Goal: Information Seeking & Learning: Learn about a topic

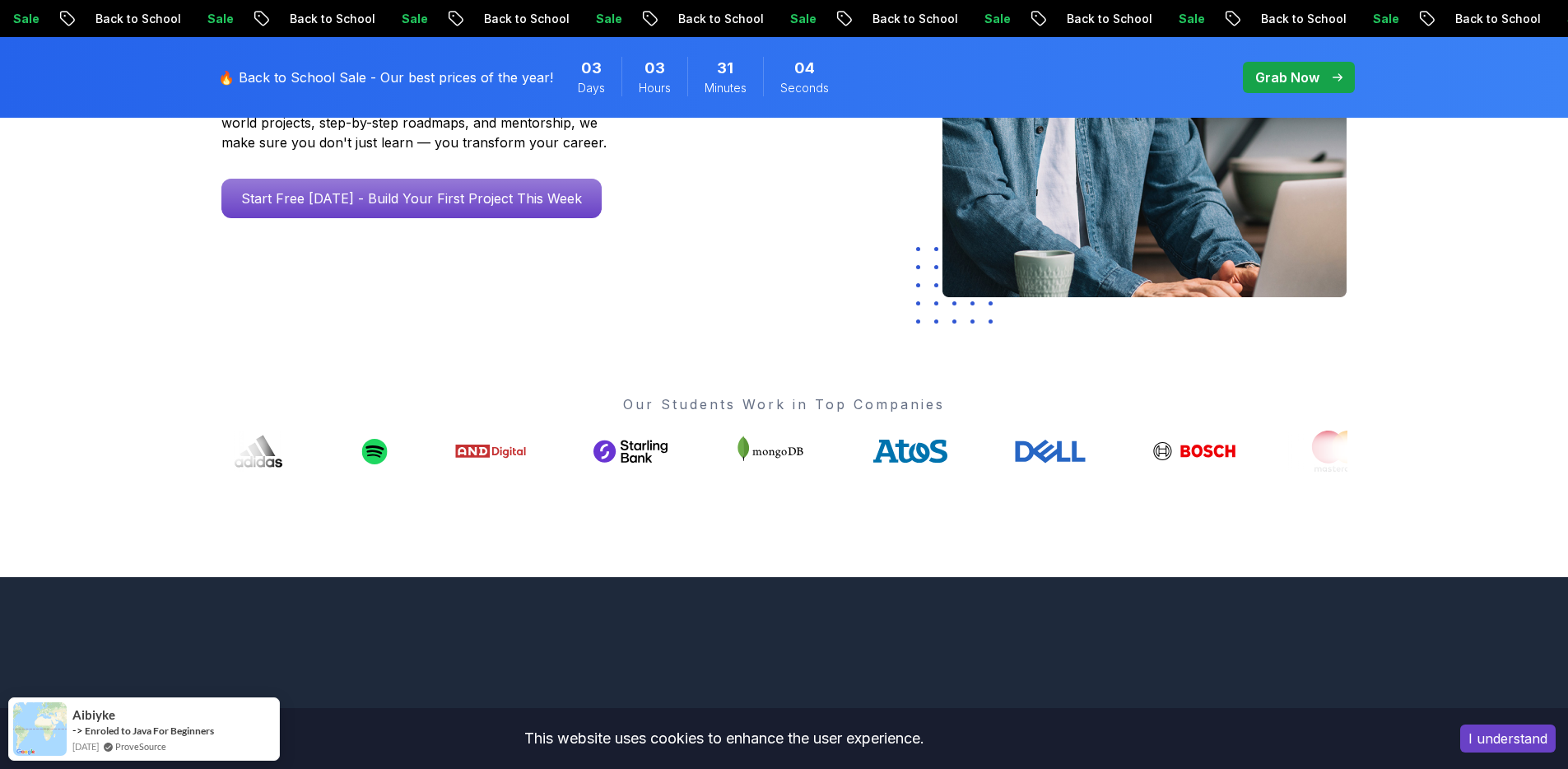
scroll to position [413, 0]
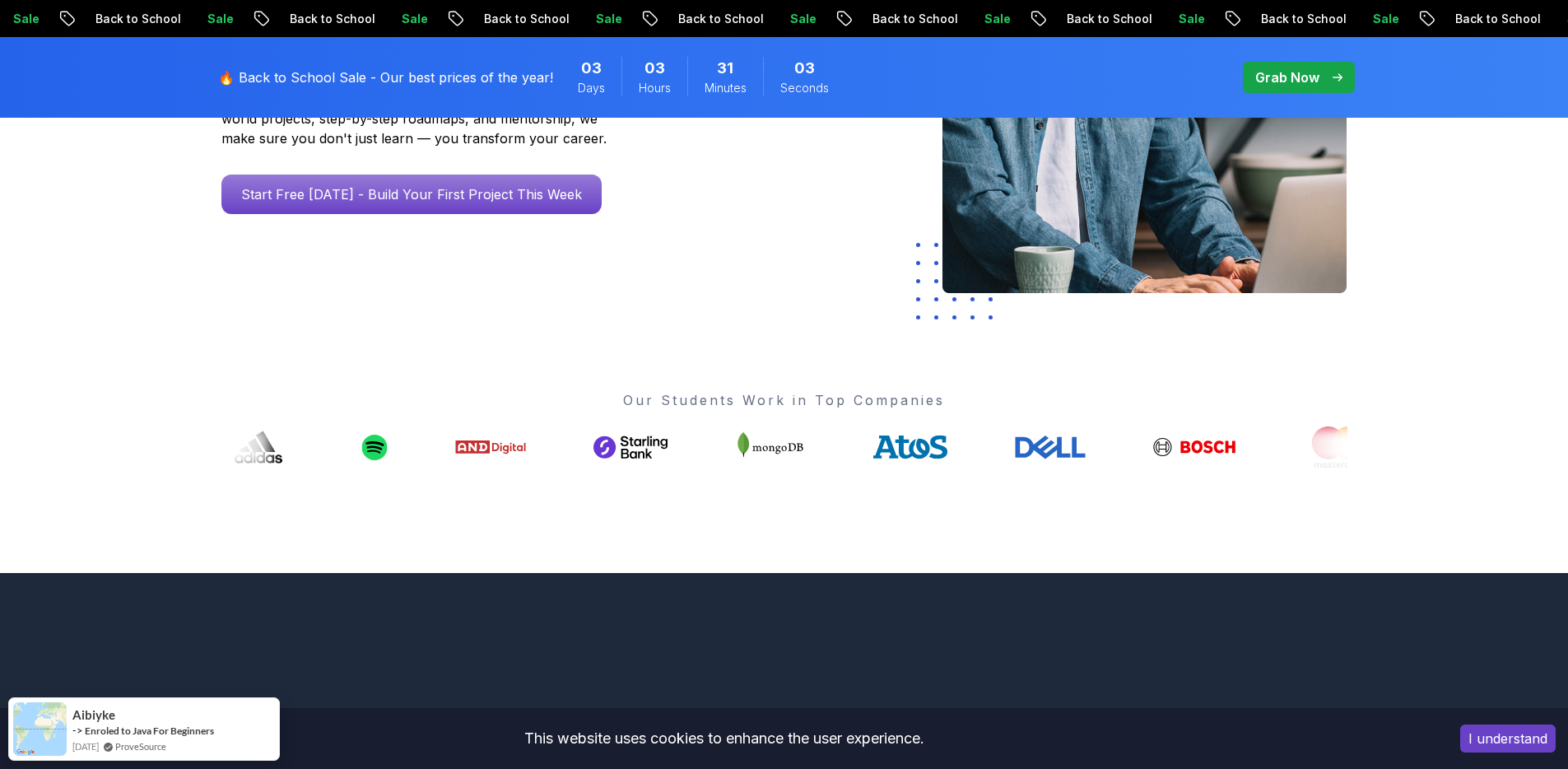
click at [444, 215] on div "Go From Learning to Hired: Master Java, Spring Boot & Cloud Skills That Get You…" at bounding box center [448, 84] width 480 height 429
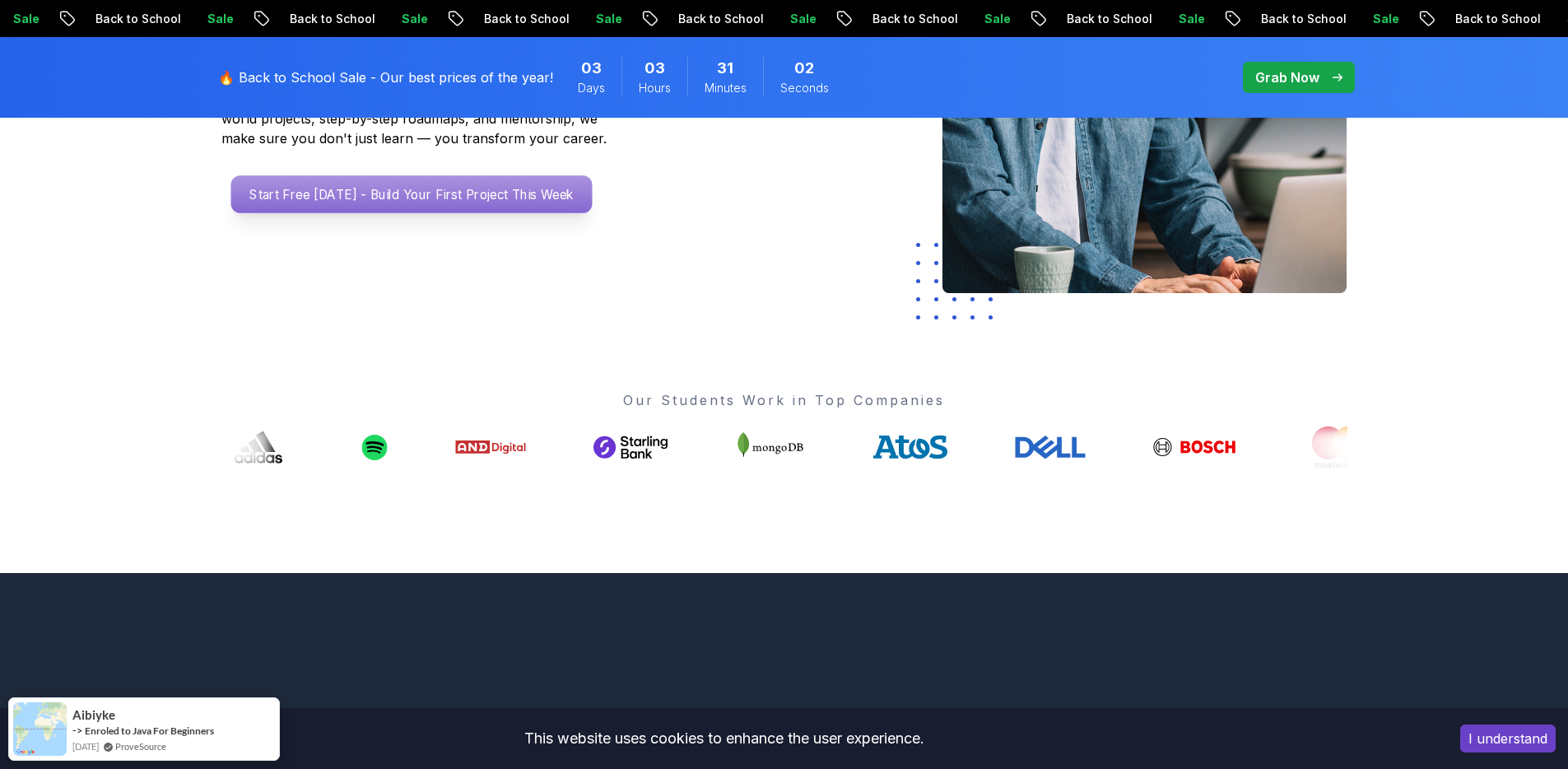
click at [447, 201] on p "Start Free Today - Build Your First Project This Week" at bounding box center [411, 194] width 361 height 38
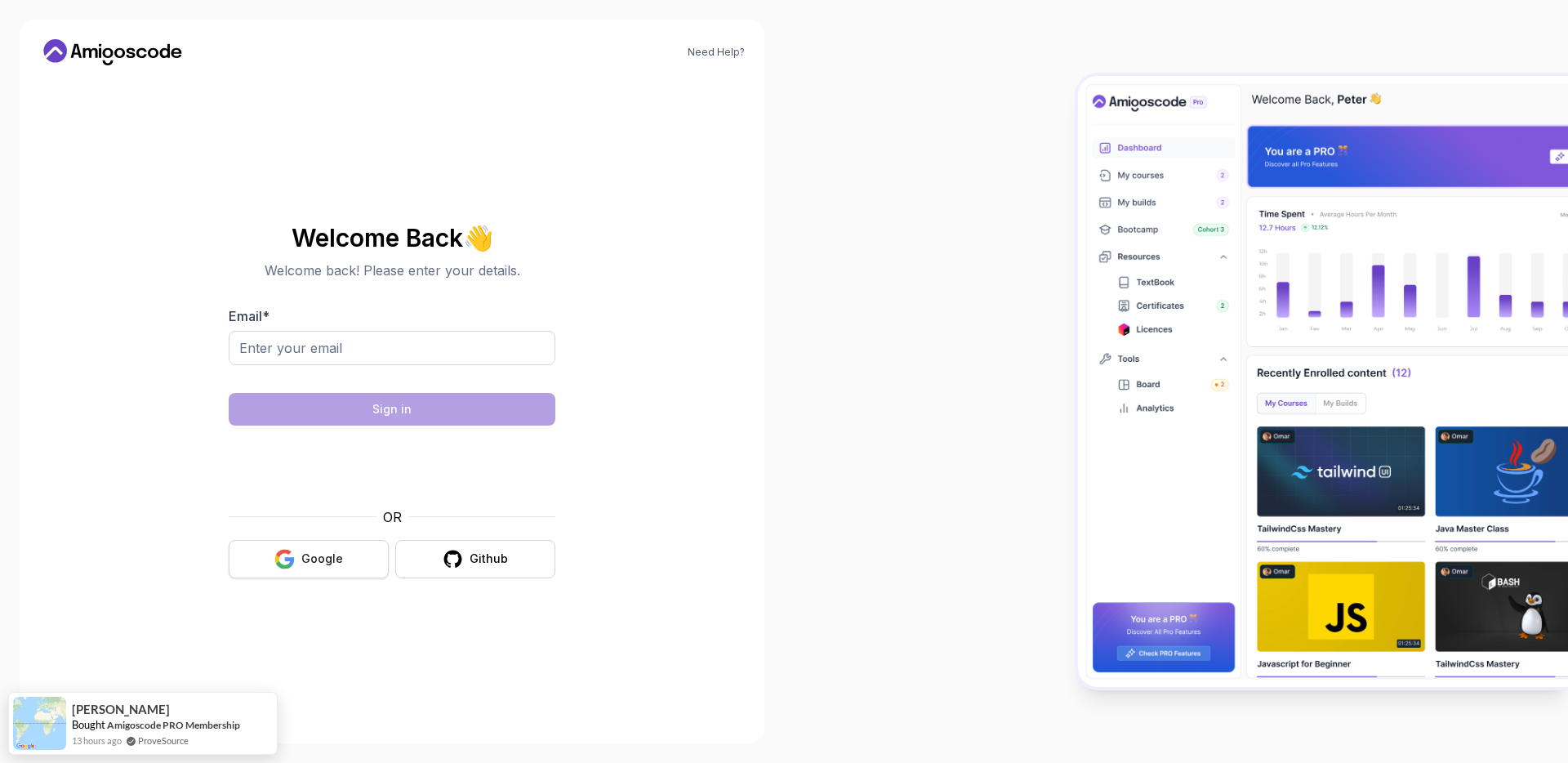
click at [335, 562] on div "Google" at bounding box center [322, 559] width 42 height 16
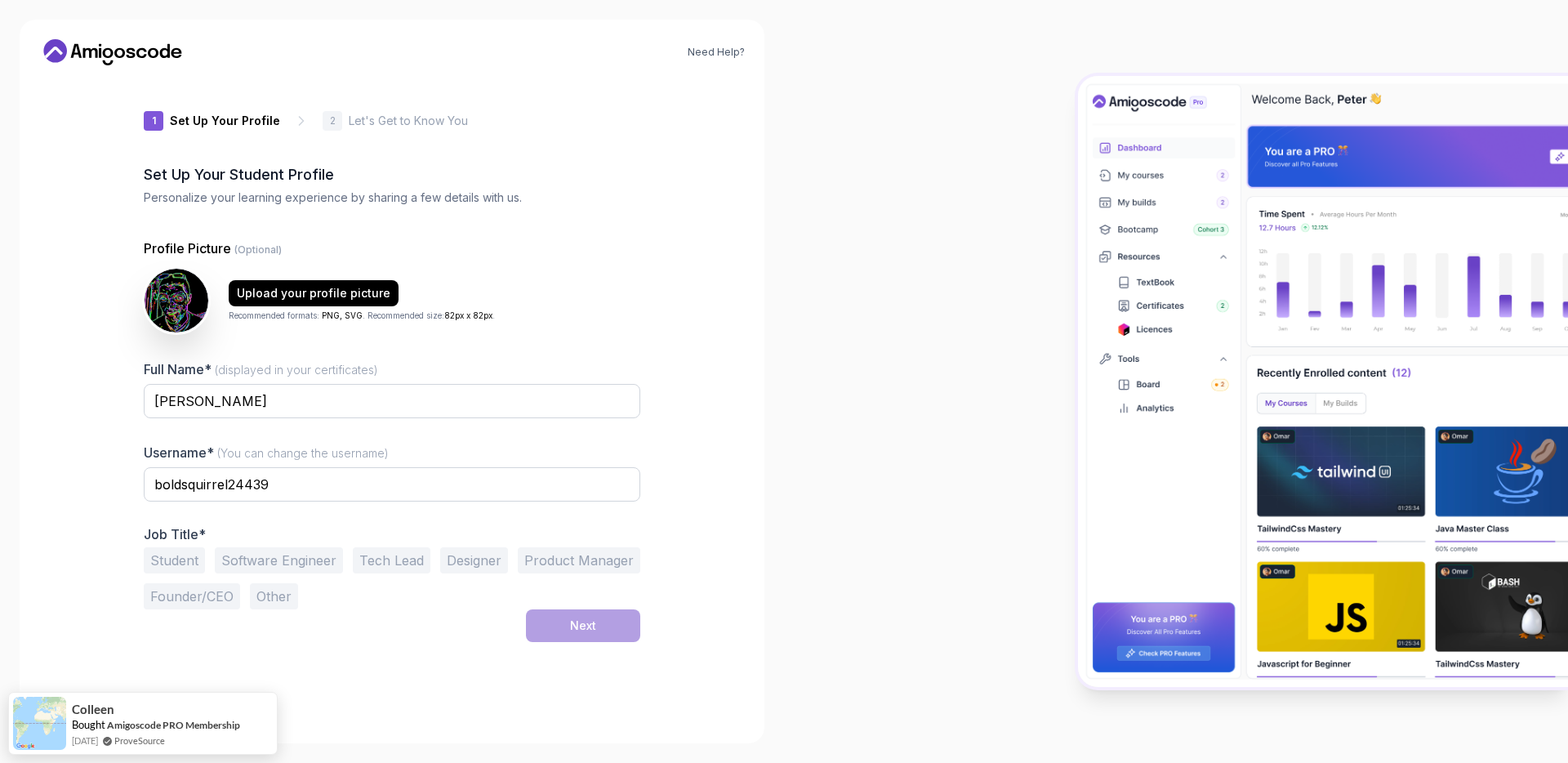
click at [185, 562] on button "Student" at bounding box center [174, 560] width 62 height 26
click at [322, 570] on button "Software Engineer" at bounding box center [279, 560] width 128 height 26
click at [185, 559] on button "Student" at bounding box center [174, 560] width 62 height 26
click at [588, 611] on button "Next" at bounding box center [583, 626] width 114 height 33
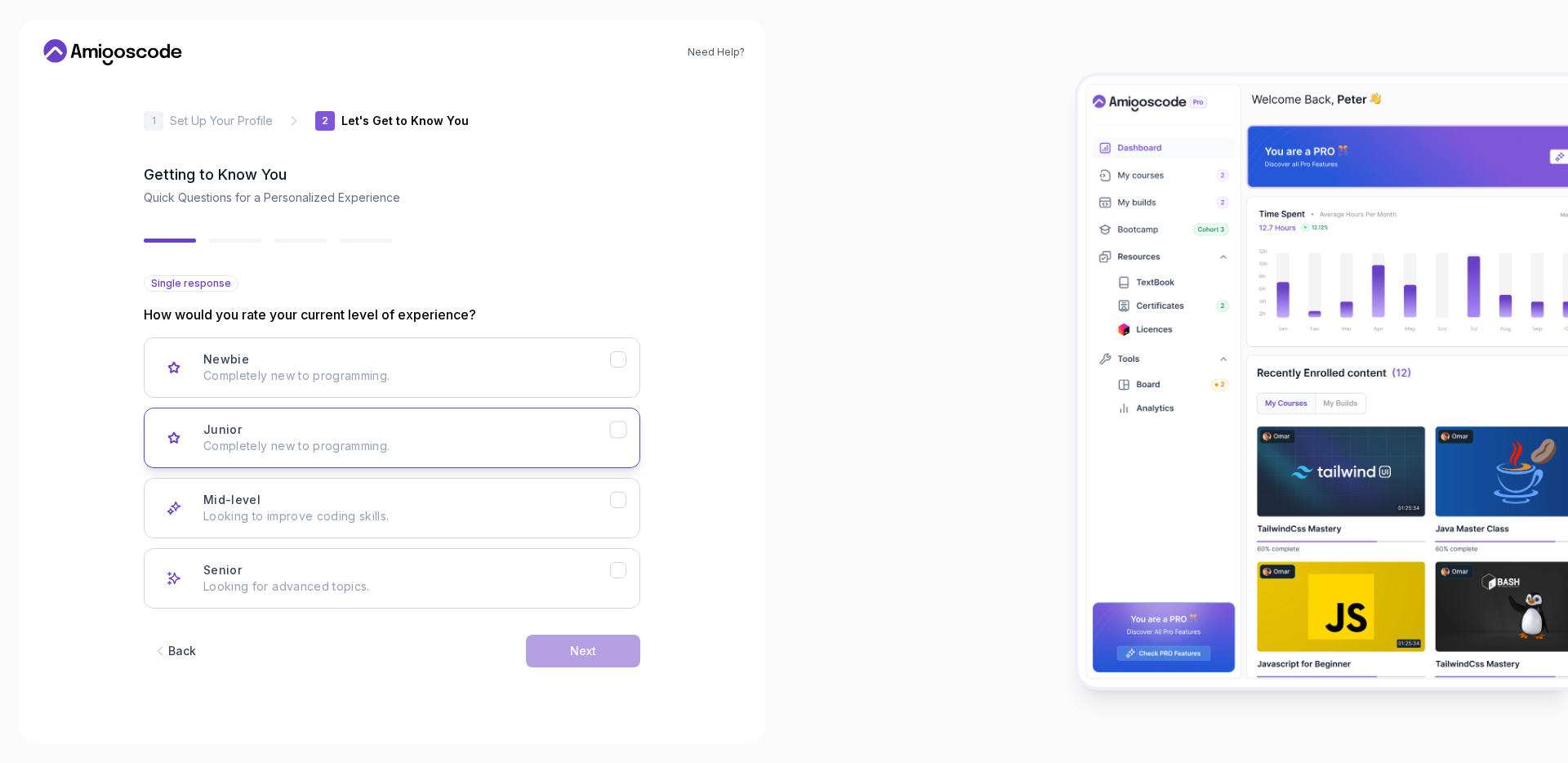
click at [617, 440] on button "Junior Completely new to programming." at bounding box center [391, 438] width 496 height 61
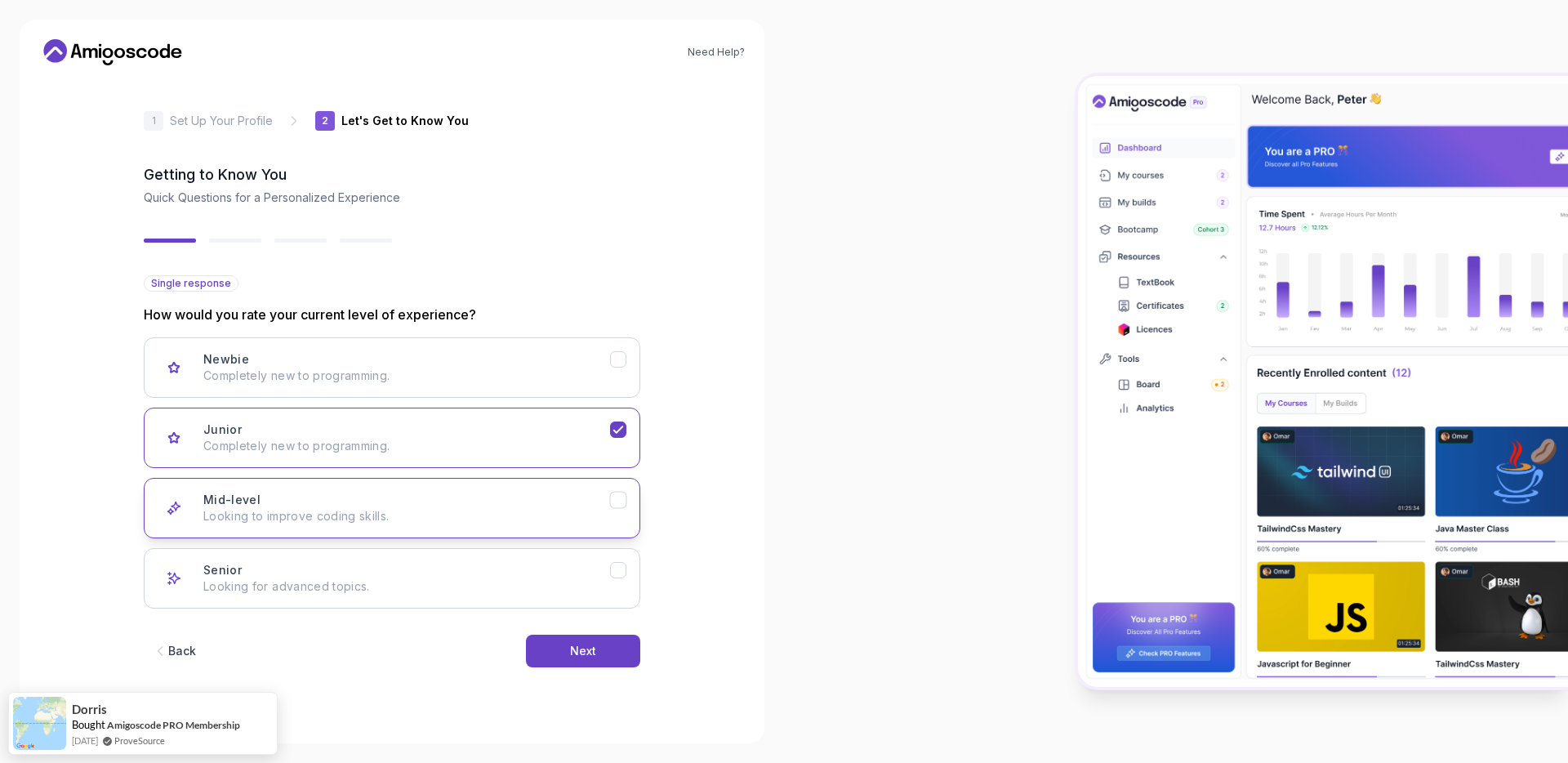
click at [604, 505] on div "Mid-level Looking to improve coding skills." at bounding box center [407, 508] width 407 height 33
click at [615, 653] on button "Next" at bounding box center [583, 651] width 114 height 33
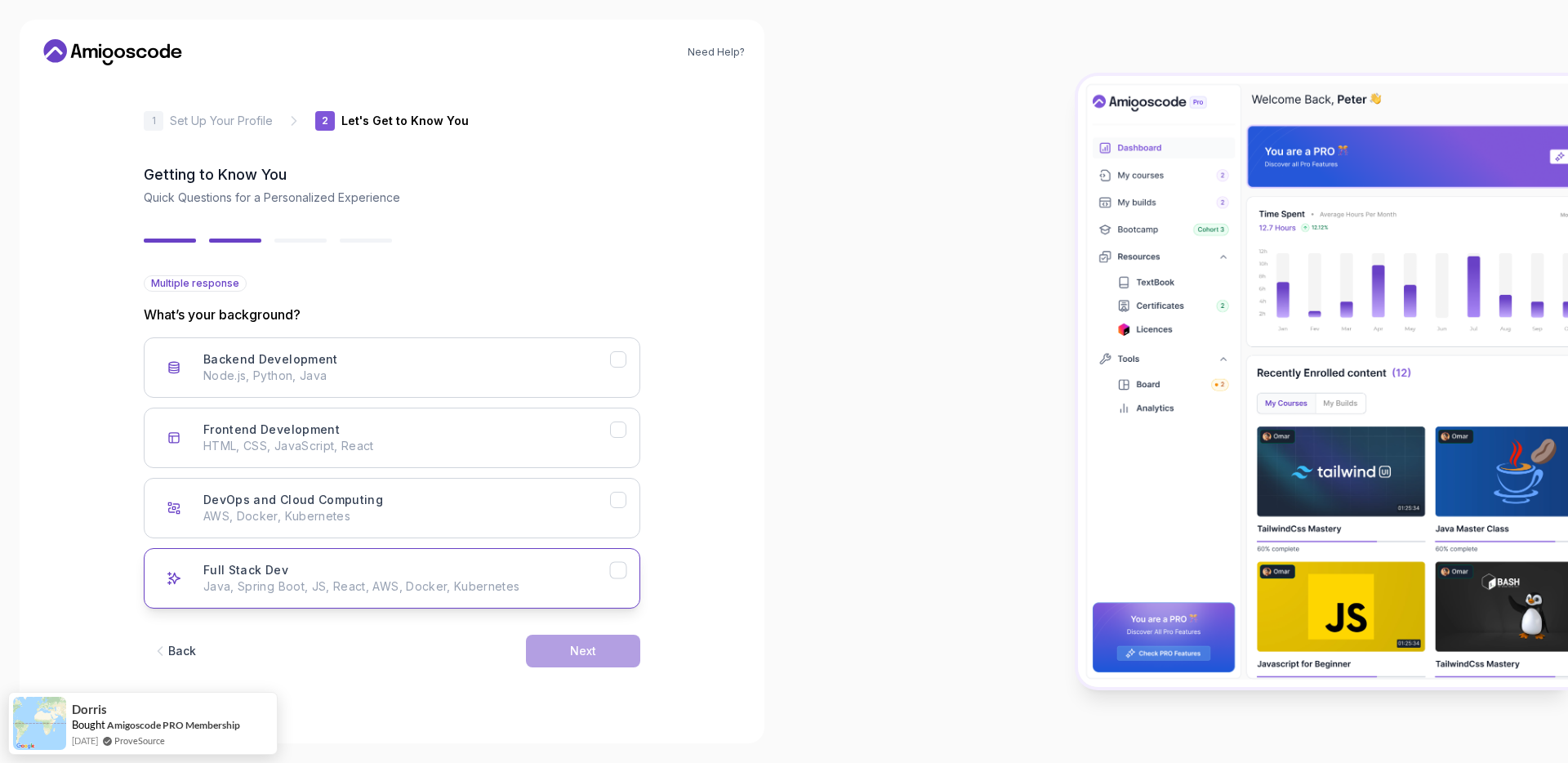
click at [620, 566] on icon "Full Stack Dev" at bounding box center [619, 570] width 16 height 16
click at [620, 481] on button "DevOps and Cloud Computing AWS, Docker, Kubernetes" at bounding box center [391, 508] width 496 height 61
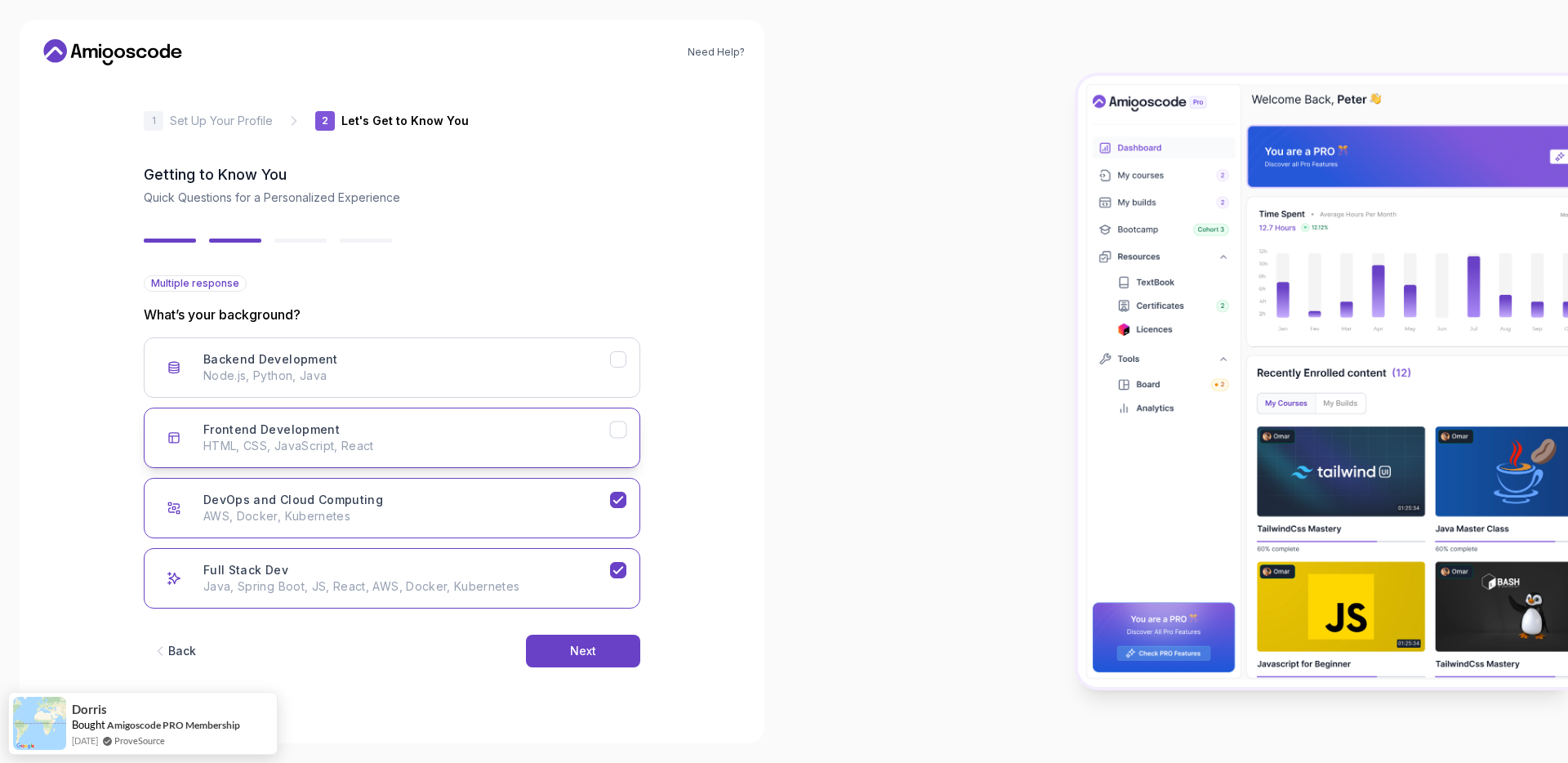
click at [622, 433] on icon "Frontend Development" at bounding box center [619, 430] width 16 height 16
click at [624, 381] on button "Backend Development Node.js, Python, Java" at bounding box center [391, 368] width 496 height 61
click at [601, 652] on button "Next" at bounding box center [583, 651] width 114 height 33
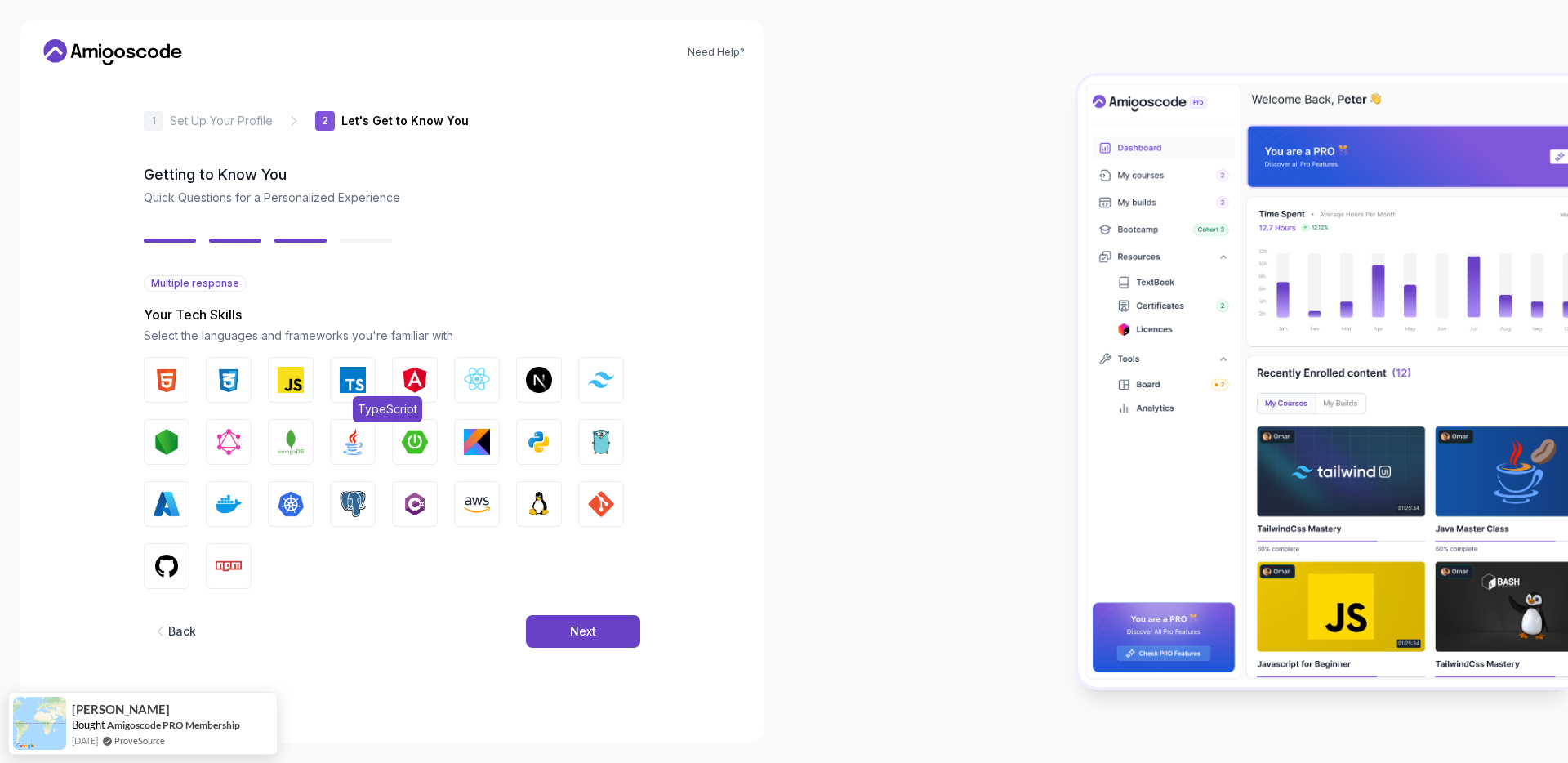
click at [345, 375] on img "button" at bounding box center [353, 380] width 26 height 26
click at [306, 378] on button "JavaScript" at bounding box center [291, 380] width 46 height 46
click at [411, 377] on img "button" at bounding box center [415, 380] width 26 height 26
click at [465, 375] on img "button" at bounding box center [477, 380] width 26 height 26
click at [486, 500] on img "button" at bounding box center [477, 504] width 26 height 26
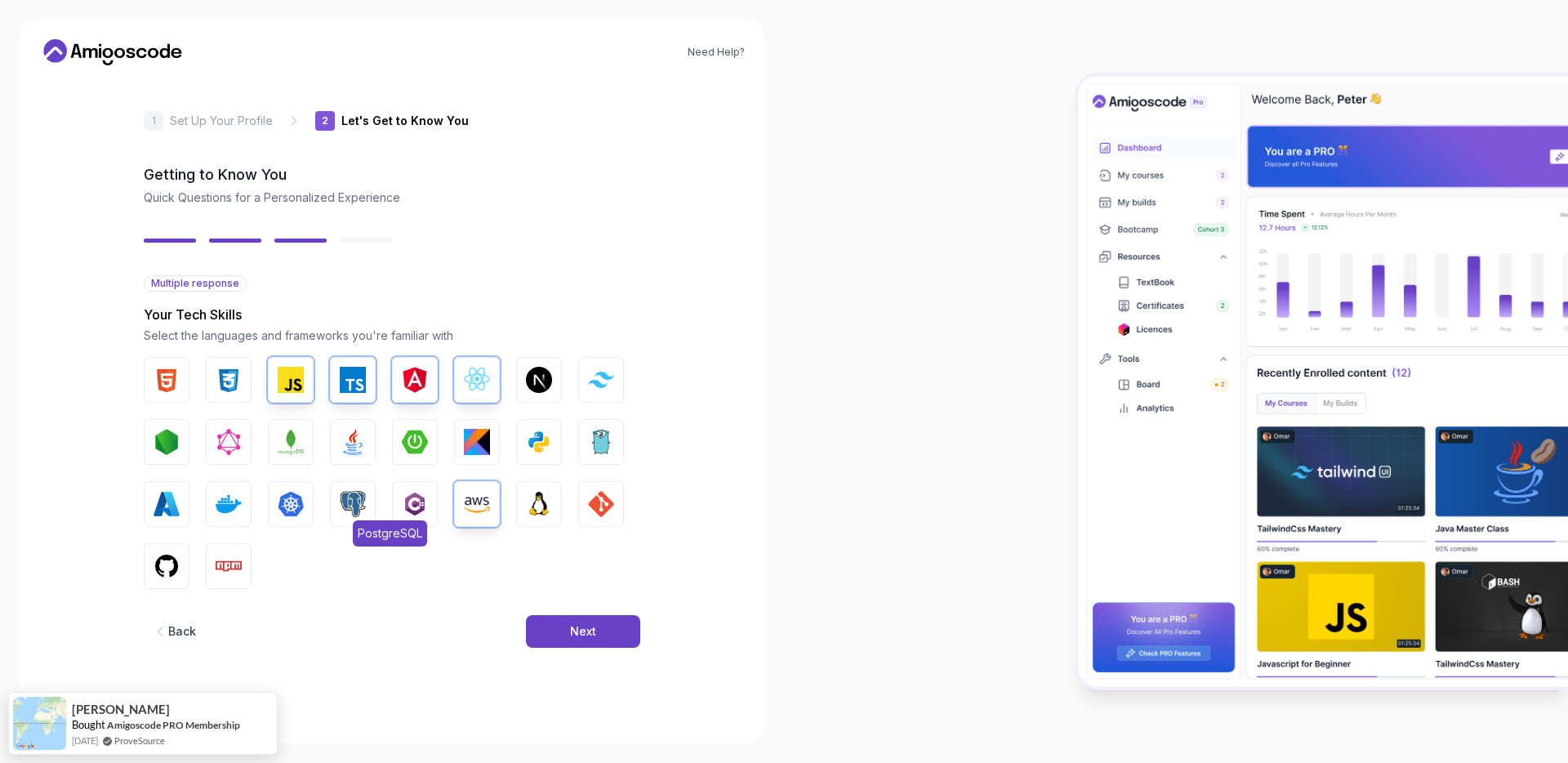
click at [364, 505] on img "button" at bounding box center [353, 504] width 26 height 26
click at [304, 507] on button "Kubernetes" at bounding box center [291, 504] width 46 height 46
click at [235, 503] on img "button" at bounding box center [229, 504] width 26 height 26
click at [181, 501] on button "Azure" at bounding box center [167, 504] width 46 height 46
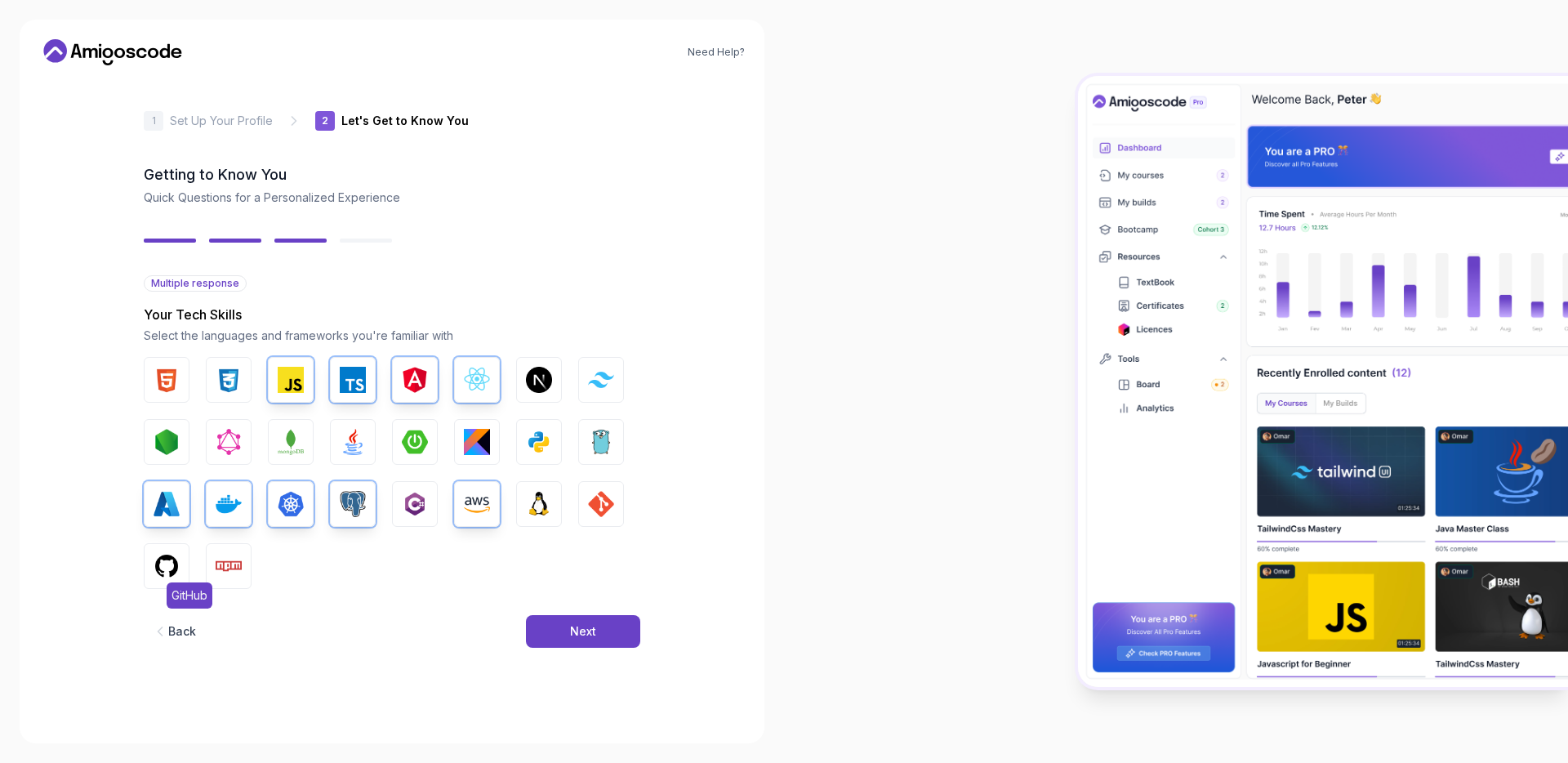
click at [172, 561] on img "button" at bounding box center [167, 566] width 26 height 26
click at [223, 564] on img "button" at bounding box center [229, 566] width 26 height 26
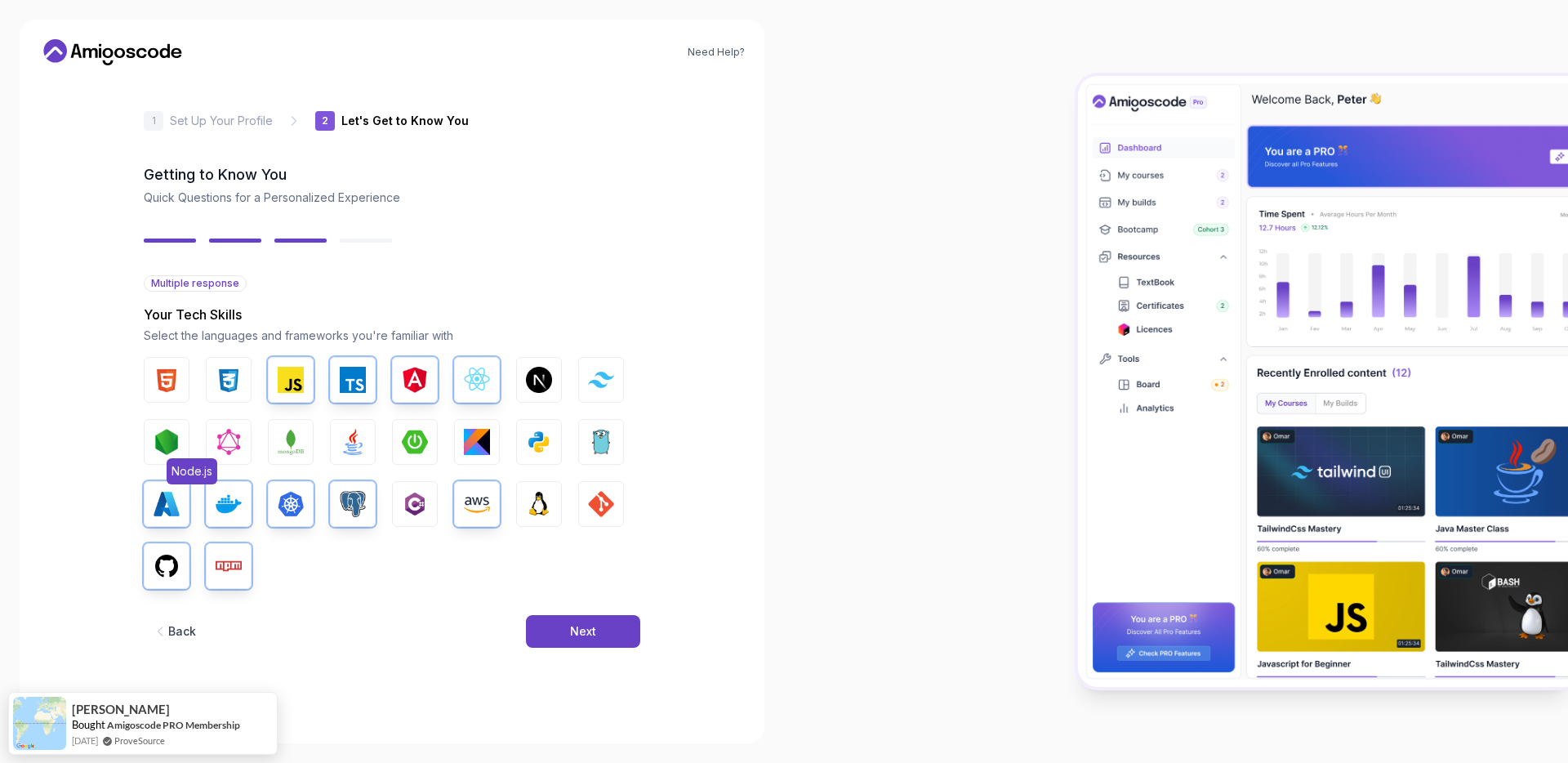
click at [162, 443] on img "button" at bounding box center [167, 442] width 26 height 26
click at [286, 437] on img "button" at bounding box center [290, 442] width 26 height 26
click at [373, 436] on button "Java" at bounding box center [353, 442] width 46 height 46
click at [403, 436] on img "button" at bounding box center [415, 442] width 26 height 26
click at [528, 433] on img "button" at bounding box center [539, 442] width 26 height 26
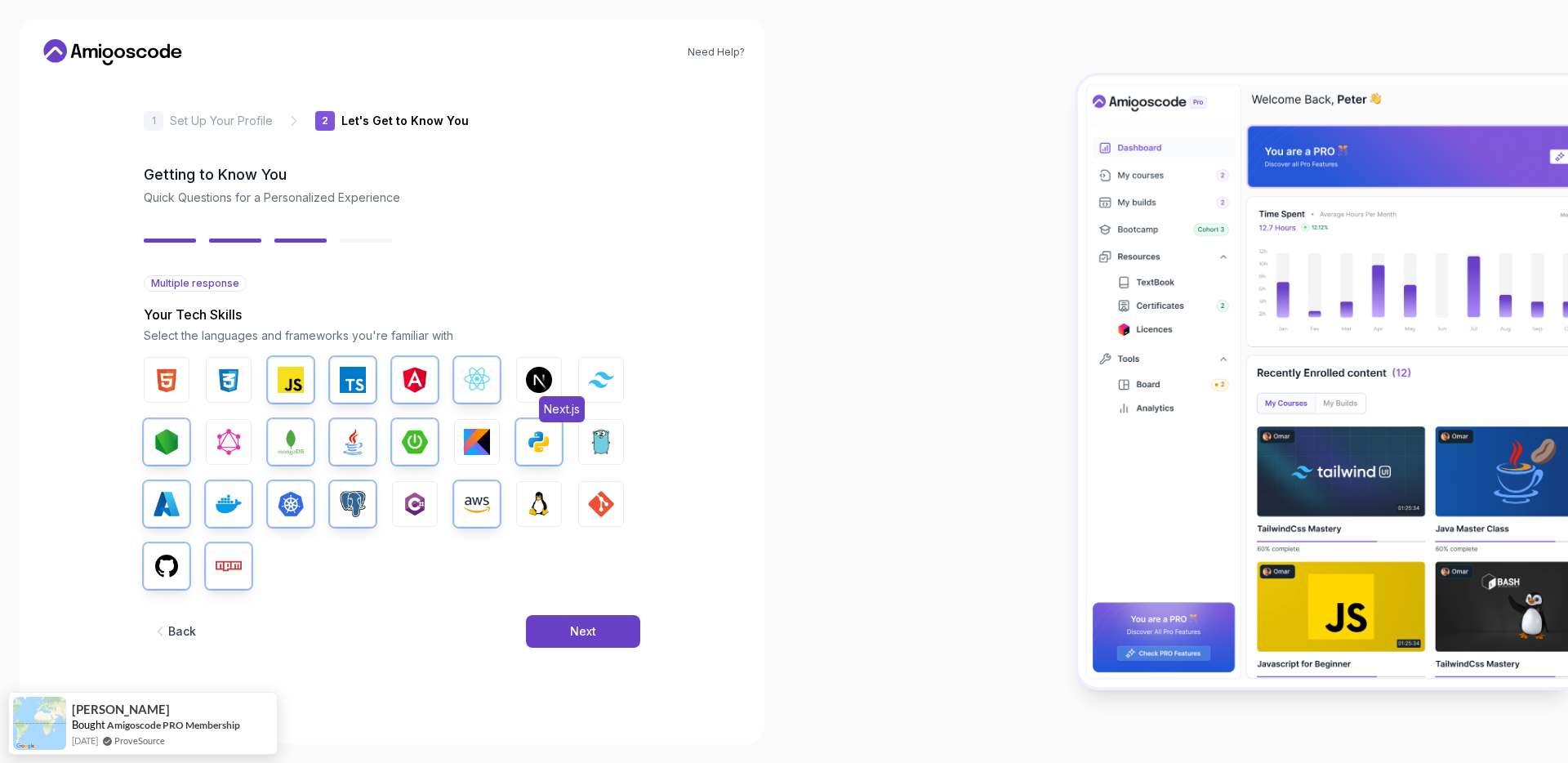
click at [543, 376] on img "button" at bounding box center [539, 380] width 26 height 26
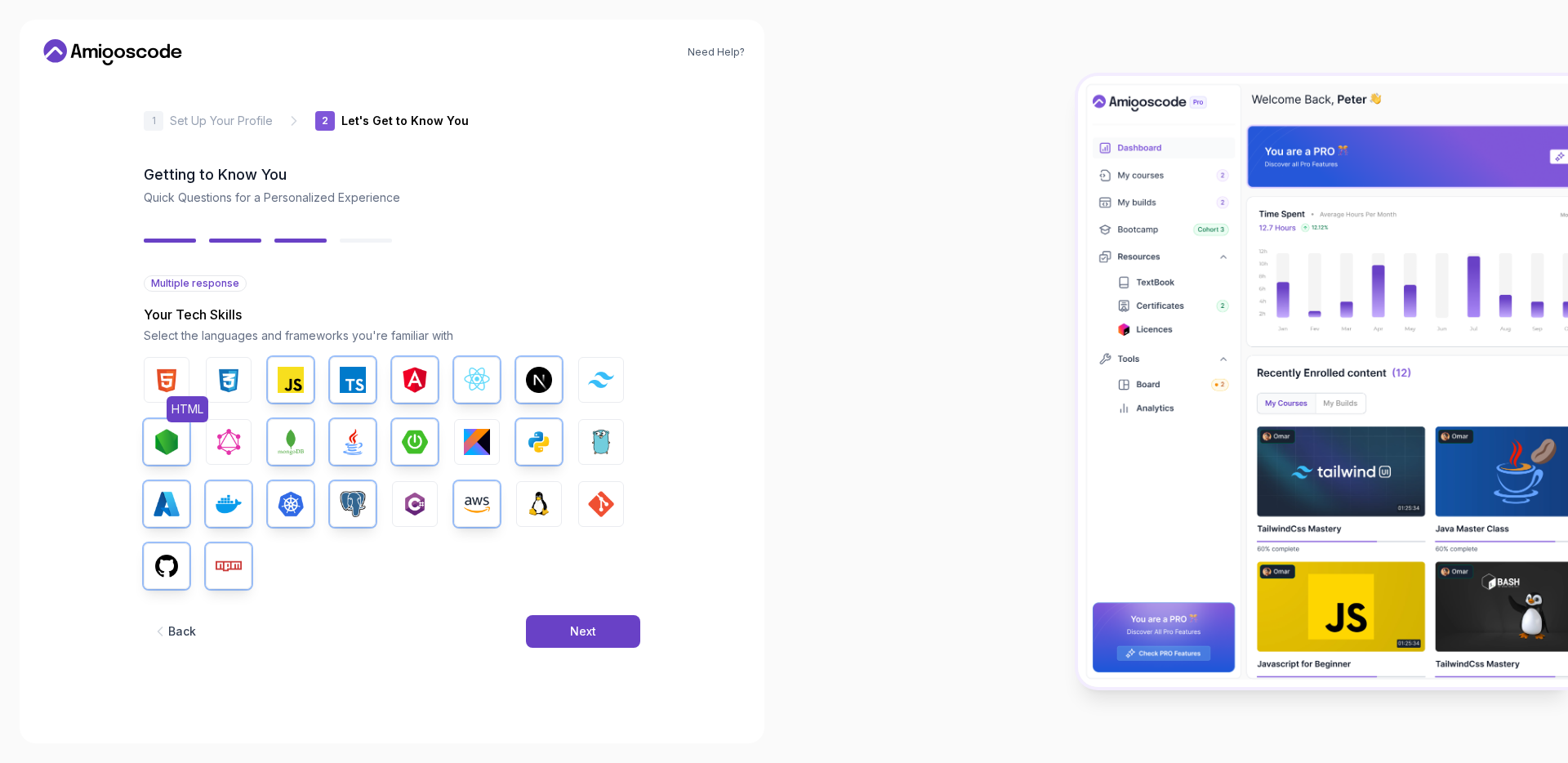
click at [186, 385] on button "HTML" at bounding box center [167, 380] width 46 height 46
click at [232, 383] on img "button" at bounding box center [229, 380] width 26 height 26
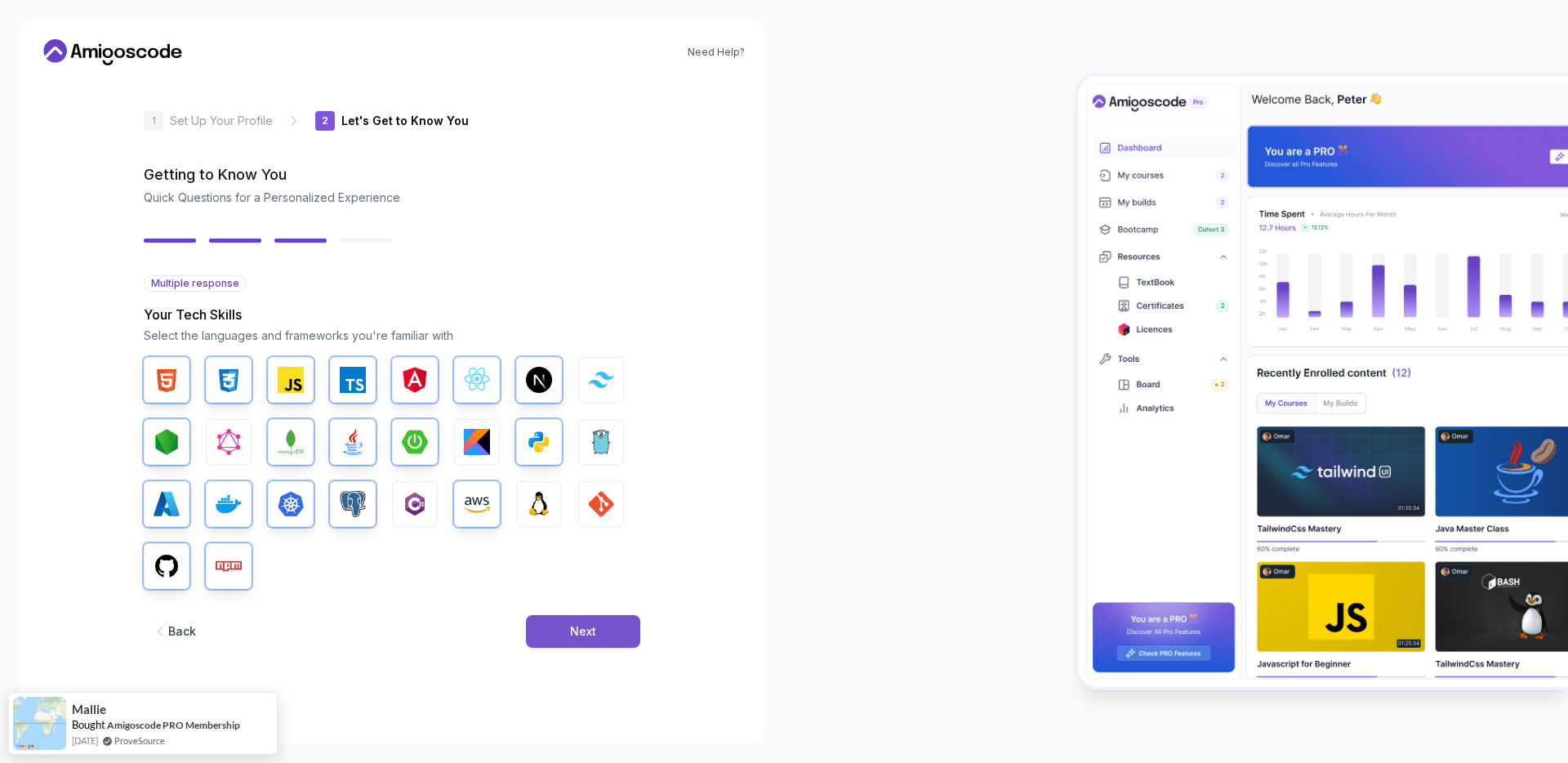
click at [558, 628] on button "Next" at bounding box center [583, 632] width 114 height 33
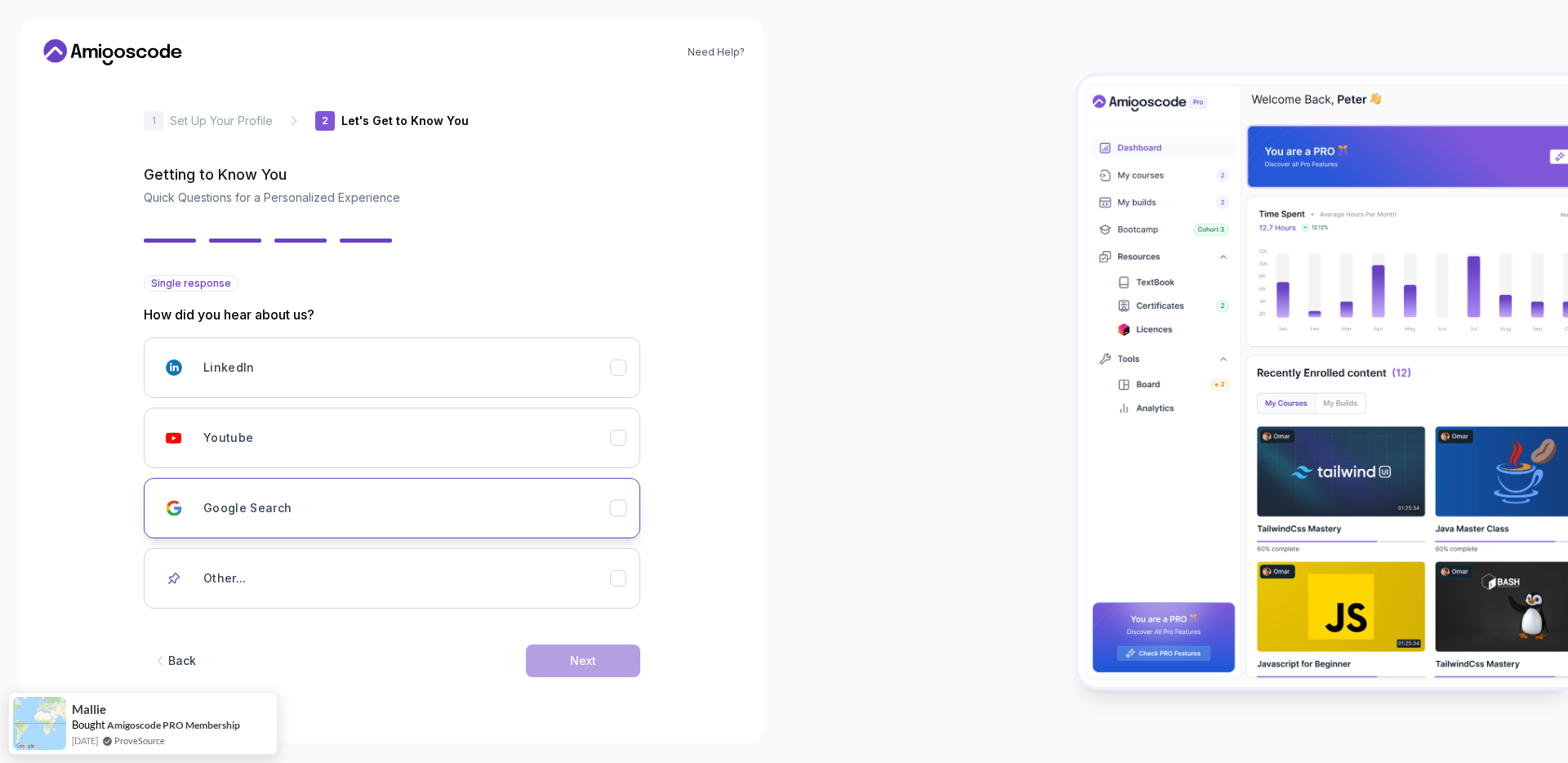
click at [429, 498] on div "Google Search" at bounding box center [407, 508] width 407 height 33
click at [565, 666] on button "Next" at bounding box center [583, 660] width 114 height 33
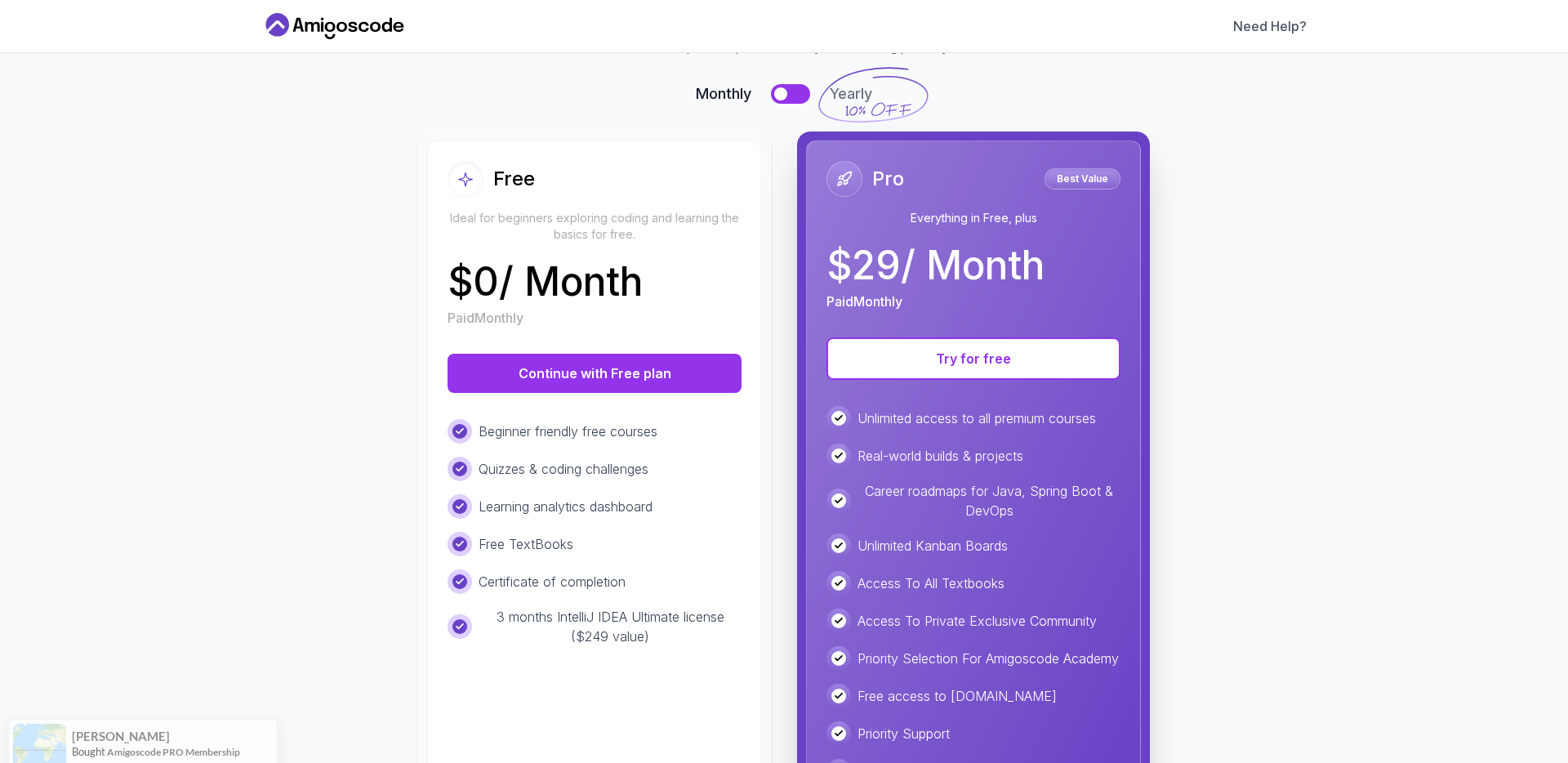
scroll to position [88, 0]
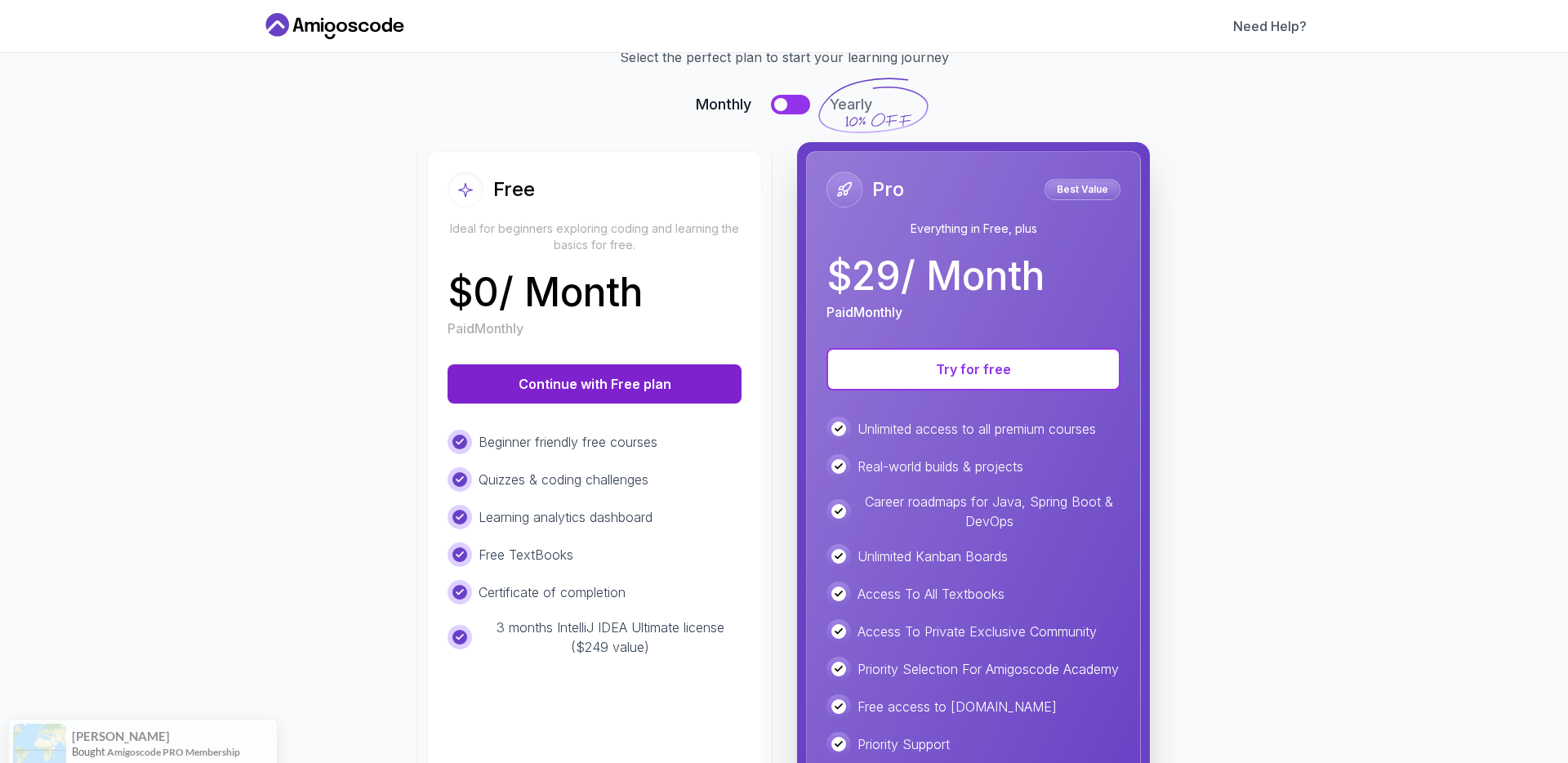
click at [501, 377] on button "Continue with Free plan" at bounding box center [595, 384] width 294 height 39
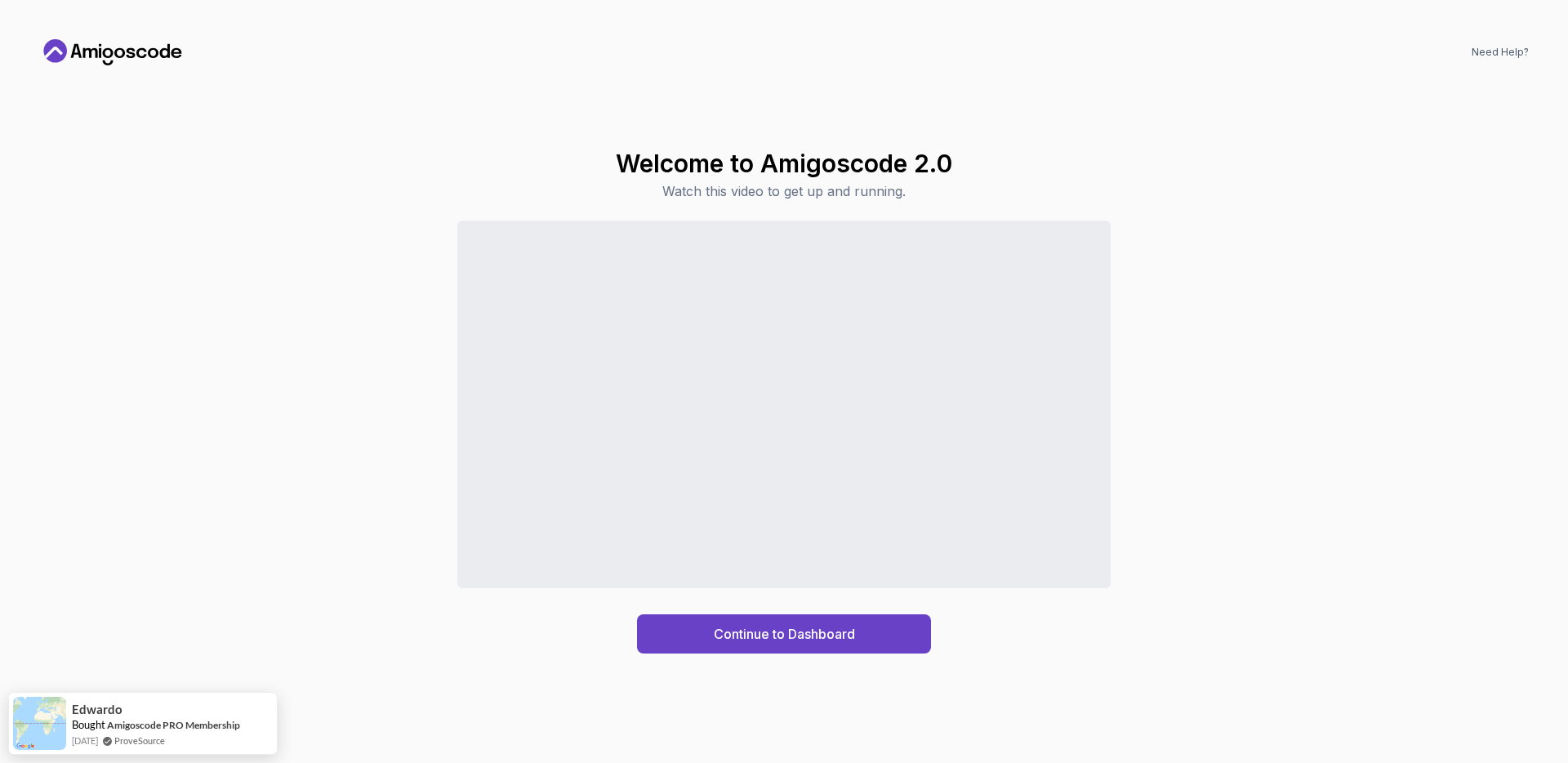
click at [1275, 134] on div "Welcome to Amigoscode 2.0 Watch this video to get up and running. Continue to D…" at bounding box center [784, 401] width 1490 height 645
click at [847, 641] on div "Continue to Dashboard" at bounding box center [784, 634] width 141 height 20
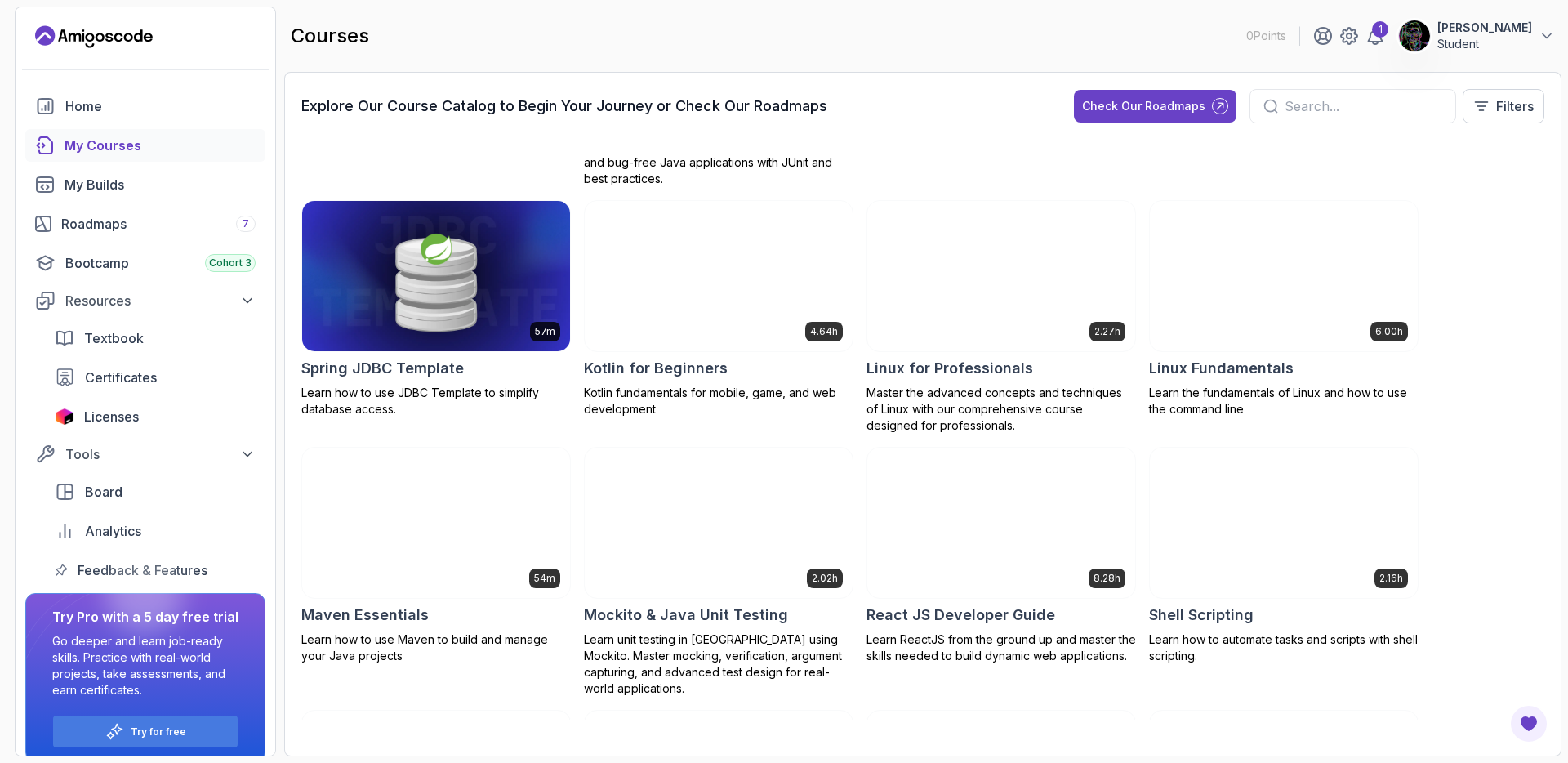
scroll to position [1716, 0]
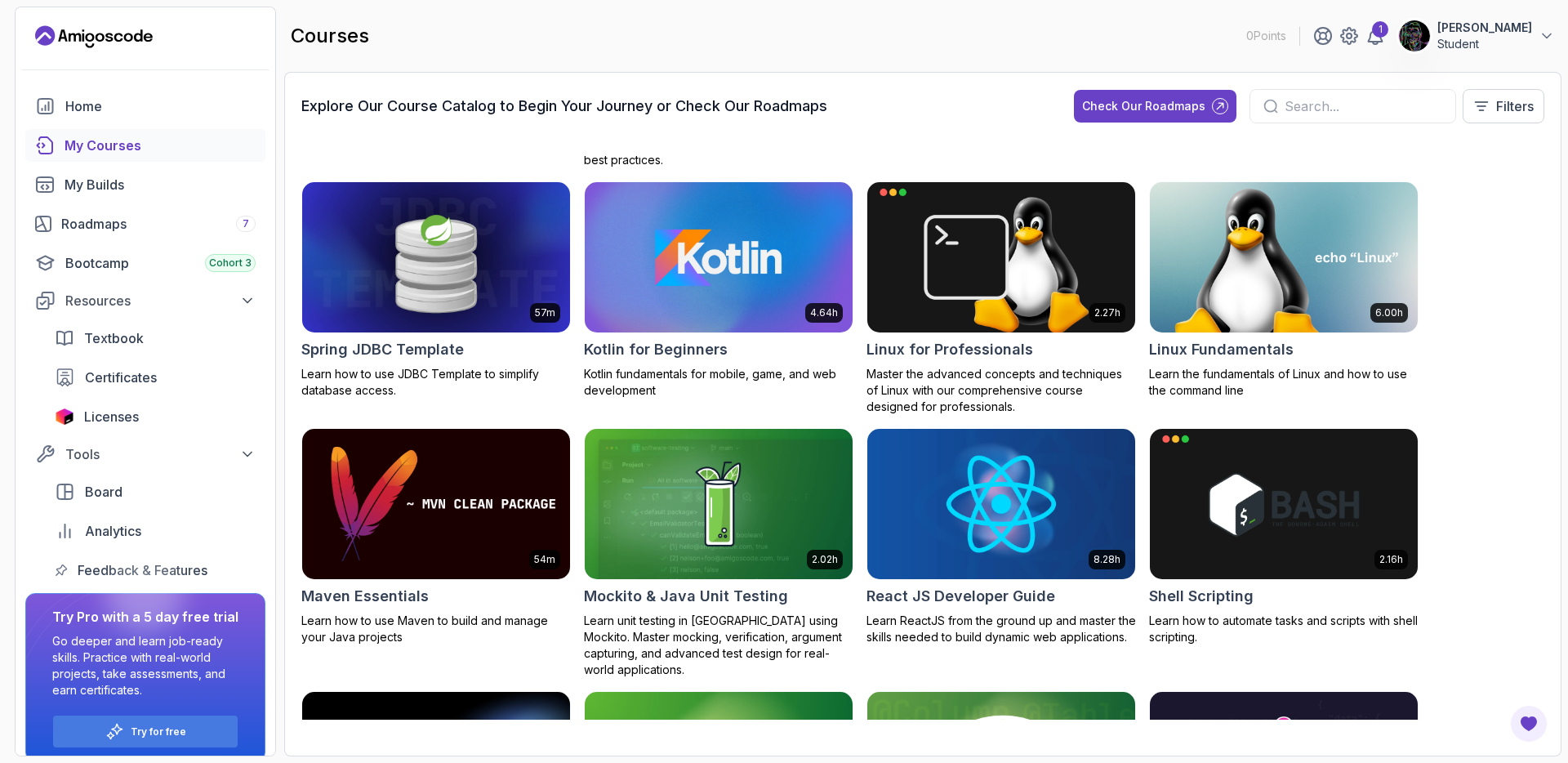
click at [670, 466] on img at bounding box center [719, 504] width 281 height 158
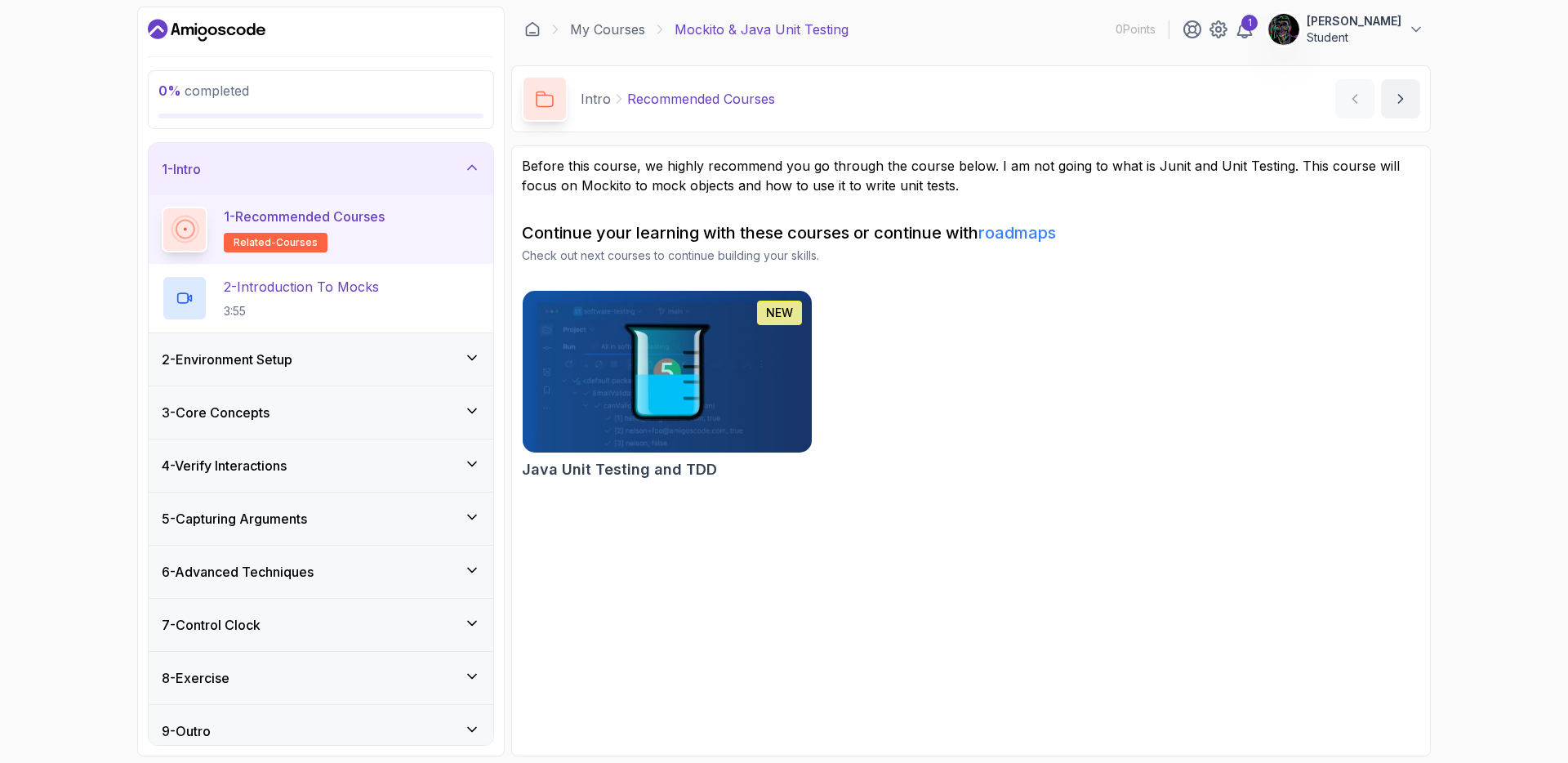
click at [658, 400] on img at bounding box center [667, 371] width 304 height 170
click at [285, 240] on span "related-courses" at bounding box center [276, 243] width 85 height 13
click at [347, 216] on p "1 - Recommended Courses" at bounding box center [304, 217] width 161 height 20
click at [330, 288] on p "2 - Introduction To Mocks" at bounding box center [301, 286] width 155 height 20
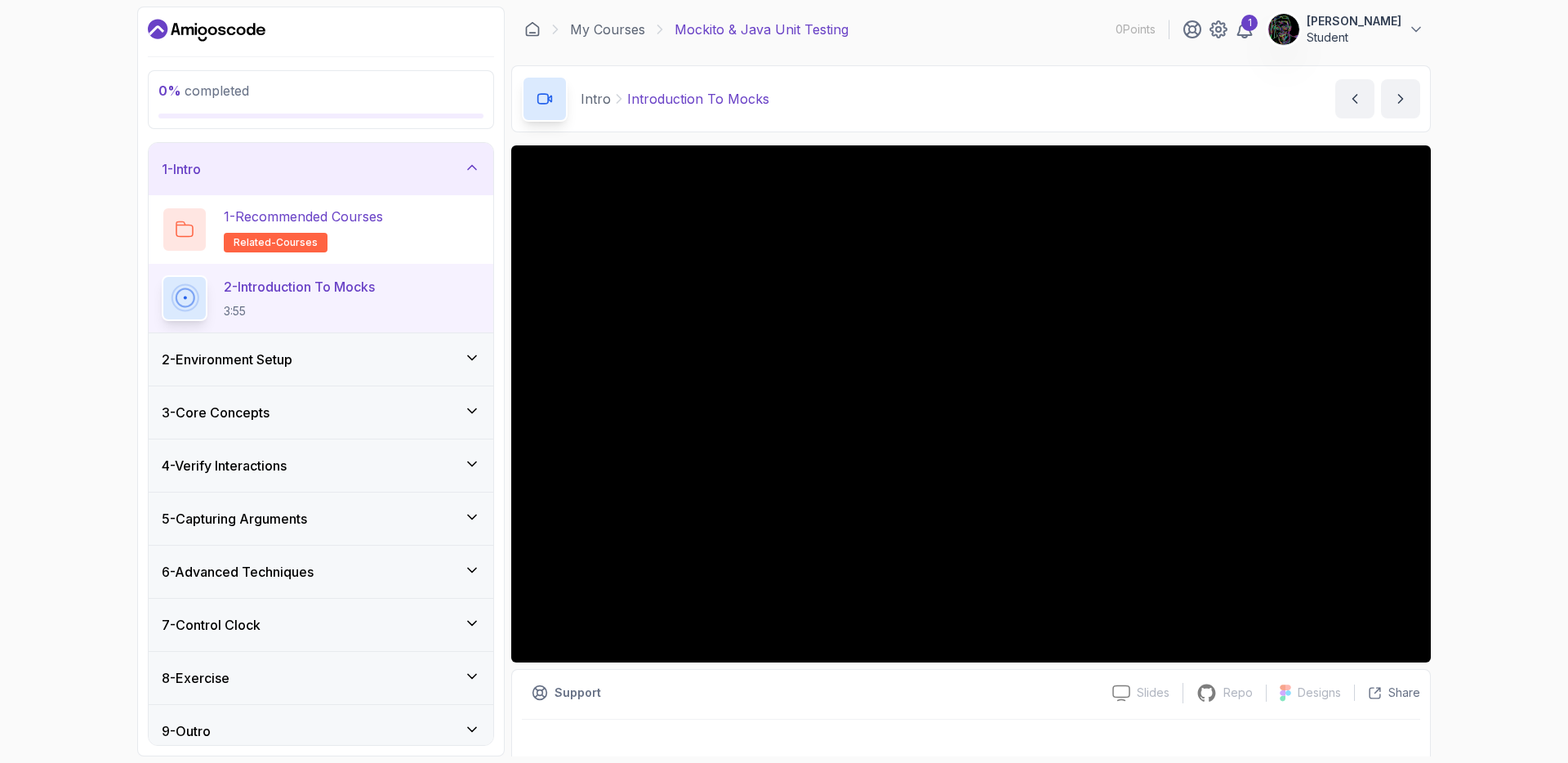
click at [314, 363] on div "2 - Environment Setup" at bounding box center [321, 359] width 318 height 20
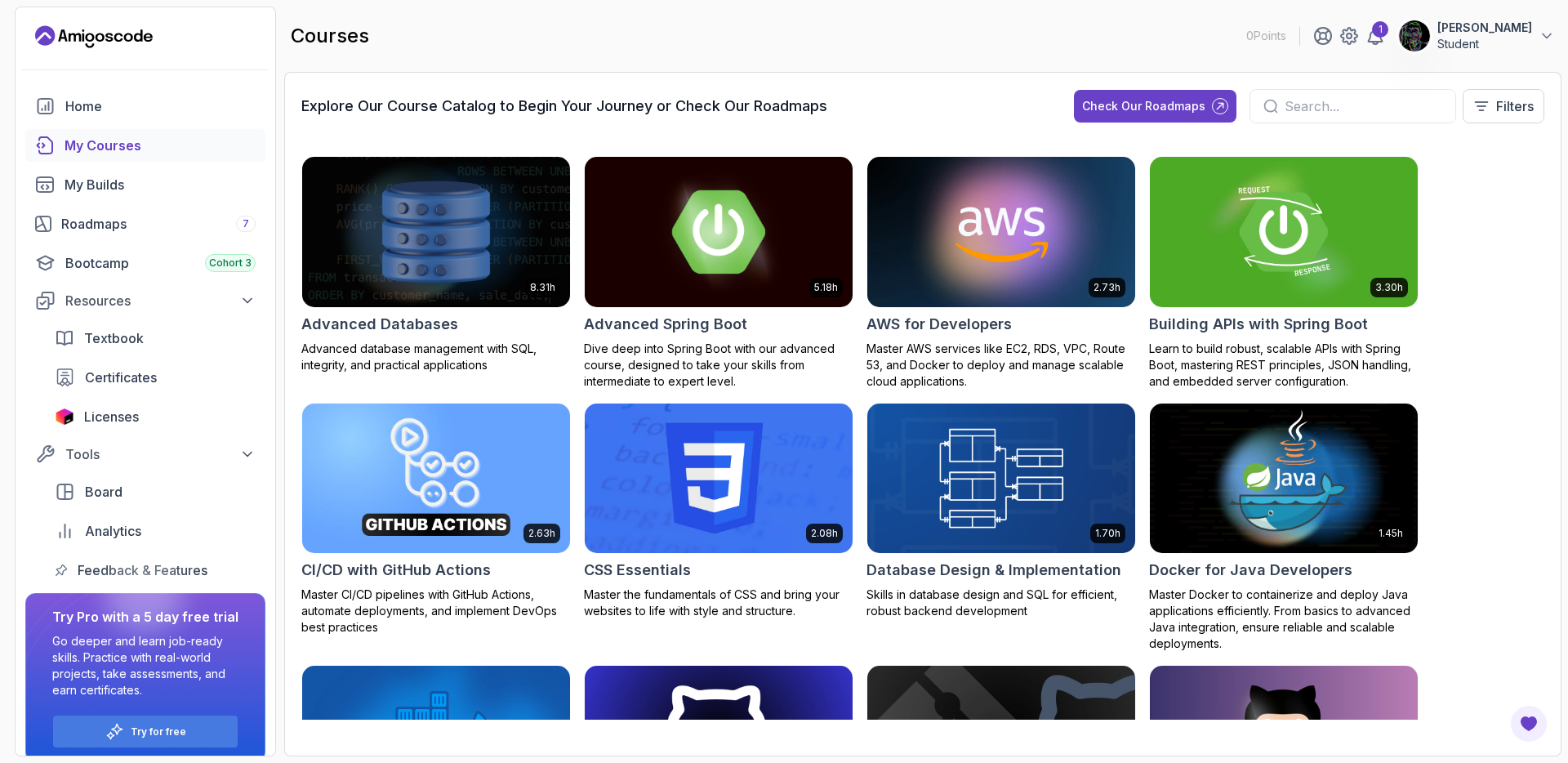
click at [739, 240] on img at bounding box center [719, 231] width 281 height 158
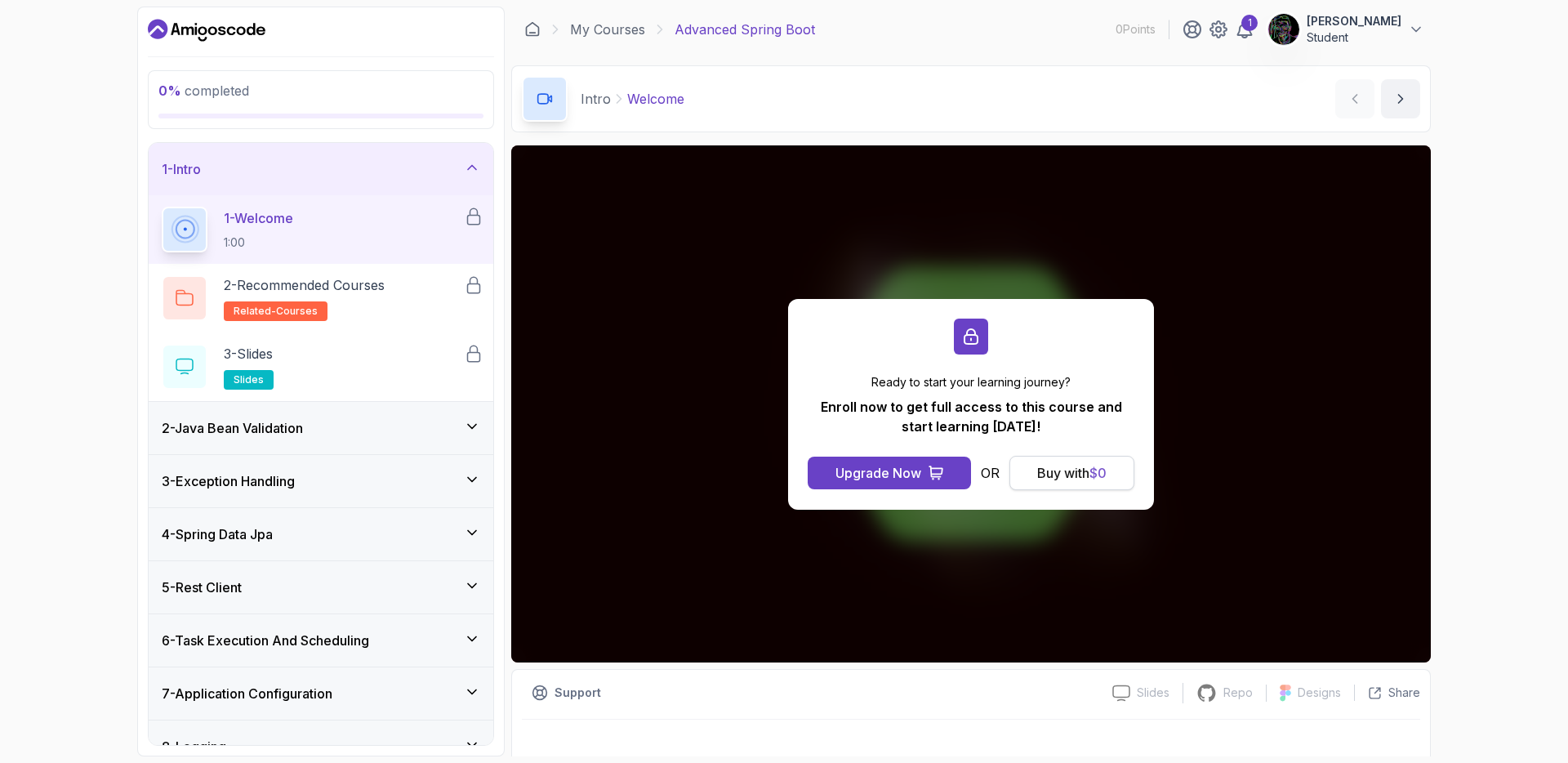
click at [1054, 473] on div "Buy with $ 0" at bounding box center [1072, 473] width 70 height 20
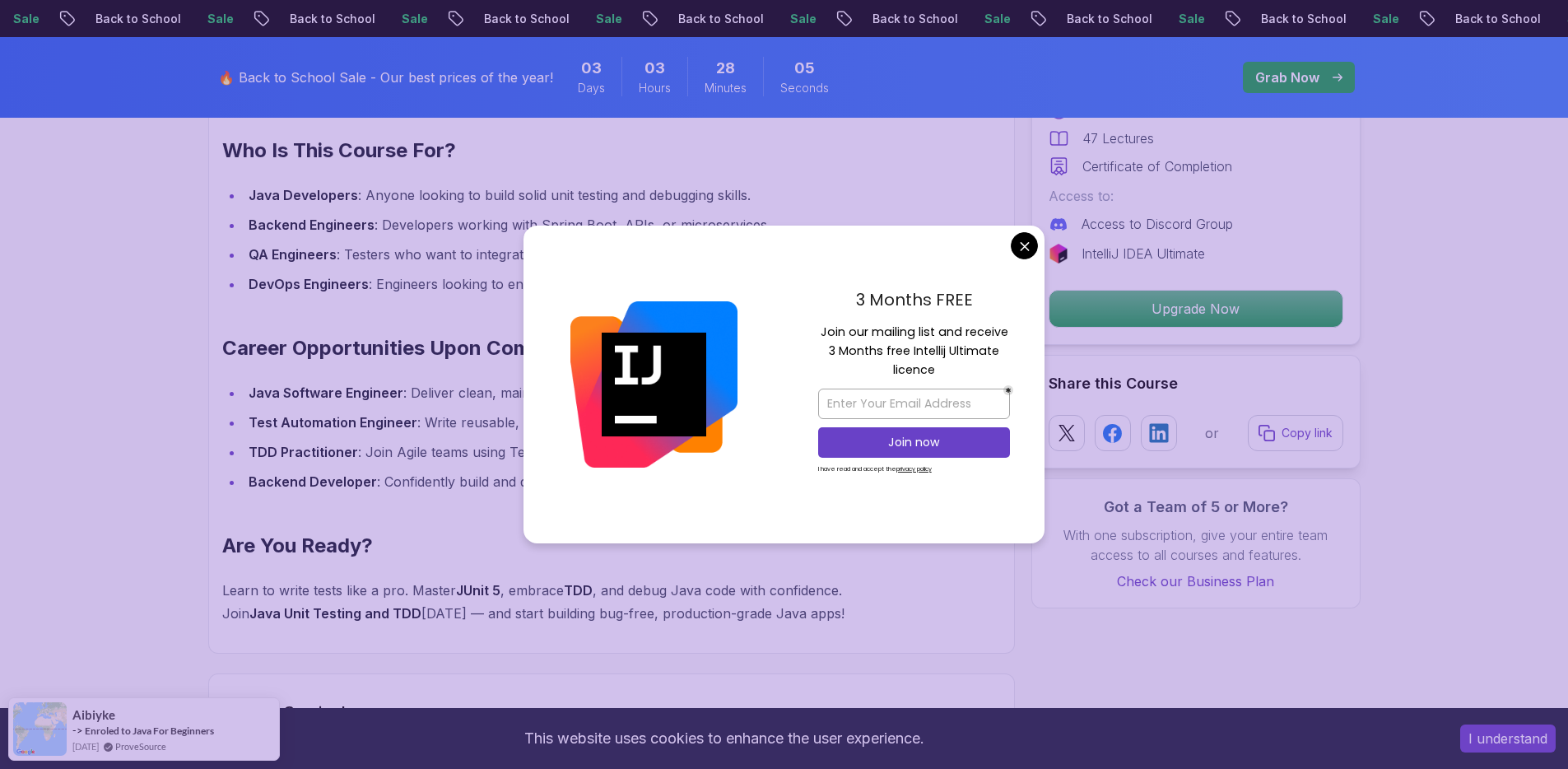
scroll to position [1634, 0]
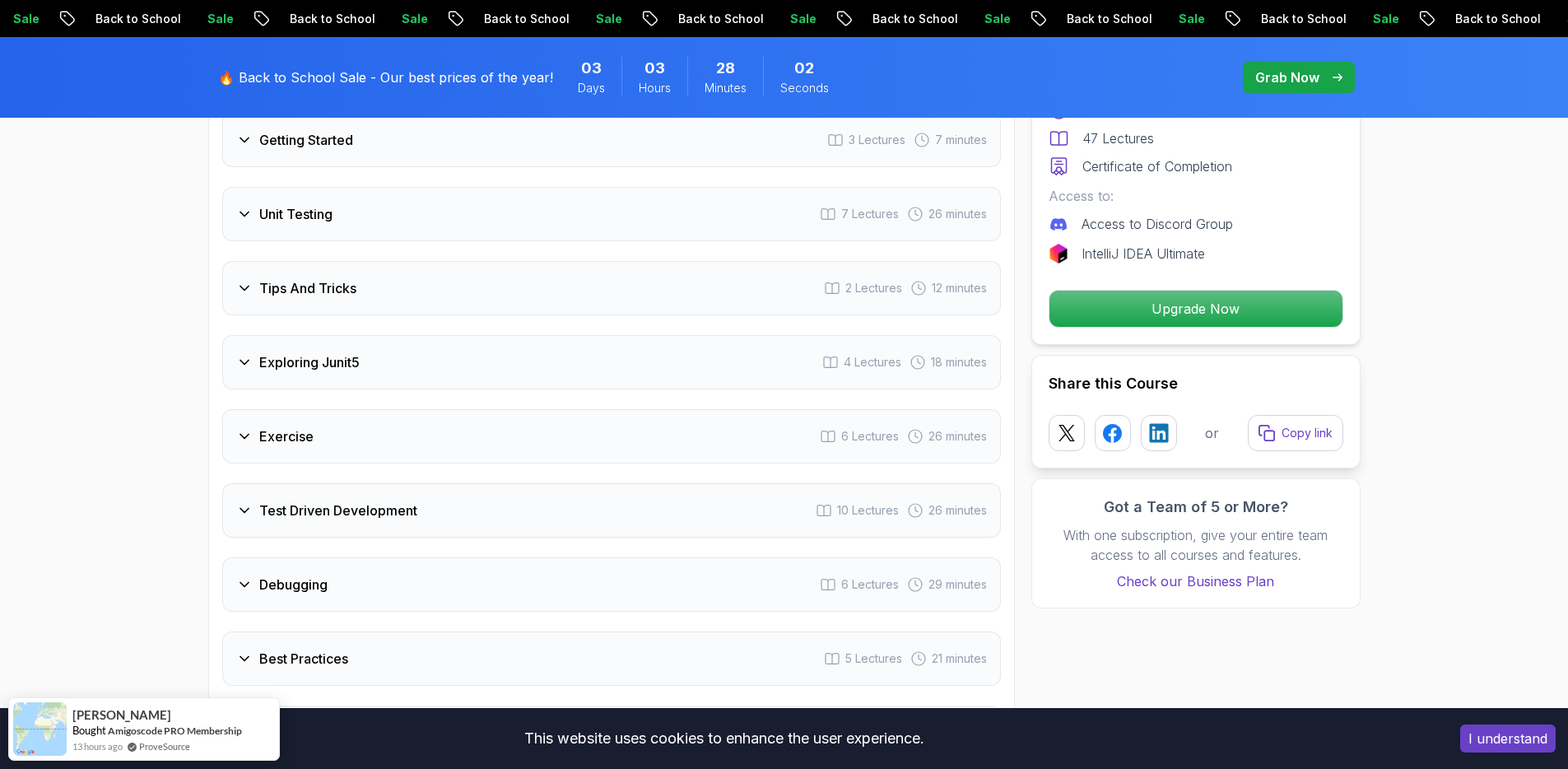
scroll to position [2483, 0]
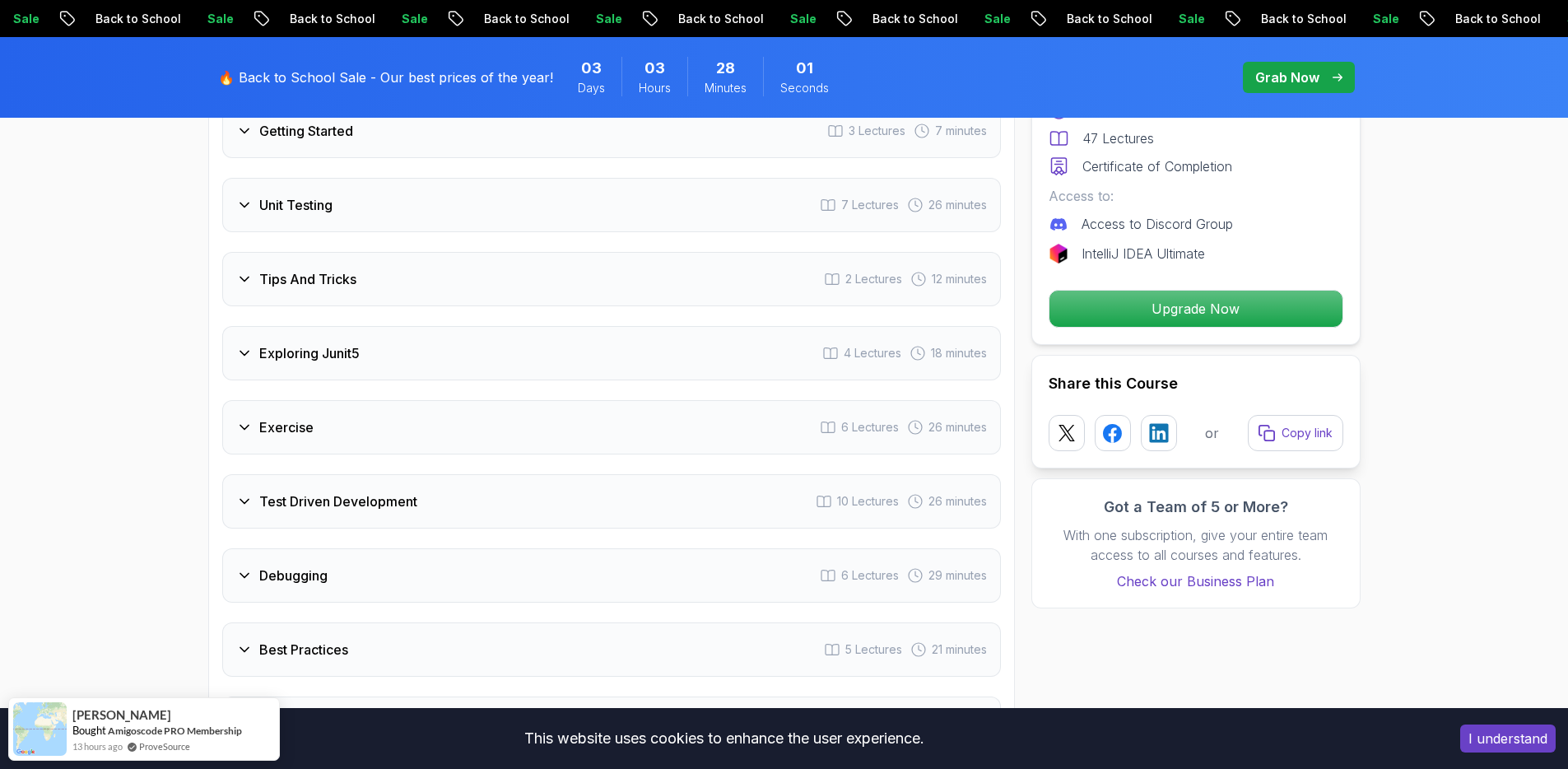
click at [791, 400] on div "Exercise 6 Lectures 26 minutes" at bounding box center [612, 427] width 779 height 55
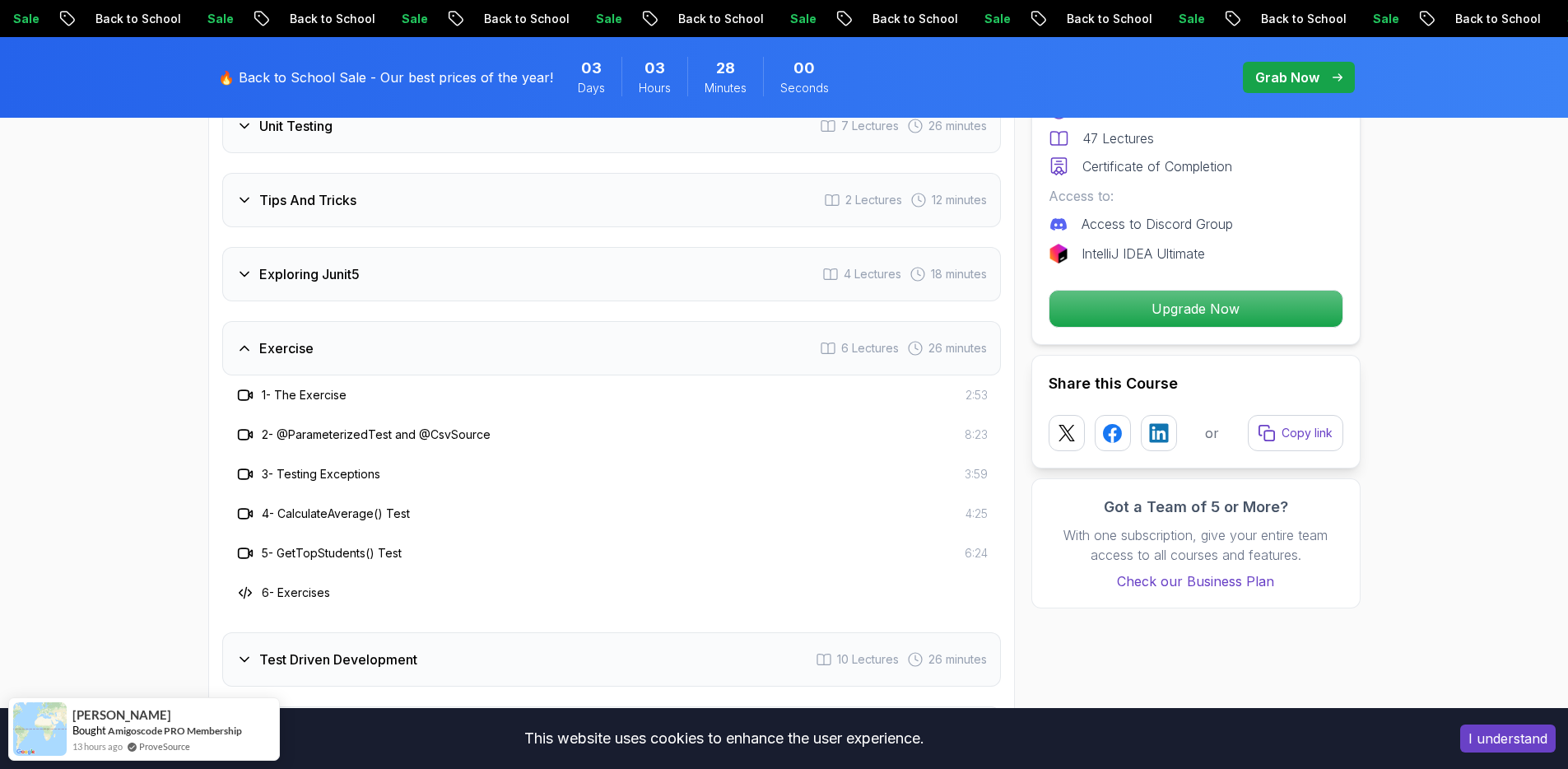
click at [383, 427] on h3 "2 - @ParameterizedTest and @CsvSource" at bounding box center [376, 435] width 229 height 17
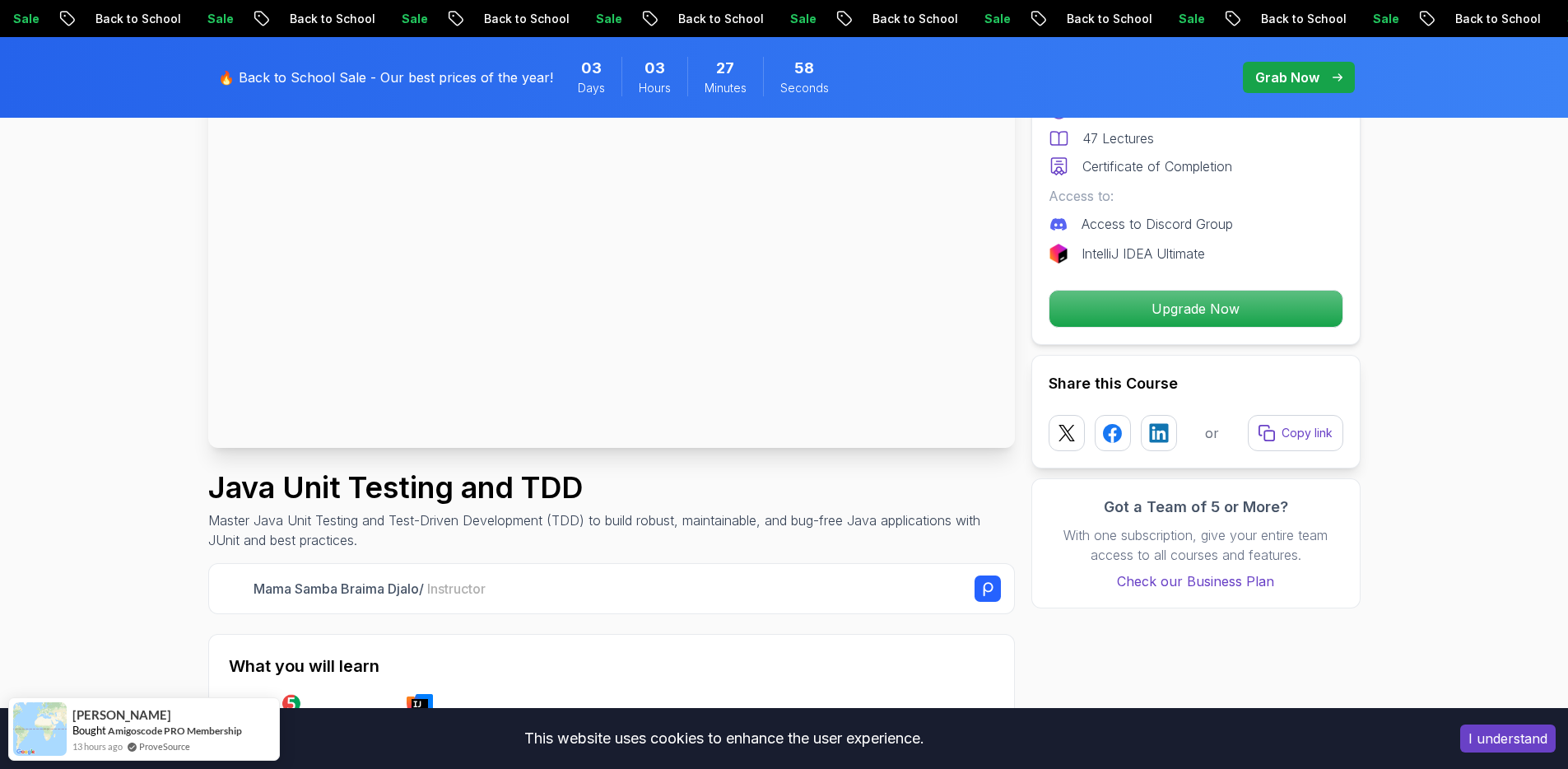
scroll to position [0, 0]
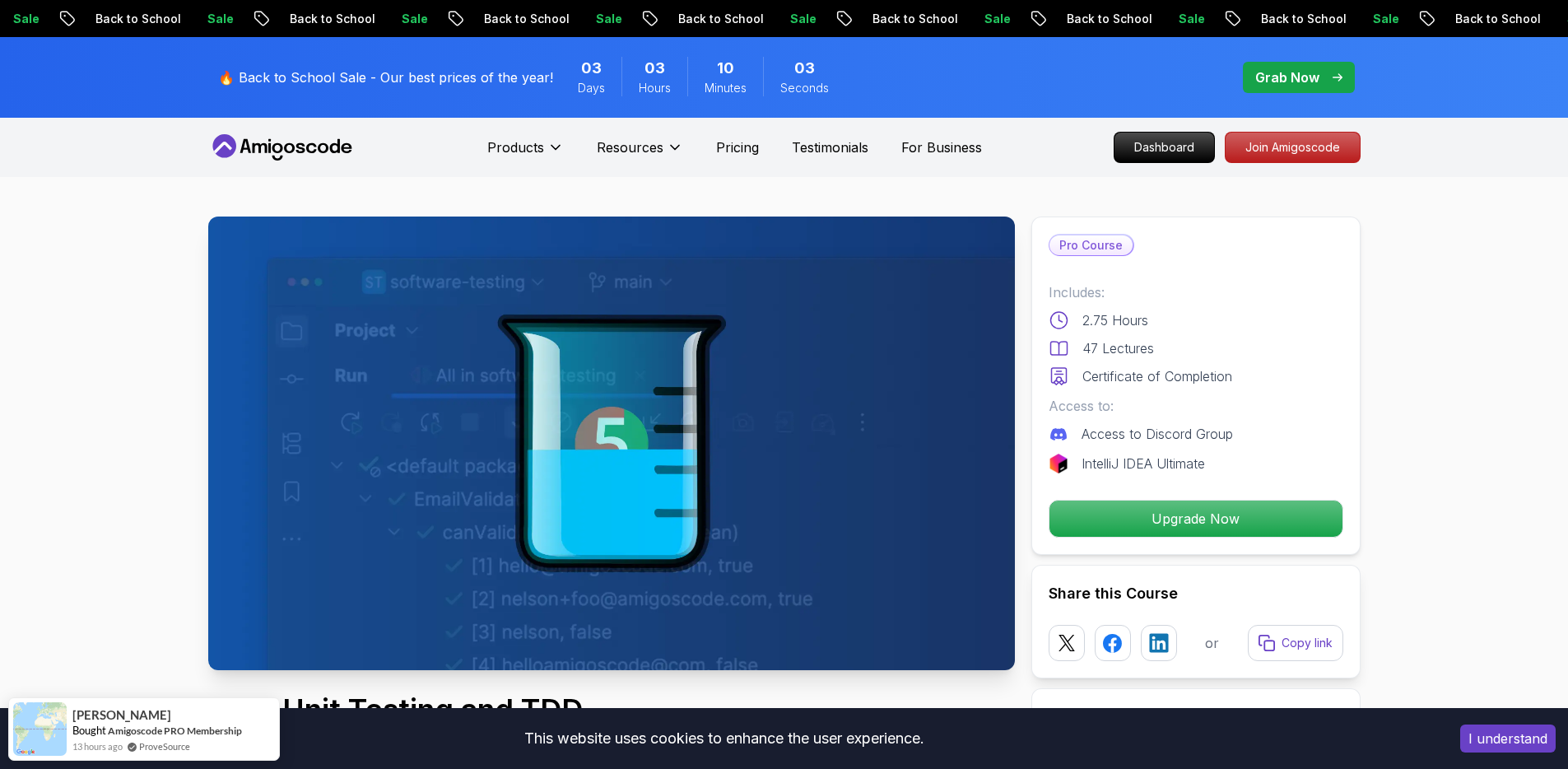
click at [384, 83] on p "🔥 Back to School Sale - Our best prices of the year!" at bounding box center [385, 78] width 335 height 20
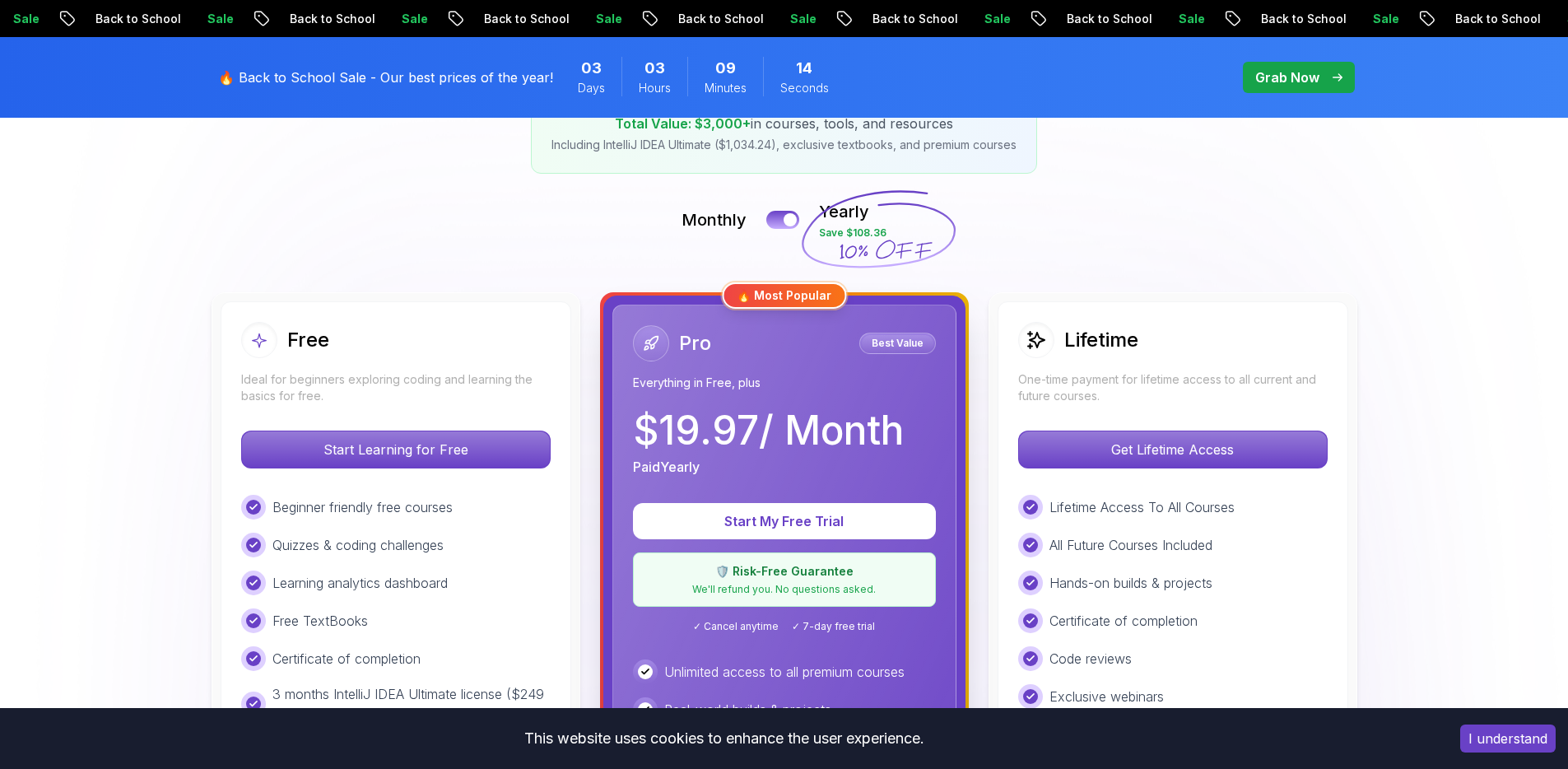
scroll to position [319, 0]
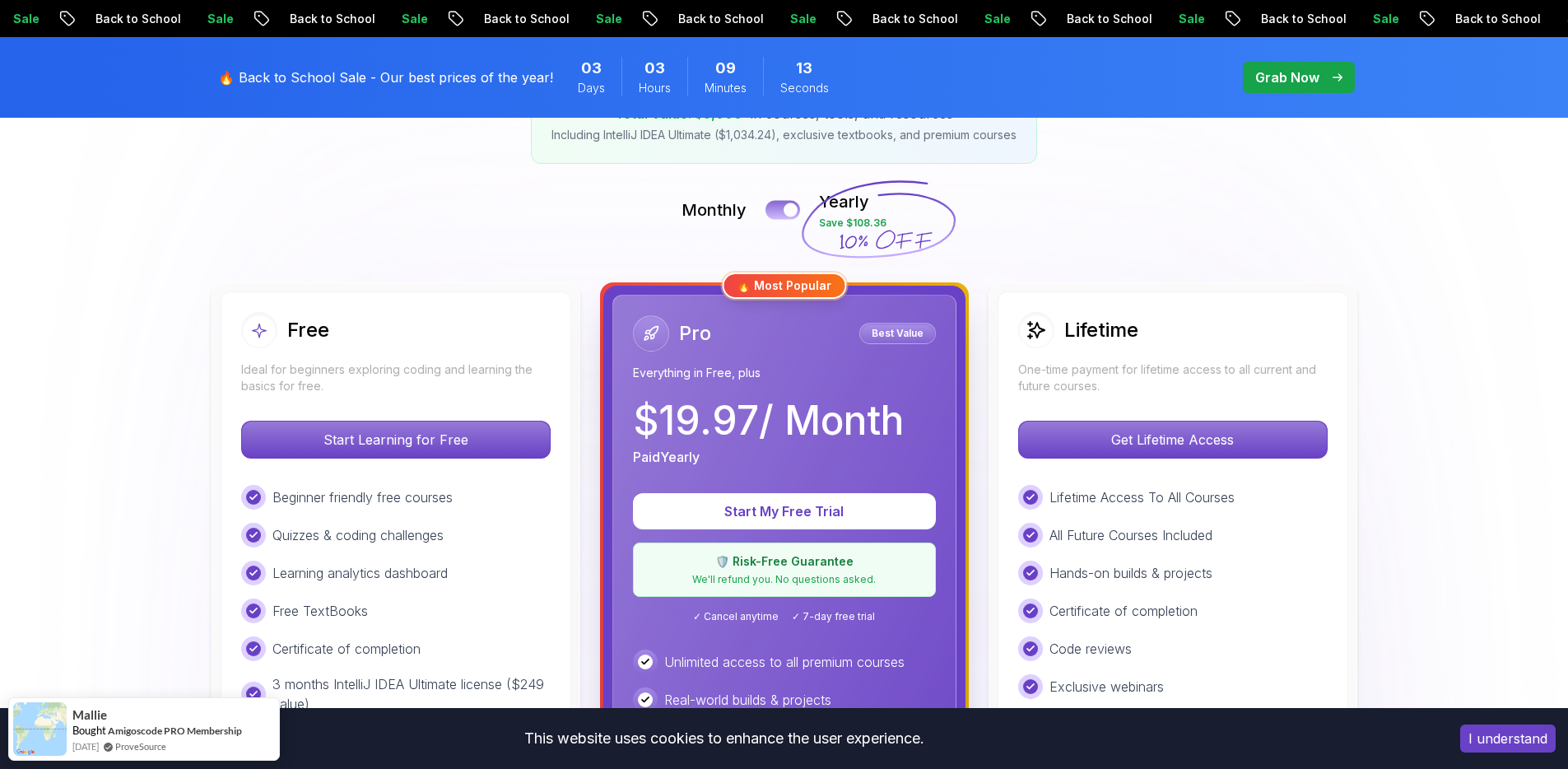
click at [785, 217] on button at bounding box center [783, 209] width 35 height 19
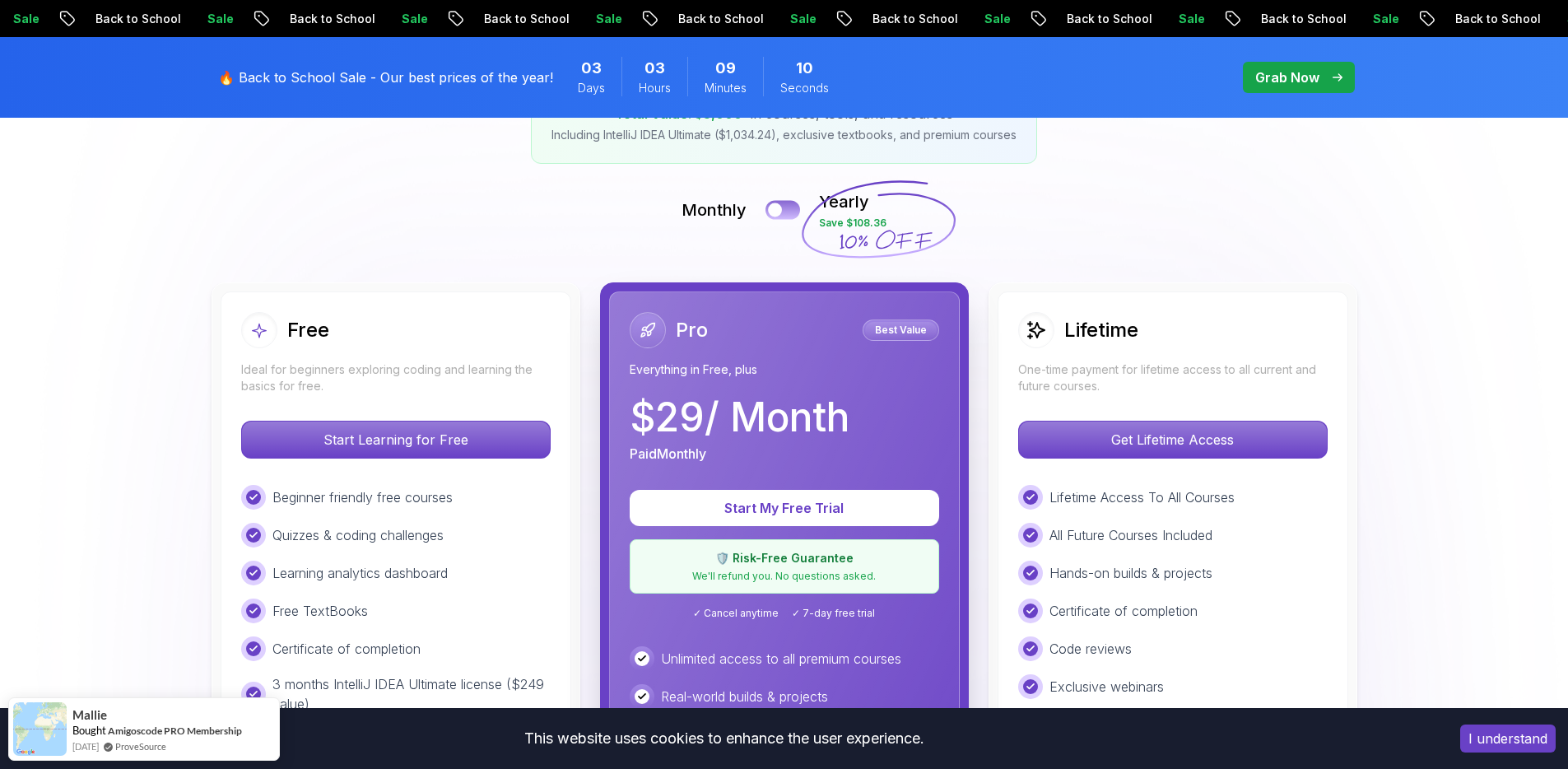
click at [785, 217] on button at bounding box center [783, 209] width 35 height 19
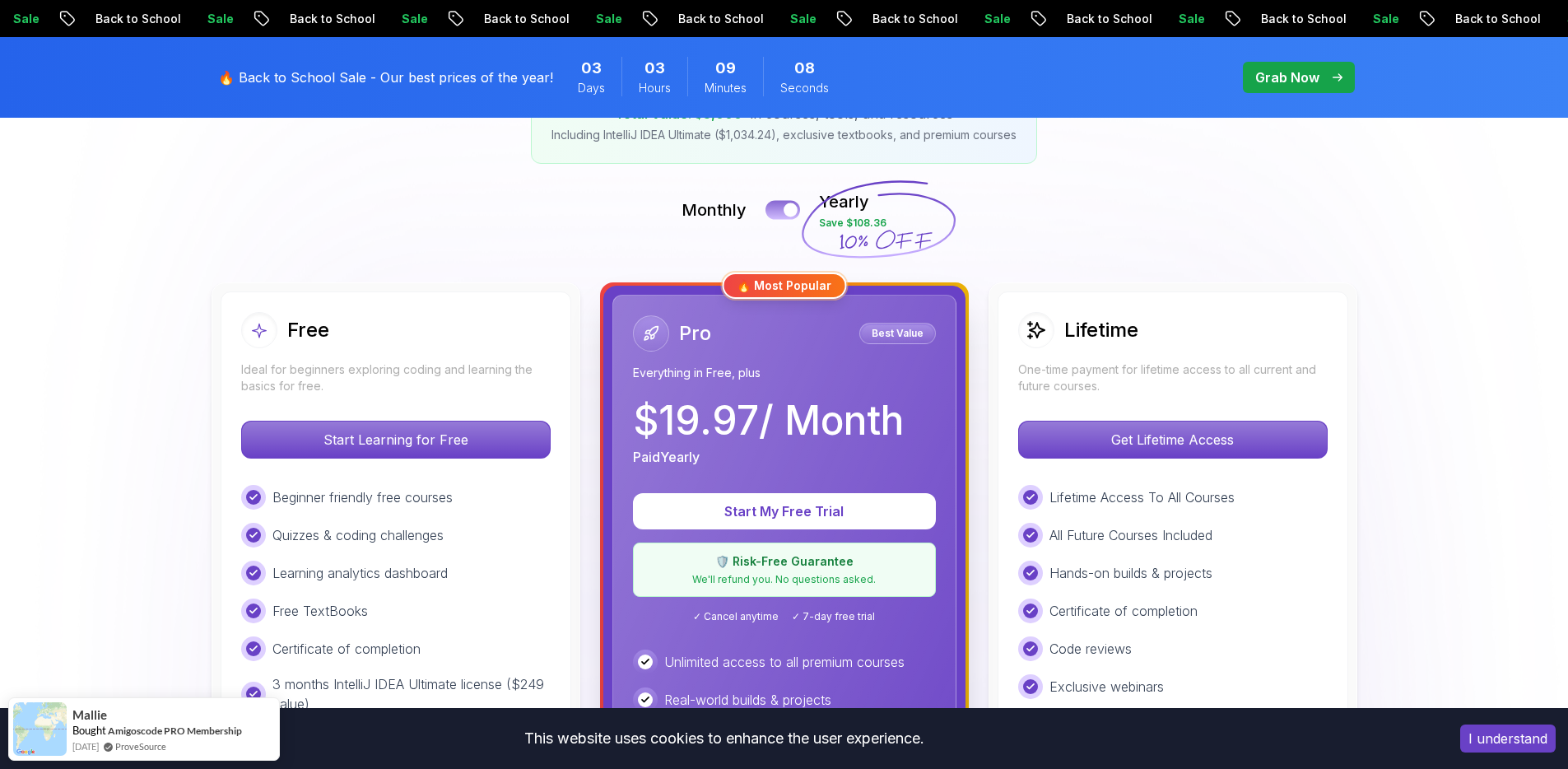
click at [785, 217] on button at bounding box center [783, 209] width 35 height 19
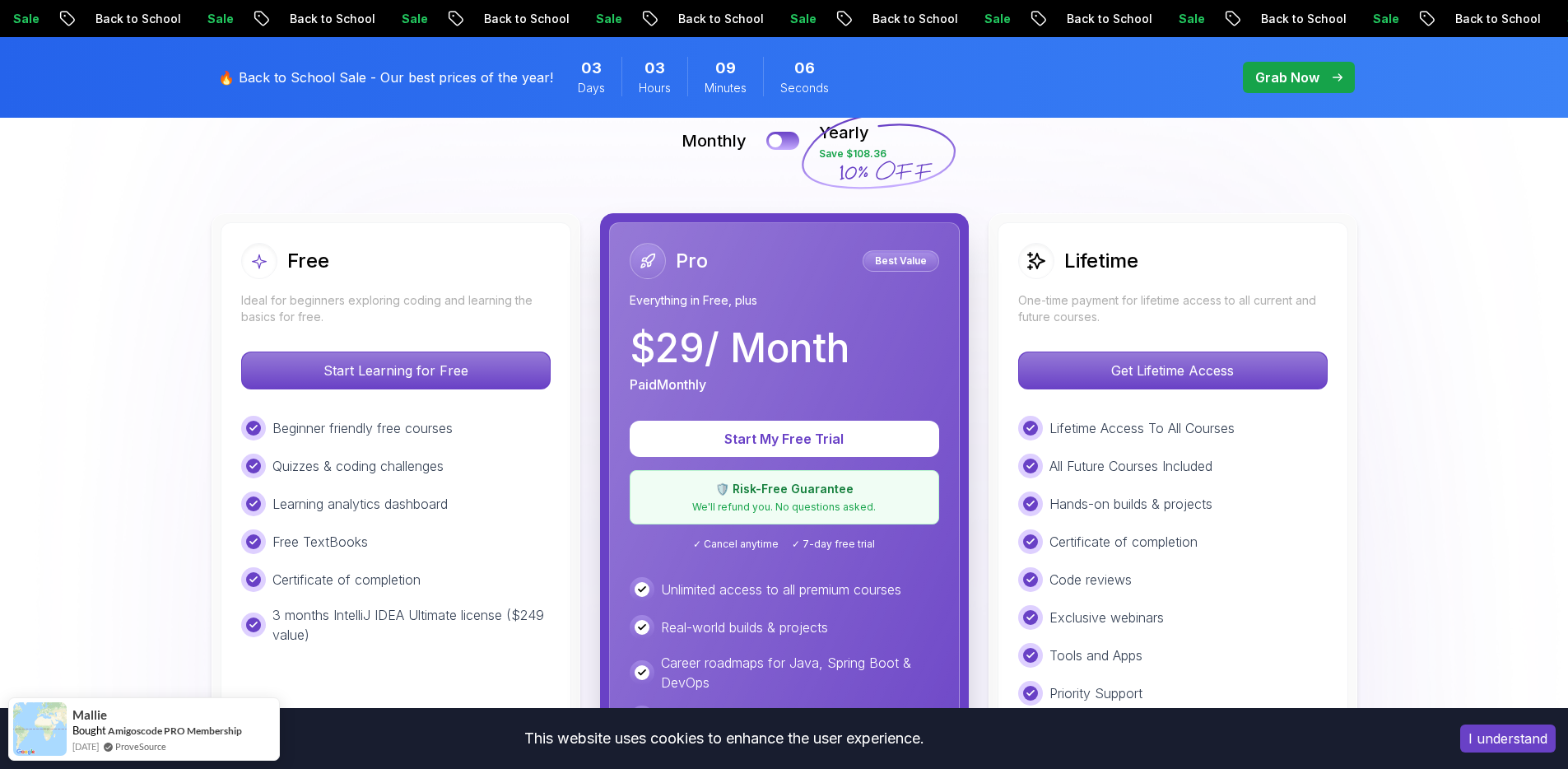
scroll to position [509, 0]
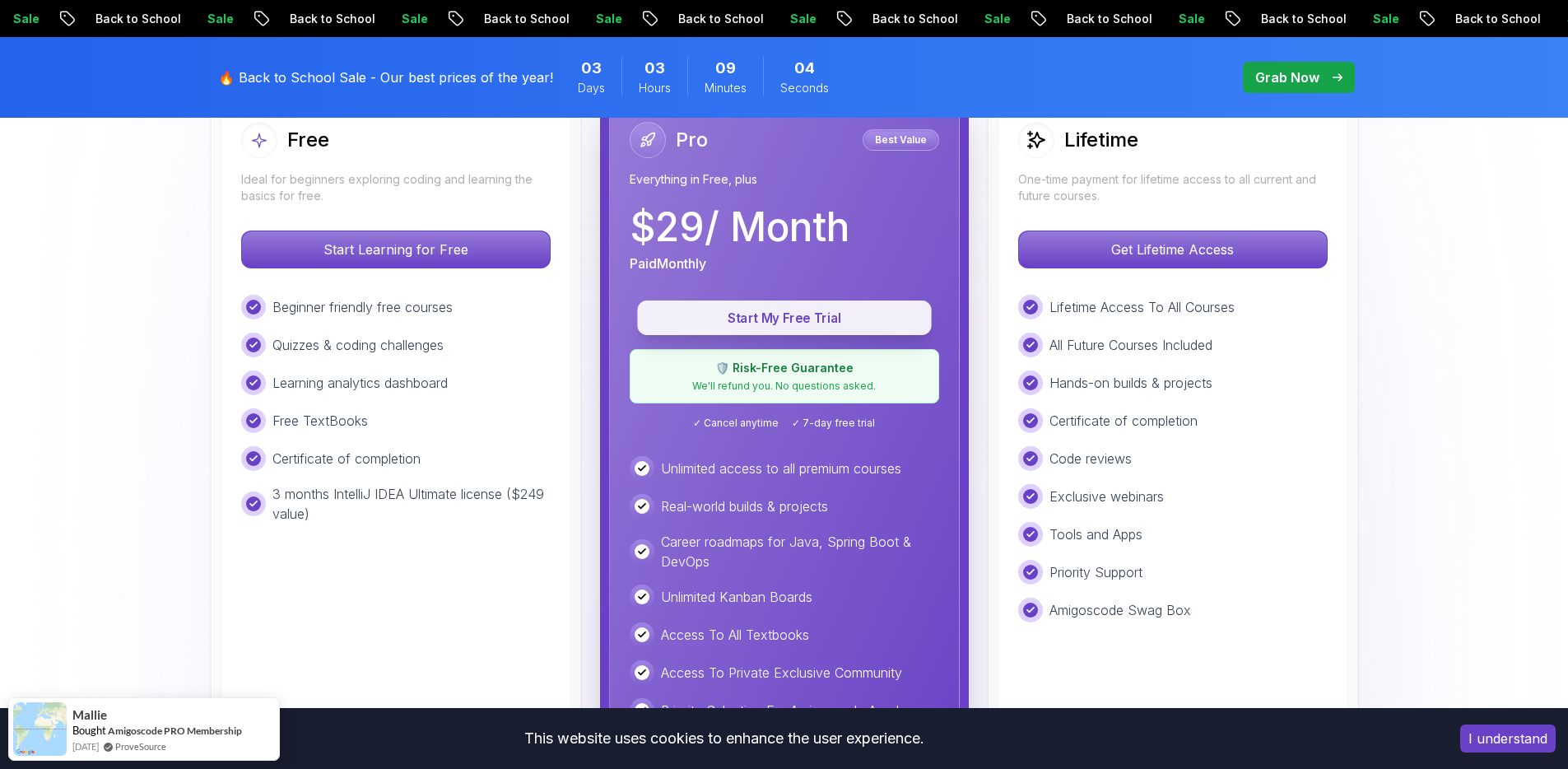
click at [821, 331] on button "Start My Free Trial" at bounding box center [784, 318] width 294 height 35
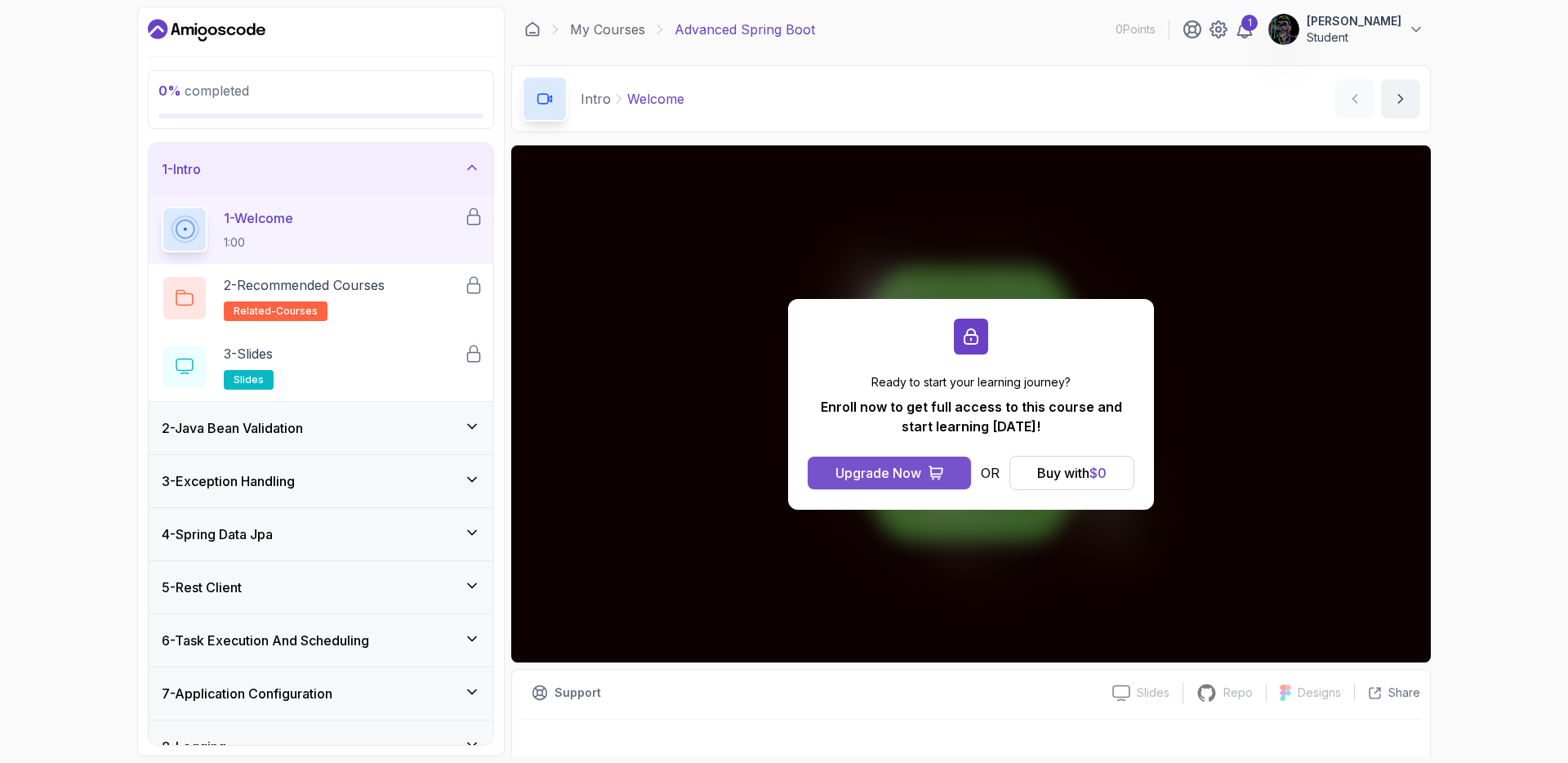
click at [957, 480] on button "Upgrade Now" at bounding box center [889, 473] width 163 height 33
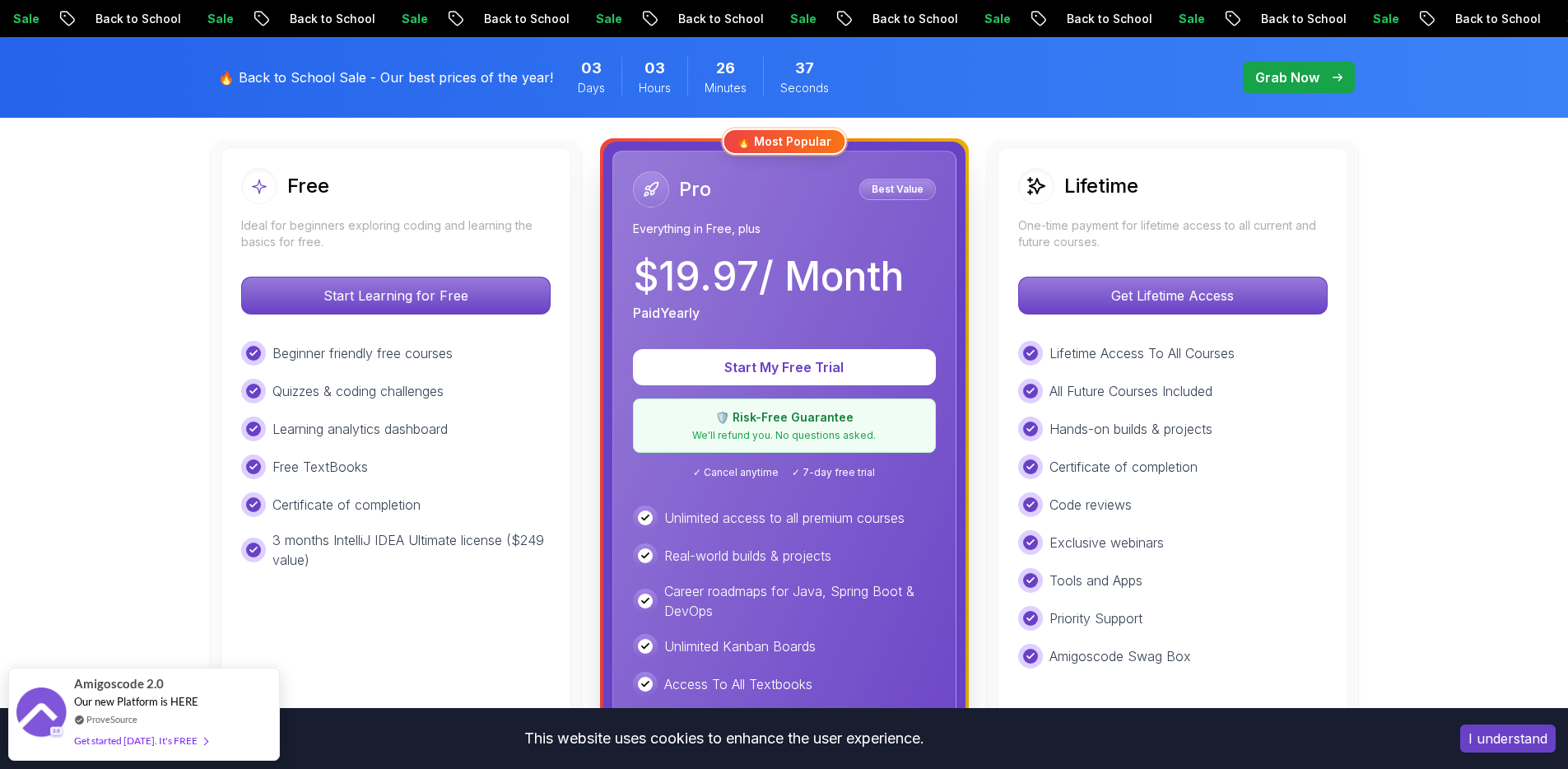
scroll to position [466, 0]
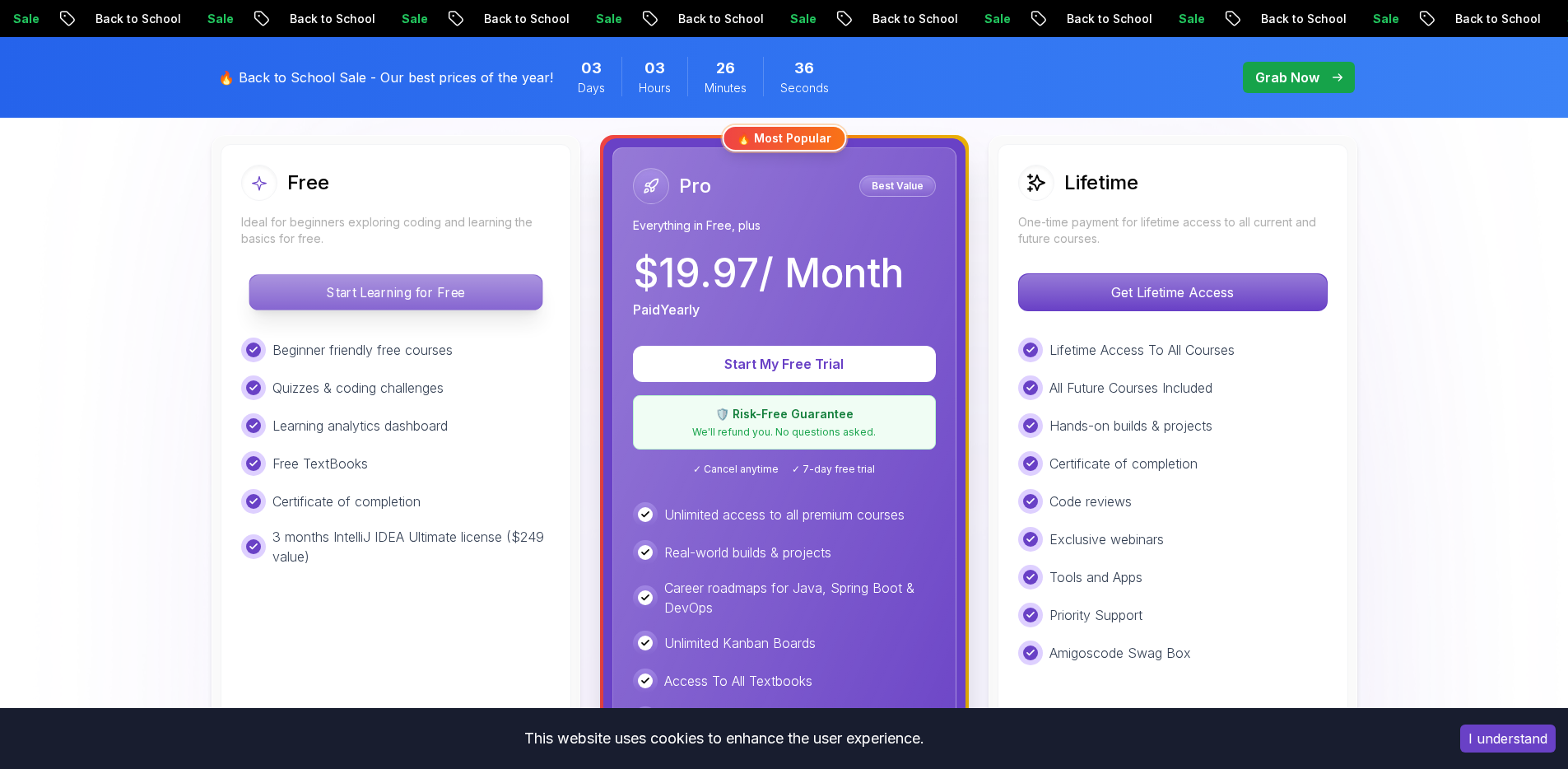
click at [430, 304] on p "Start Learning for Free" at bounding box center [395, 292] width 292 height 35
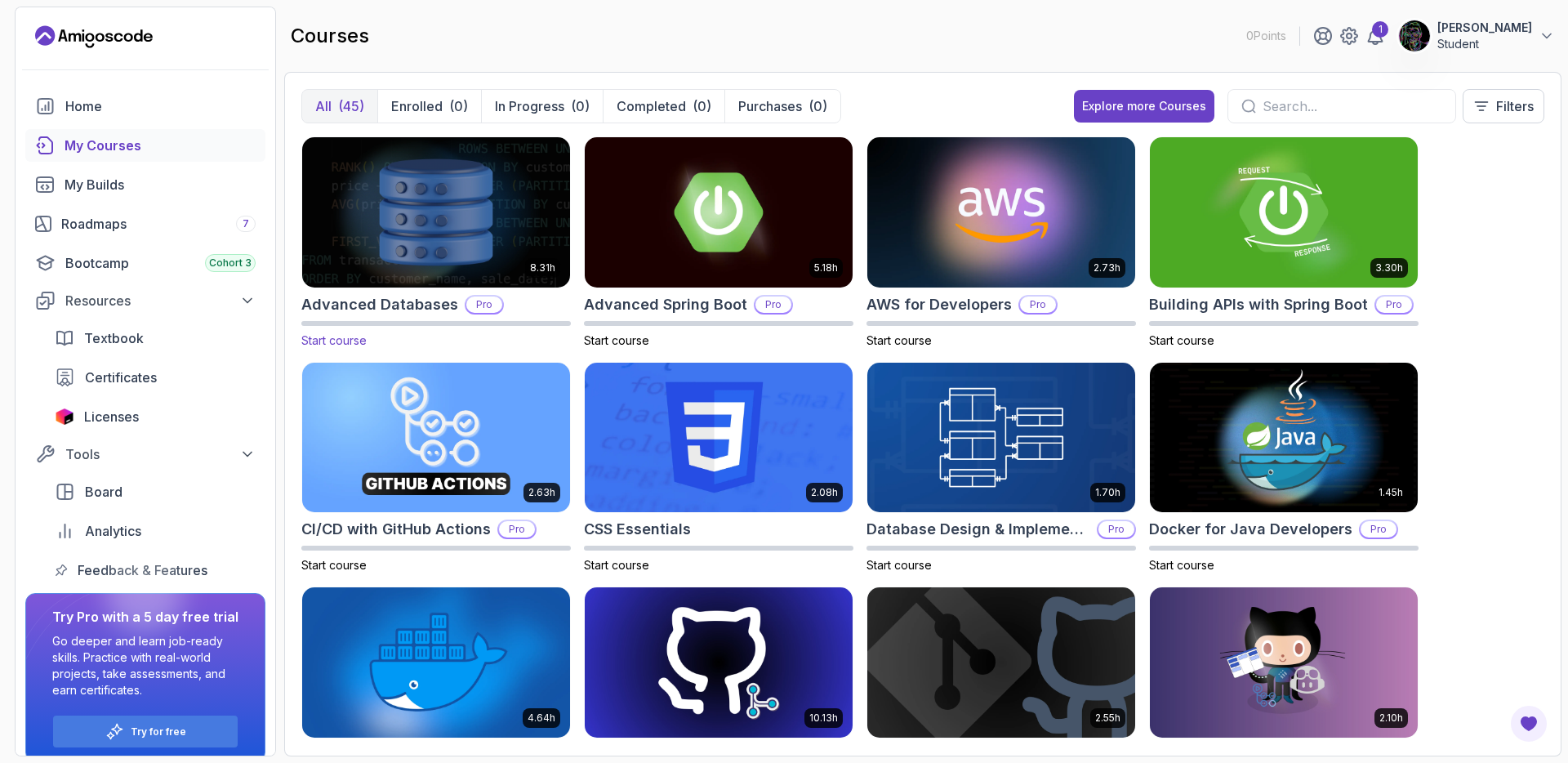
click at [459, 222] on img at bounding box center [436, 212] width 281 height 158
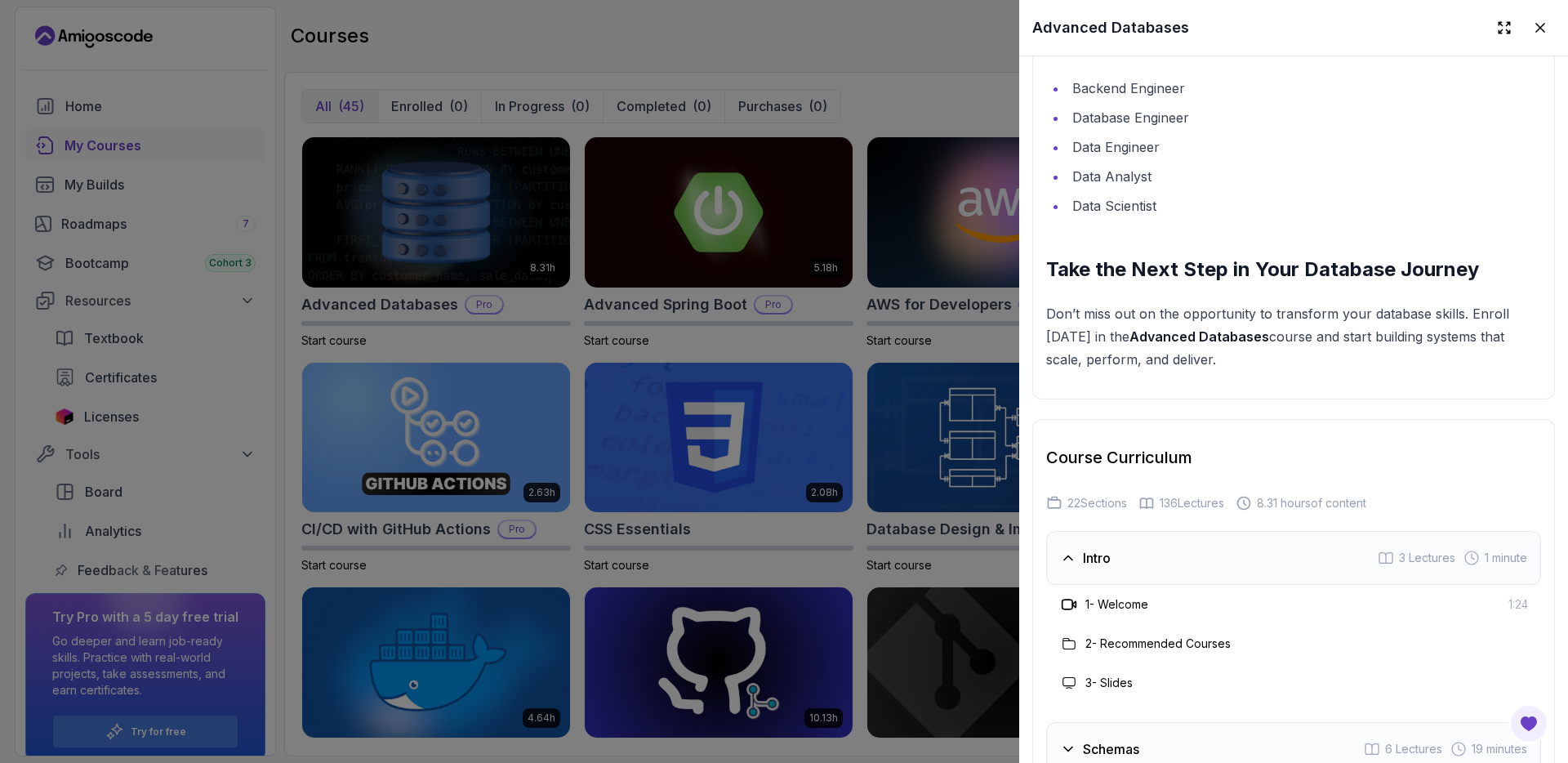
scroll to position [2574, 0]
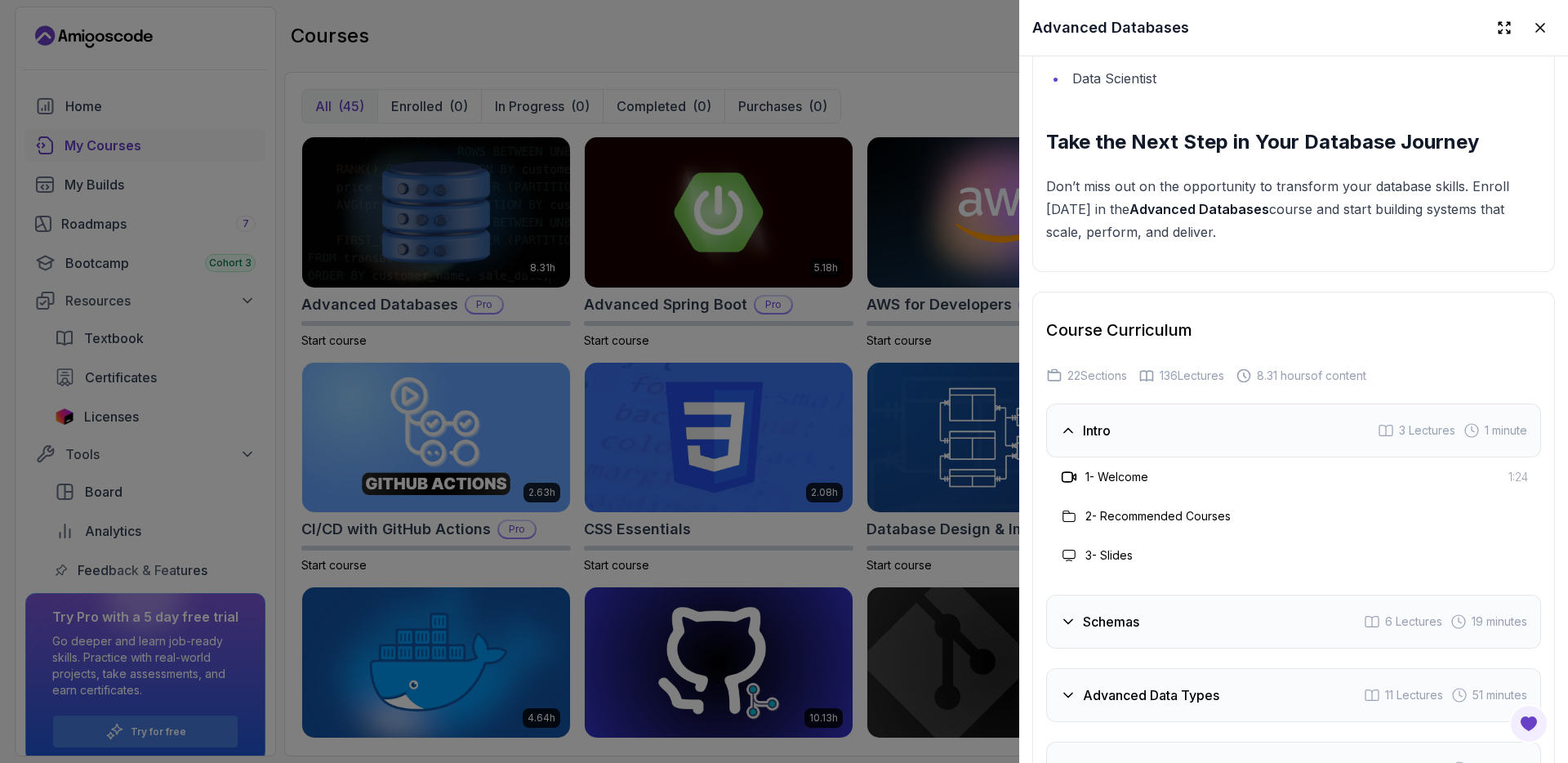
click at [1140, 450] on div "Intro 3 Lectures 1 minute" at bounding box center [1293, 431] width 495 height 54
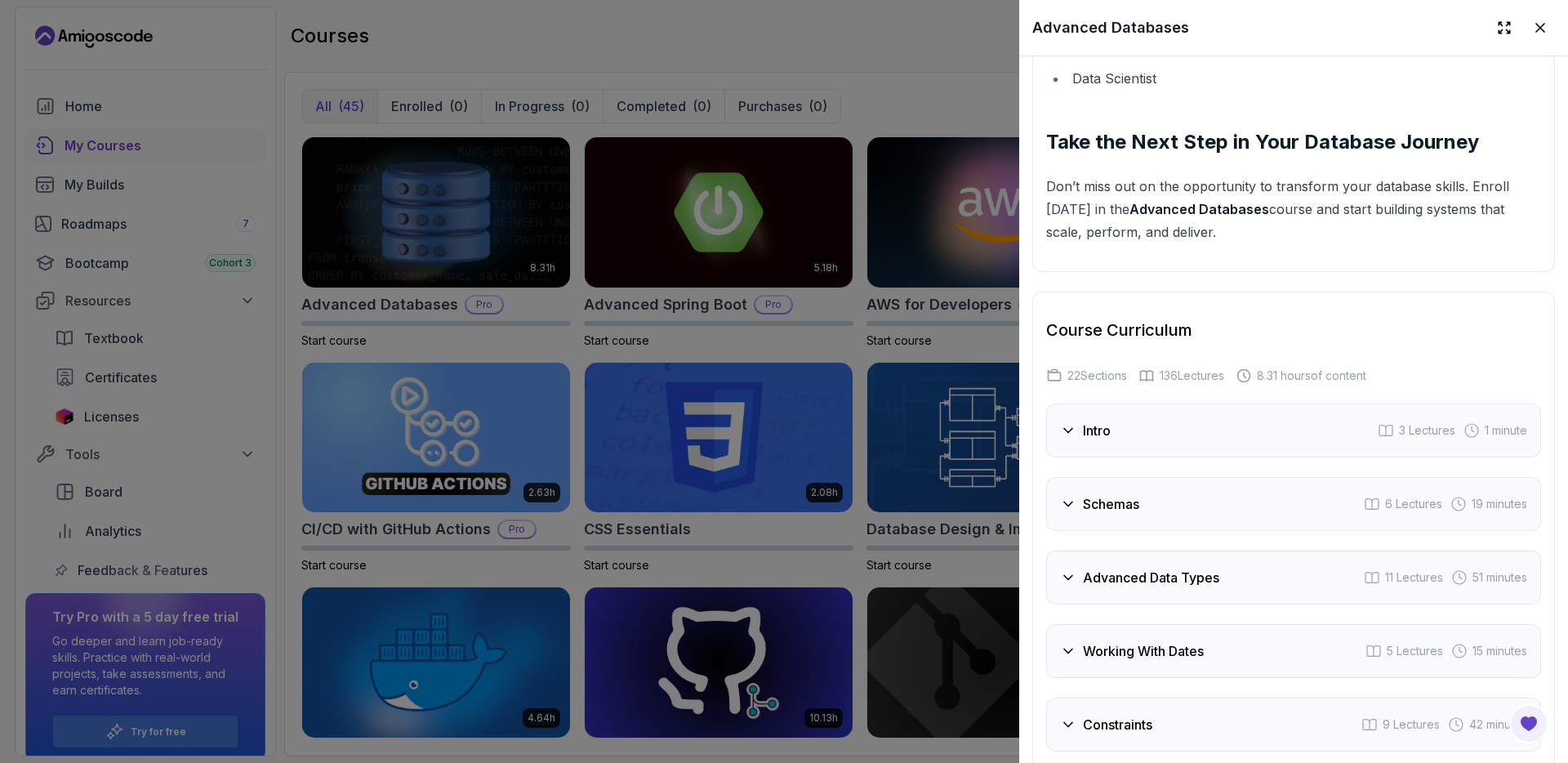
click at [1127, 457] on div "Intro 3 Lectures 1 minute" at bounding box center [1293, 431] width 495 height 54
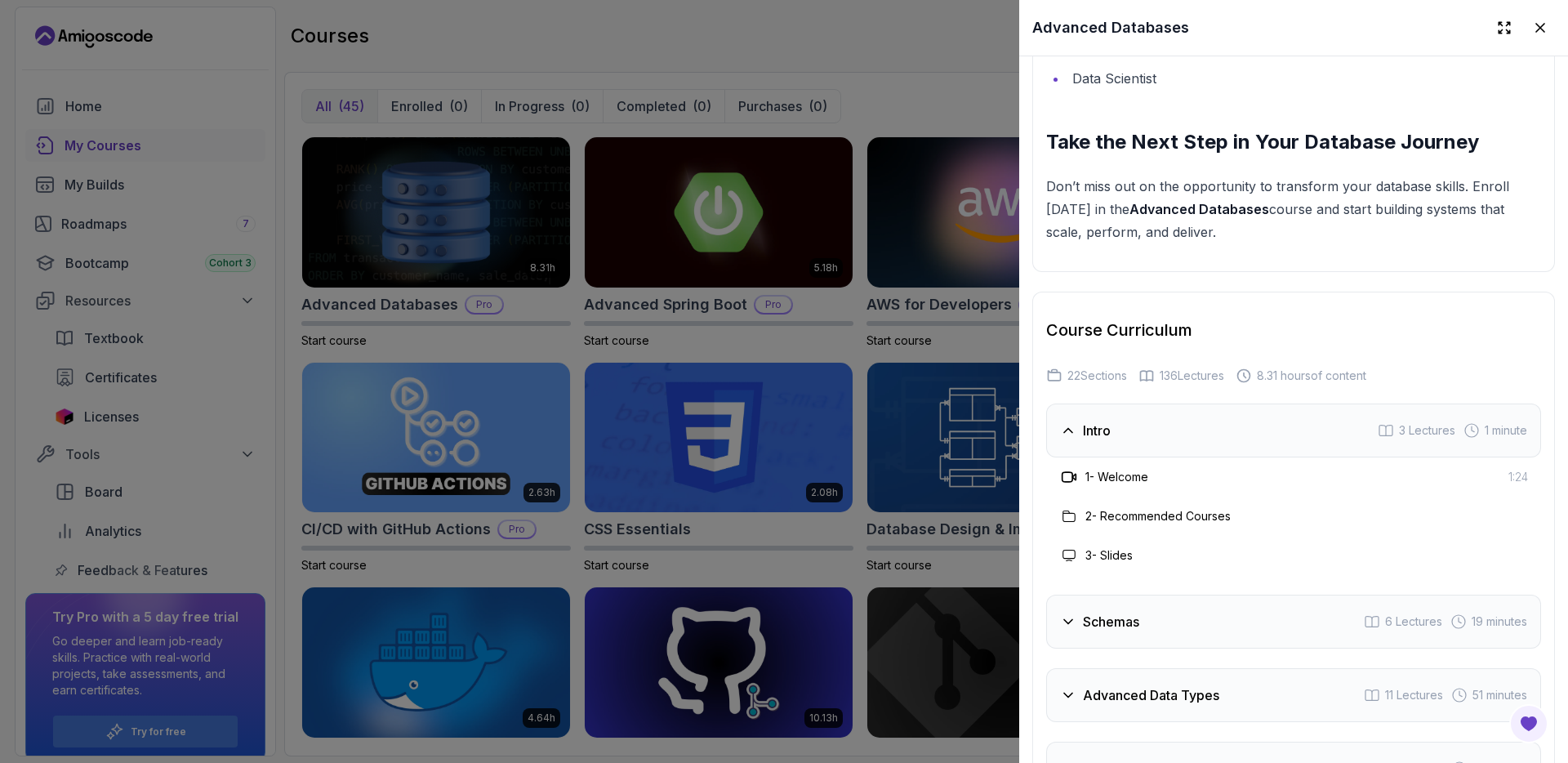
click at [1125, 512] on div "2 - Recommended Courses" at bounding box center [1293, 516] width 495 height 39
click at [1122, 485] on h3 "1 - Welcome" at bounding box center [1117, 477] width 63 height 16
click at [1533, 30] on icon at bounding box center [1541, 28] width 16 height 16
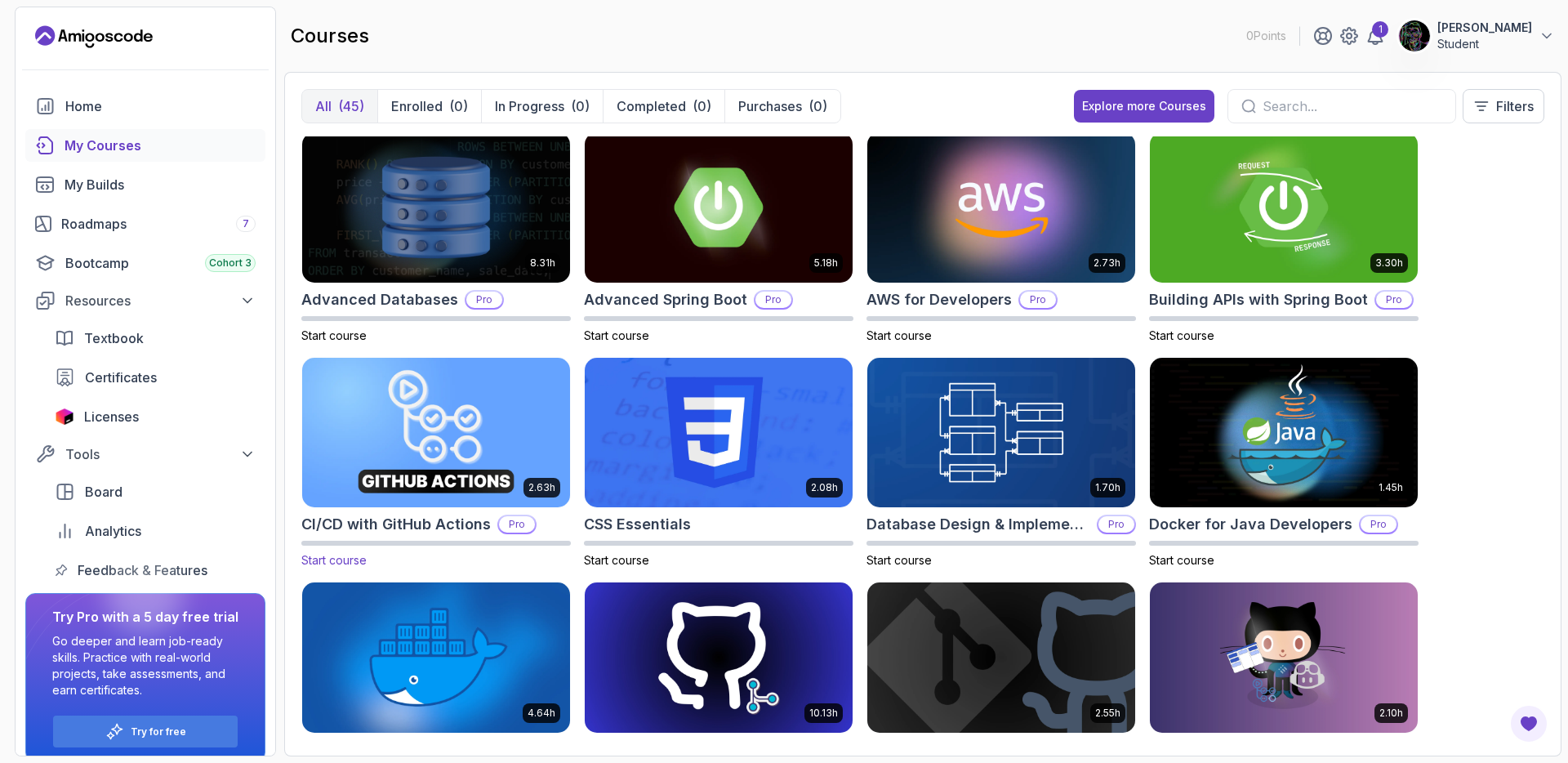
scroll to position [0, 0]
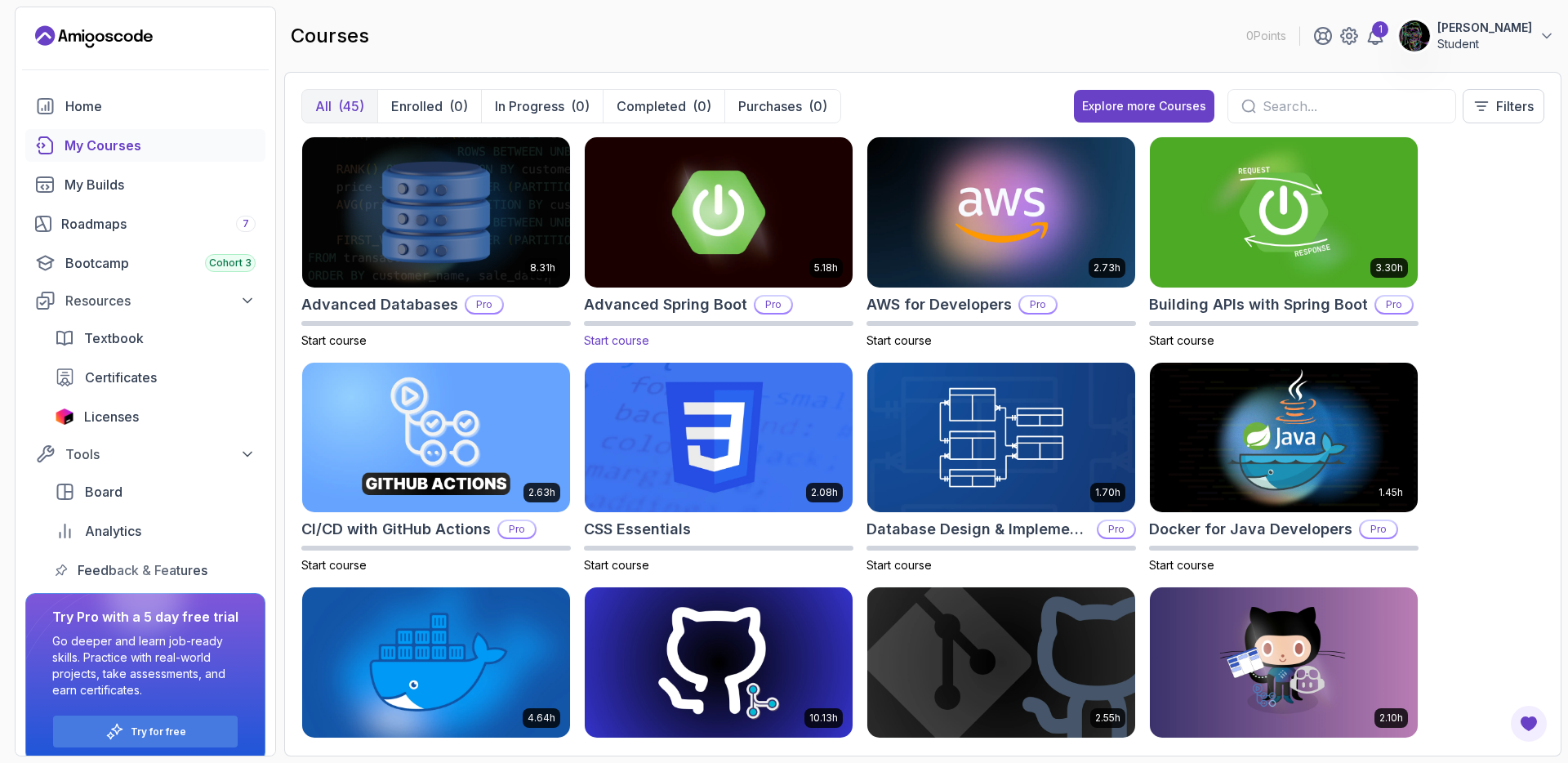
click at [674, 203] on img at bounding box center [719, 212] width 281 height 158
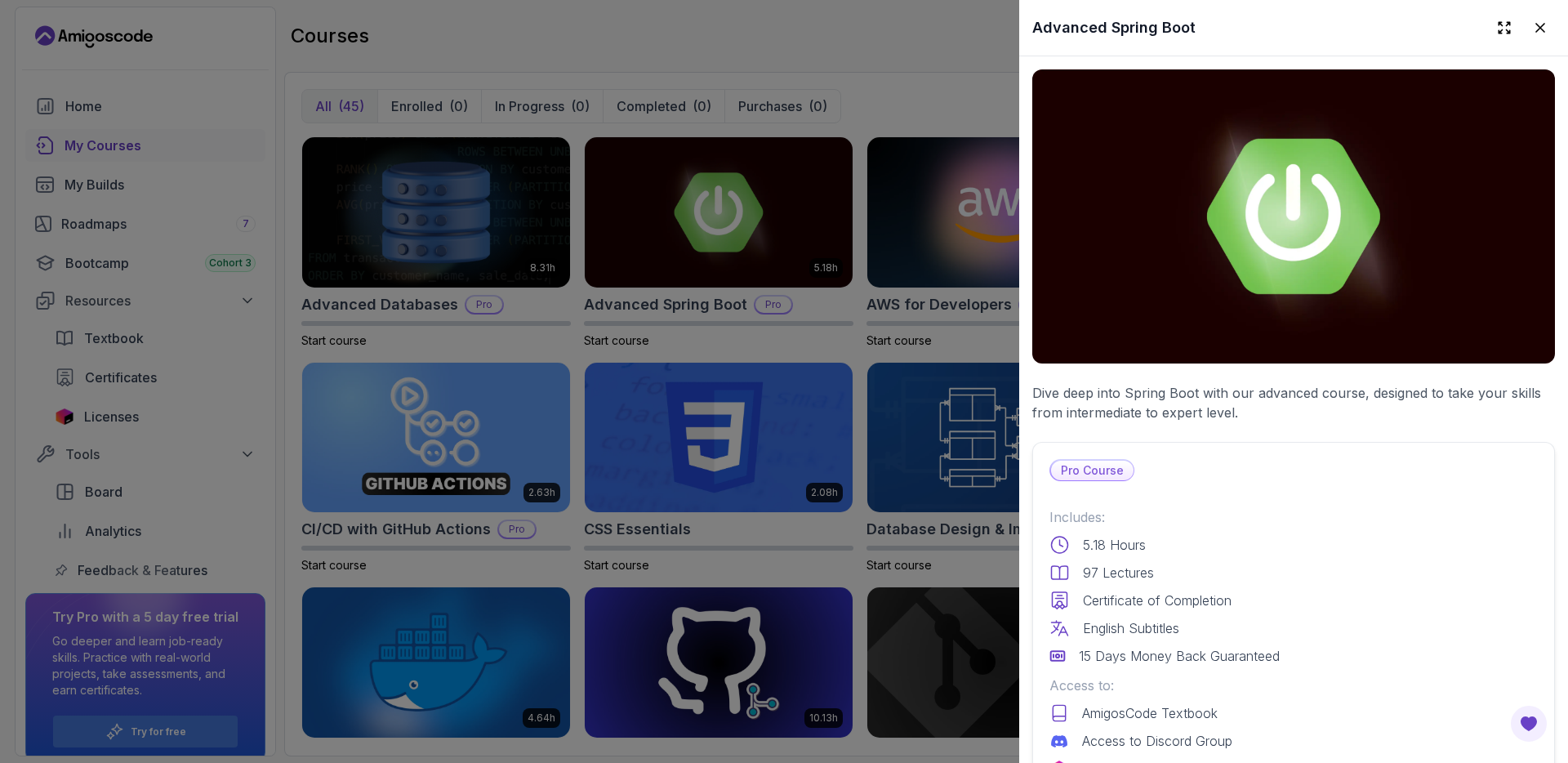
click at [1107, 465] on p "Pro Course" at bounding box center [1092, 470] width 83 height 20
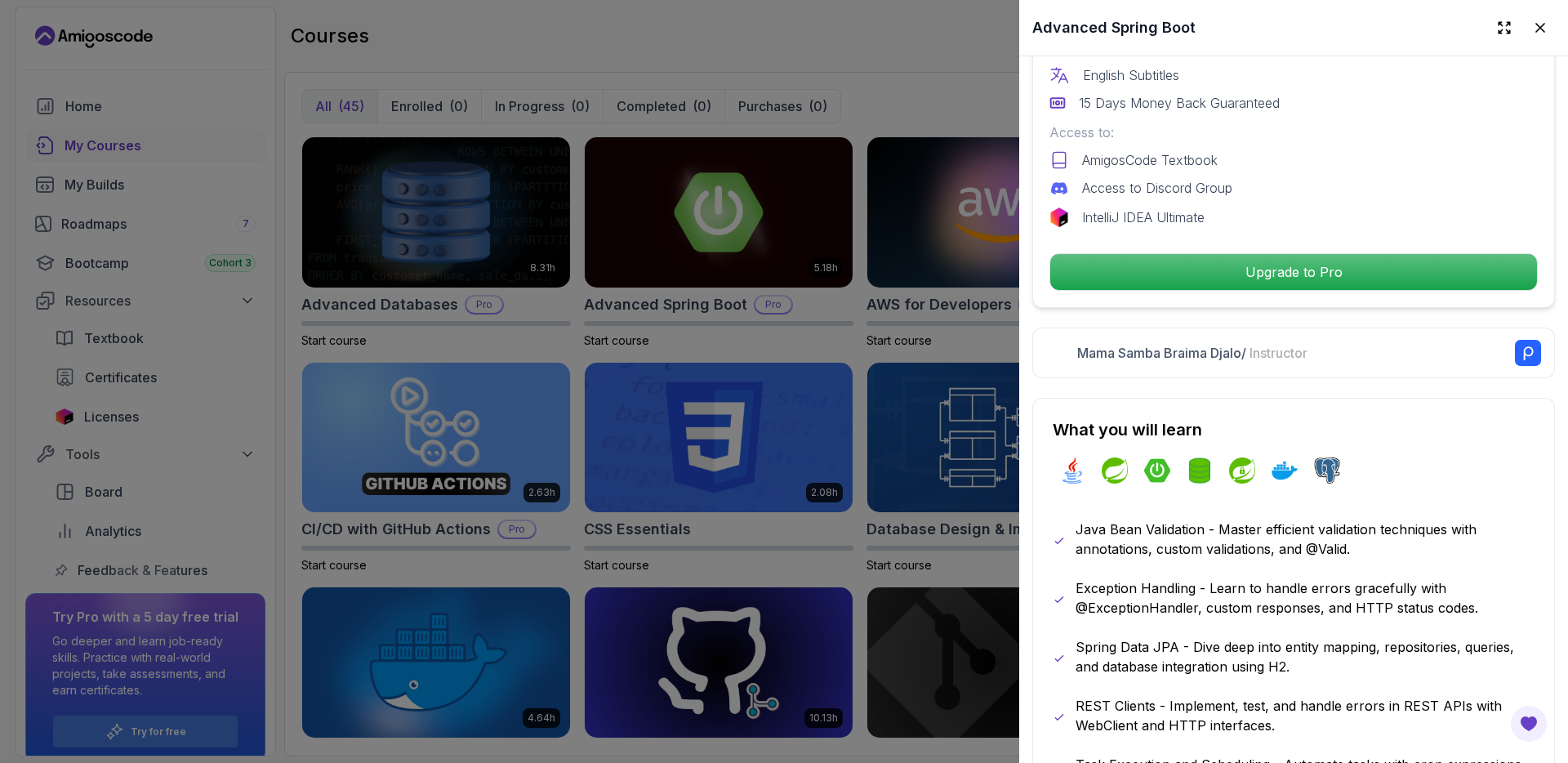
scroll to position [642, 0]
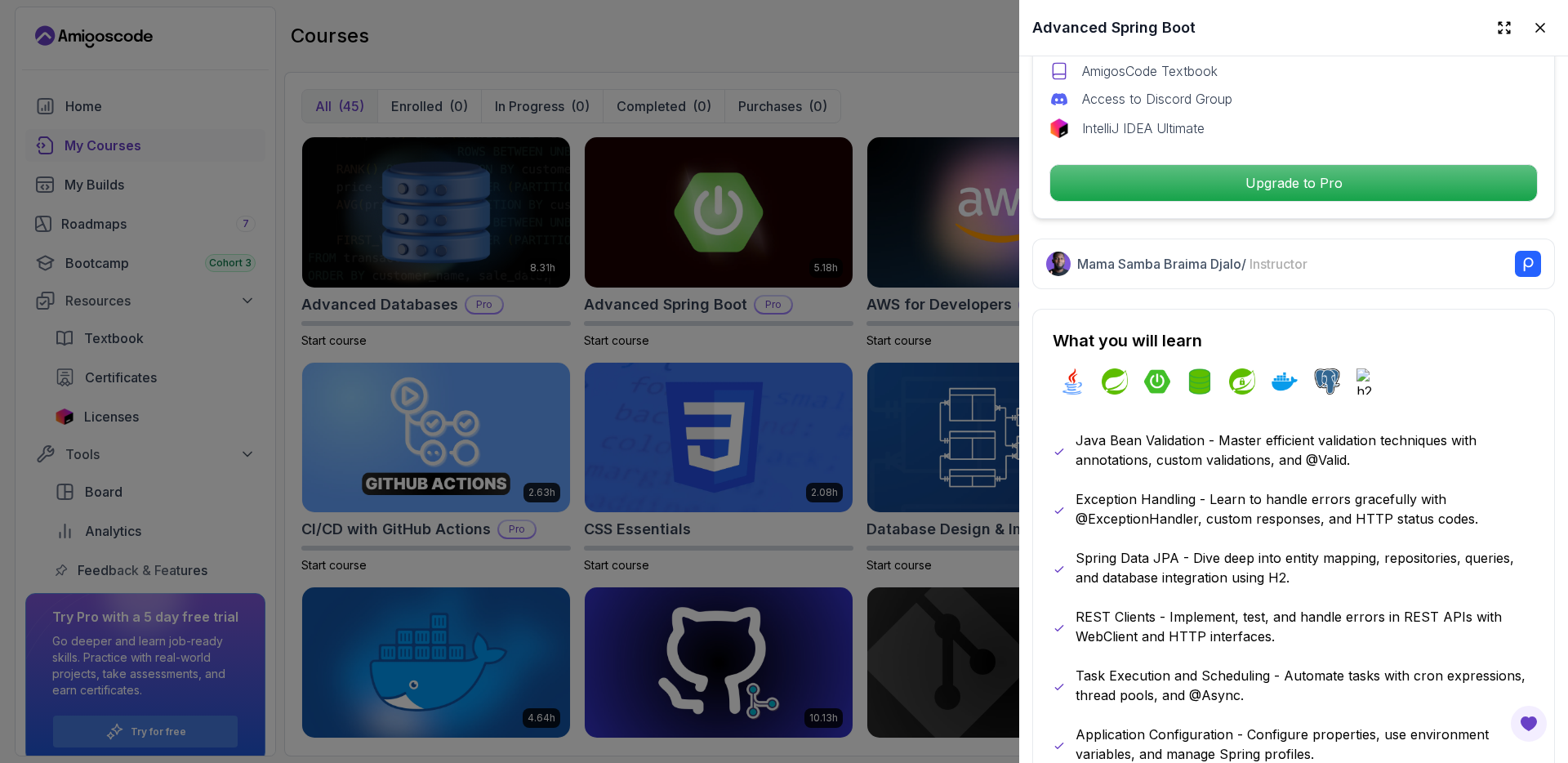
click at [956, 102] on div at bounding box center [784, 382] width 1568 height 763
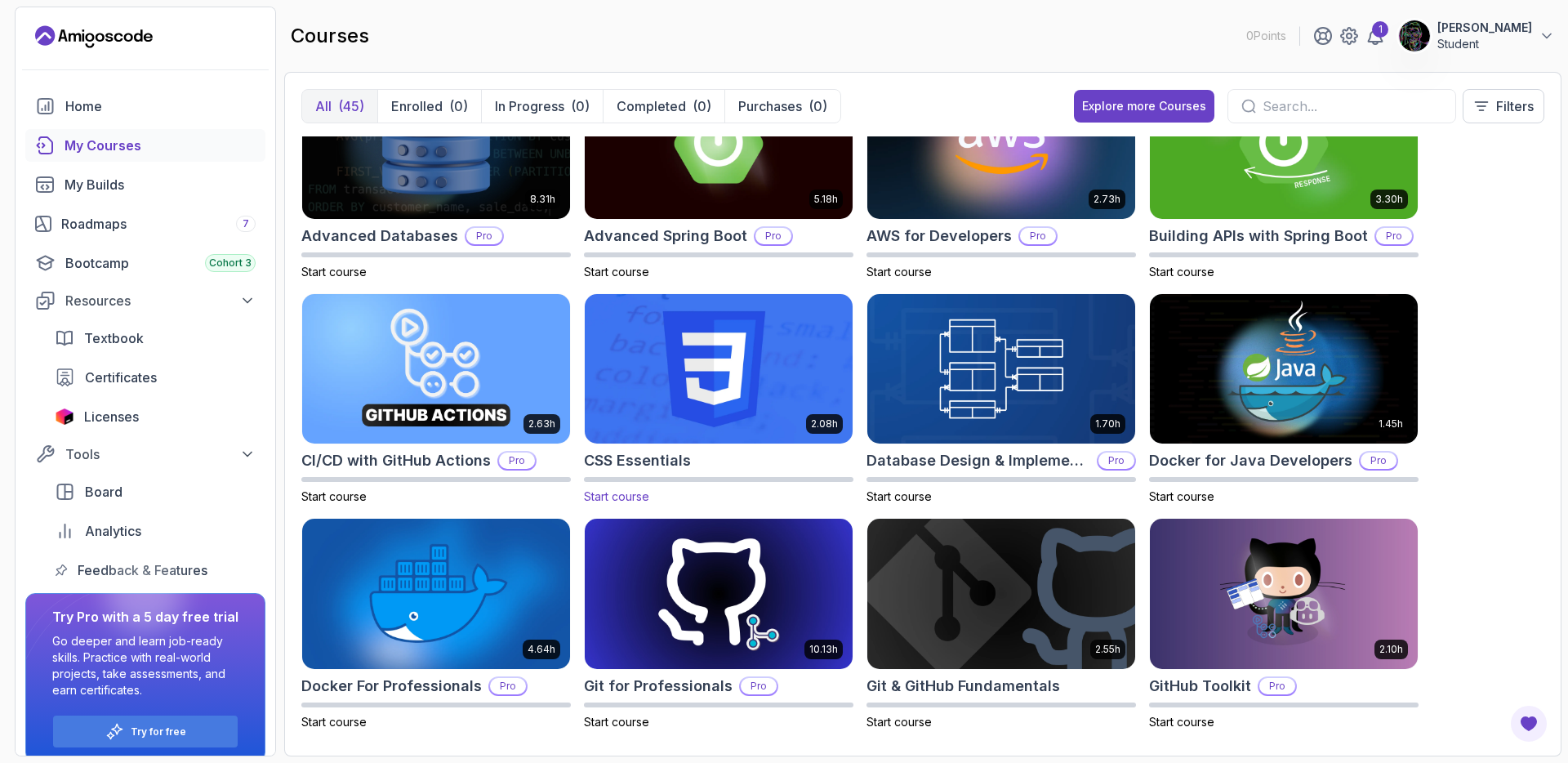
scroll to position [177, 0]
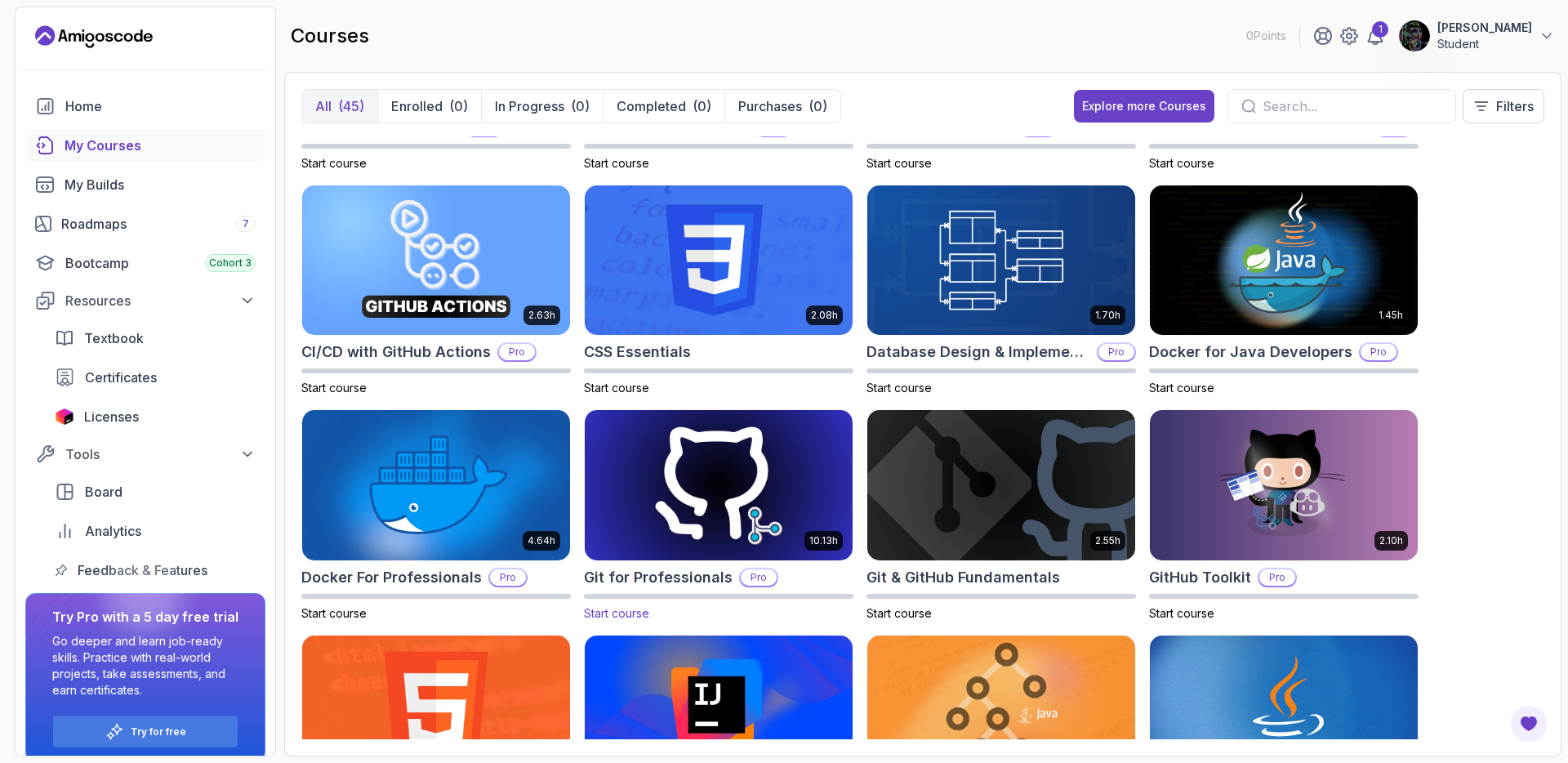
click at [815, 469] on img at bounding box center [719, 486] width 281 height 158
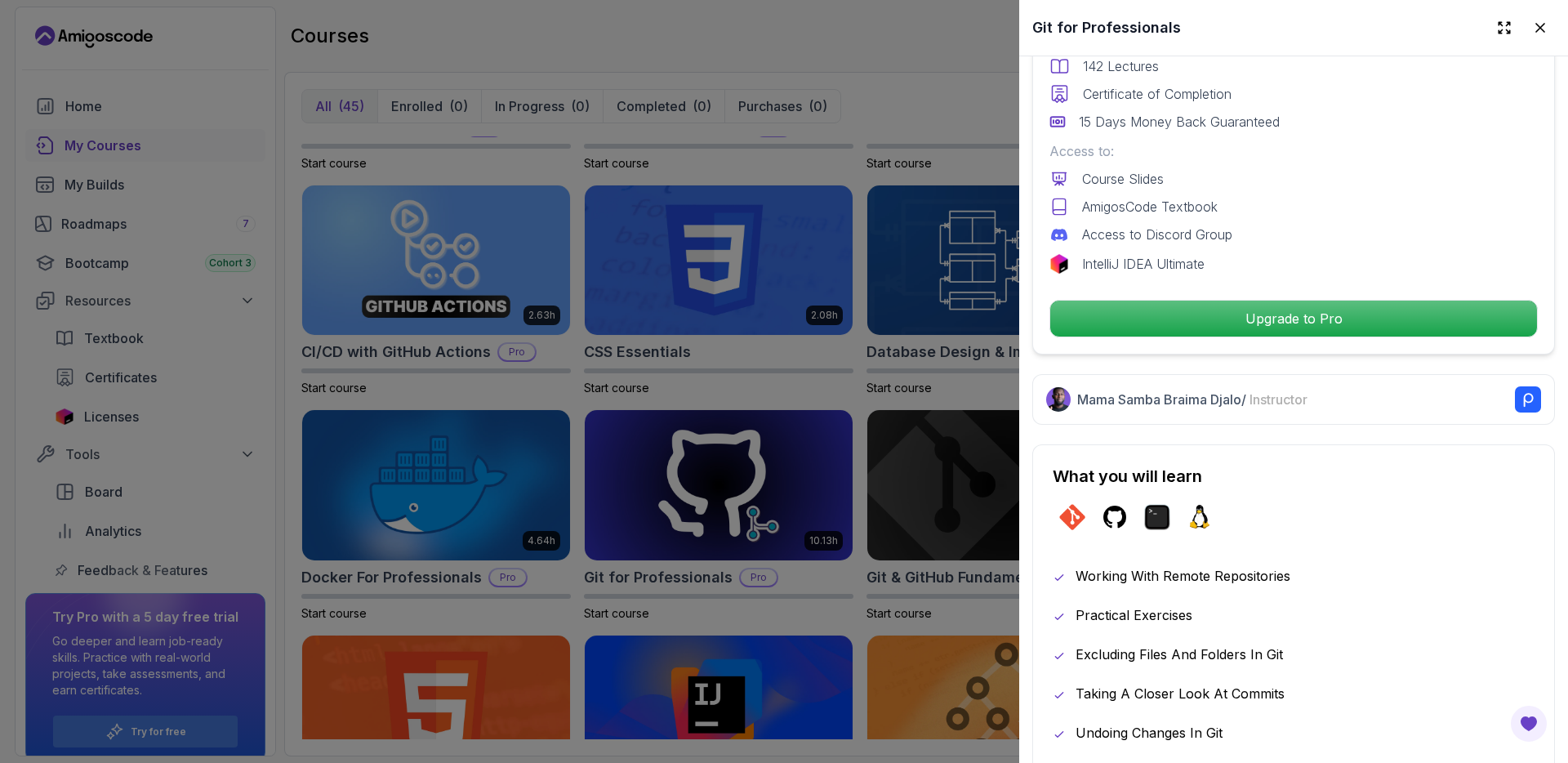
scroll to position [600, 0]
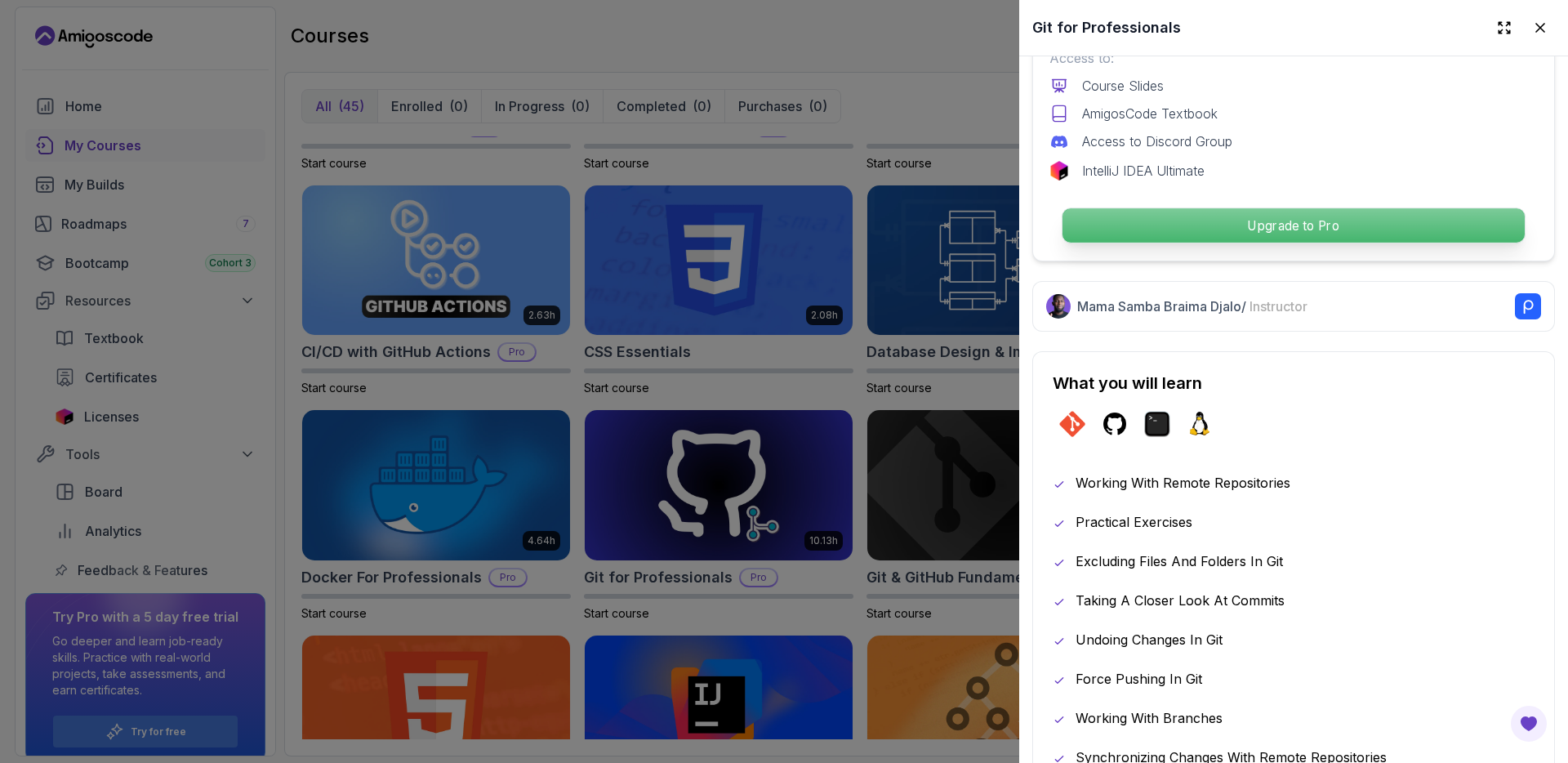
click at [1233, 210] on p "Upgrade to Pro" at bounding box center [1293, 226] width 462 height 34
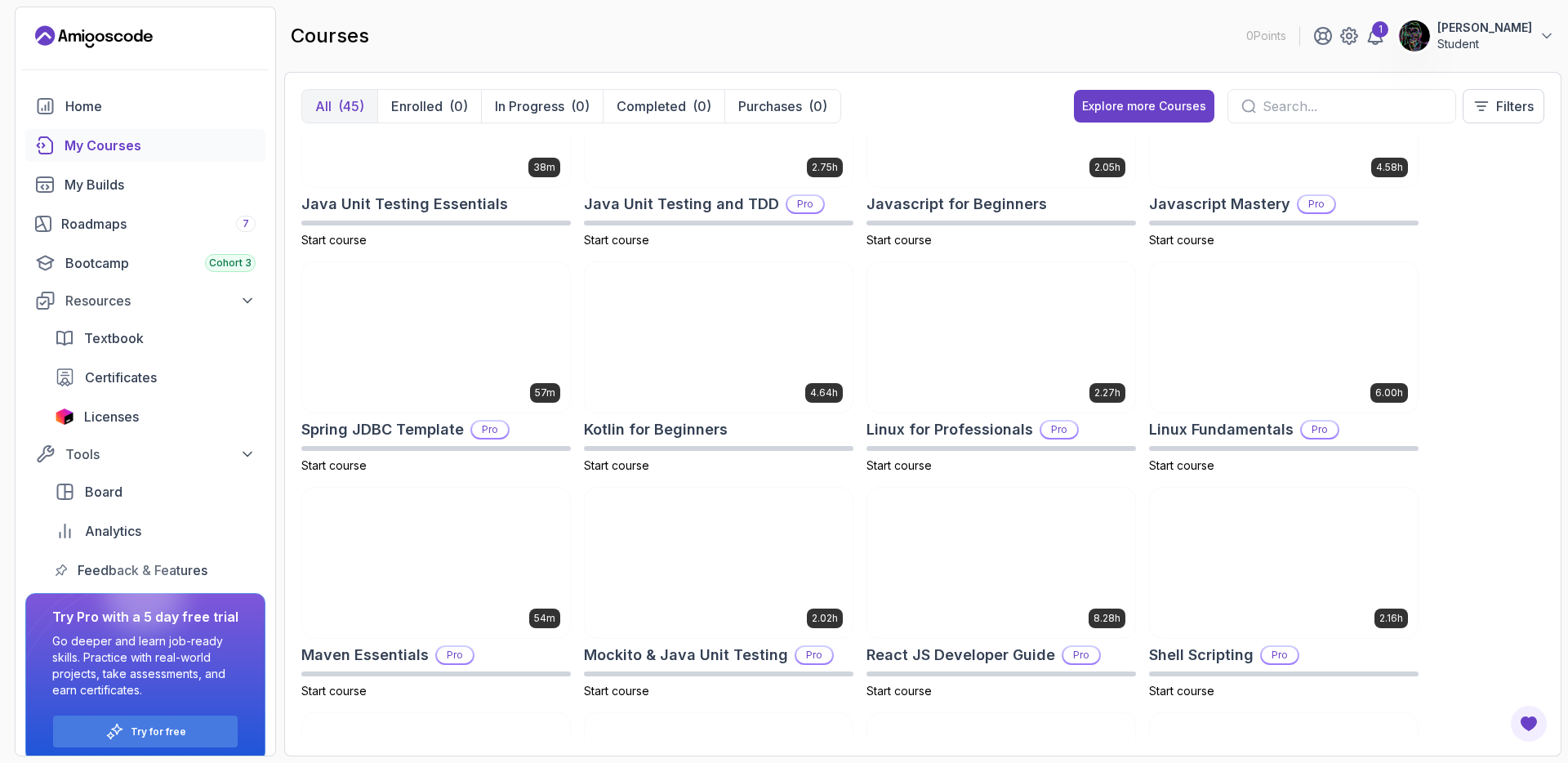
scroll to position [1639, 0]
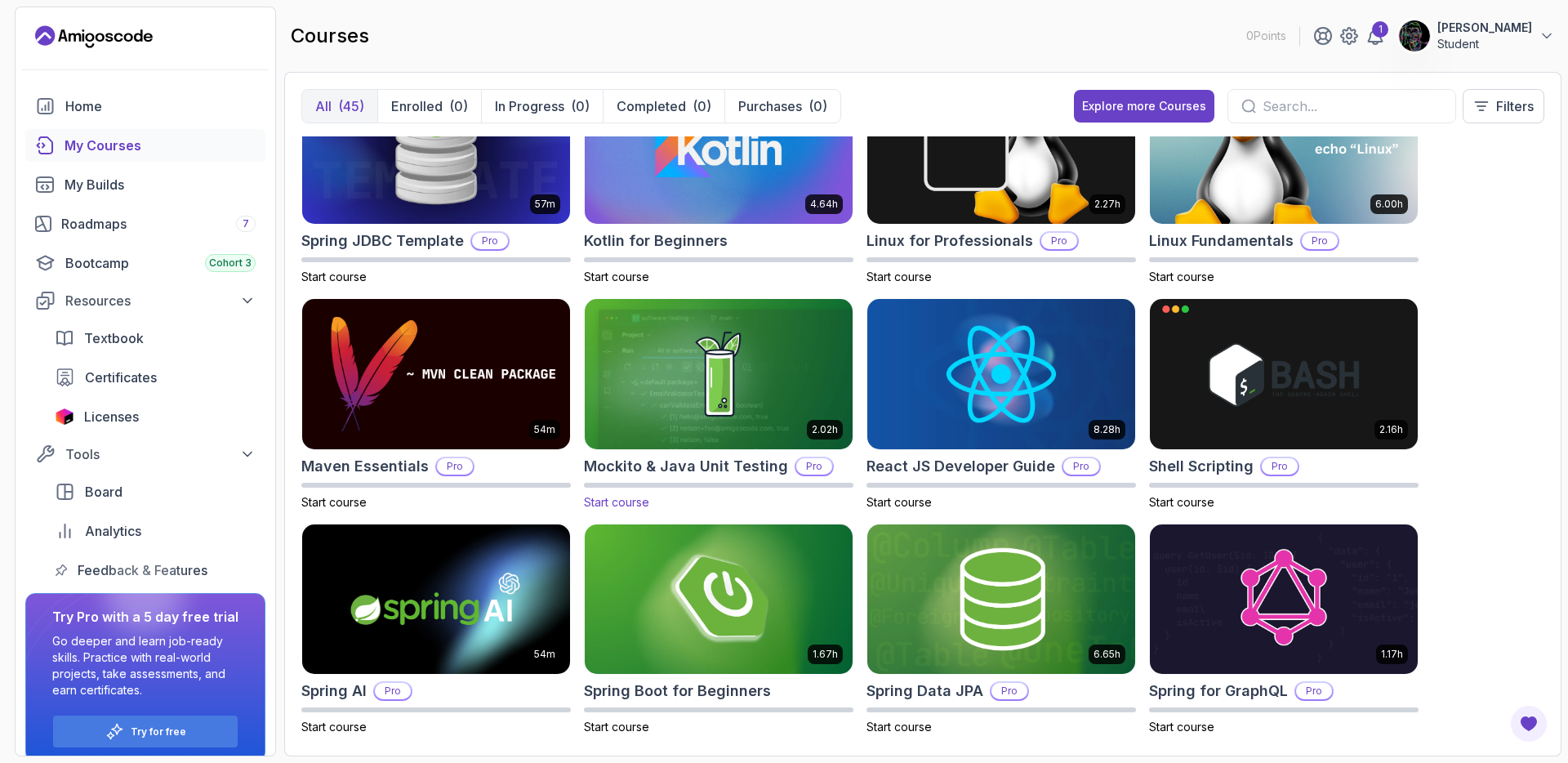
click at [626, 498] on span "Start course" at bounding box center [617, 501] width 66 height 14
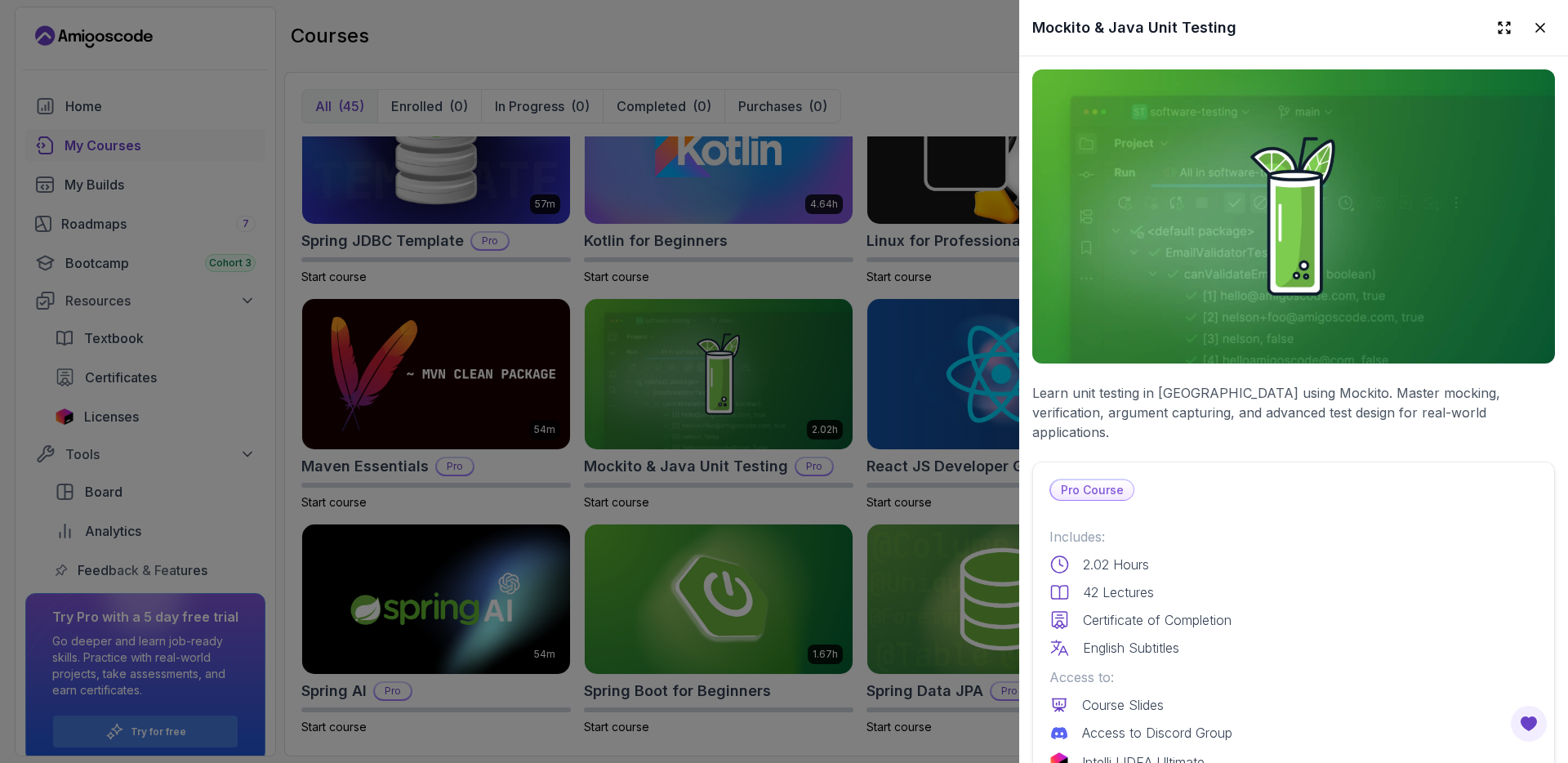
click at [645, 38] on div at bounding box center [784, 382] width 1568 height 763
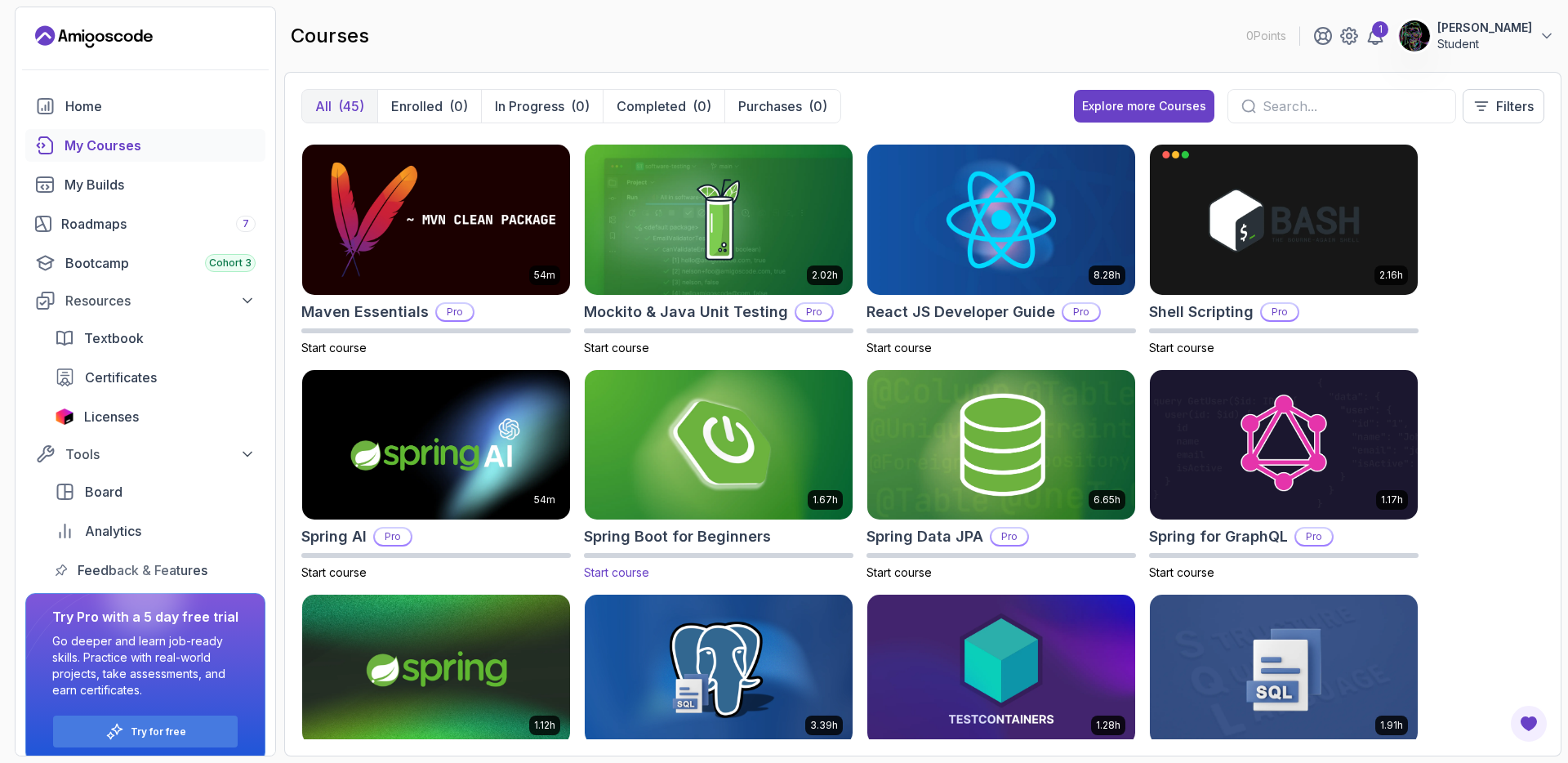
scroll to position [2105, 0]
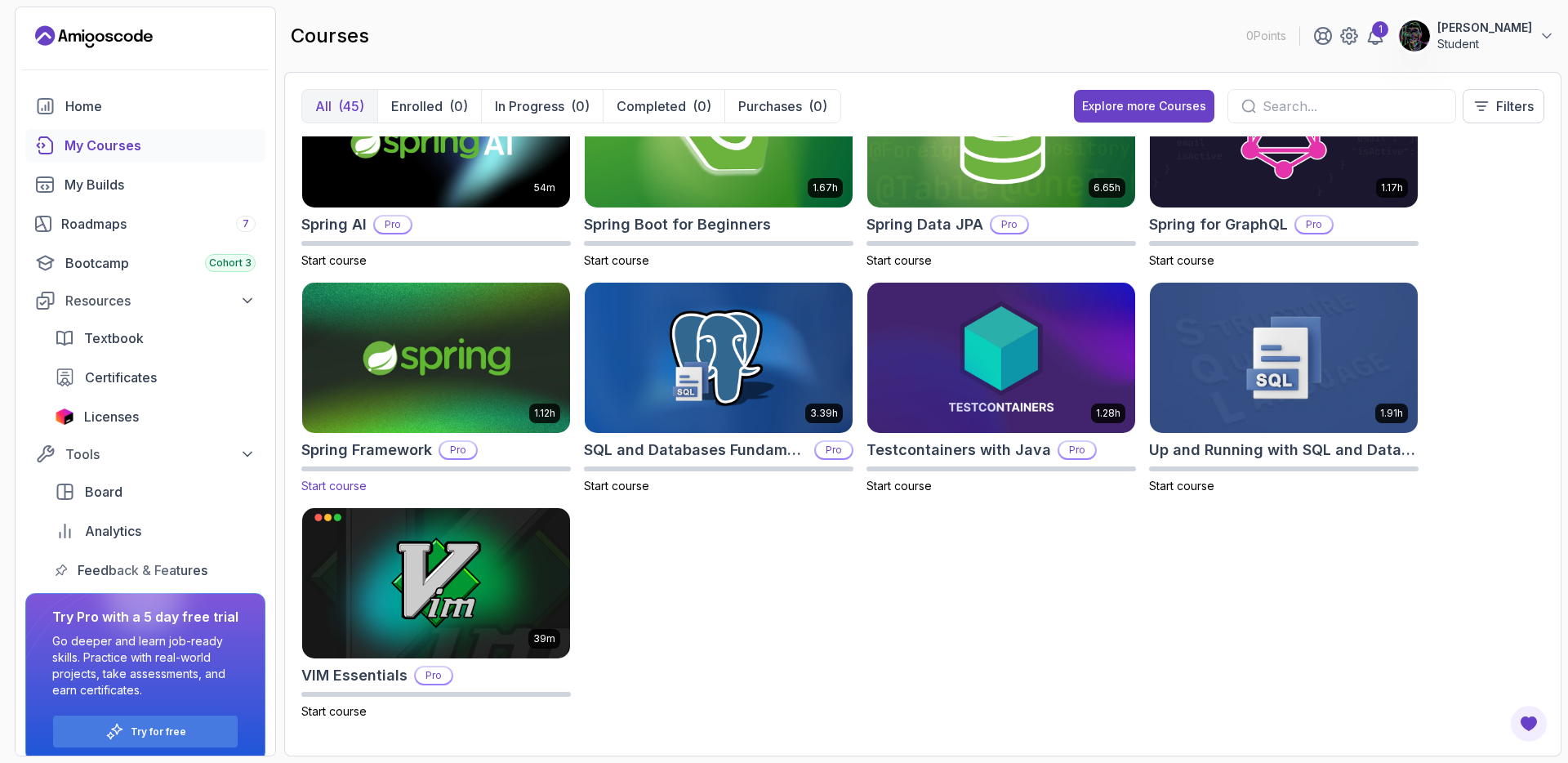
click at [363, 482] on span "Start course" at bounding box center [334, 485] width 66 height 14
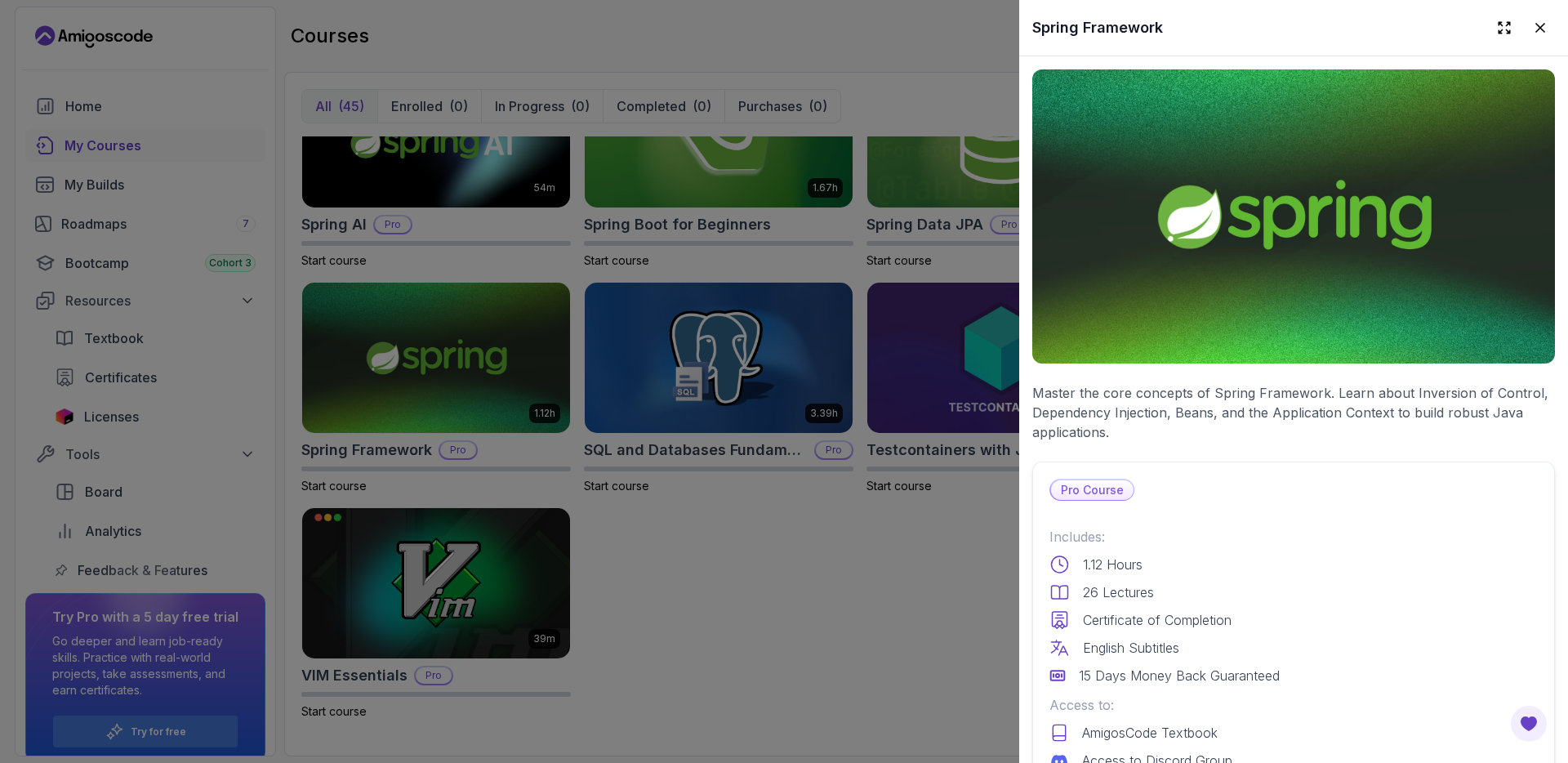
click at [1105, 555] on p "1.12 Hours" at bounding box center [1113, 564] width 60 height 20
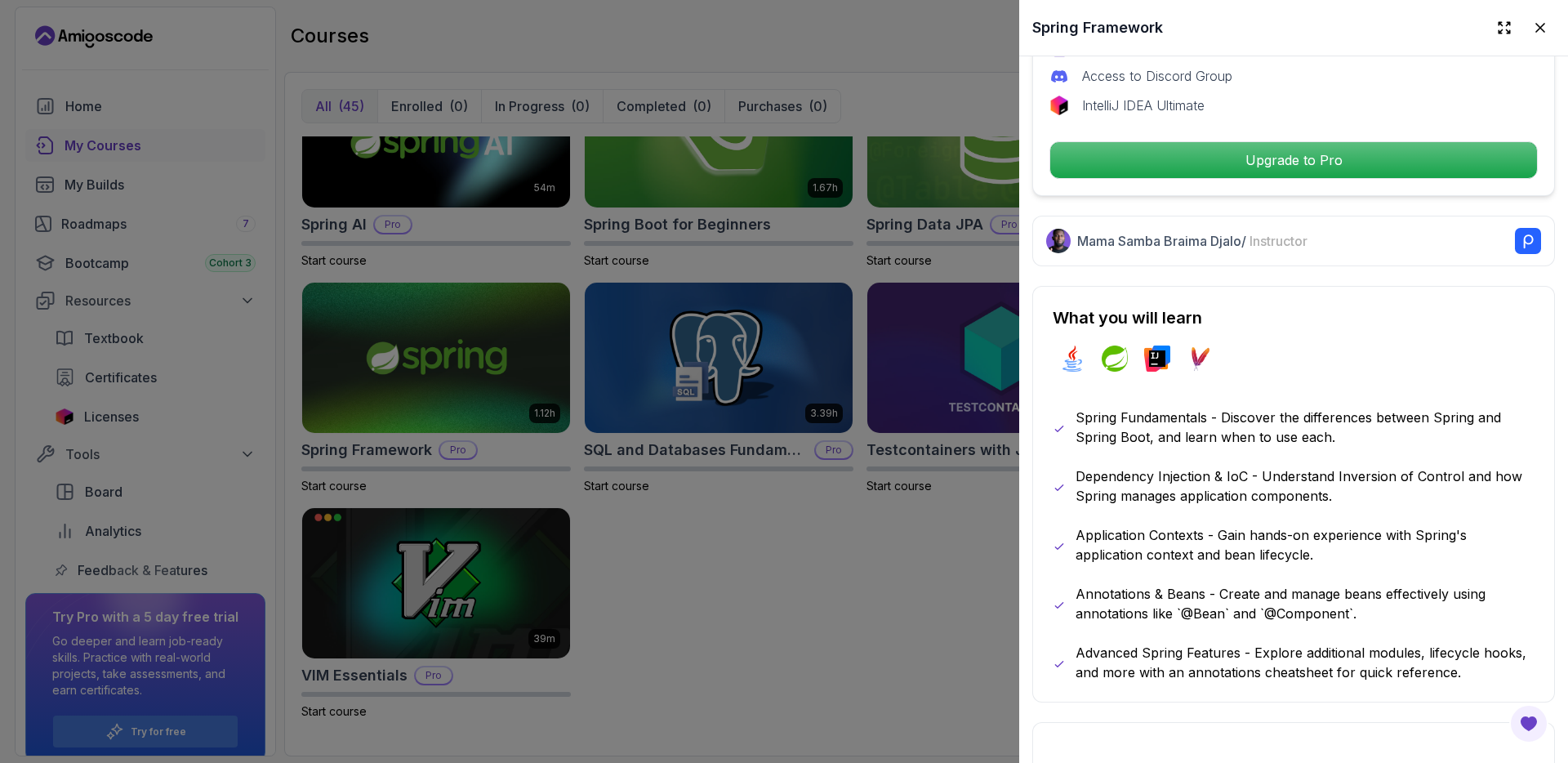
scroll to position [688, 0]
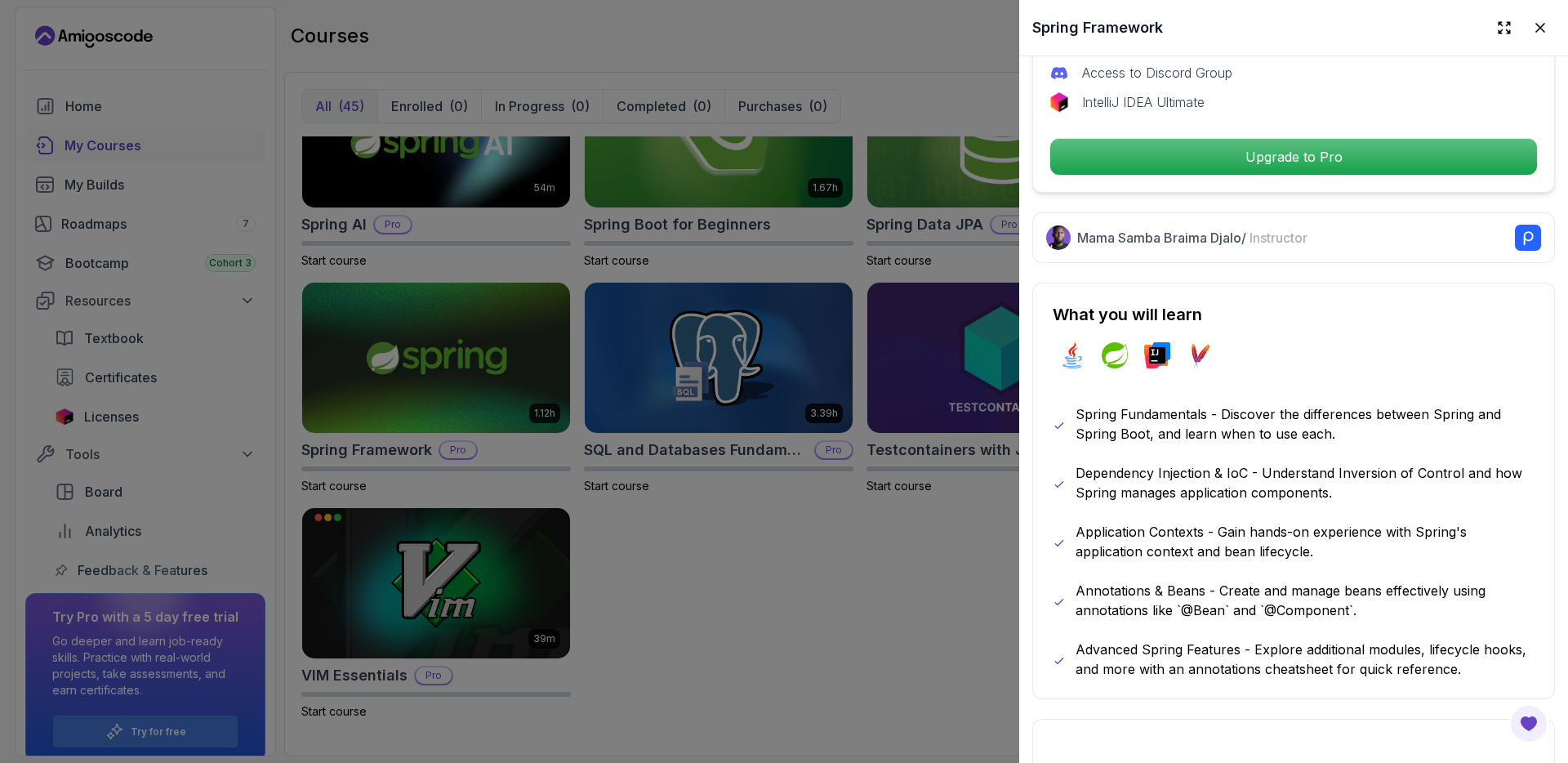
click at [857, 559] on div at bounding box center [784, 382] width 1568 height 763
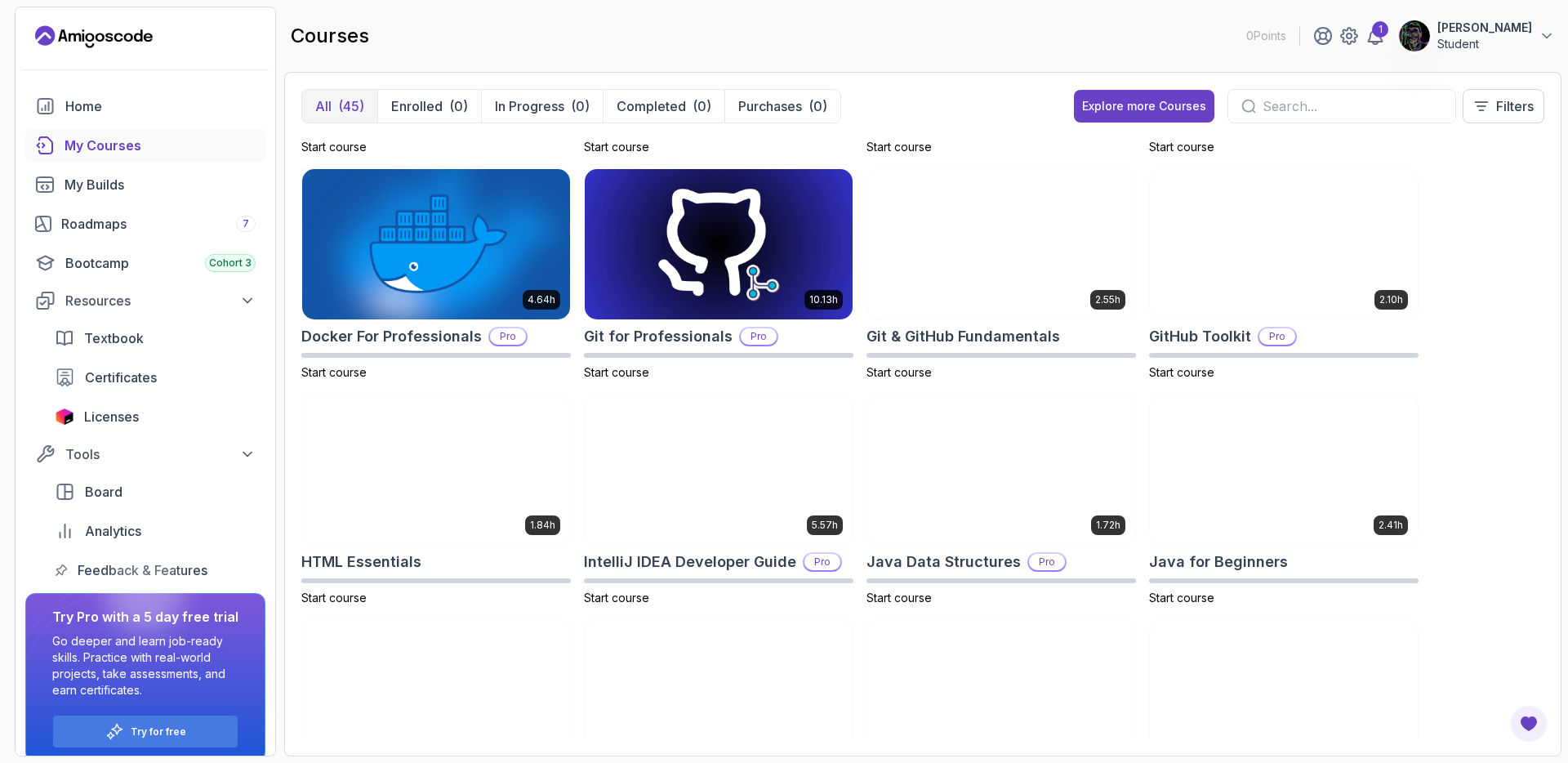
scroll to position [0, 0]
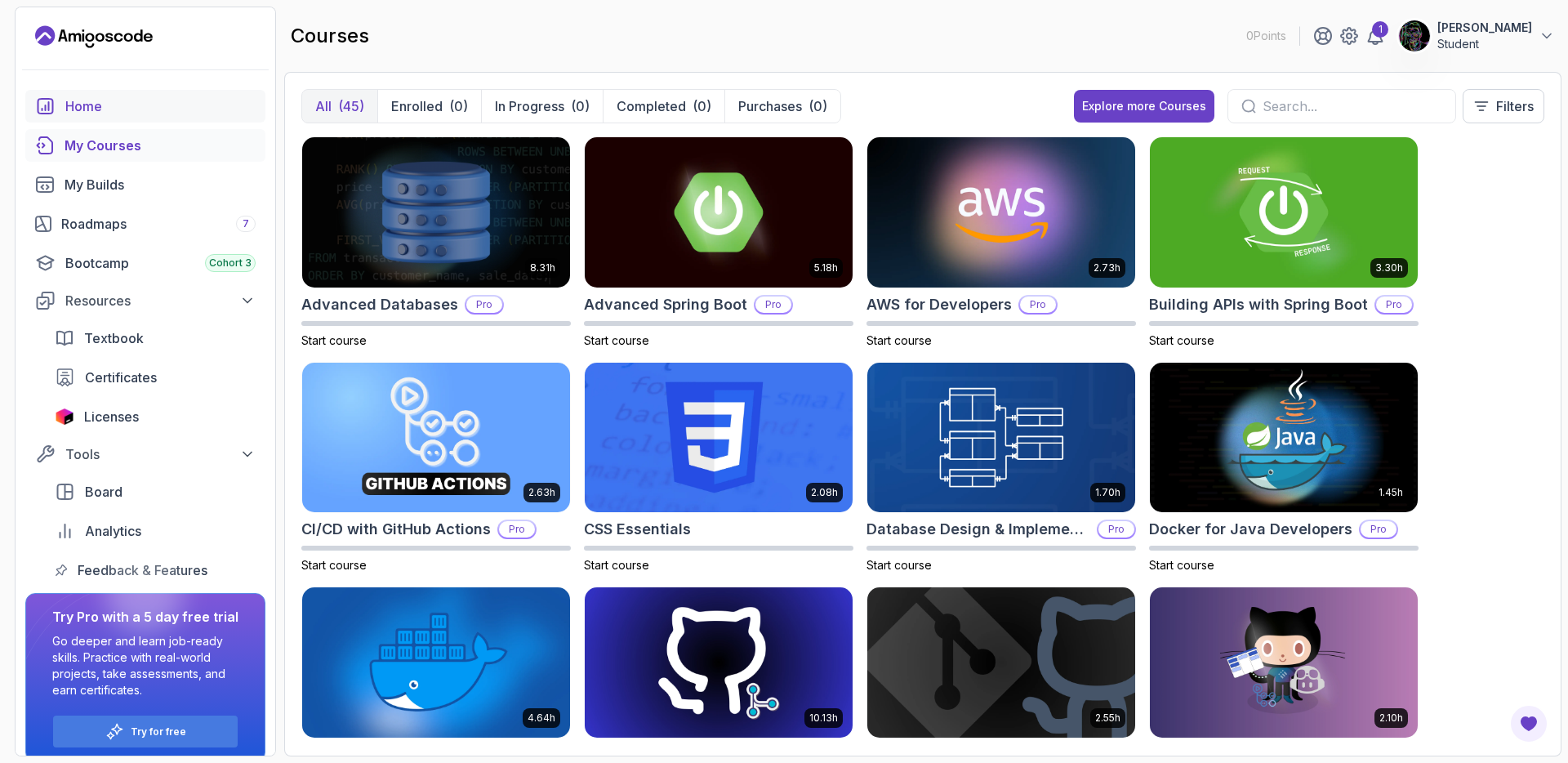
click at [131, 103] on div "Home" at bounding box center [161, 106] width 190 height 20
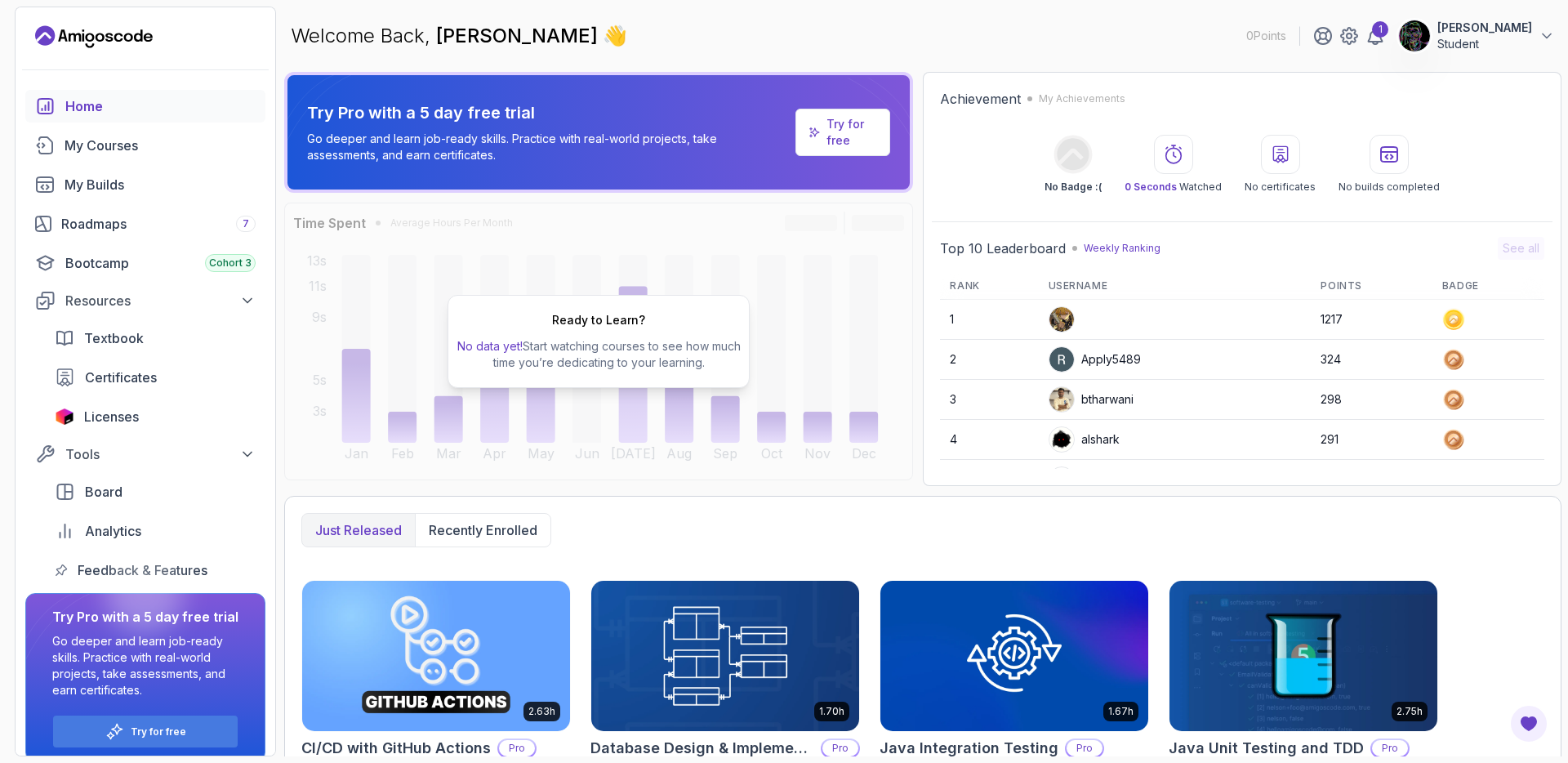
scroll to position [284, 0]
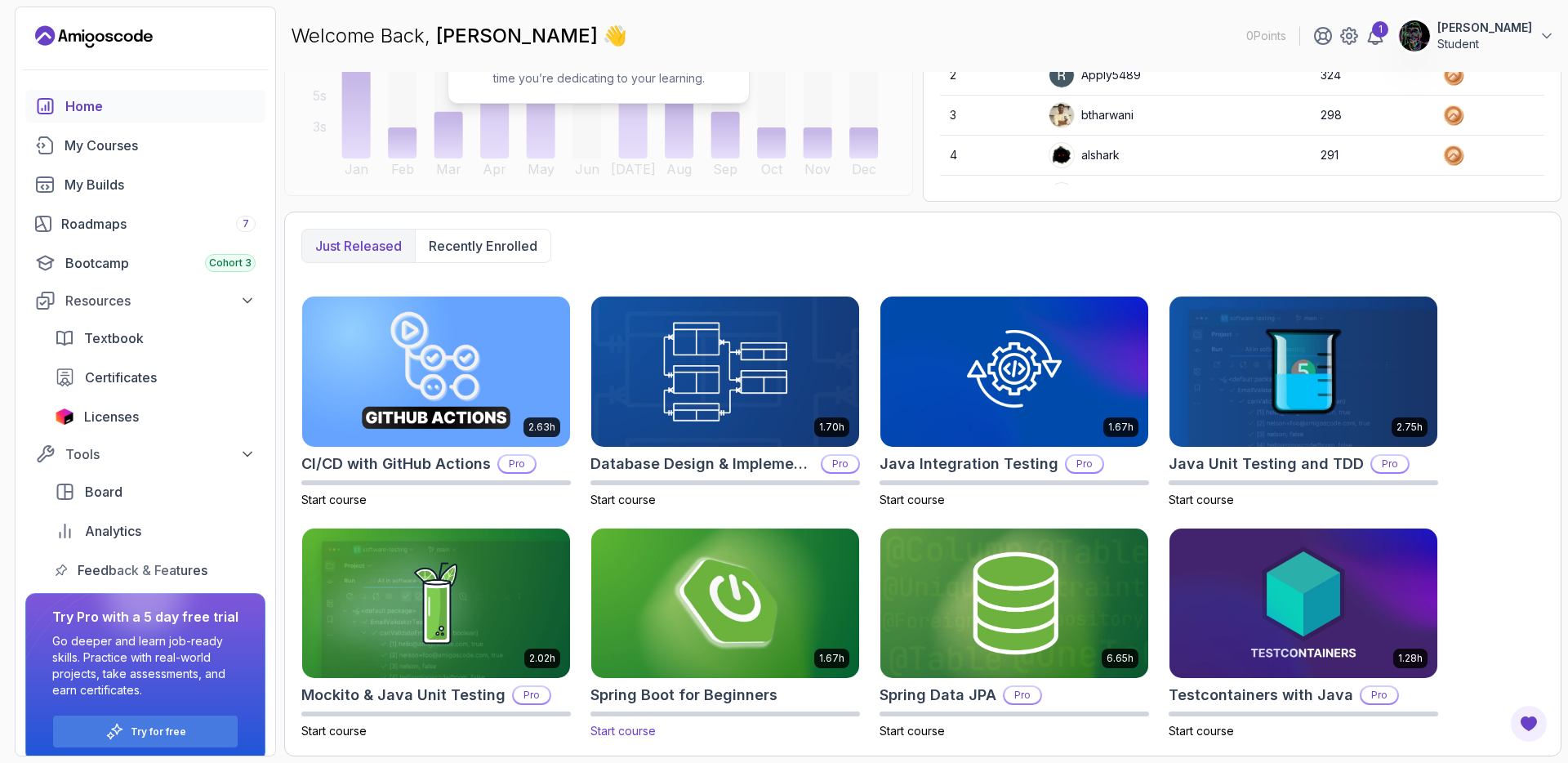
click at [708, 583] on img at bounding box center [725, 603] width 281 height 158
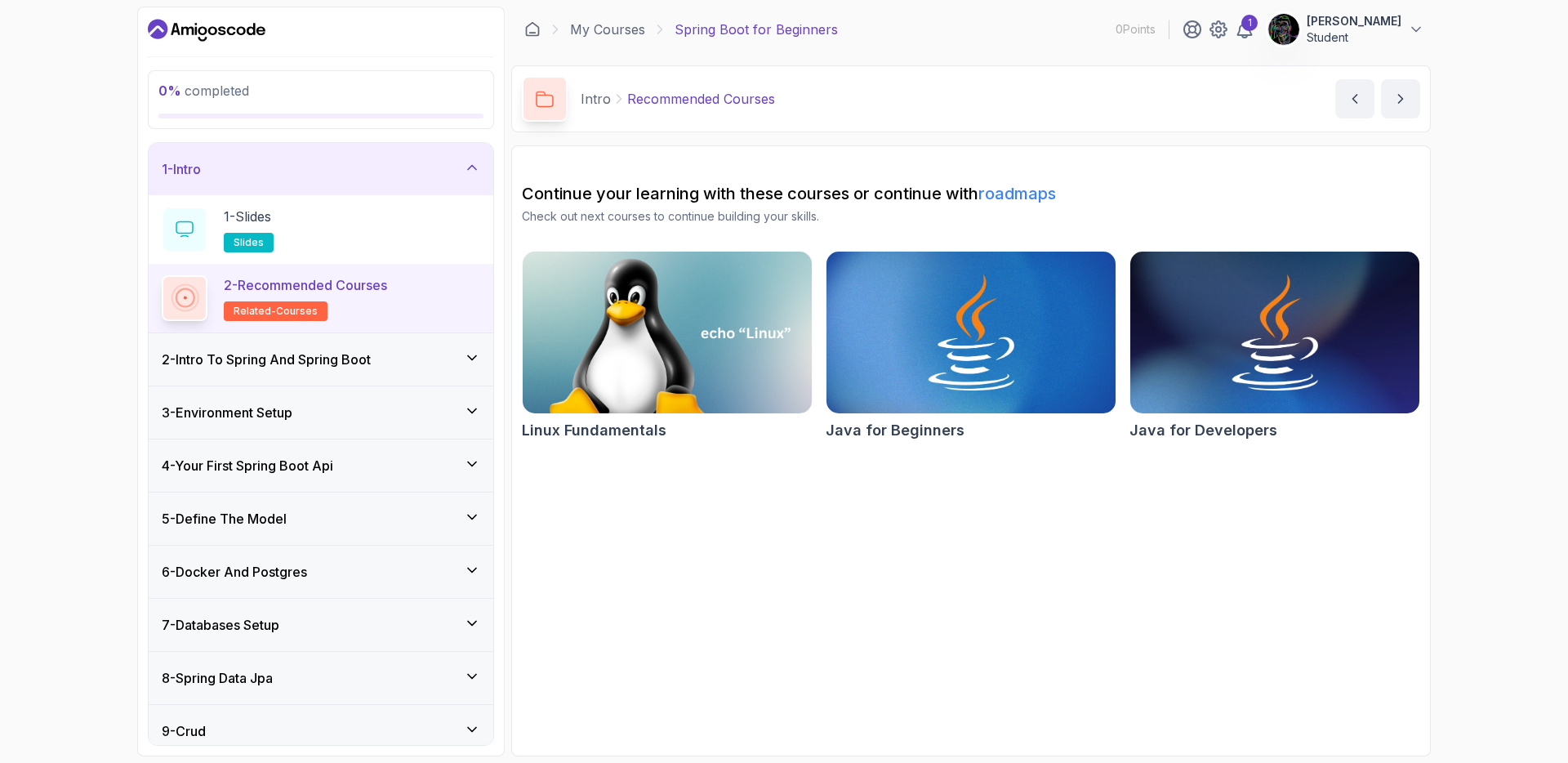
click at [466, 367] on div "2 - Intro To Spring And Spring Boot" at bounding box center [321, 359] width 318 height 20
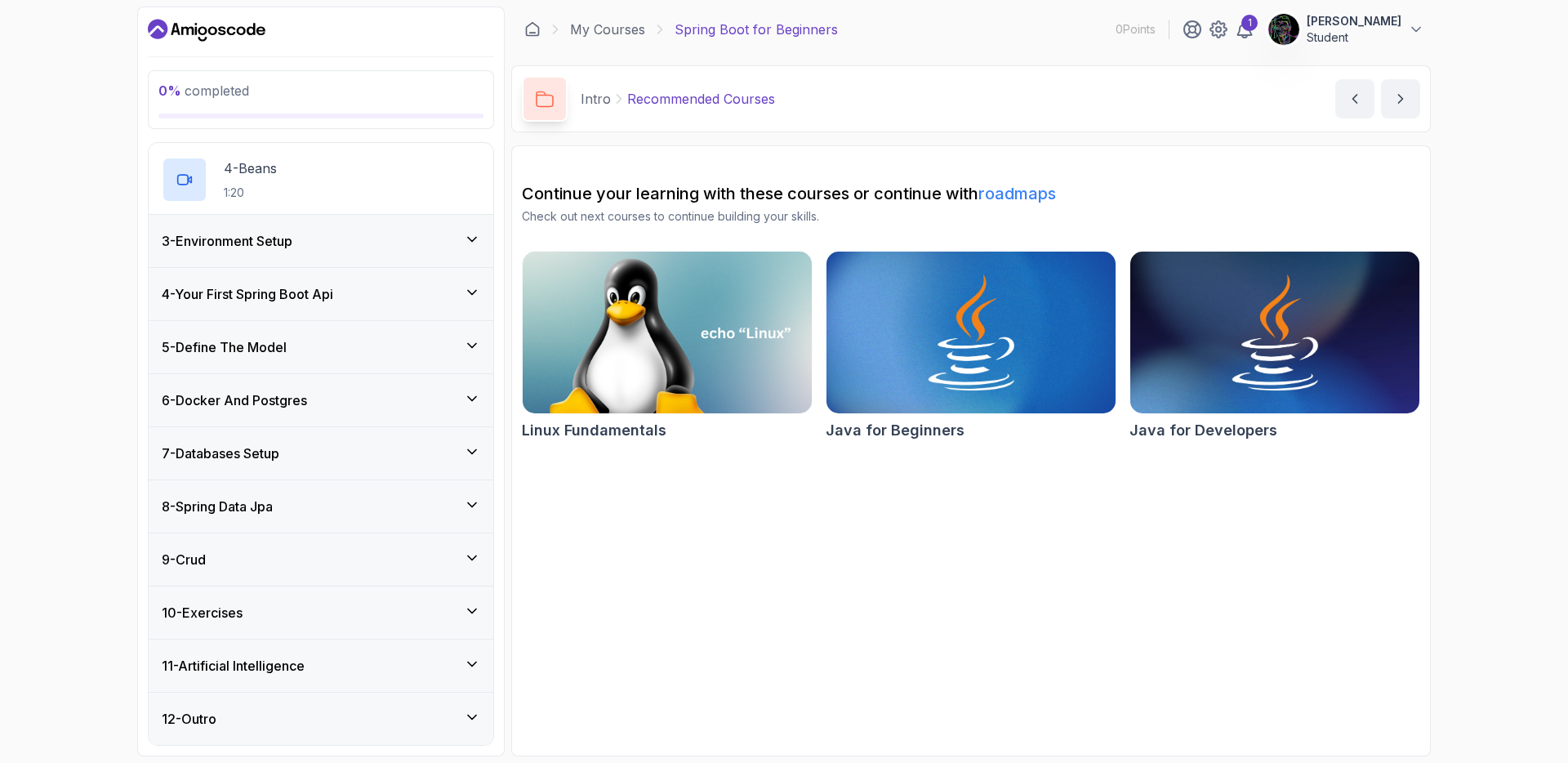
click at [327, 491] on div "8 - Spring Data Jpa" at bounding box center [321, 506] width 345 height 53
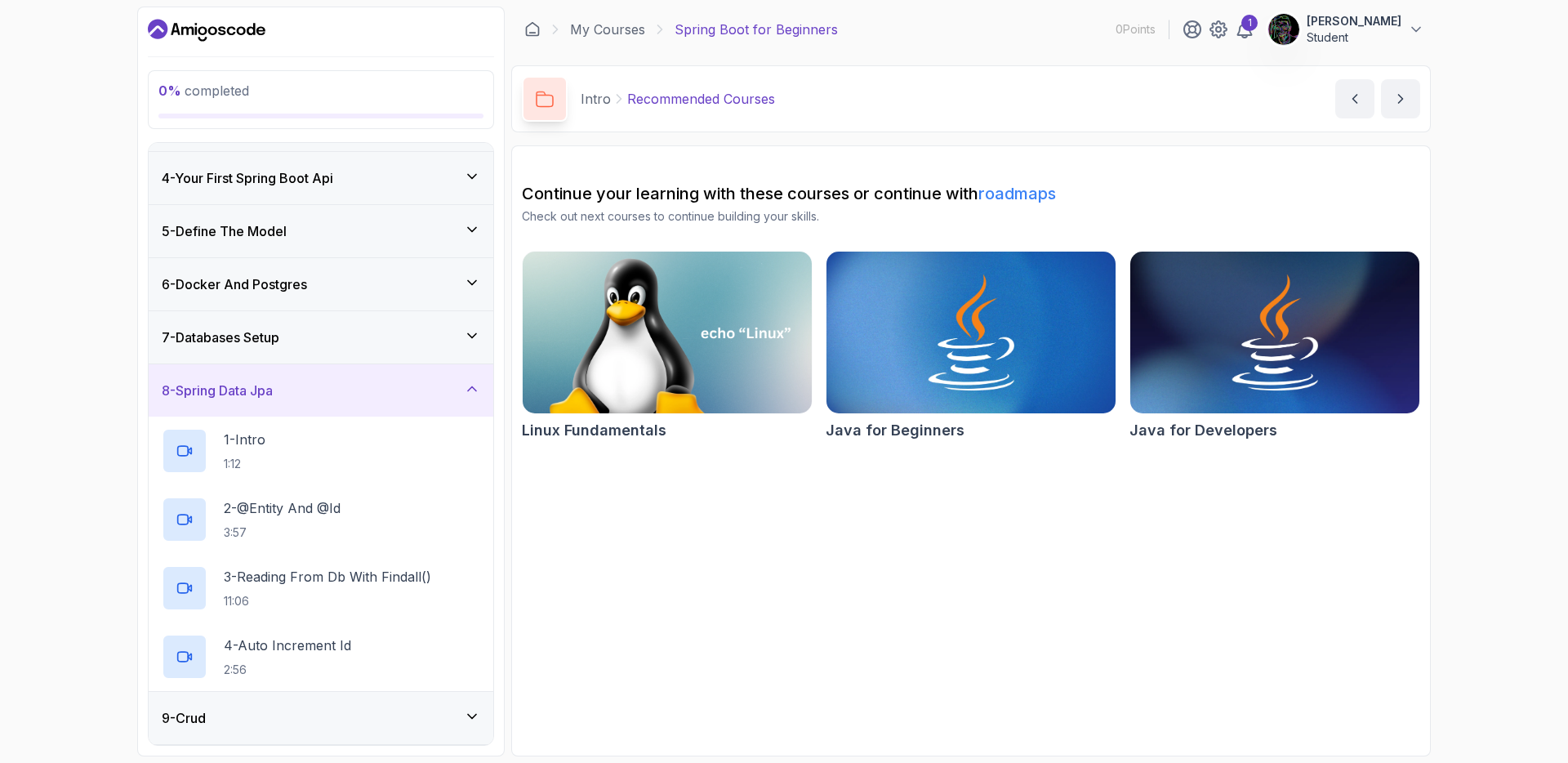
scroll to position [308, 0]
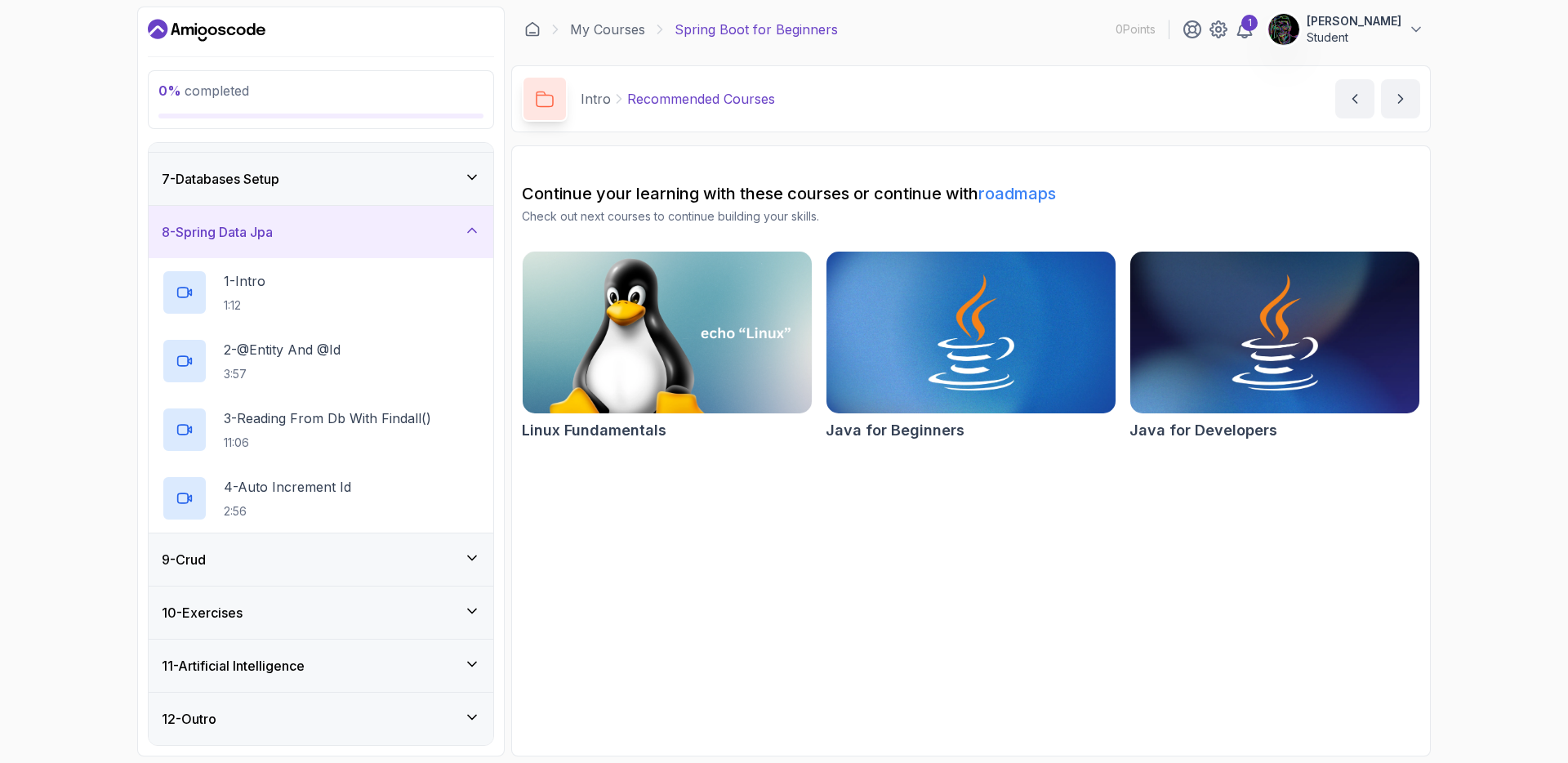
click at [290, 669] on h3 "11 - Artificial Intelligence" at bounding box center [233, 665] width 143 height 20
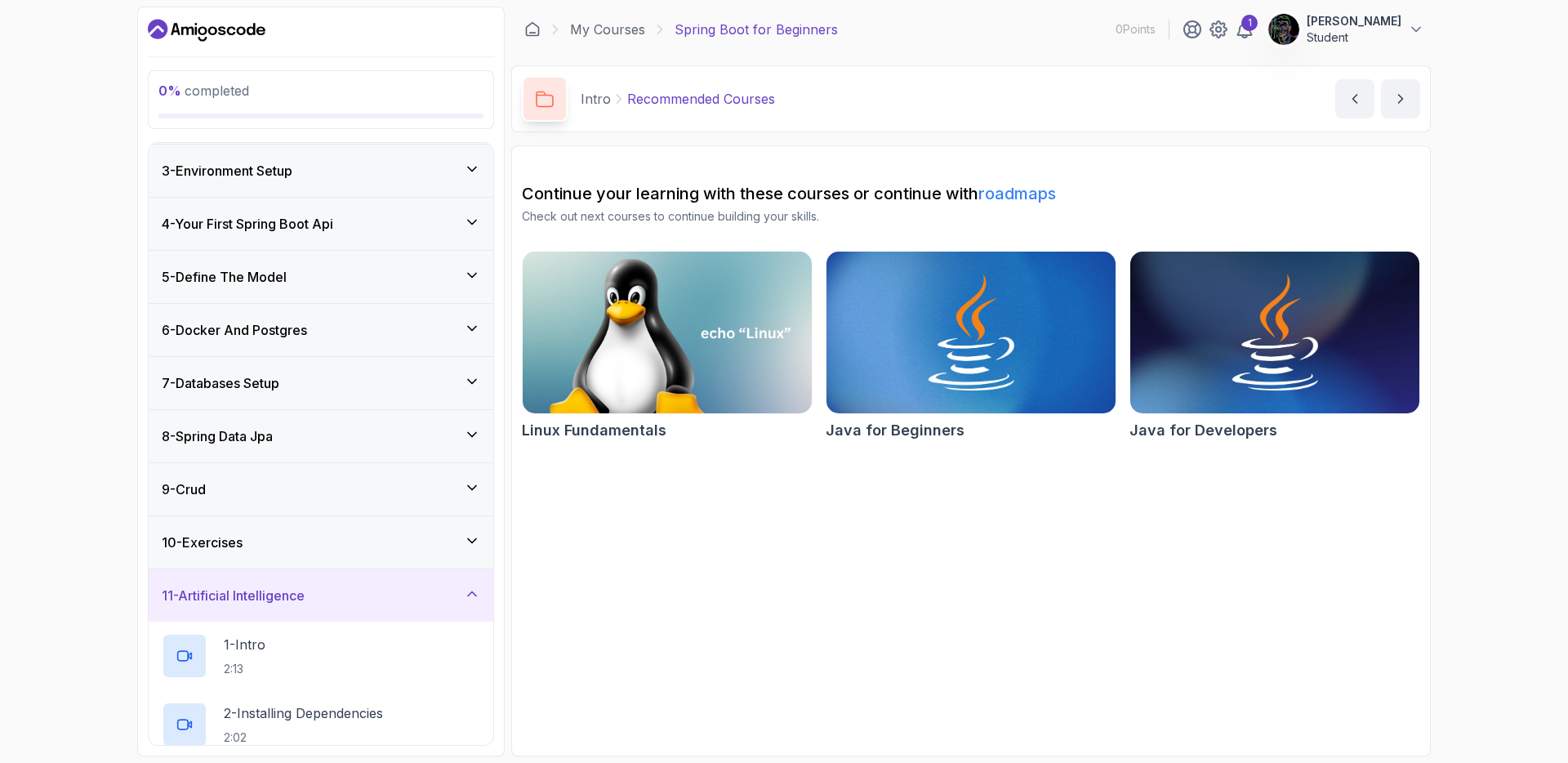
scroll to position [0, 0]
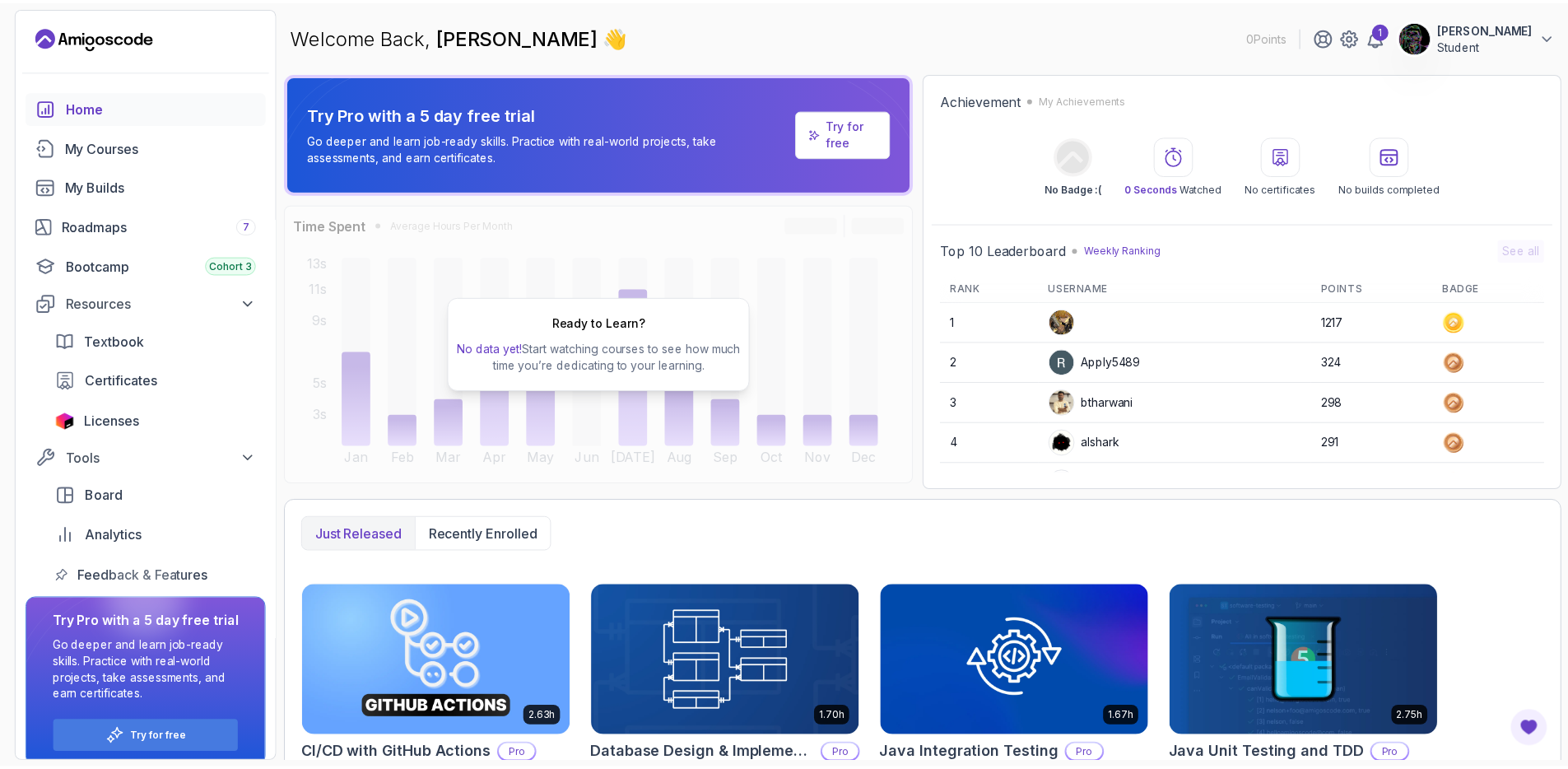
scroll to position [286, 0]
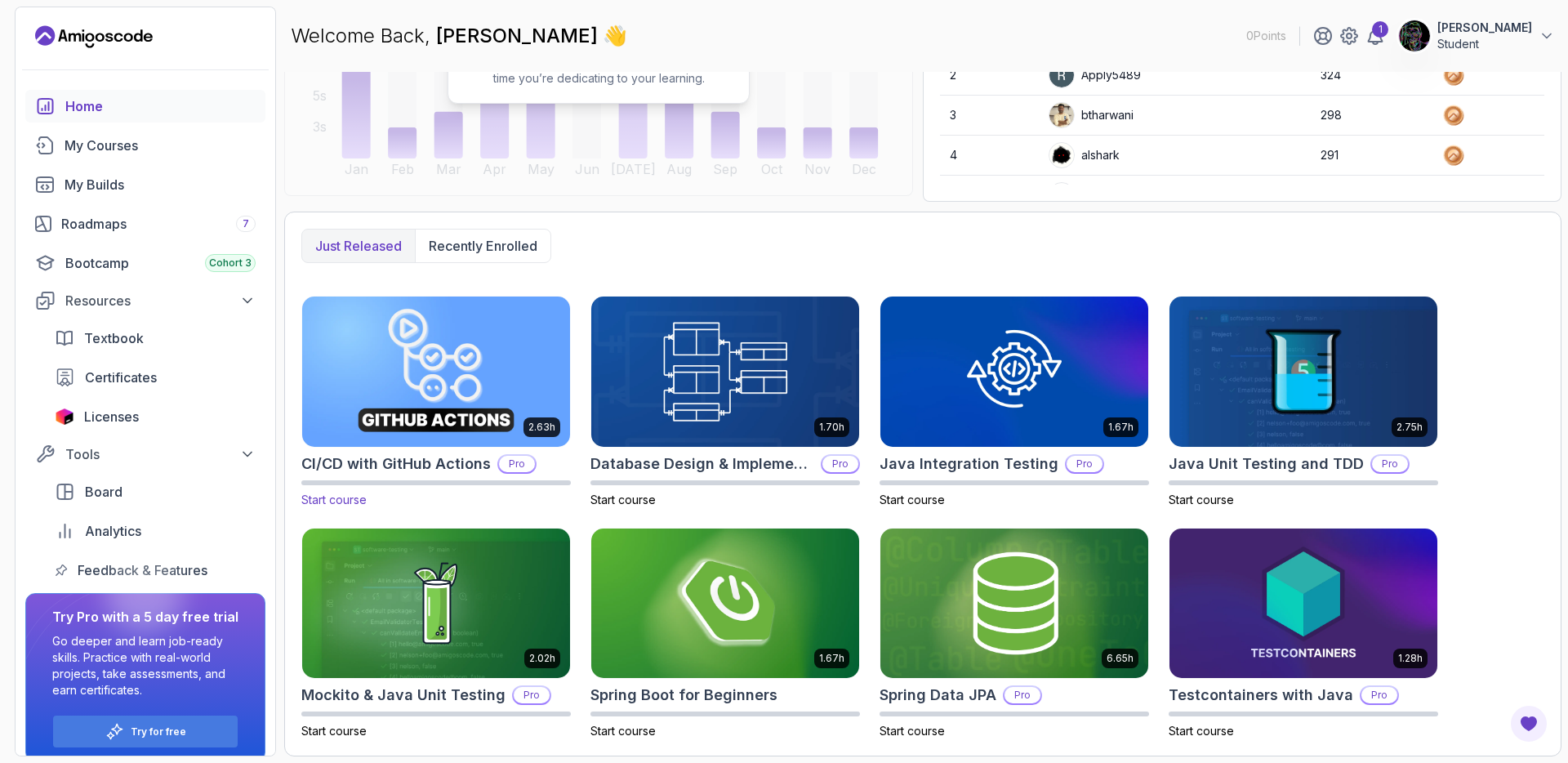
click at [455, 352] on img at bounding box center [436, 371] width 281 height 158
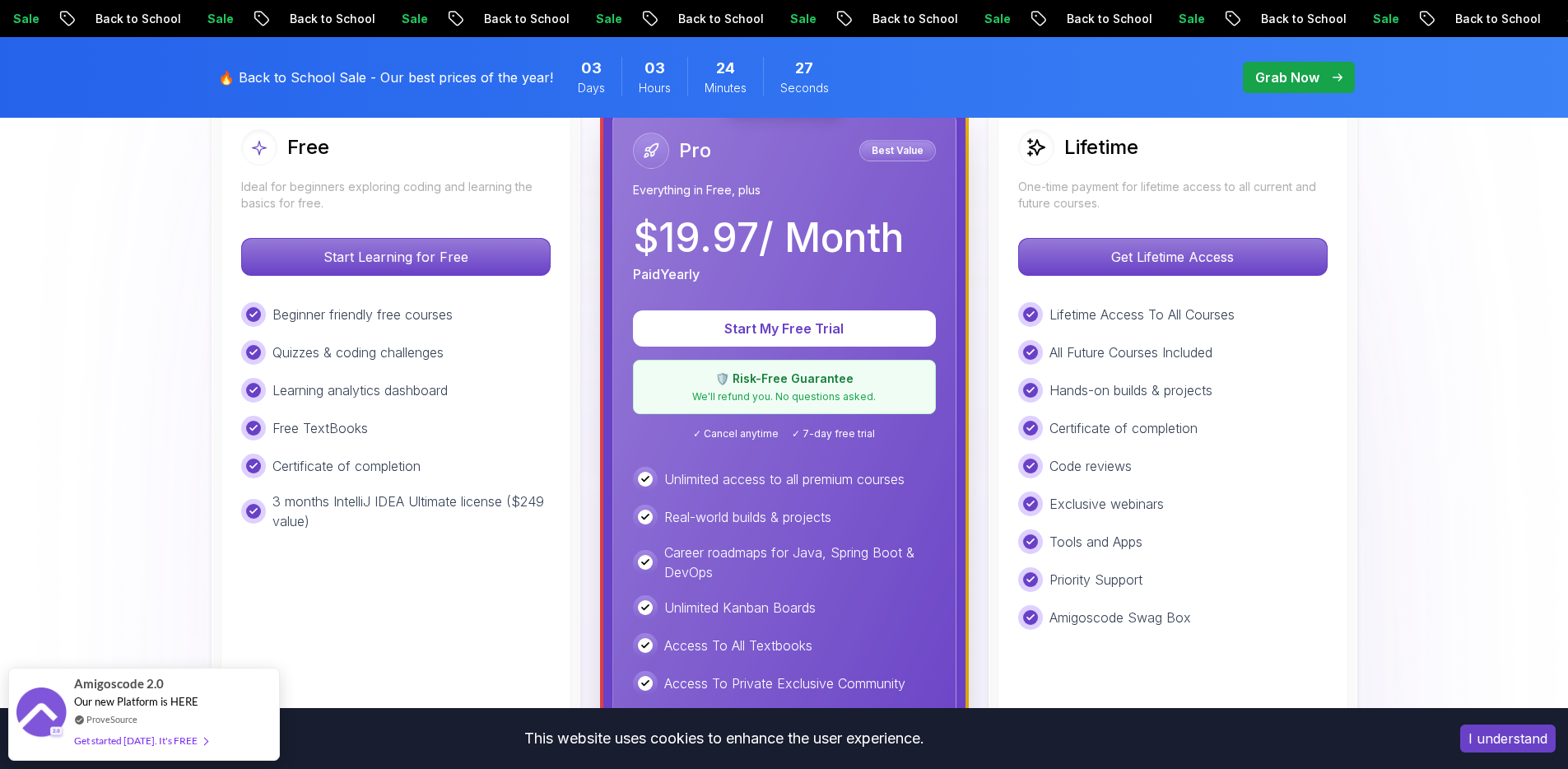
scroll to position [312, 0]
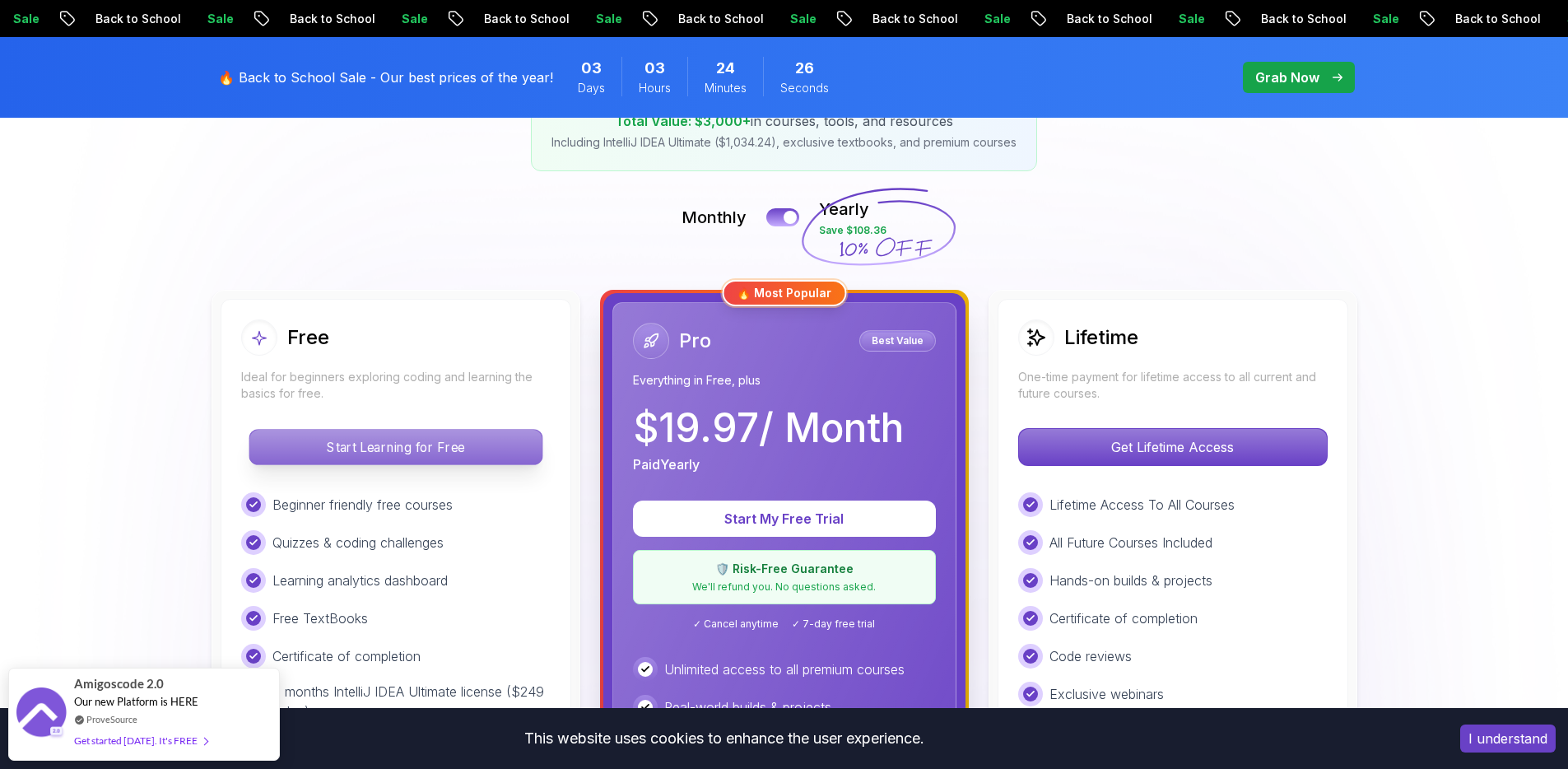
click at [442, 449] on p "Start Learning for Free" at bounding box center [395, 447] width 292 height 35
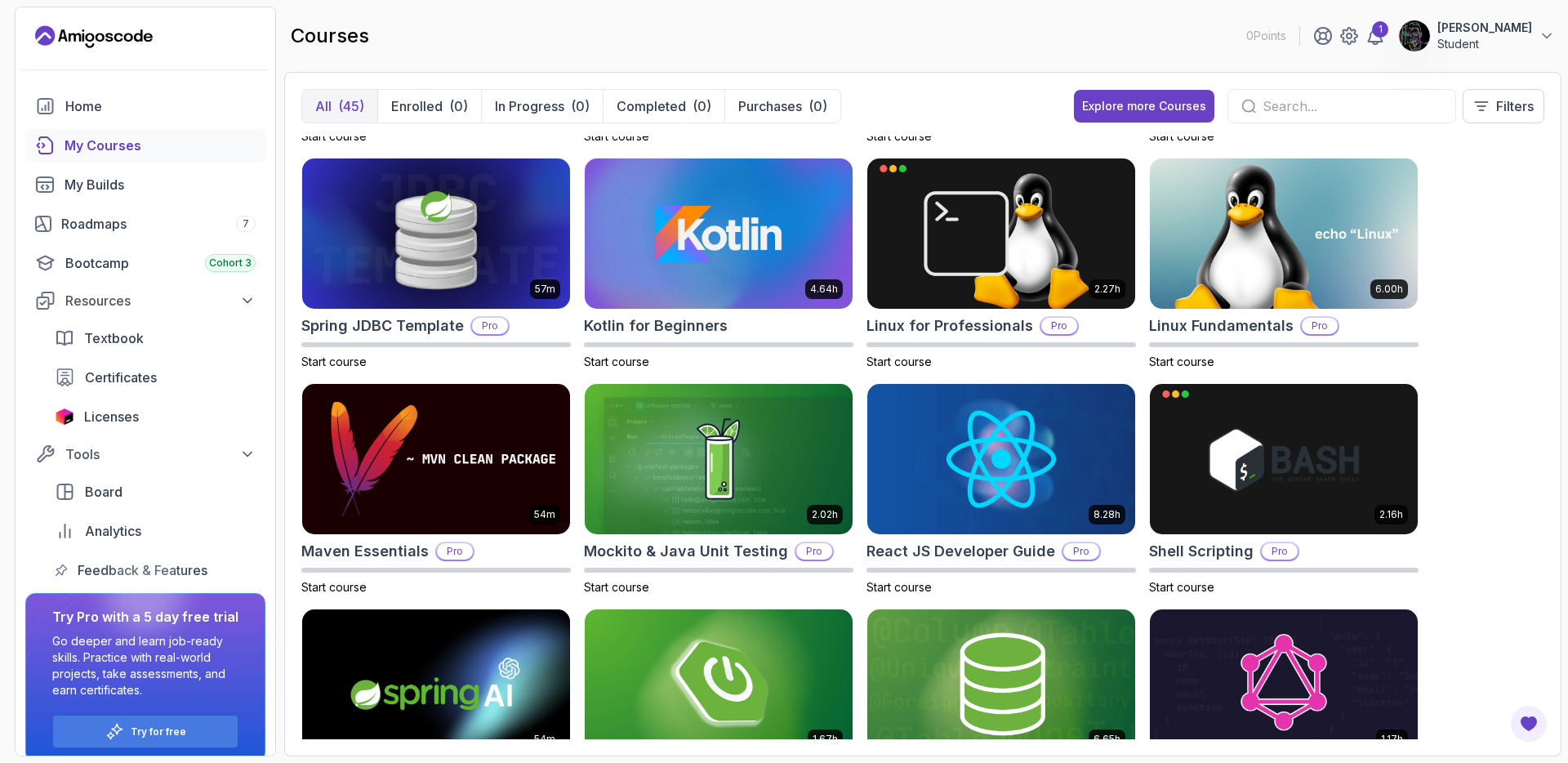
scroll to position [2105, 0]
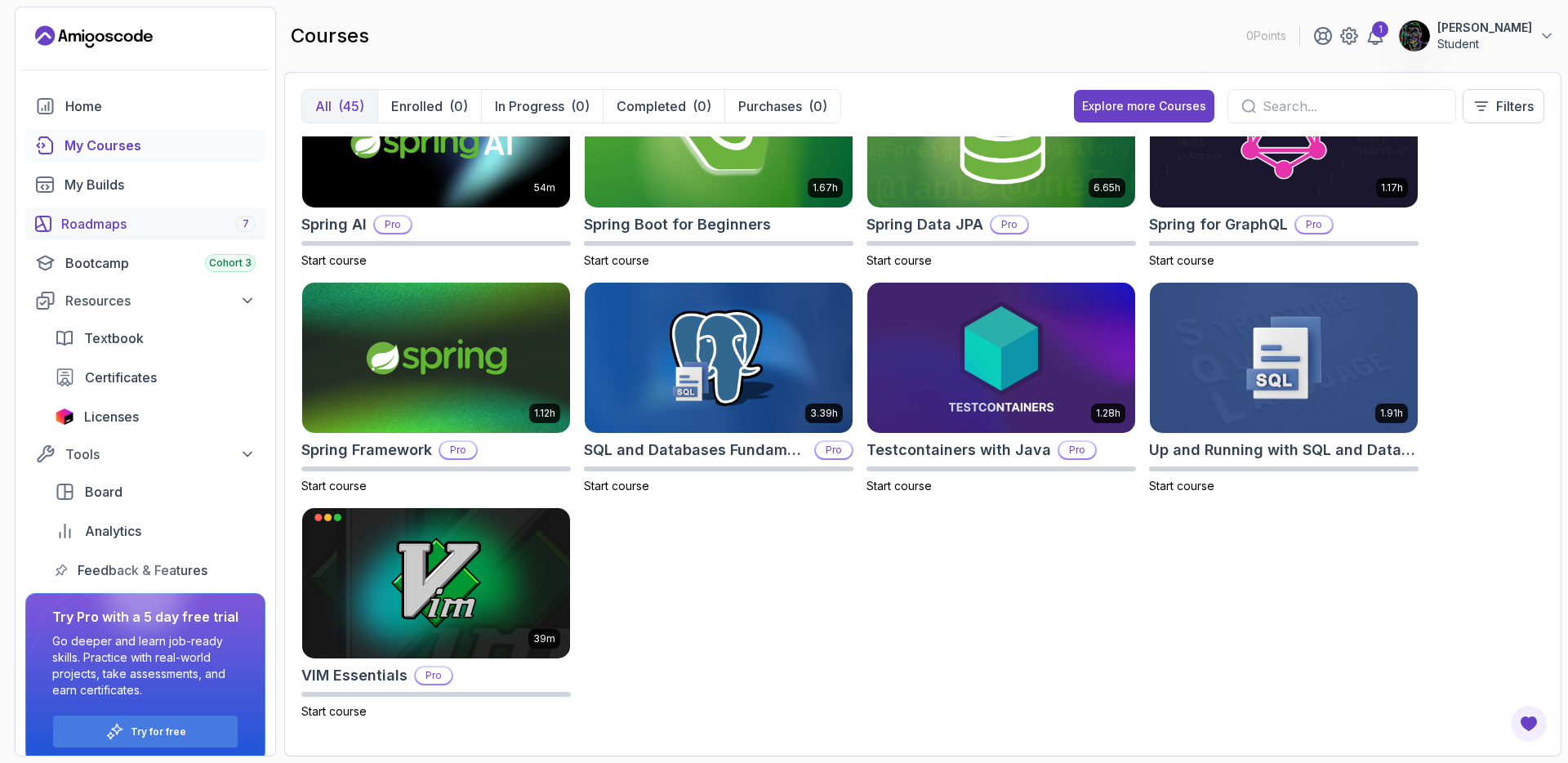
click at [105, 220] on div "Roadmaps 7" at bounding box center [158, 224] width 194 height 20
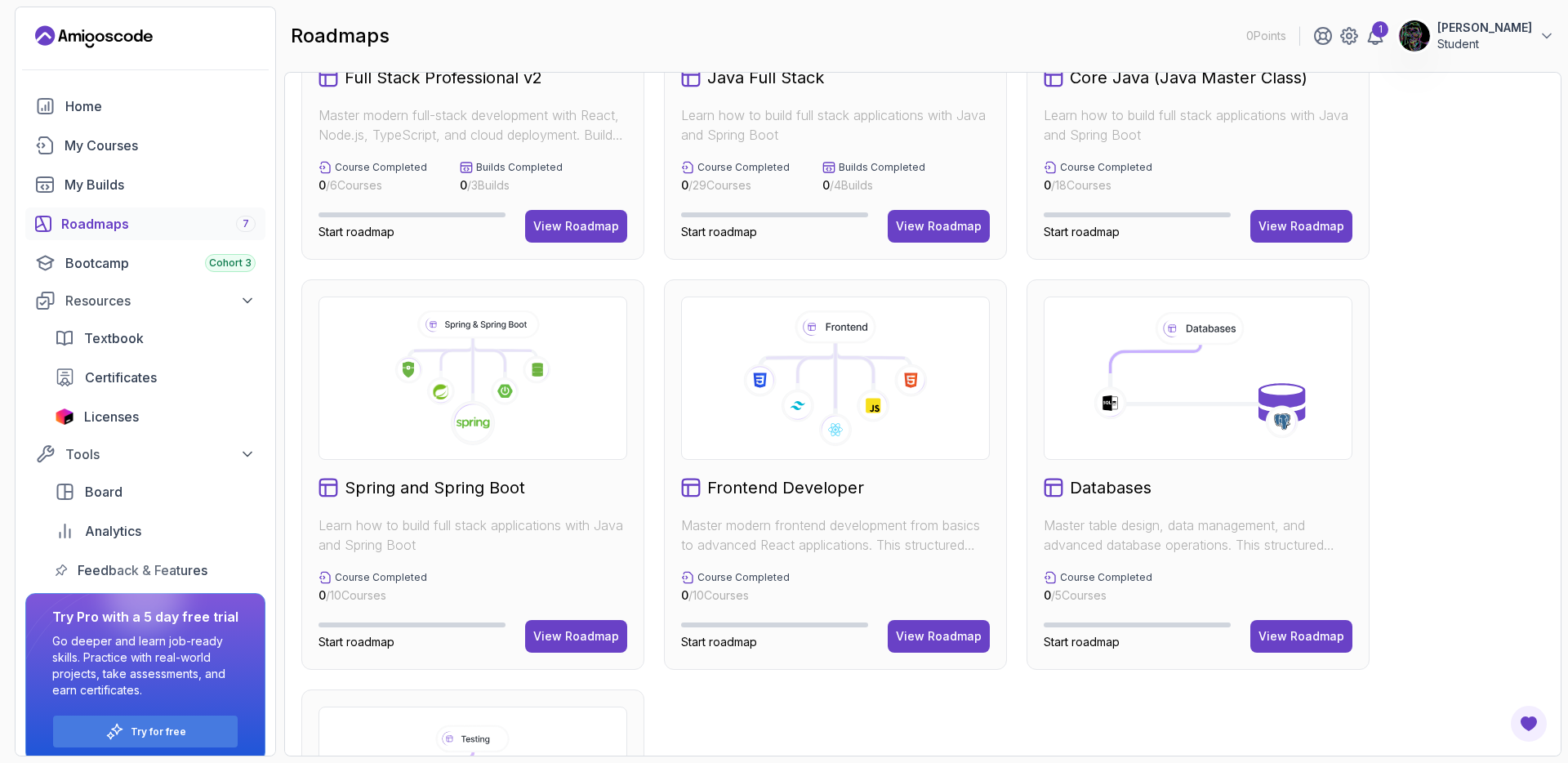
scroll to position [212, 0]
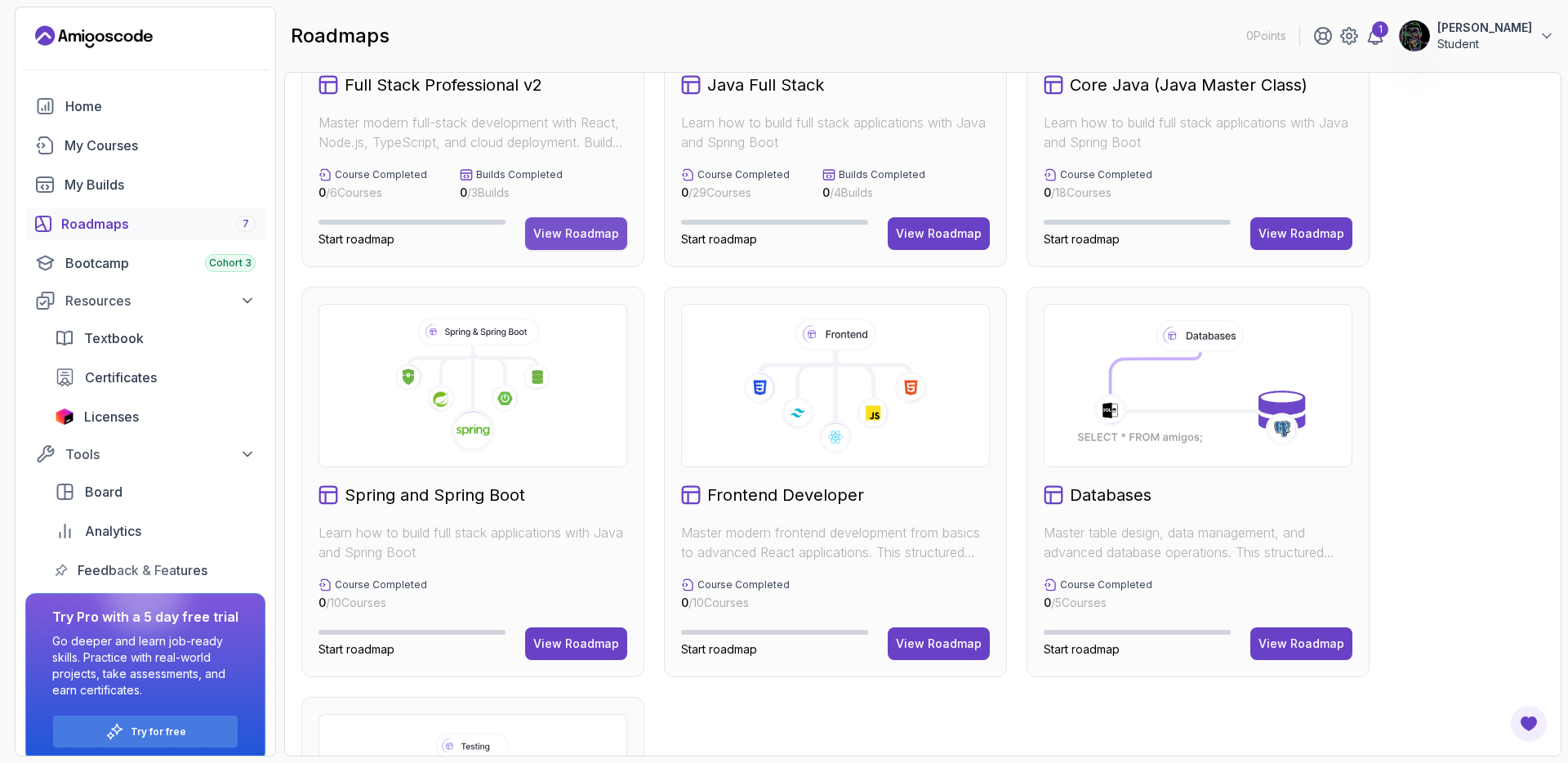
click at [597, 228] on div "View Roadmap" at bounding box center [576, 234] width 86 height 16
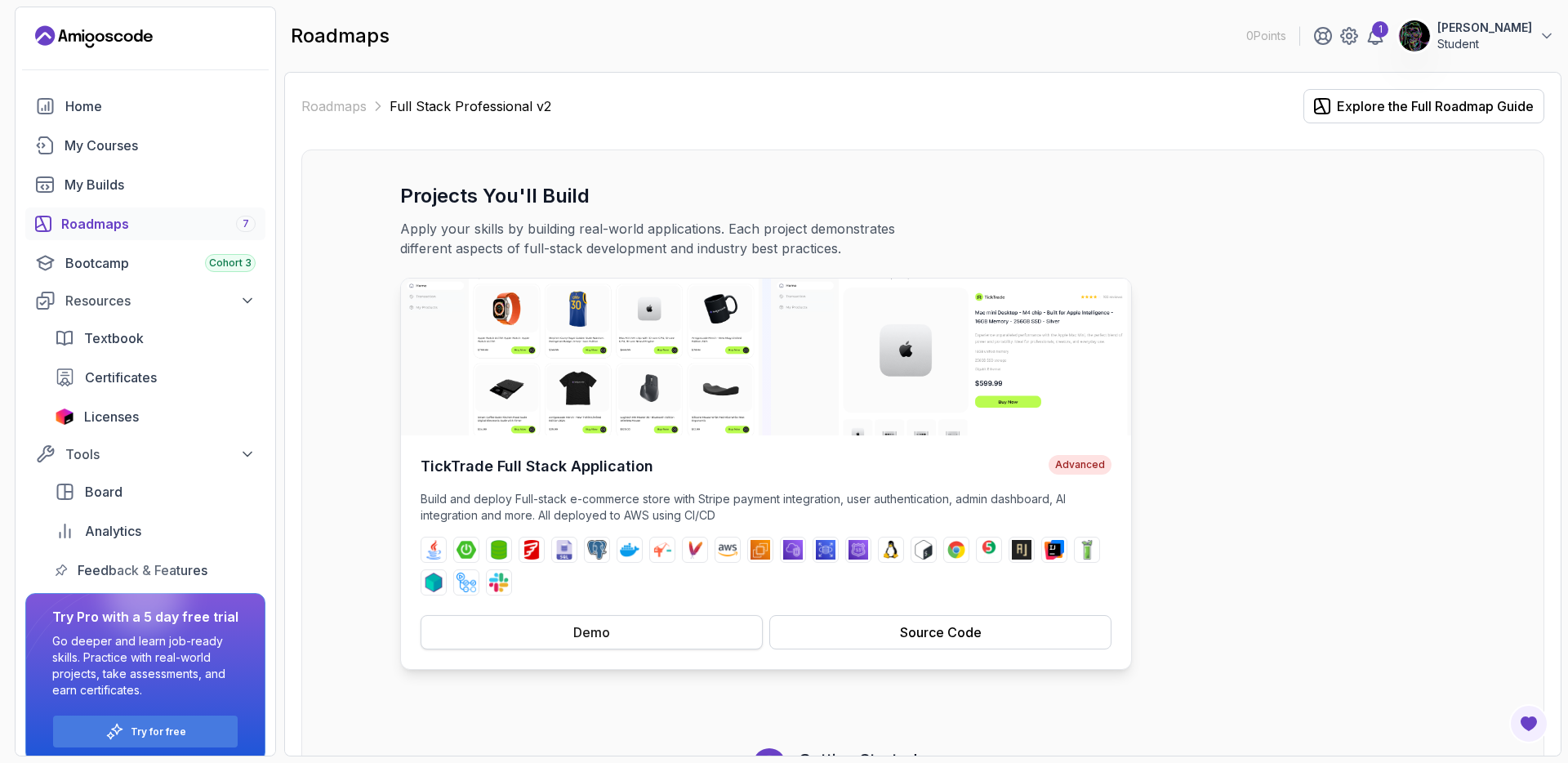
click at [707, 622] on button "Demo" at bounding box center [592, 633] width 342 height 34
click at [121, 373] on span "Certificates" at bounding box center [121, 377] width 72 height 20
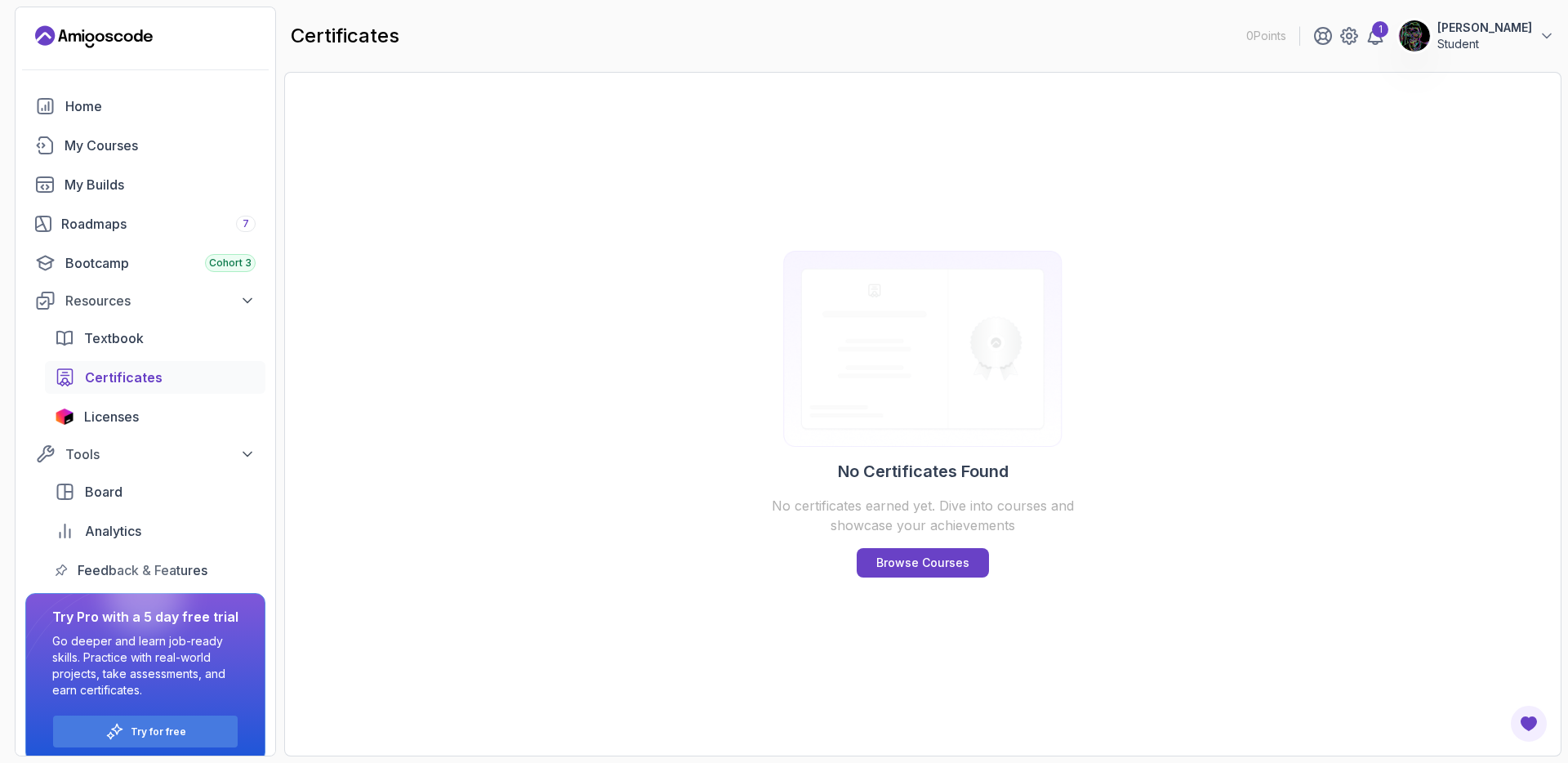
scroll to position [16, 0]
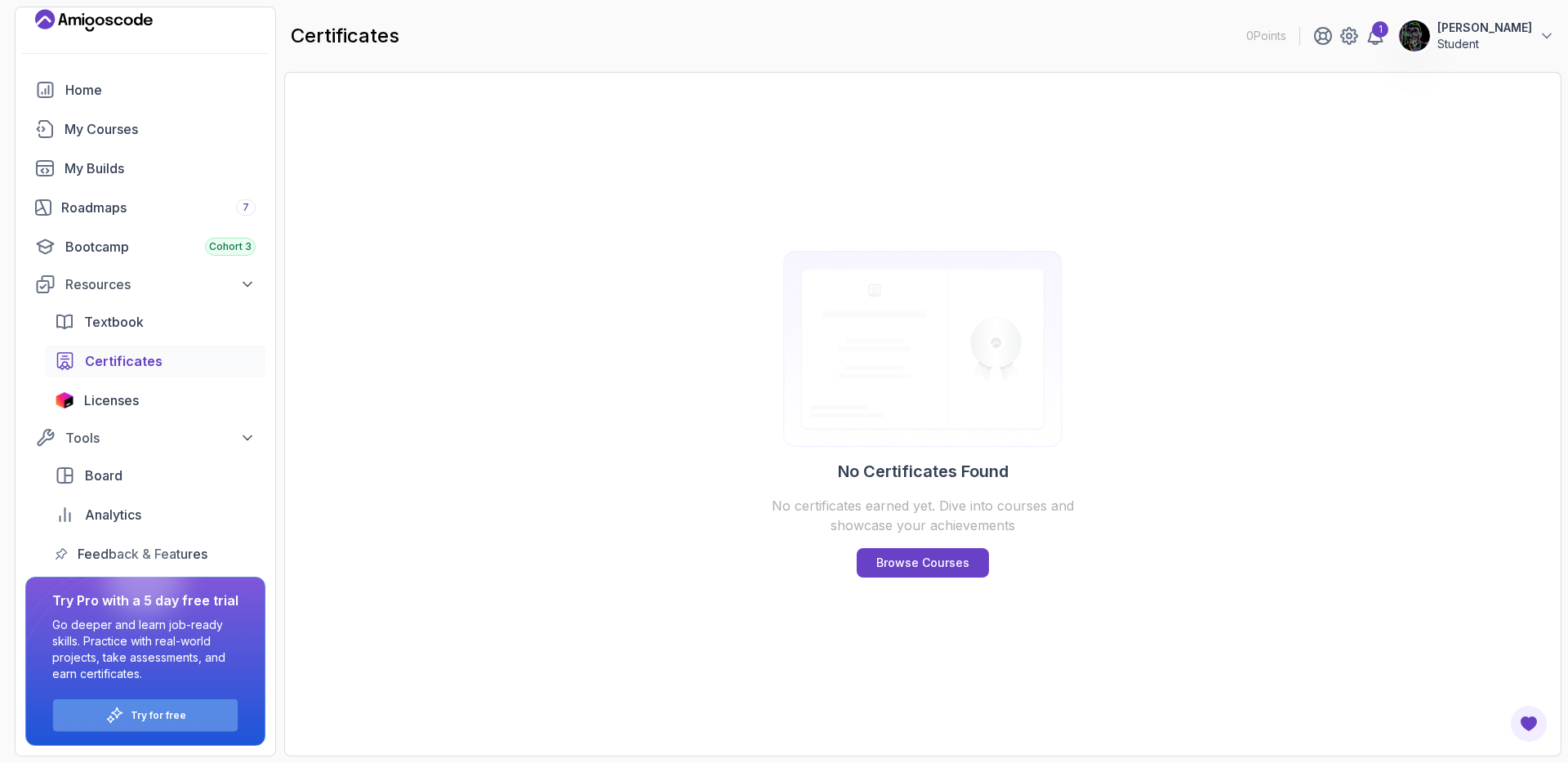
click at [150, 715] on p "Try for free" at bounding box center [158, 715] width 56 height 13
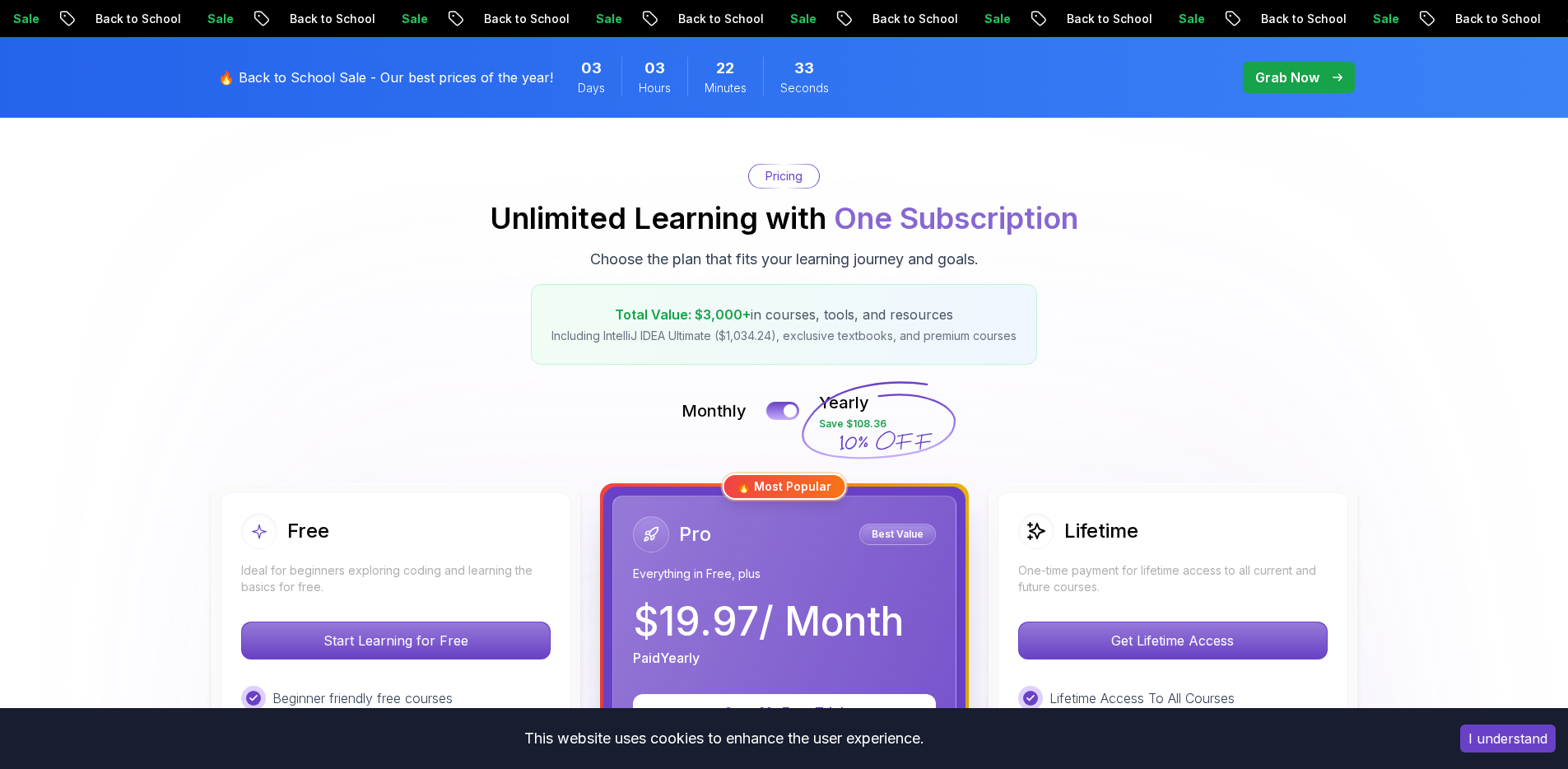
scroll to position [245, 0]
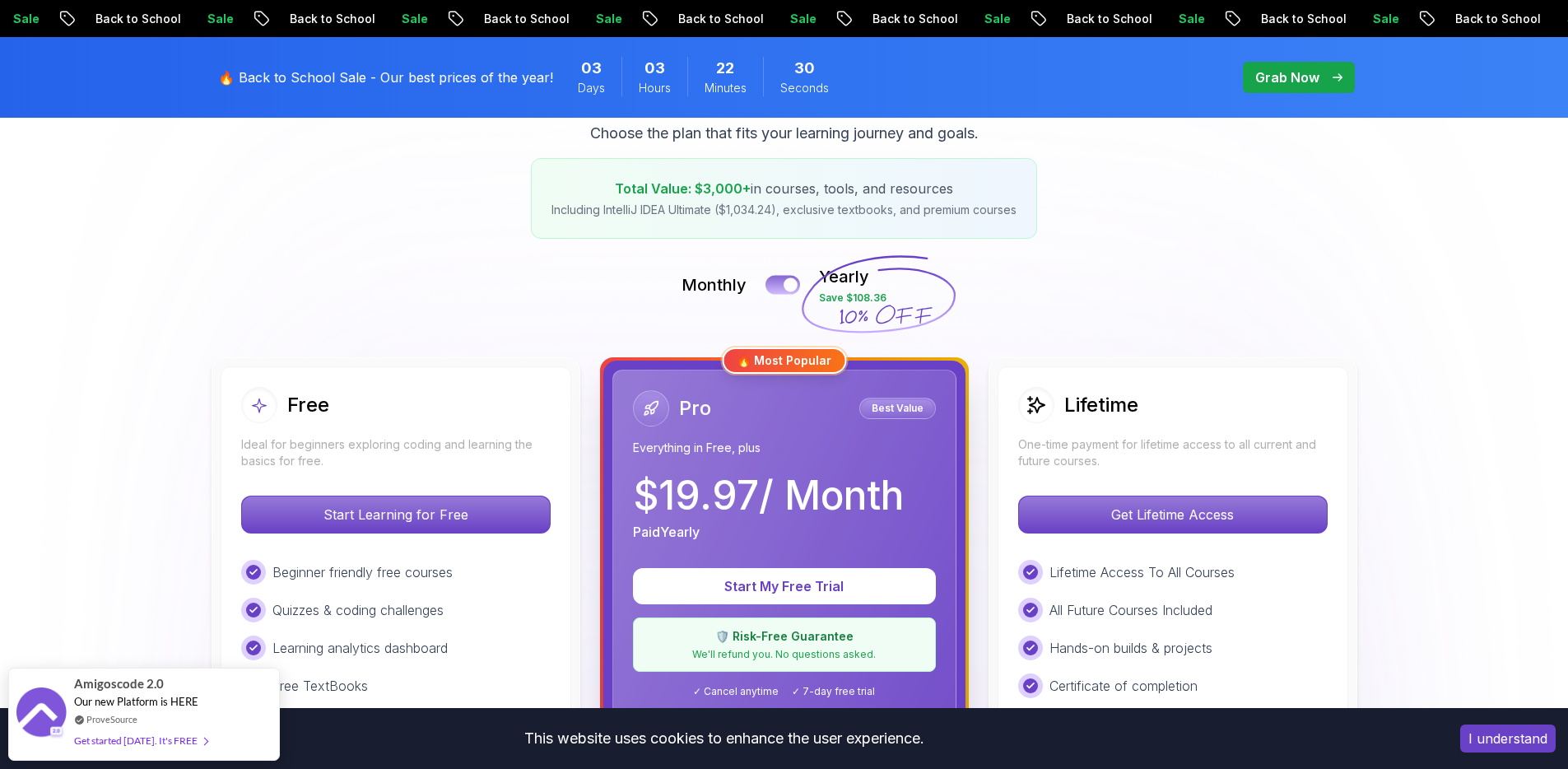
click at [772, 283] on button at bounding box center [783, 284] width 35 height 19
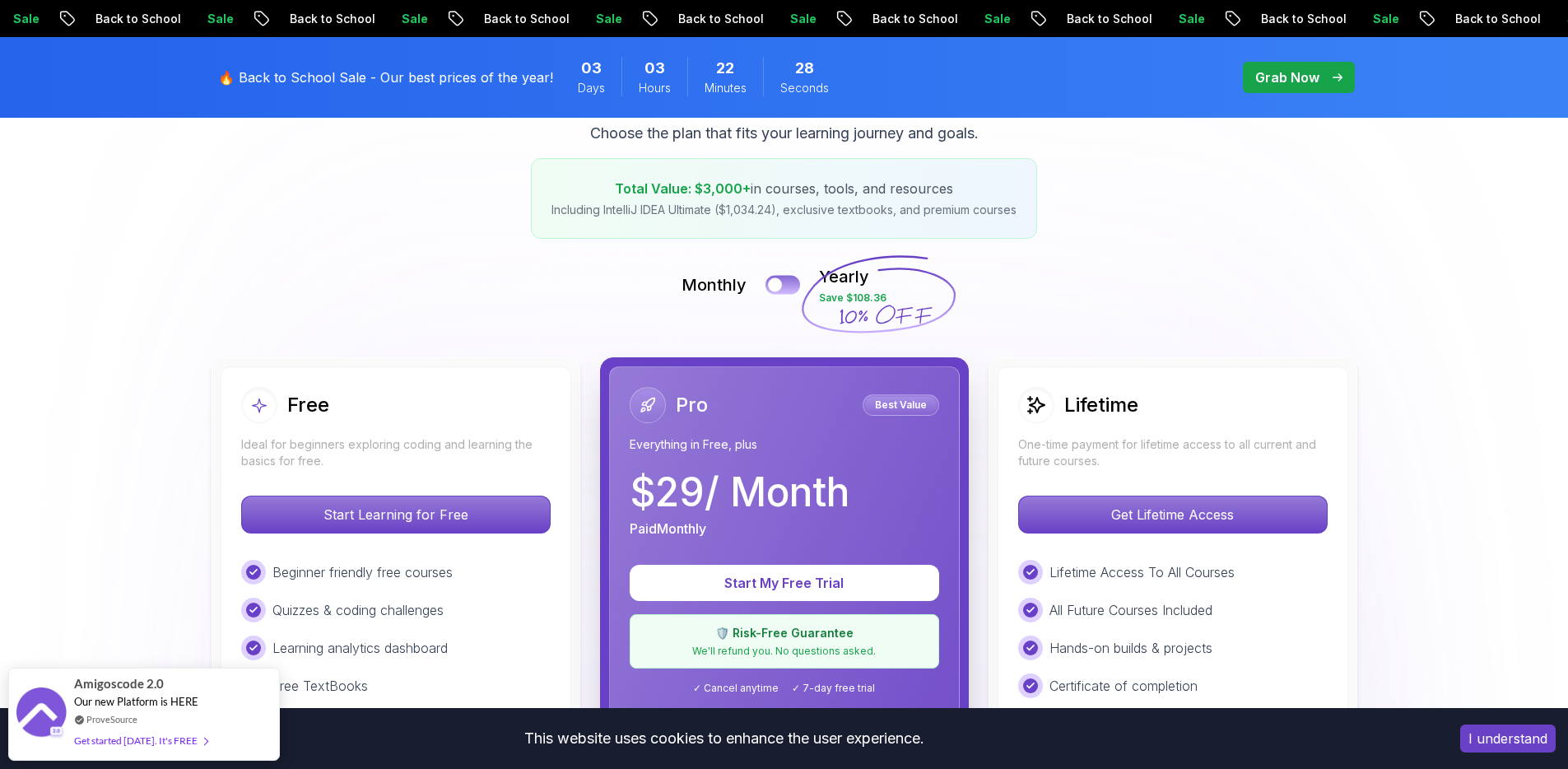
click at [782, 282] on div at bounding box center [775, 284] width 14 height 14
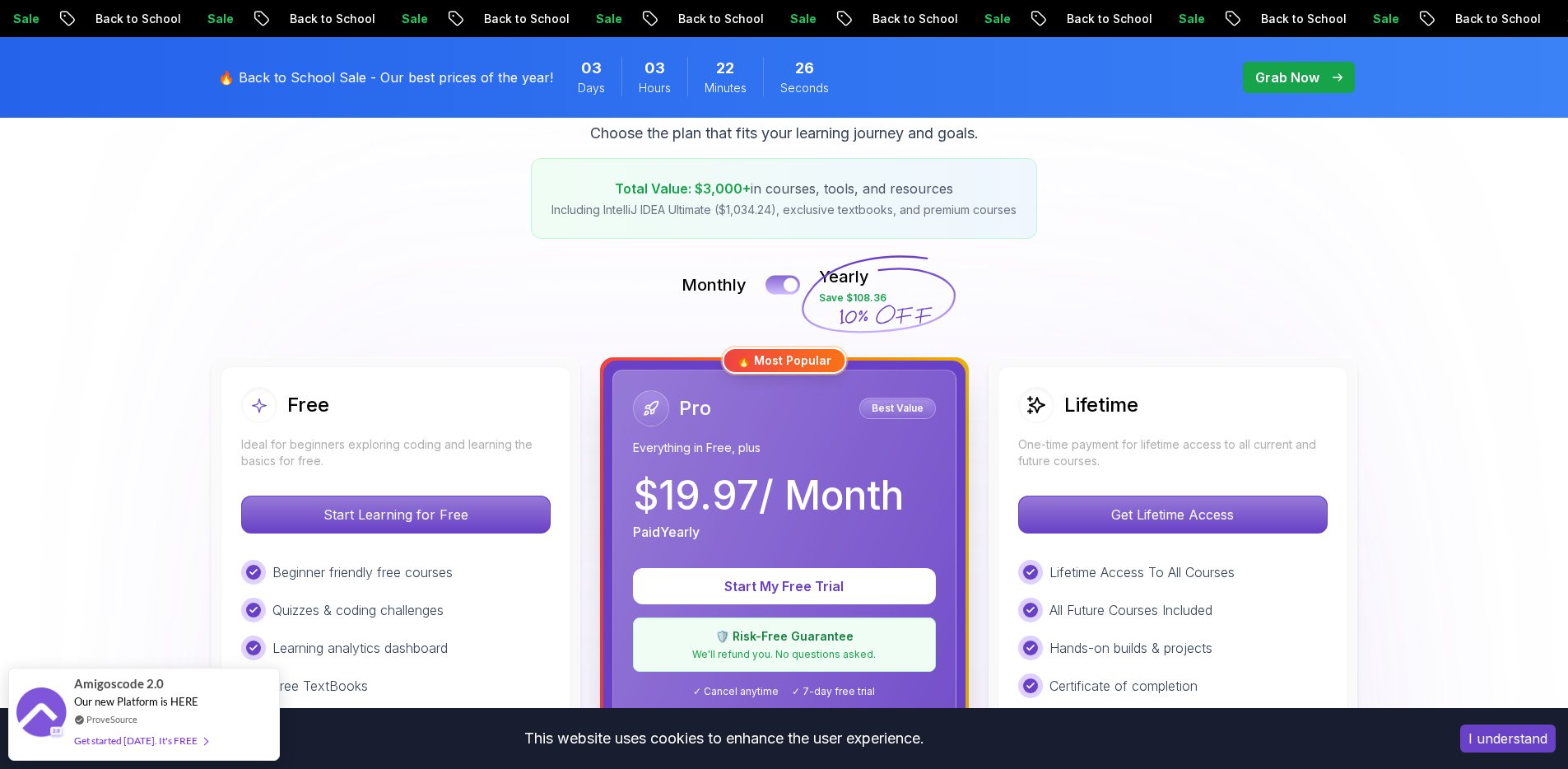
click at [783, 287] on button at bounding box center [783, 284] width 35 height 19
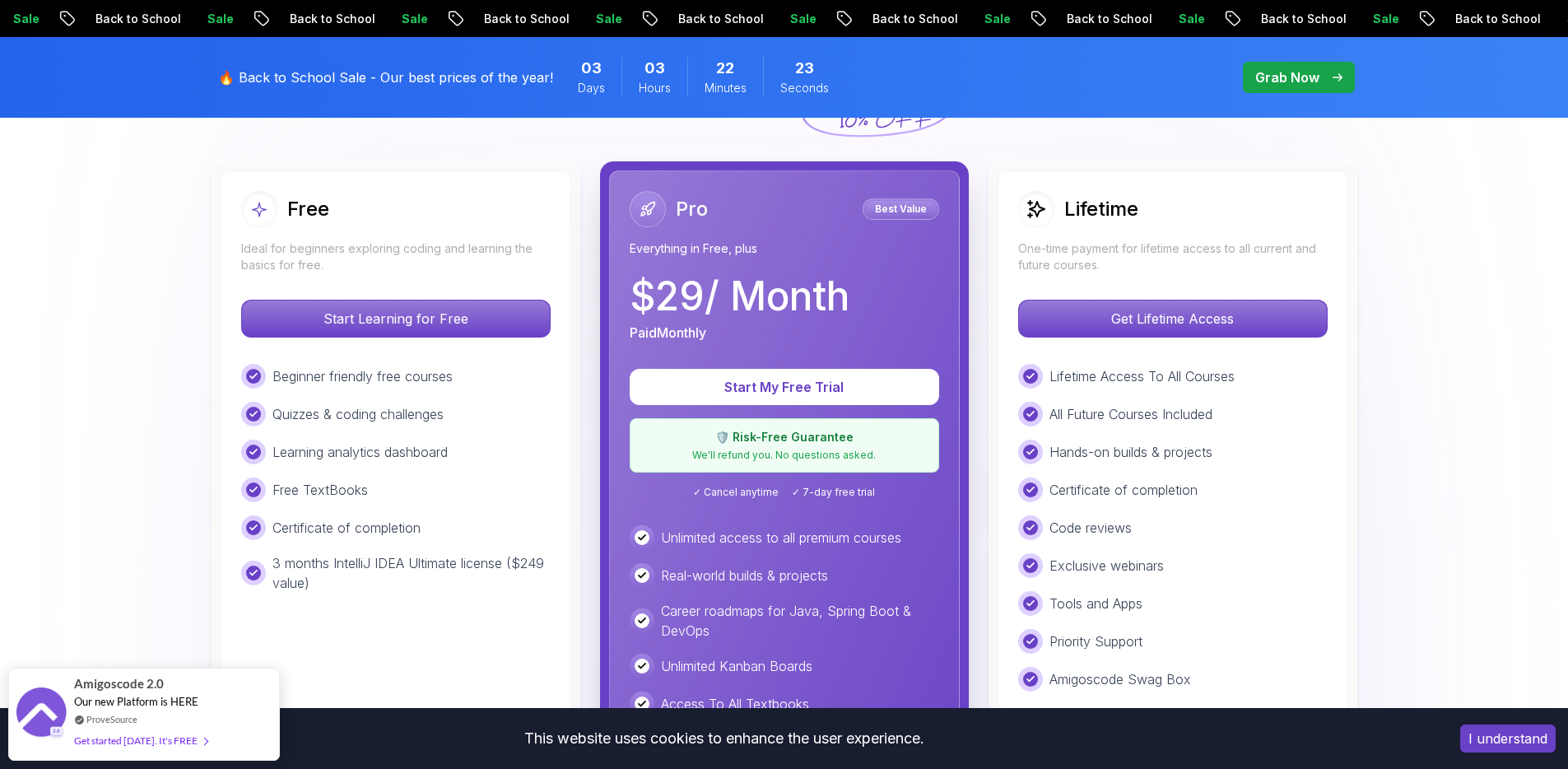
scroll to position [459, 0]
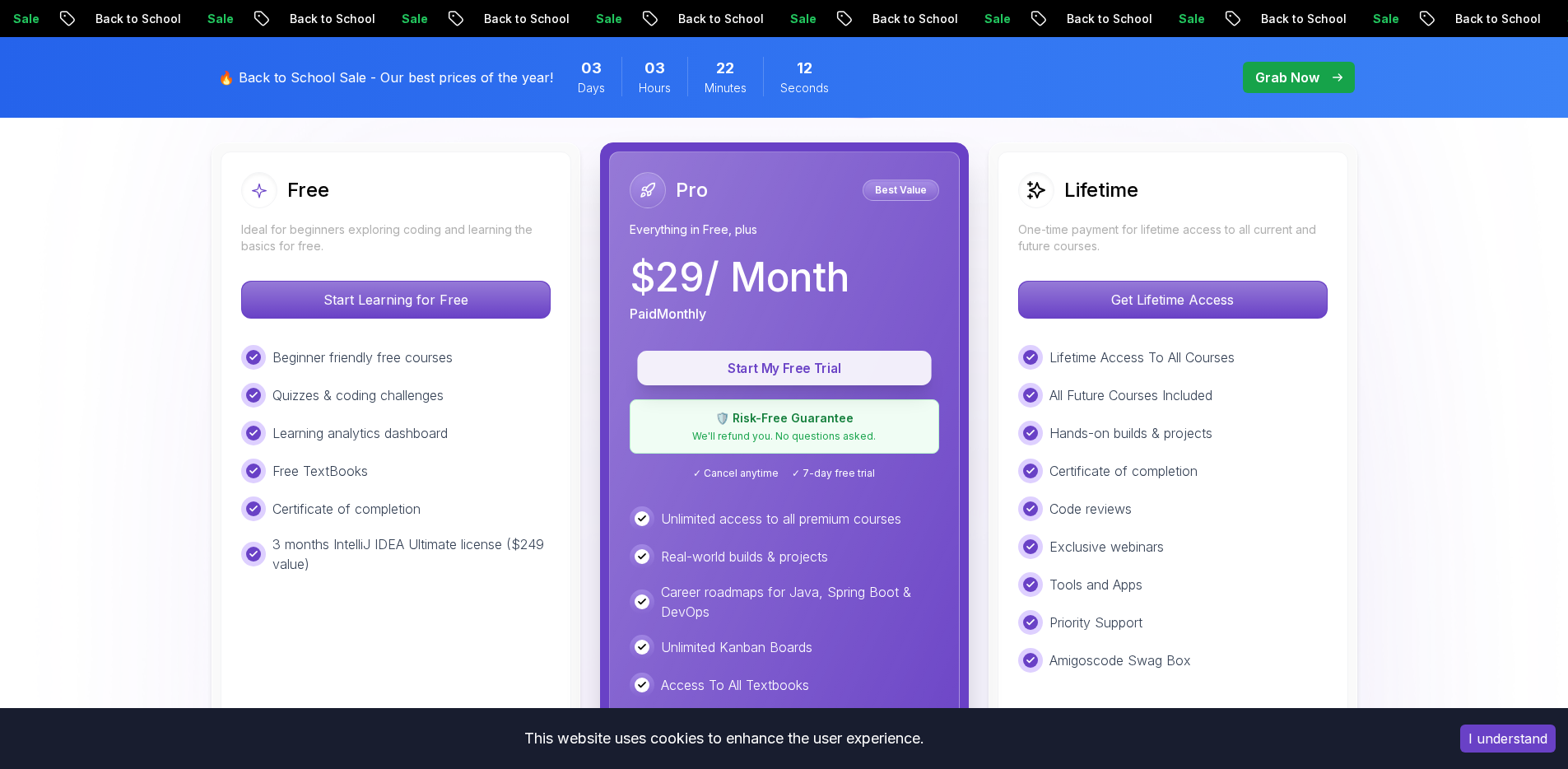
click at [772, 374] on p "Start My Free Trial" at bounding box center [784, 368] width 257 height 19
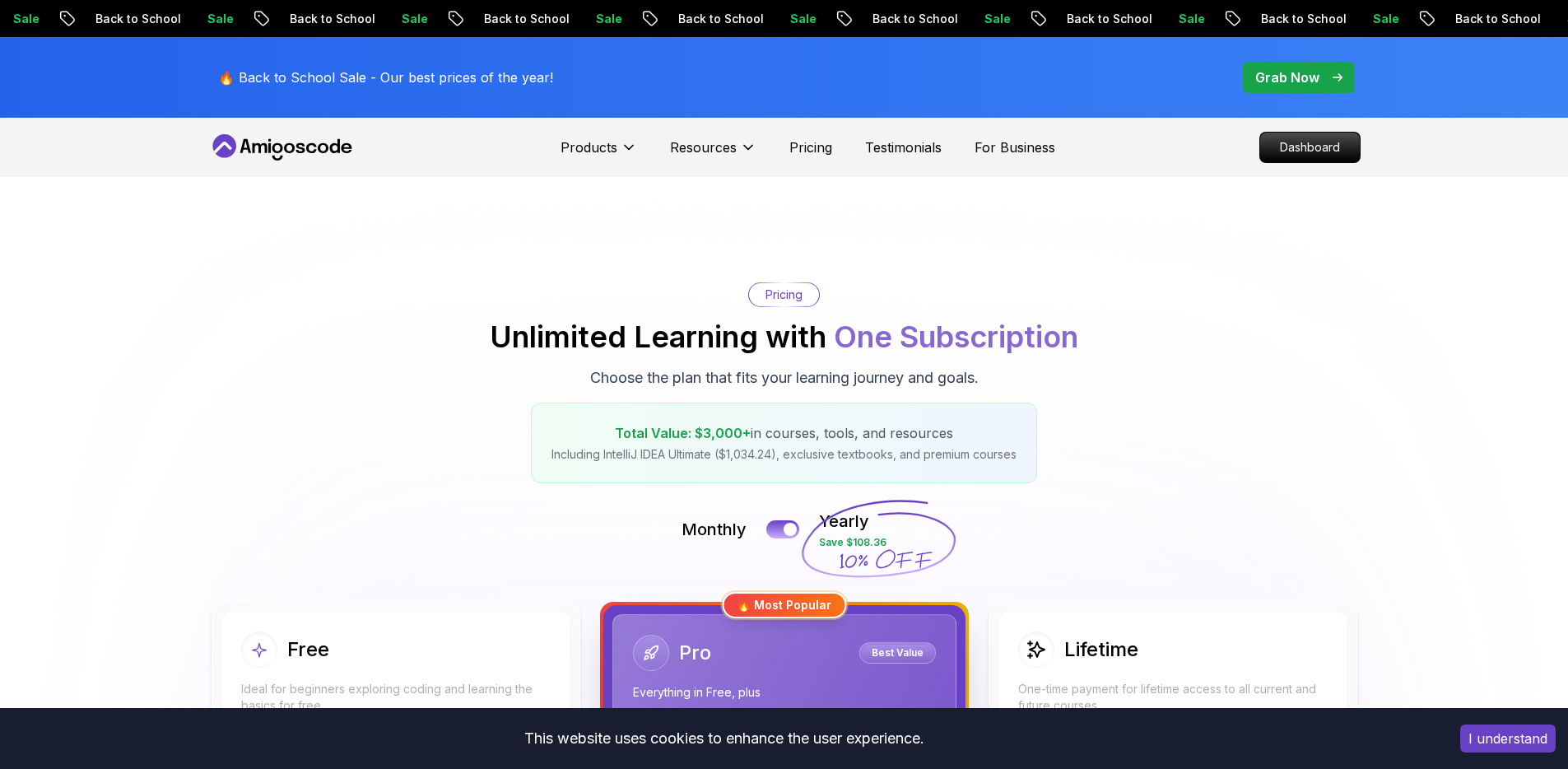
scroll to position [62, 0]
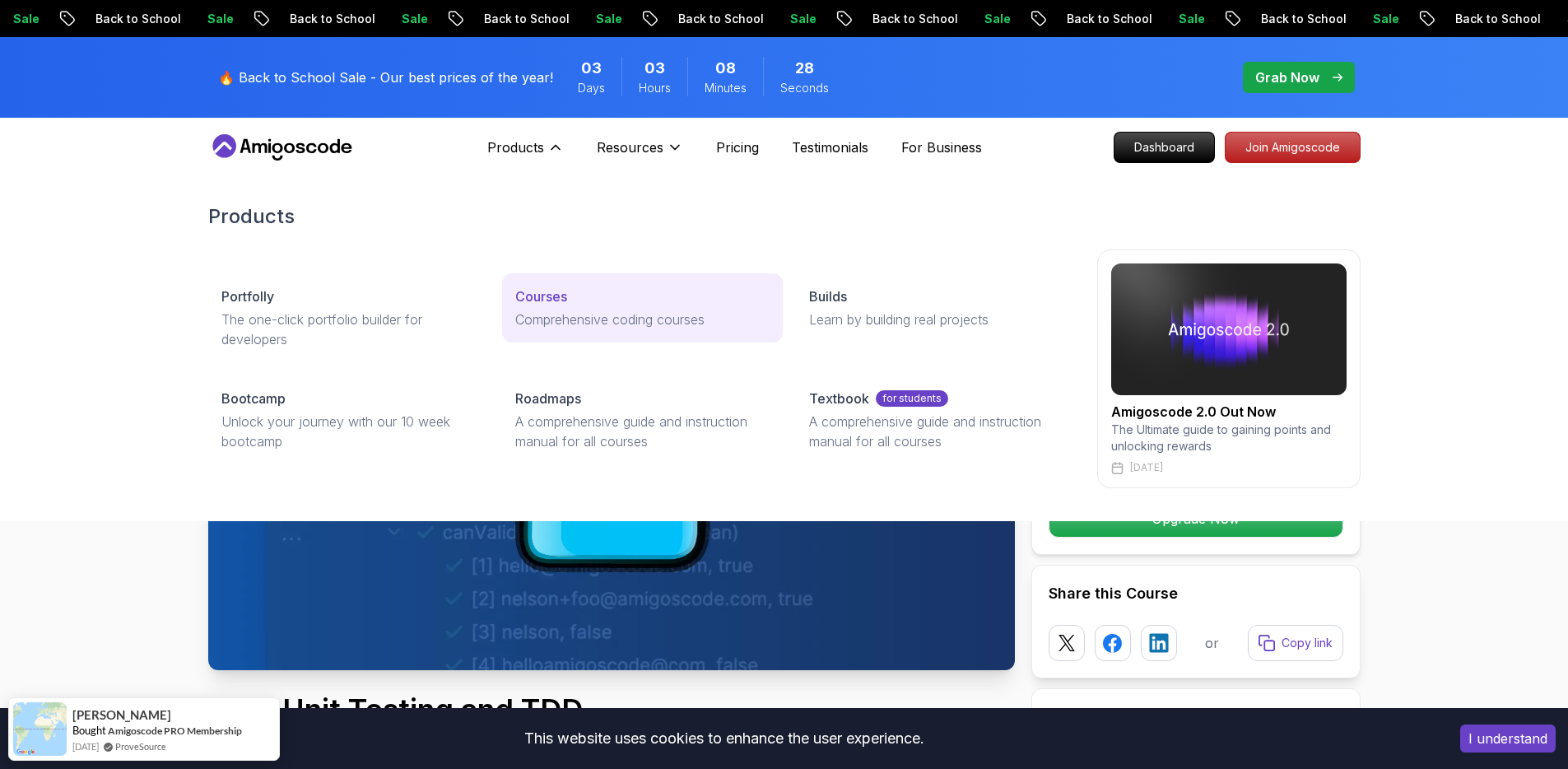
click at [564, 309] on p "Comprehensive coding courses" at bounding box center [643, 319] width 255 height 20
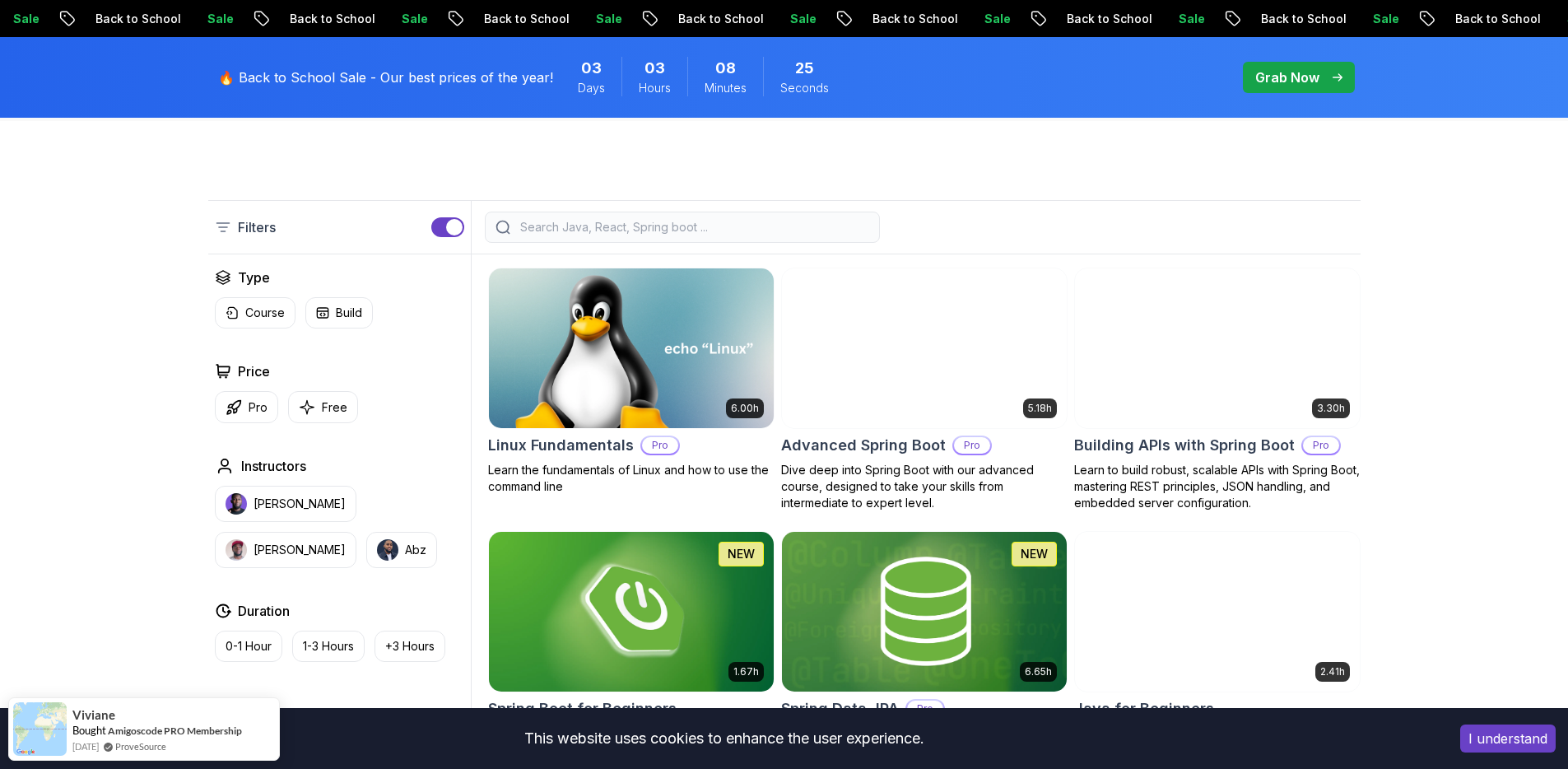
scroll to position [380, 0]
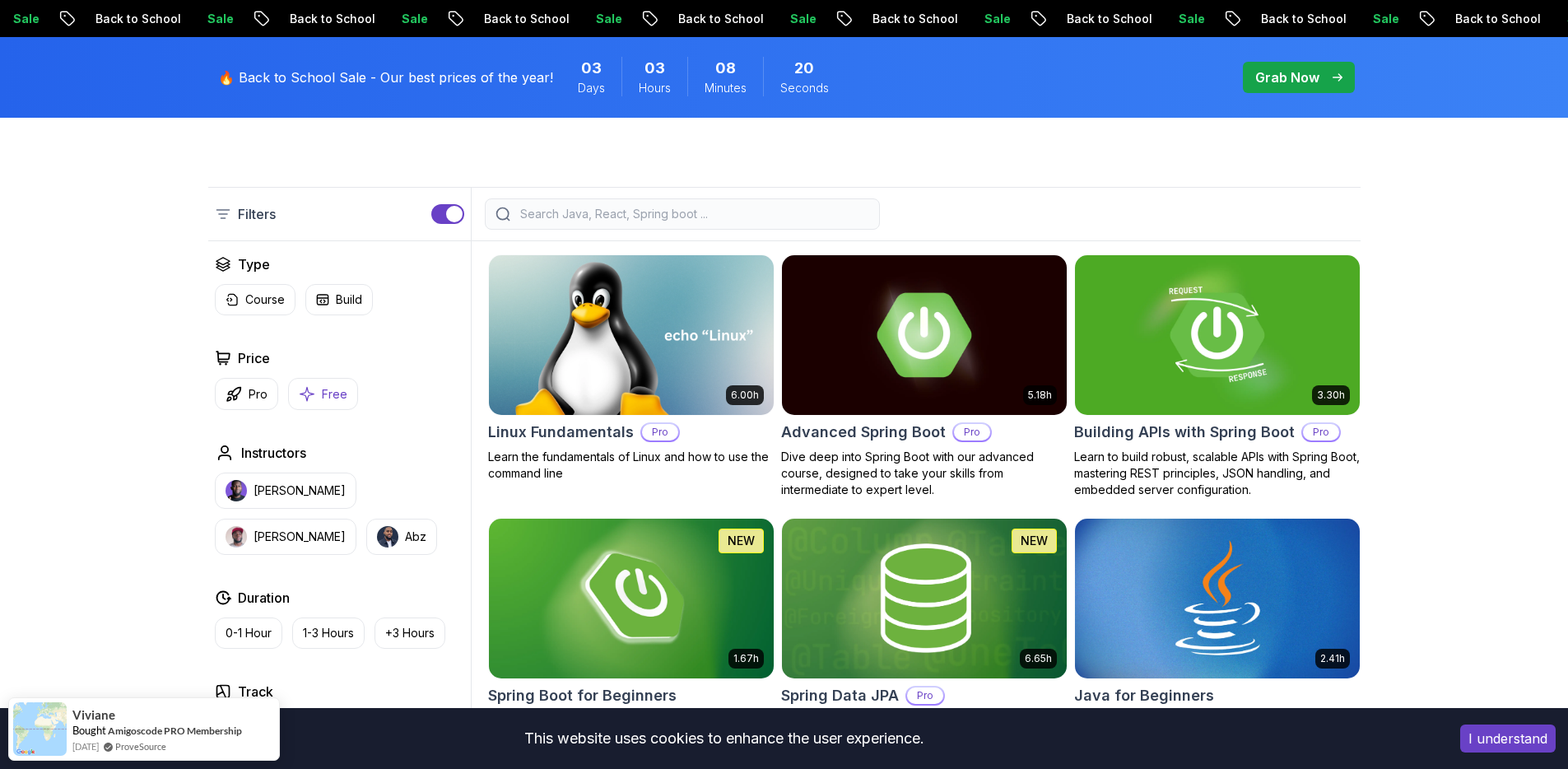
click at [325, 390] on p "Free" at bounding box center [334, 394] width 26 height 17
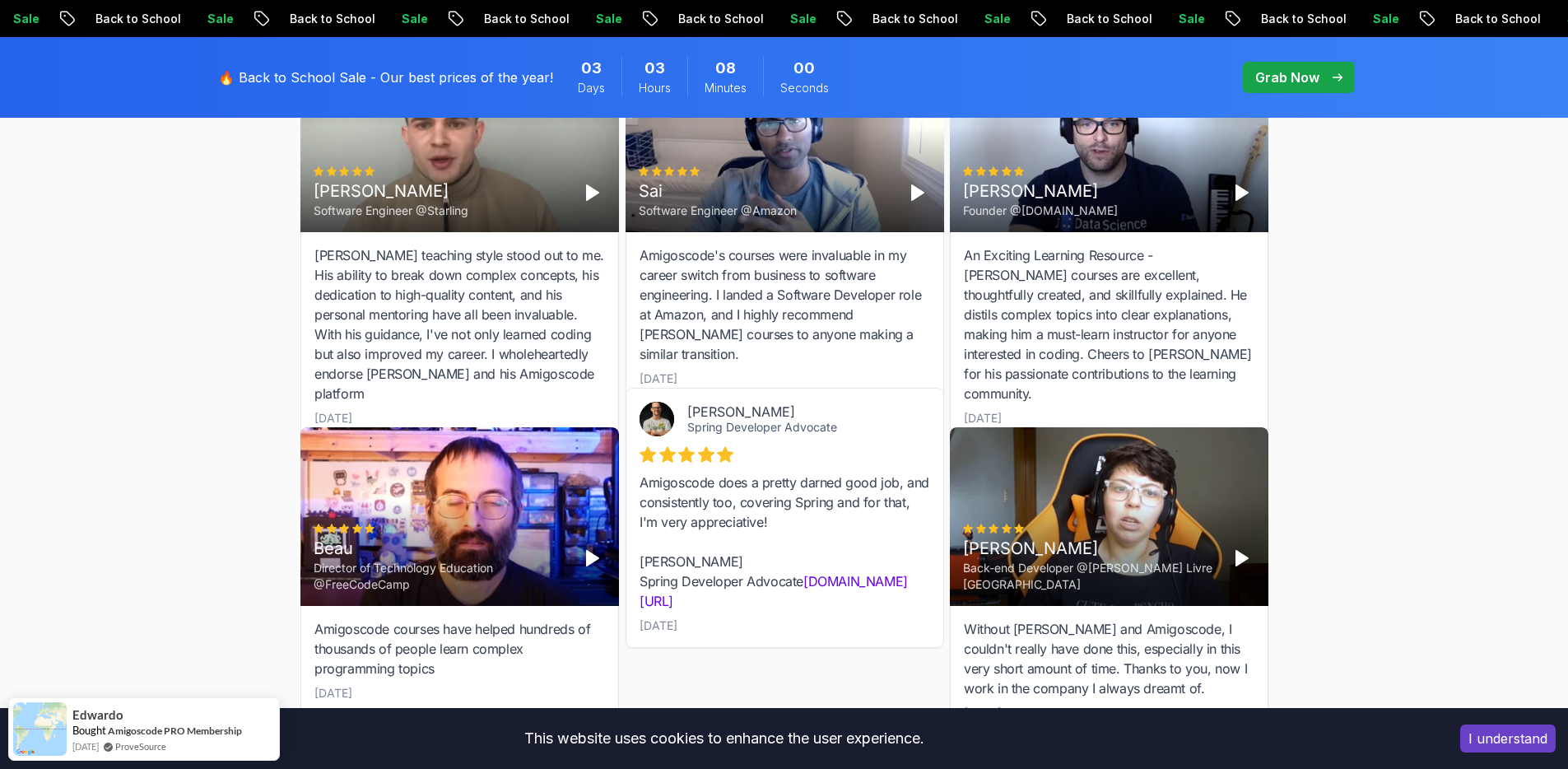
scroll to position [2491, 0]
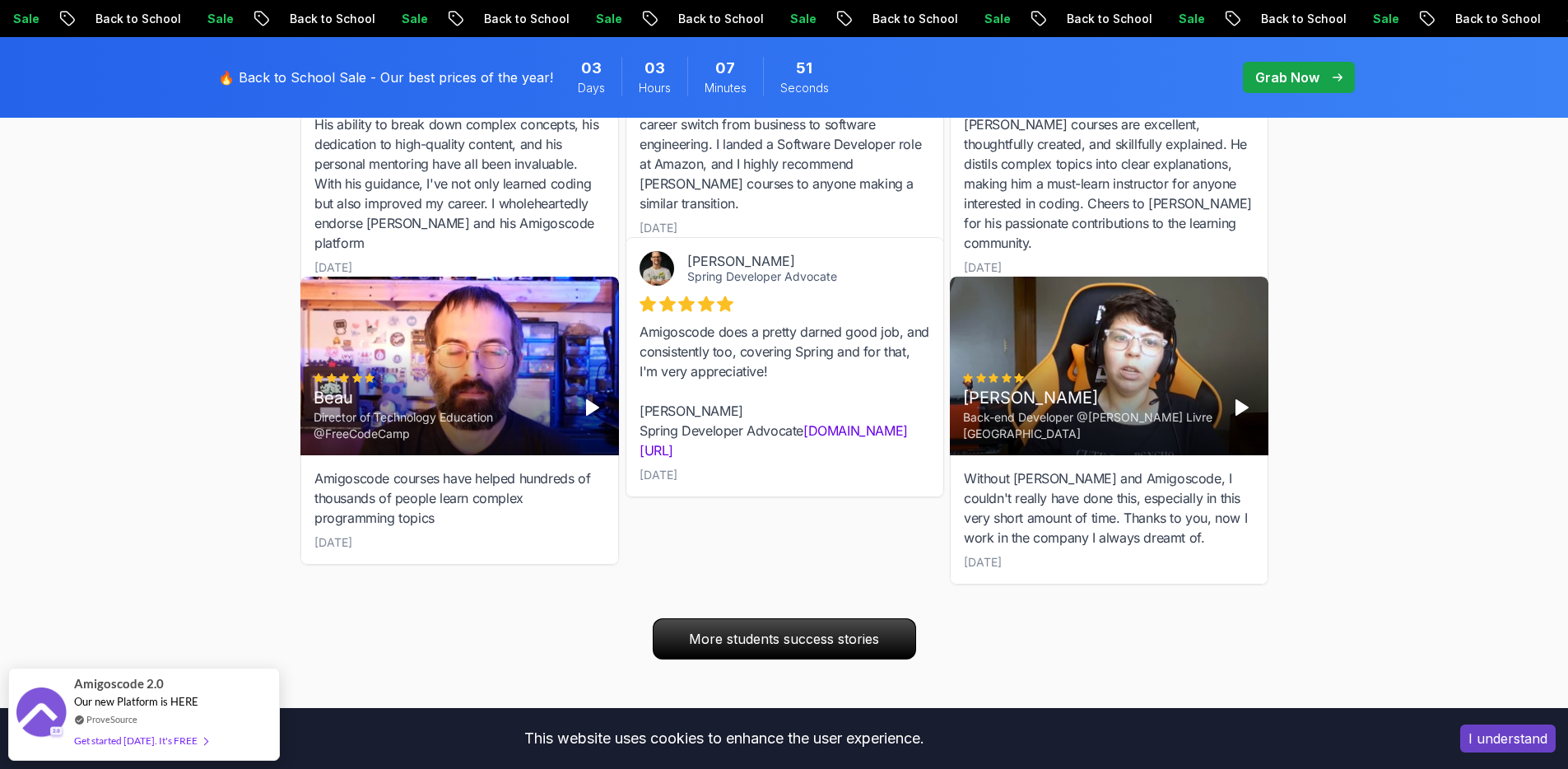
click at [594, 399] on icon "Play" at bounding box center [592, 408] width 20 height 20
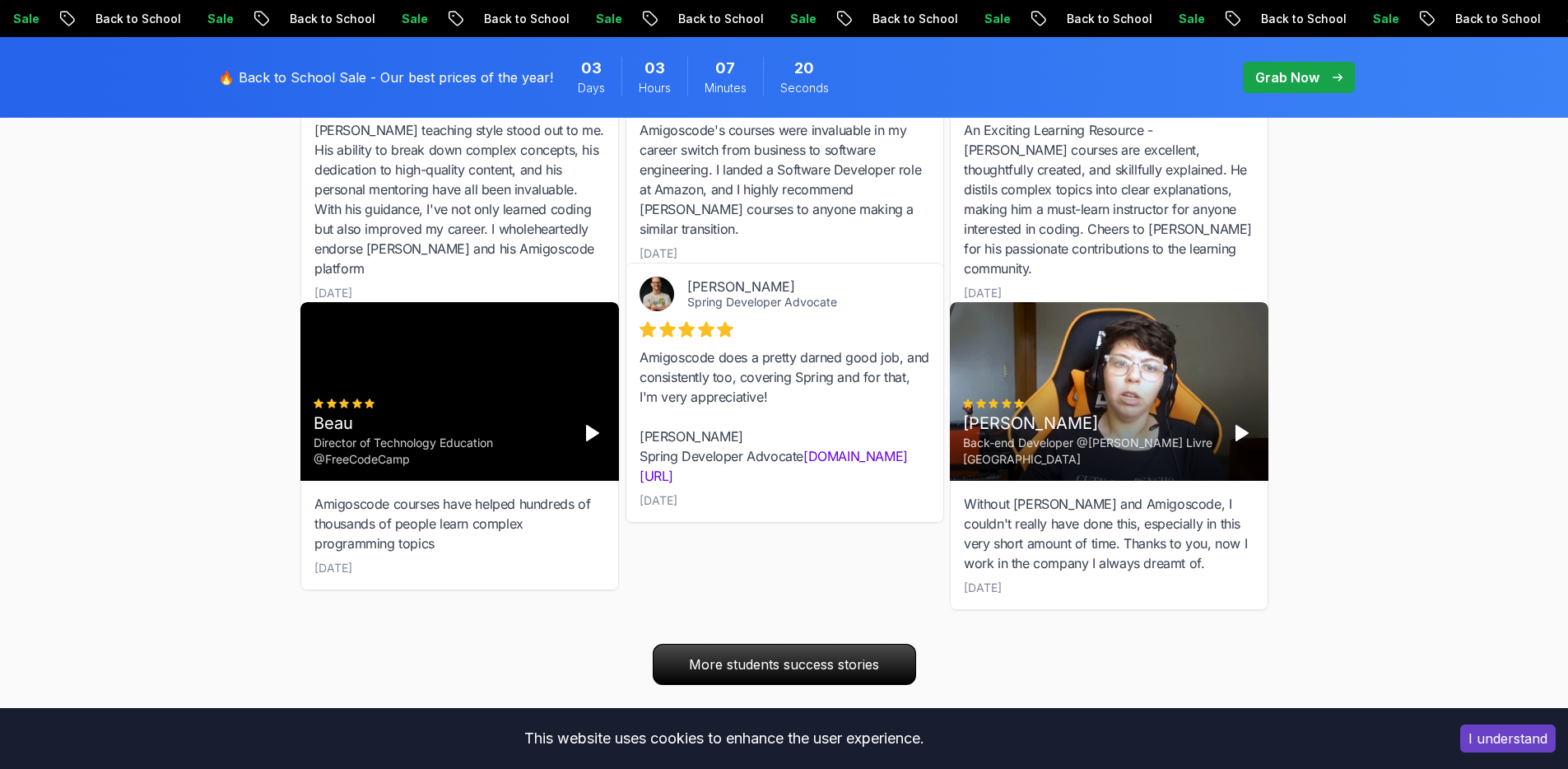
scroll to position [2463, 0]
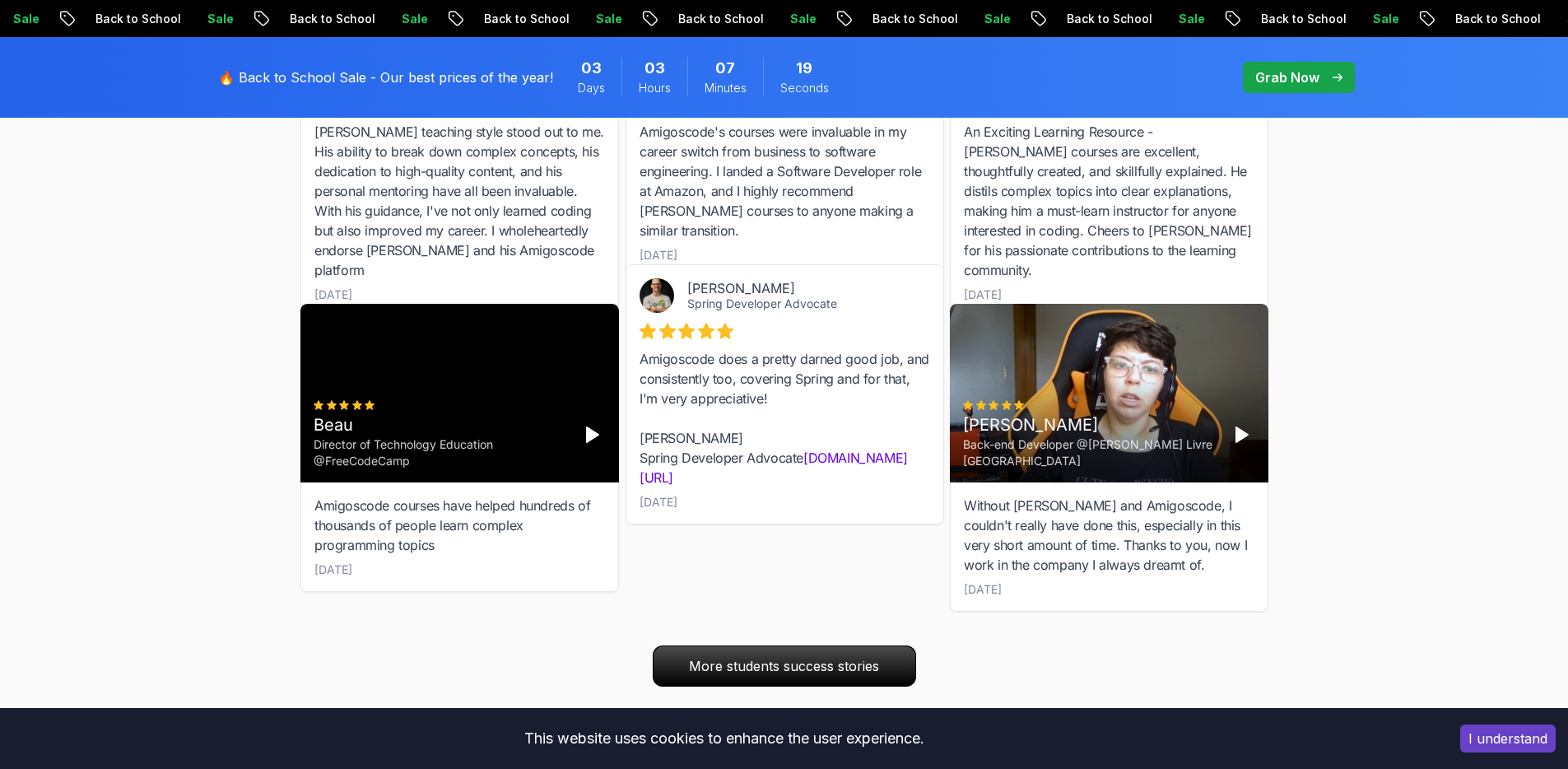
click at [1244, 434] on icon "Play" at bounding box center [1241, 435] width 20 height 20
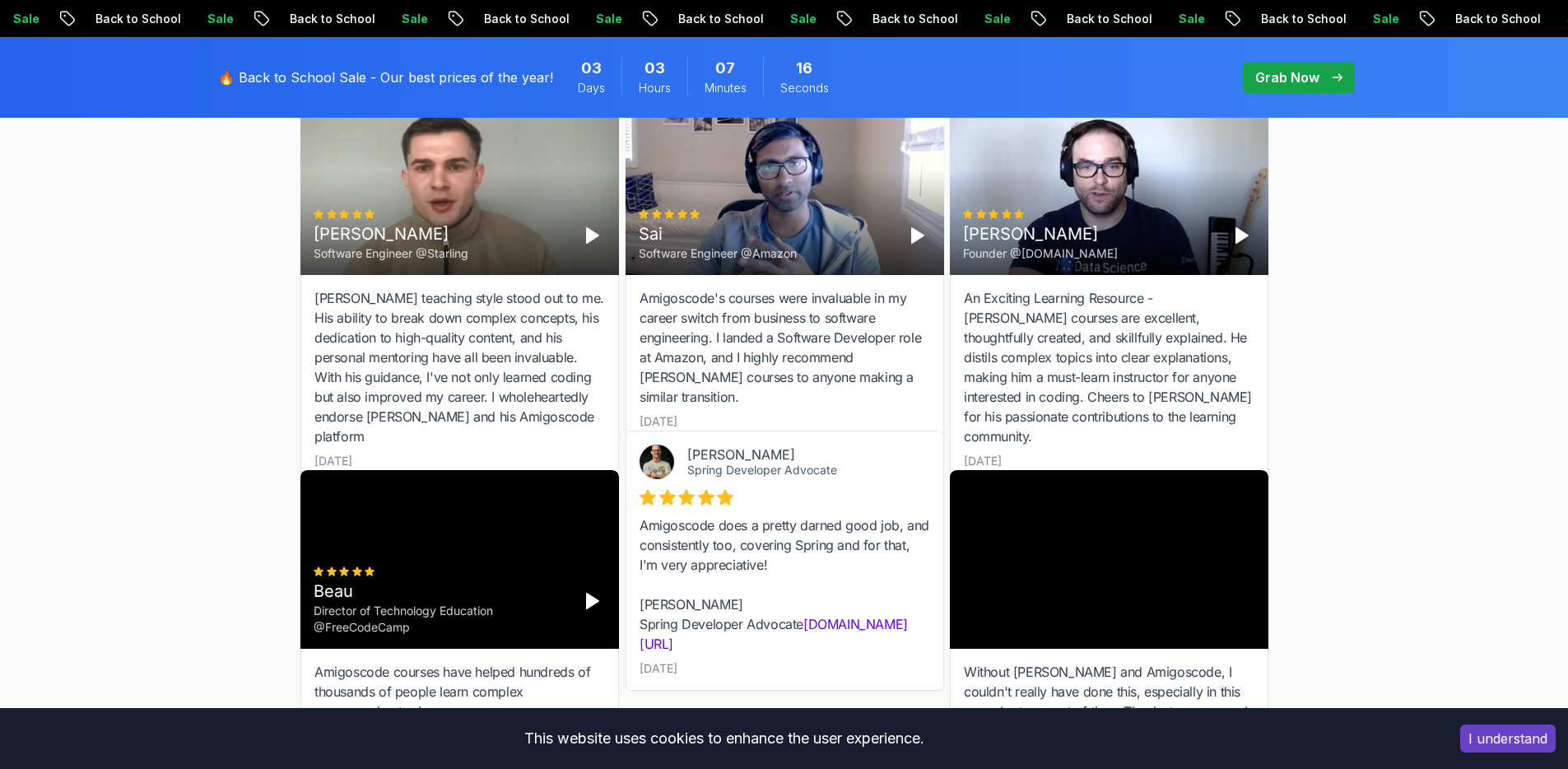
scroll to position [2313, 0]
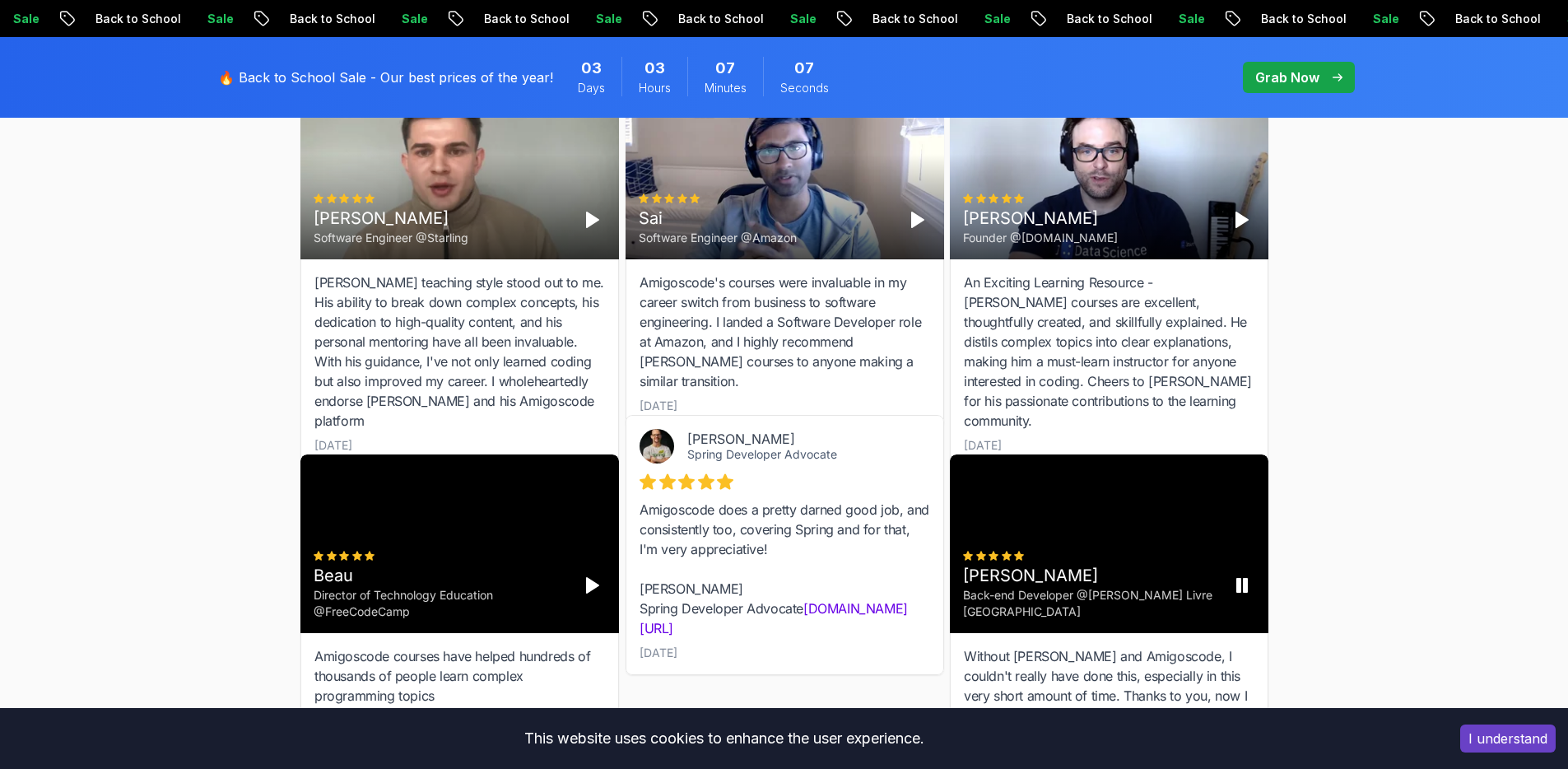
click at [1241, 590] on icon "Pause" at bounding box center [1241, 585] width 20 height 20
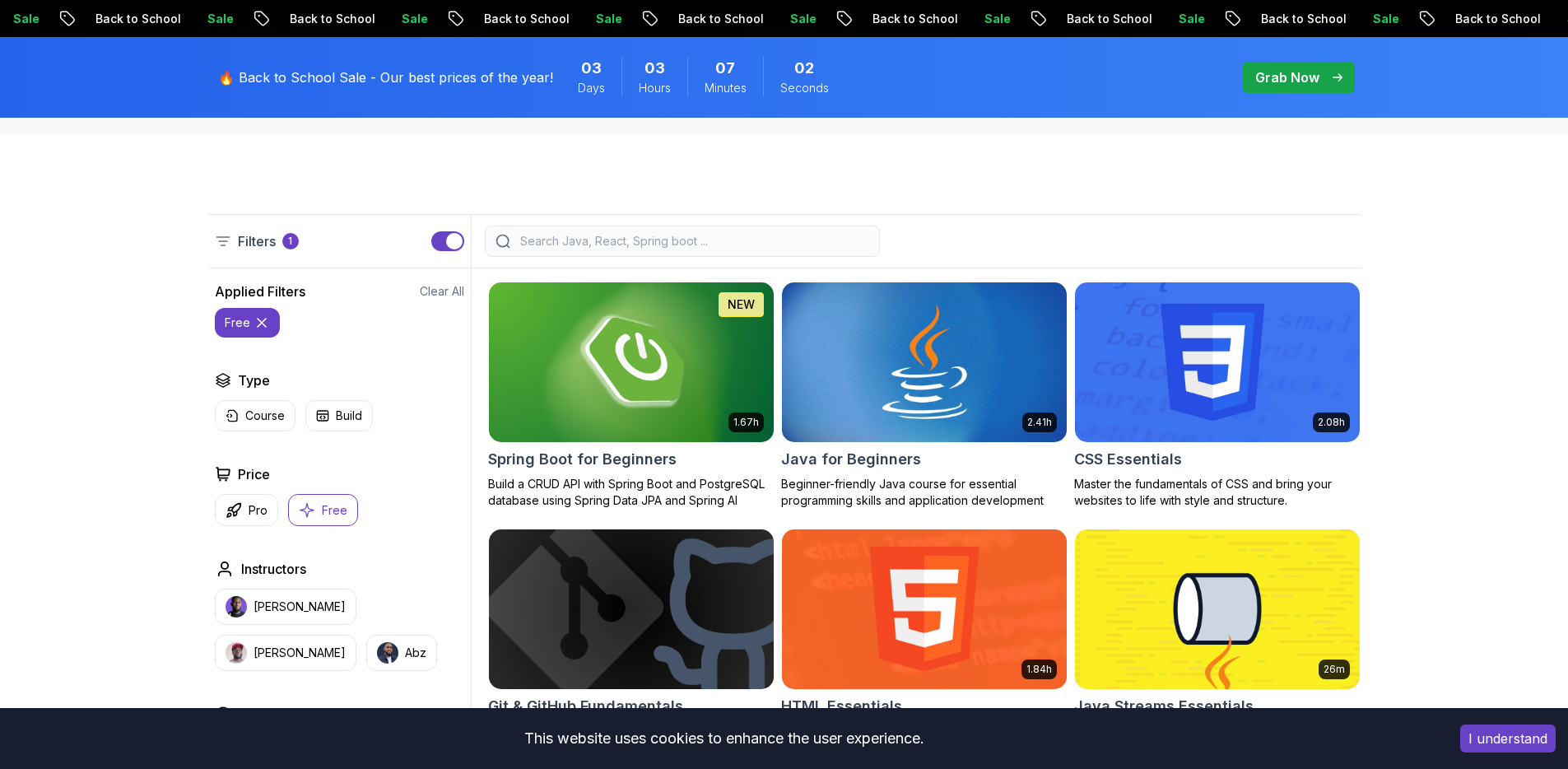
scroll to position [488, 0]
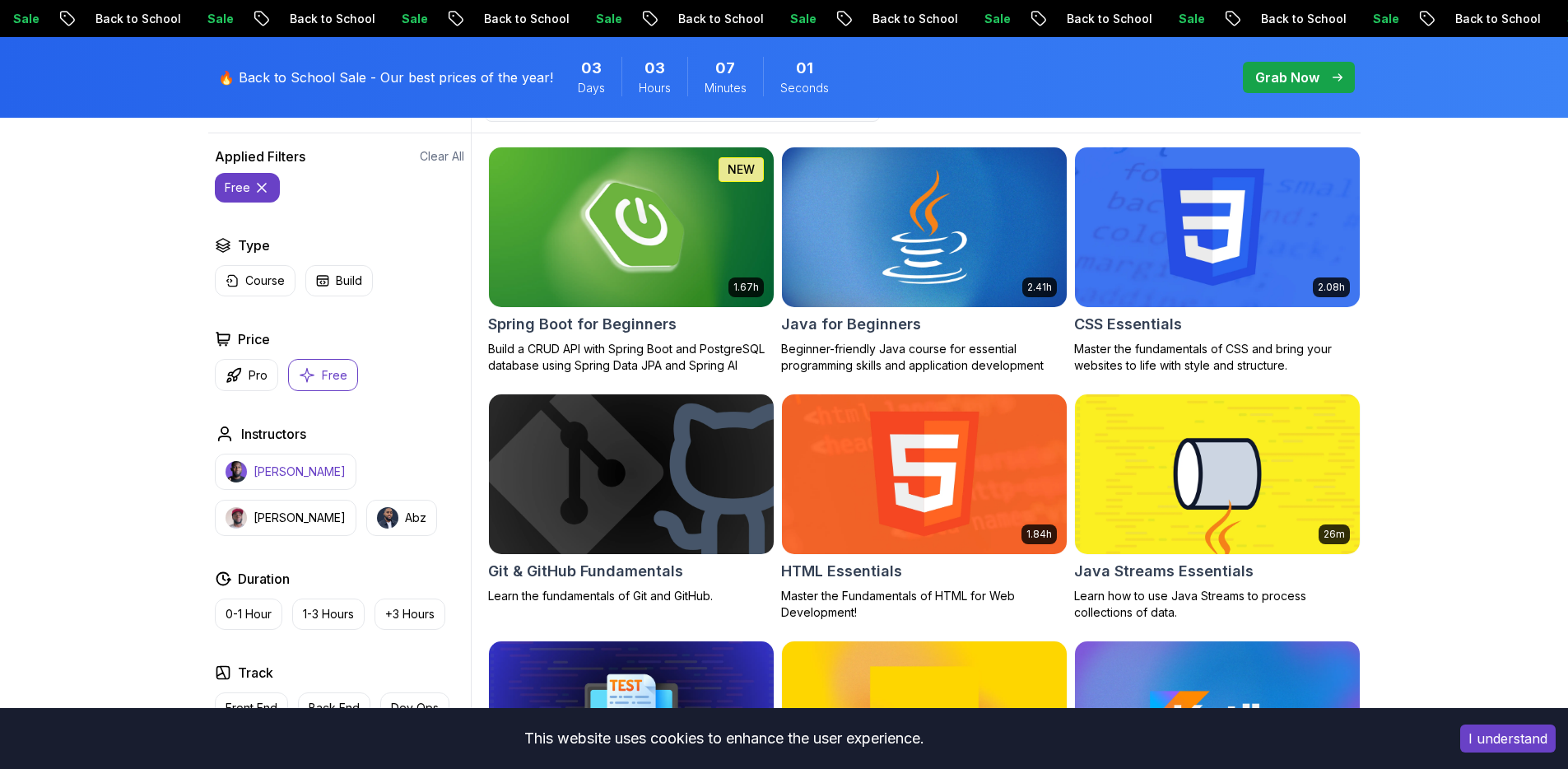
click at [283, 470] on p "[PERSON_NAME]" at bounding box center [299, 471] width 92 height 17
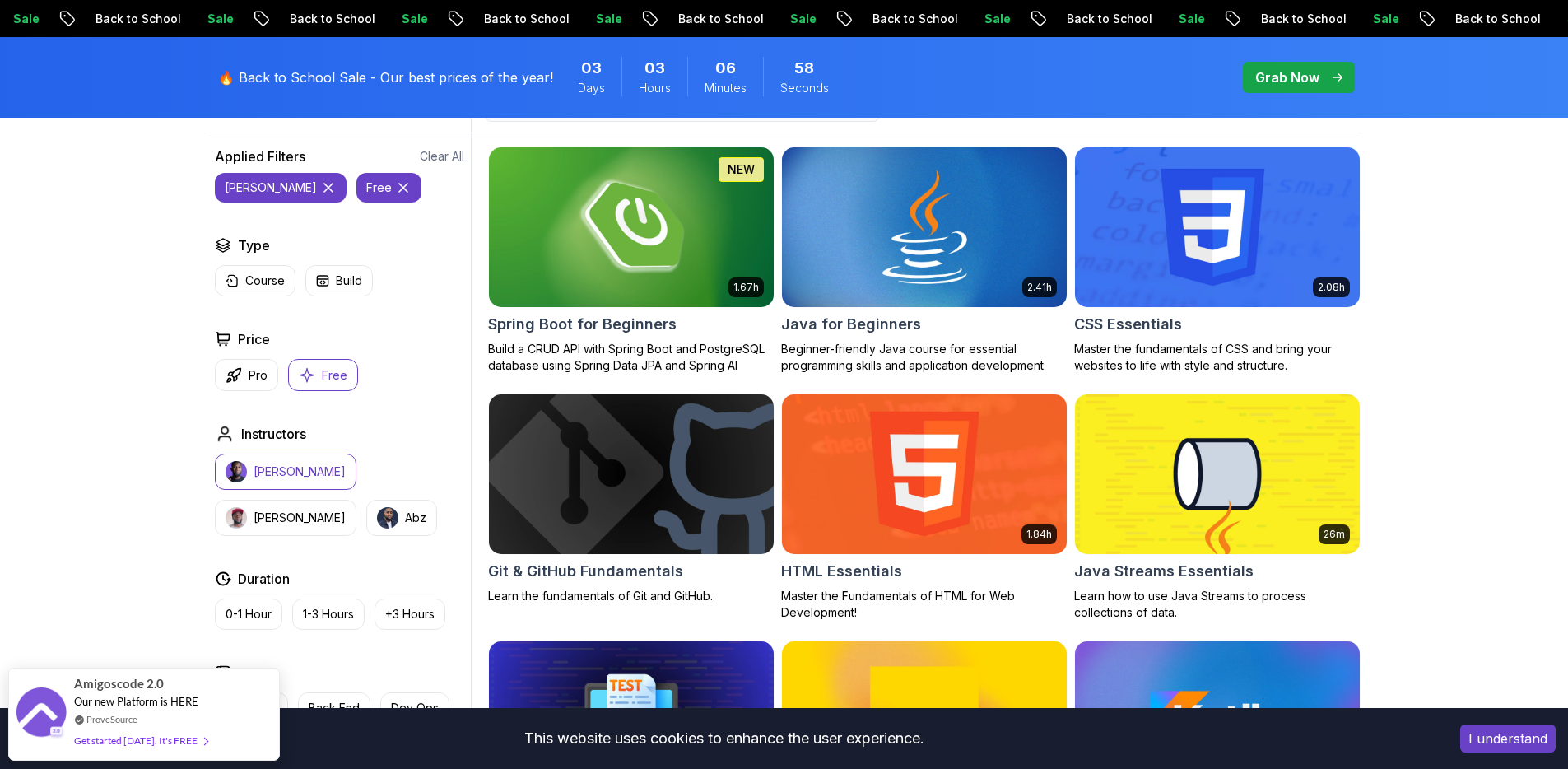
click at [356, 184] on button "free" at bounding box center [389, 188] width 65 height 30
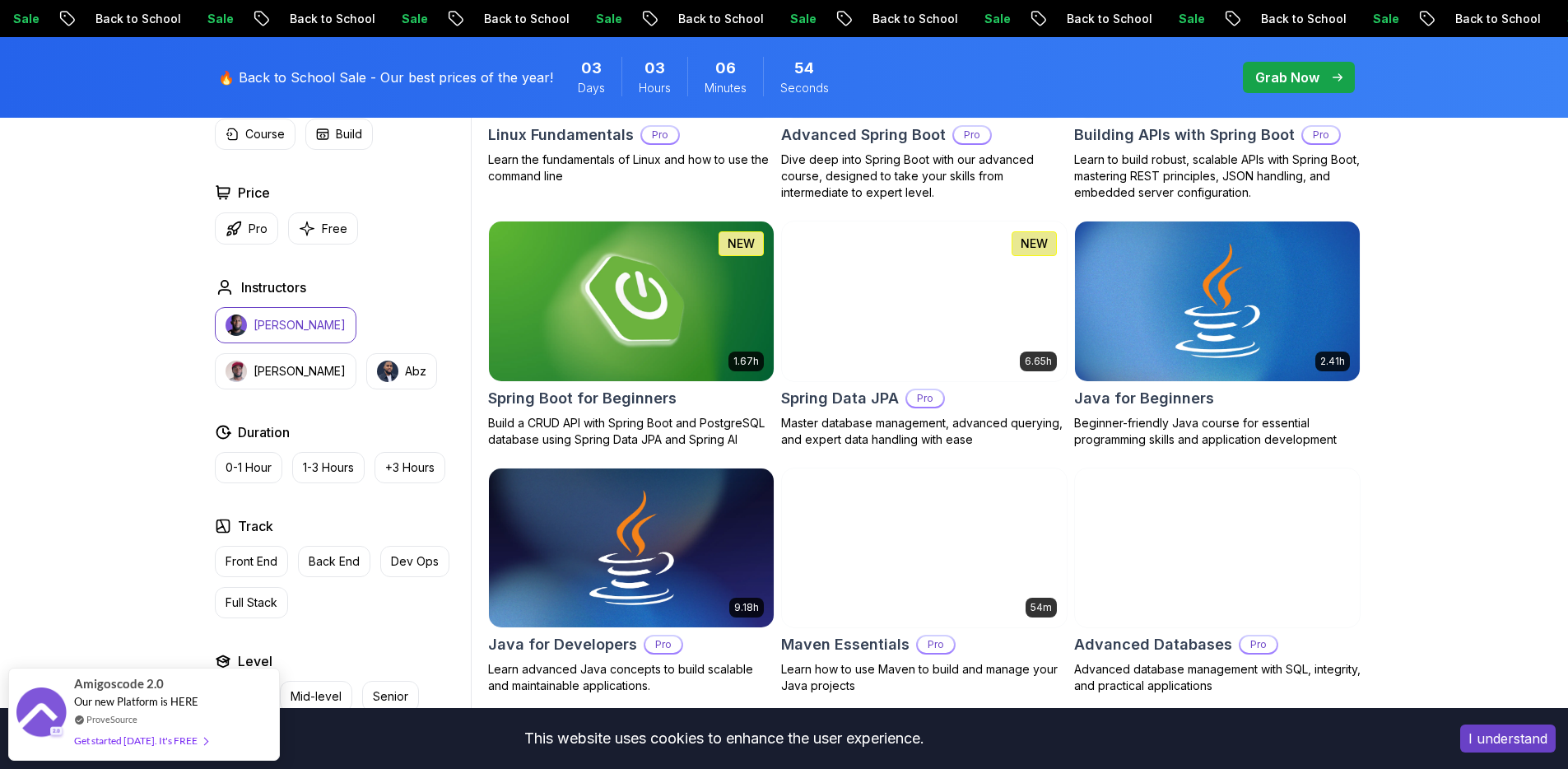
scroll to position [873, 0]
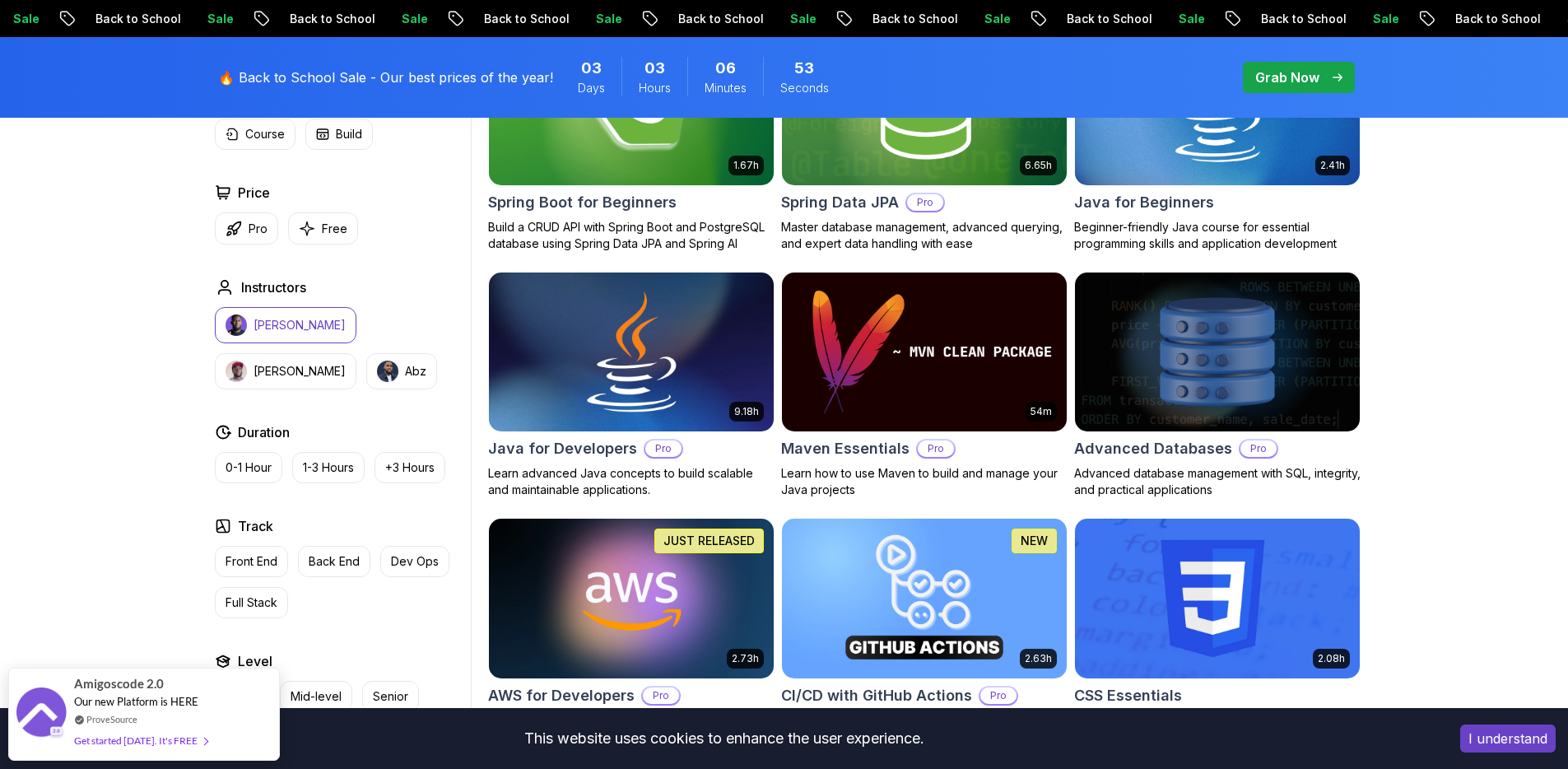
click at [644, 352] on img at bounding box center [630, 352] width 299 height 167
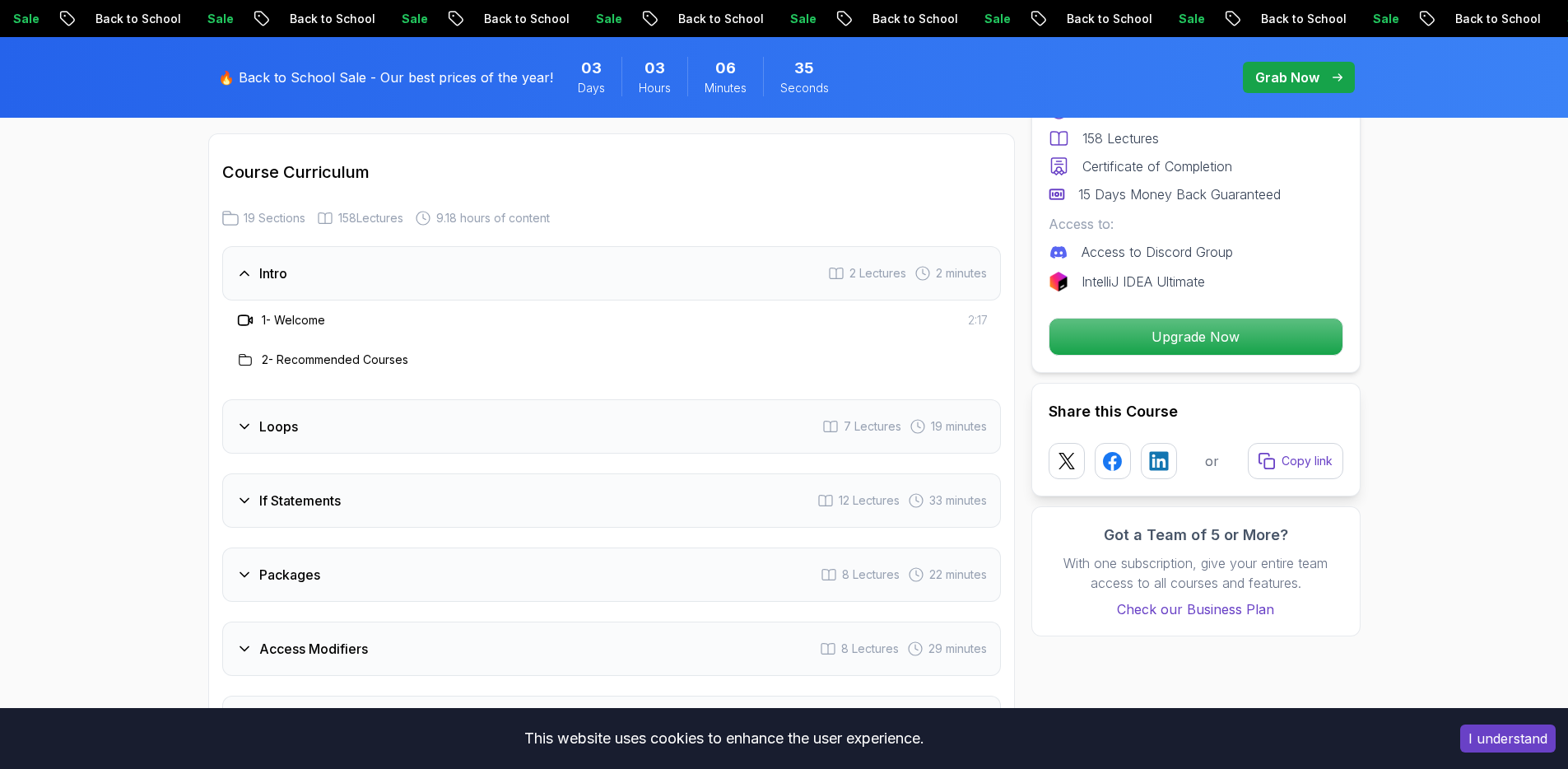
scroll to position [2153, 0]
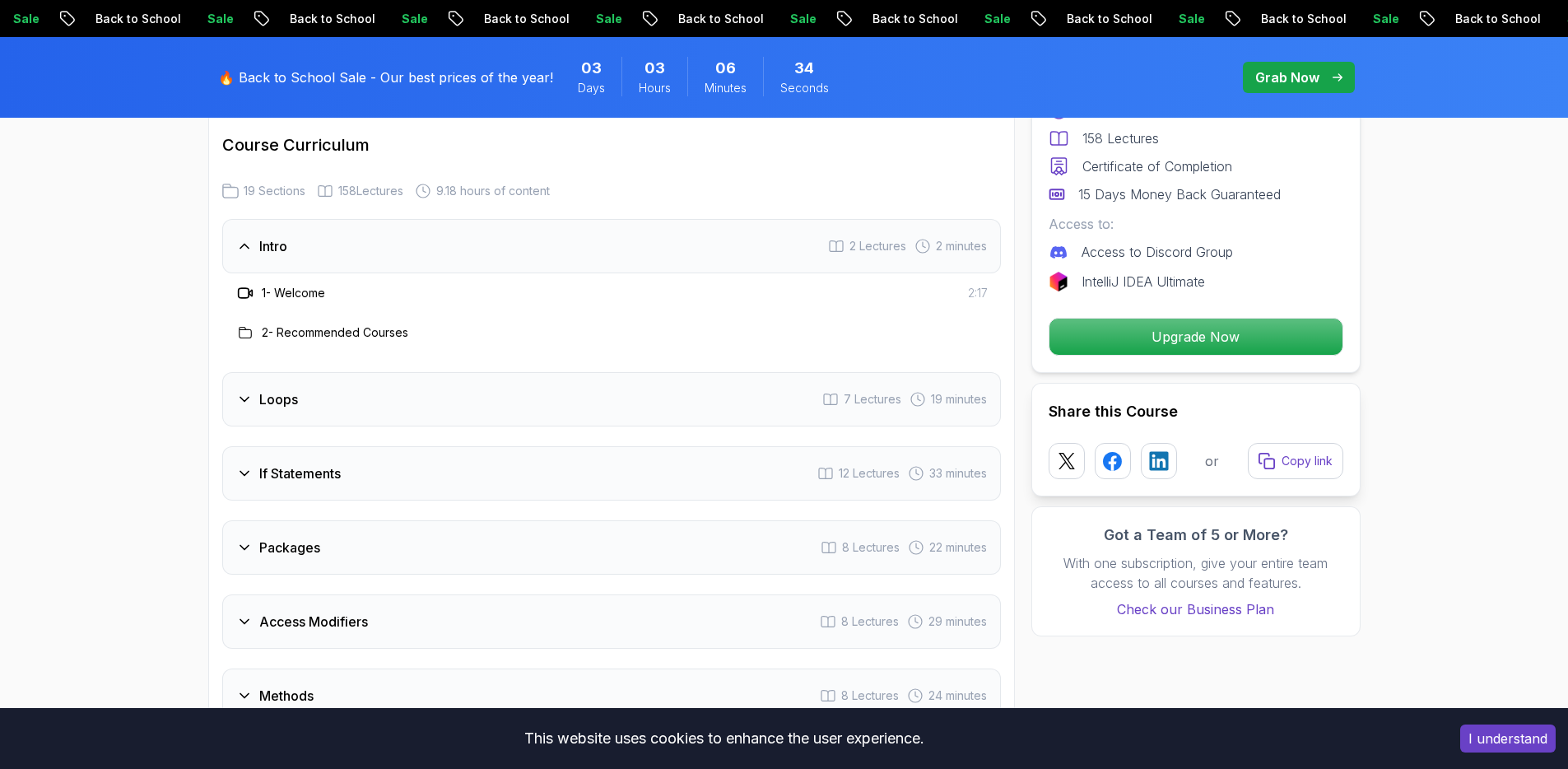
click at [469, 380] on div "Loops 7 Lectures 19 minutes" at bounding box center [612, 399] width 779 height 55
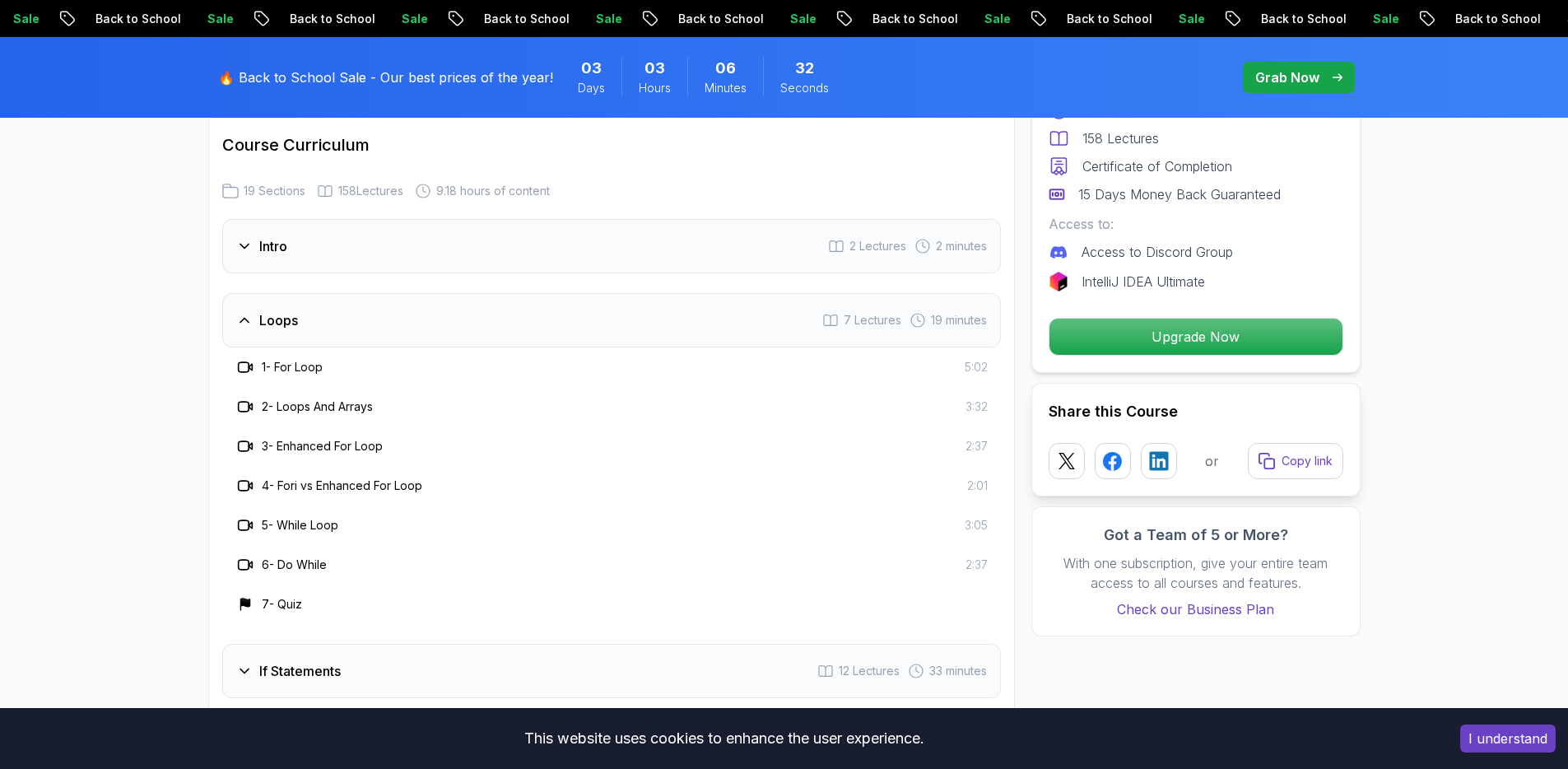
click at [316, 359] on h3 "1 - For Loop" at bounding box center [293, 367] width 61 height 17
click at [327, 398] on div "2 - Loops And Arrays 3:32" at bounding box center [612, 407] width 779 height 40
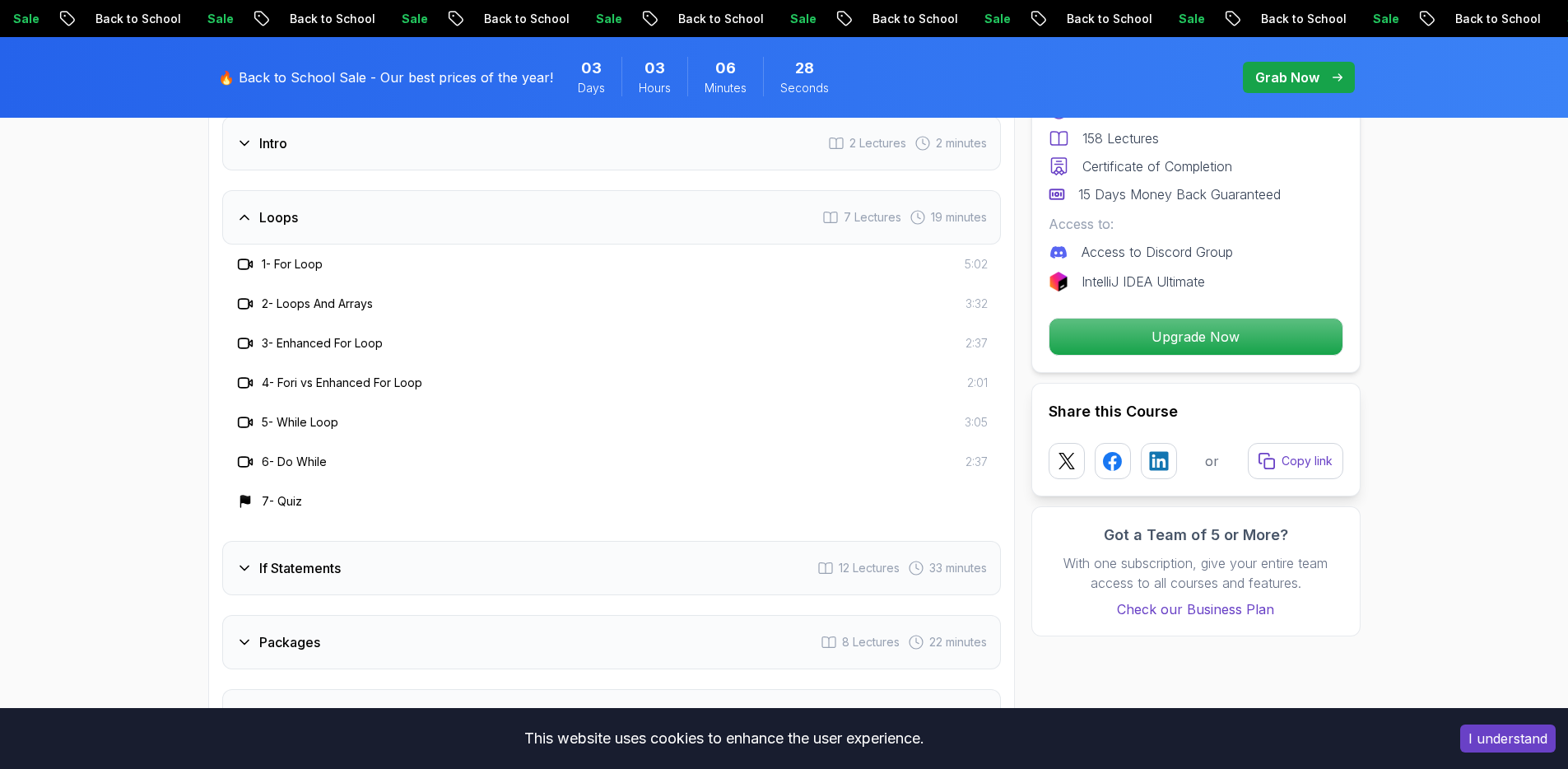
click at [335, 558] on h3 "If Statements" at bounding box center [300, 568] width 82 height 20
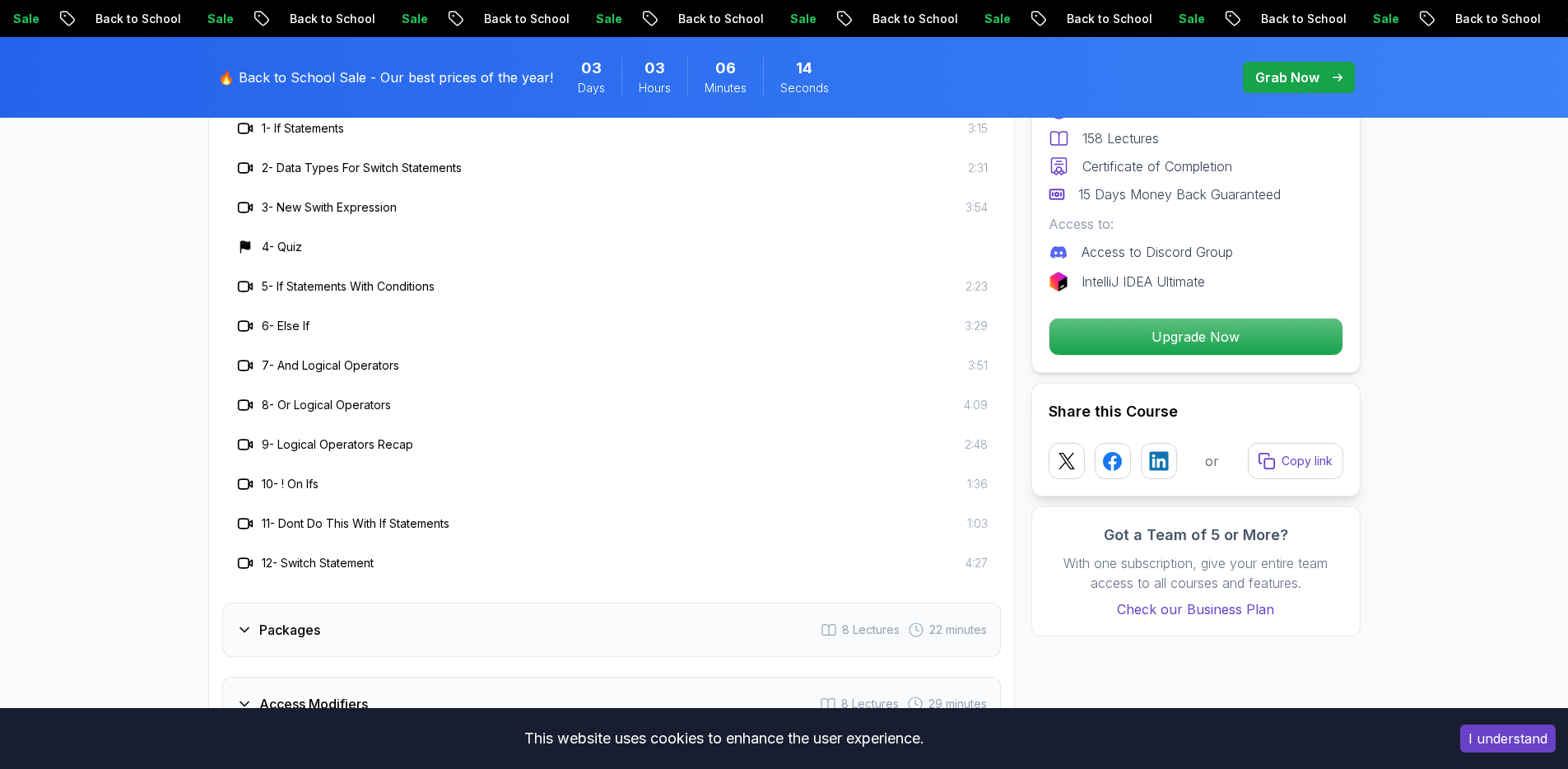
scroll to position [2482, 0]
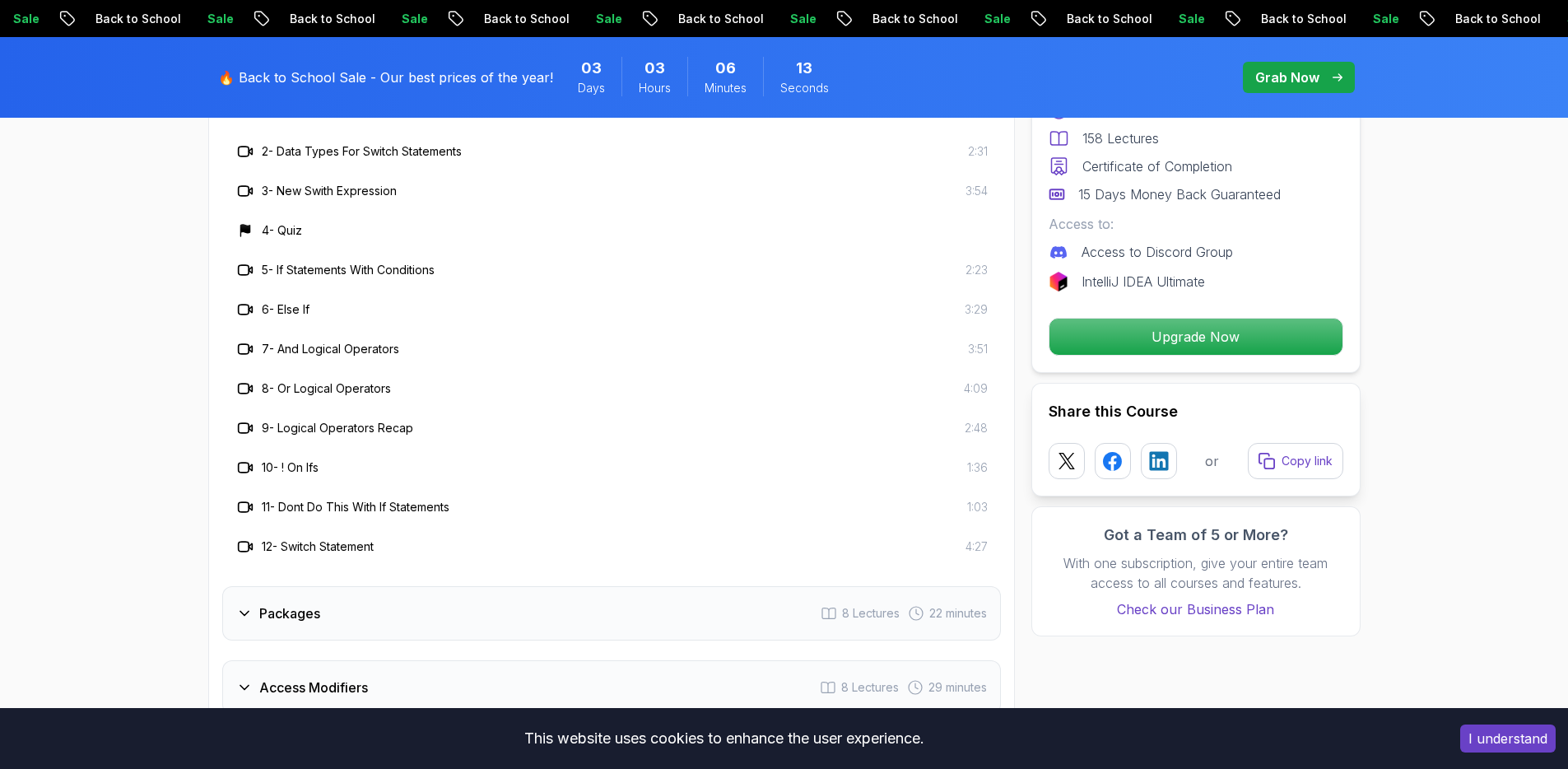
click at [347, 586] on div "Packages 8 Lectures 22 minutes" at bounding box center [612, 614] width 779 height 55
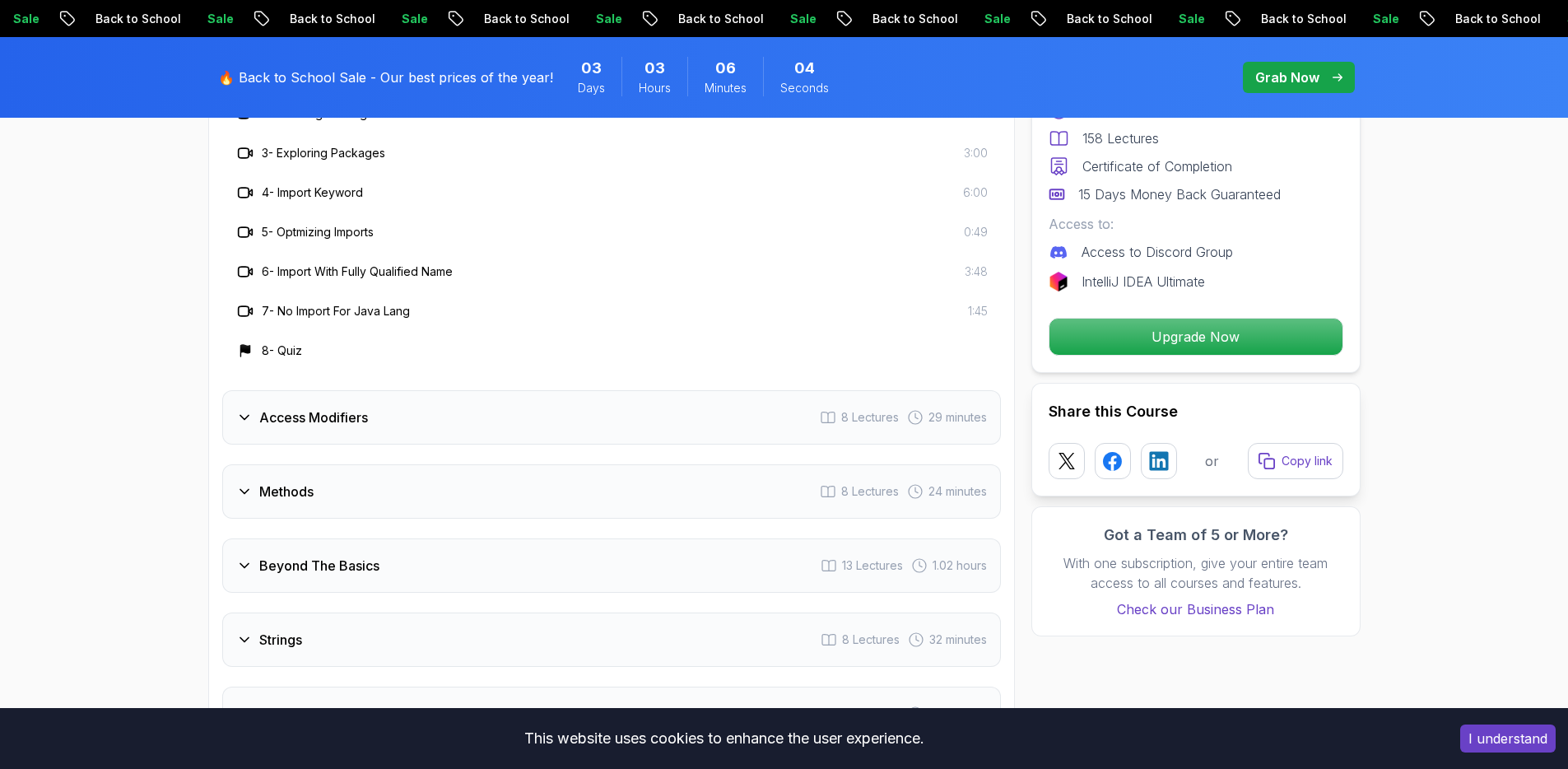
scroll to position [2612, 0]
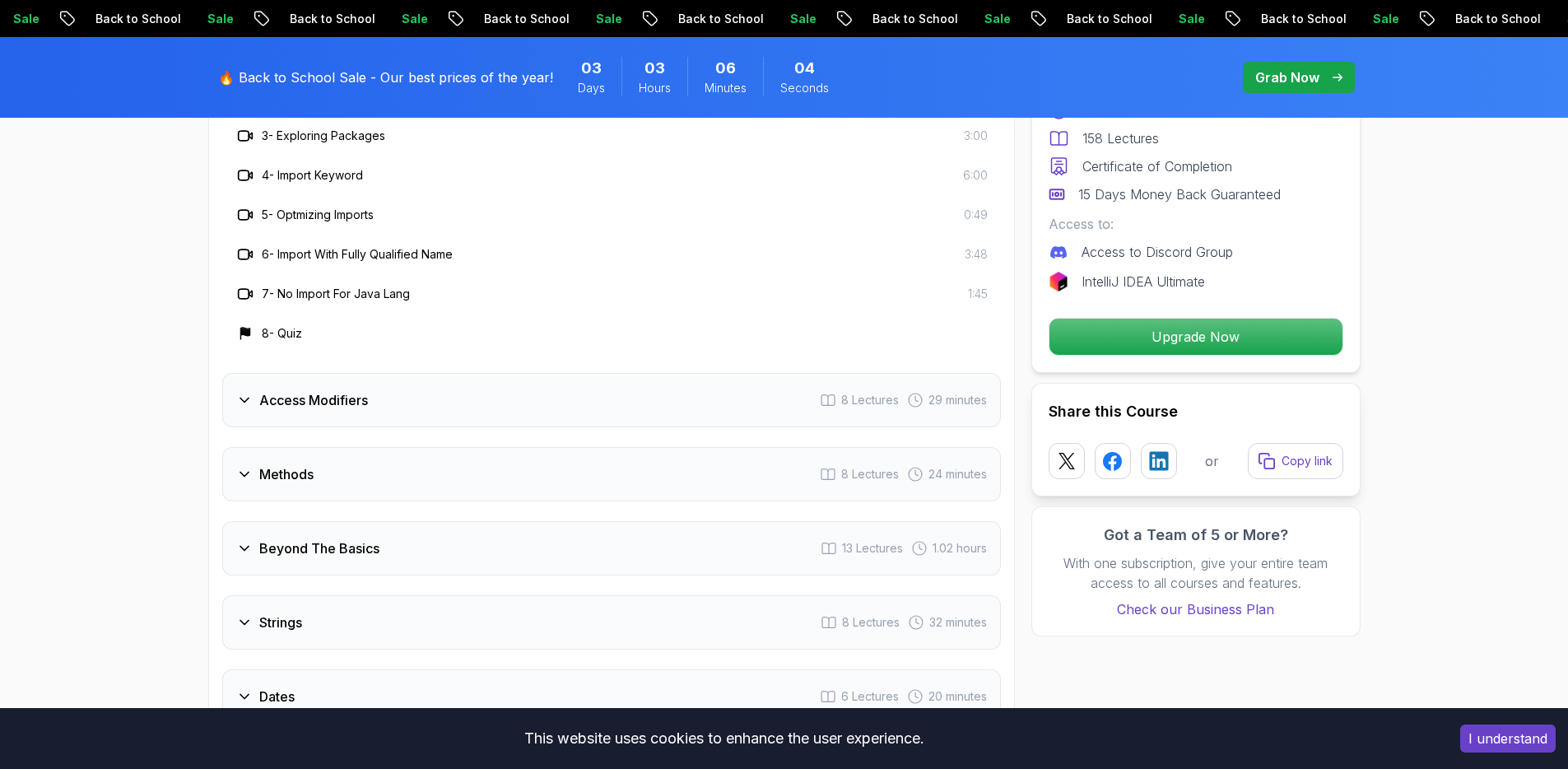
click at [385, 375] on div "Access Modifiers 8 Lectures 29 minutes" at bounding box center [612, 400] width 779 height 55
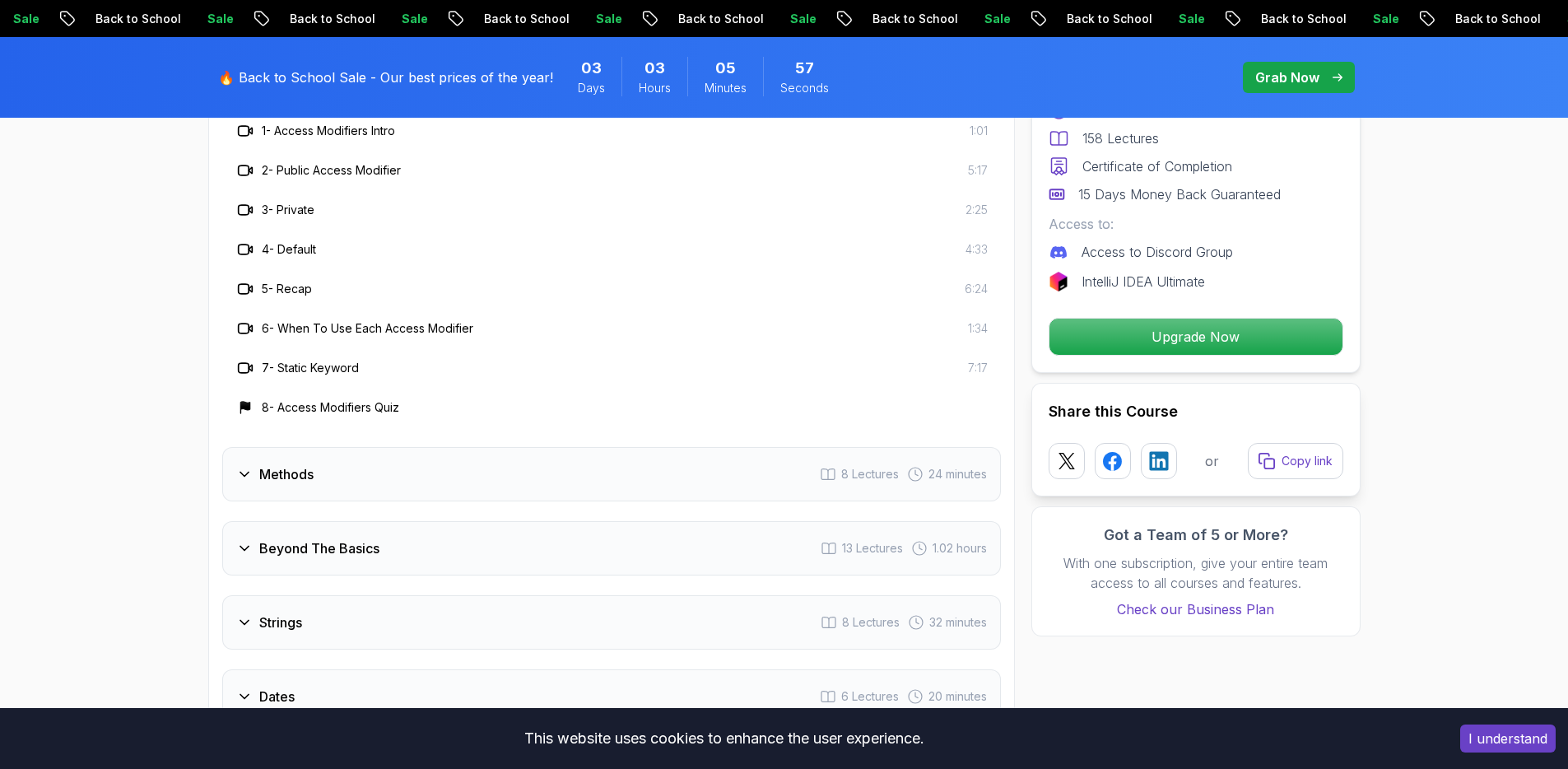
click at [1346, 74] on span "pre-order" at bounding box center [1298, 78] width 112 height 31
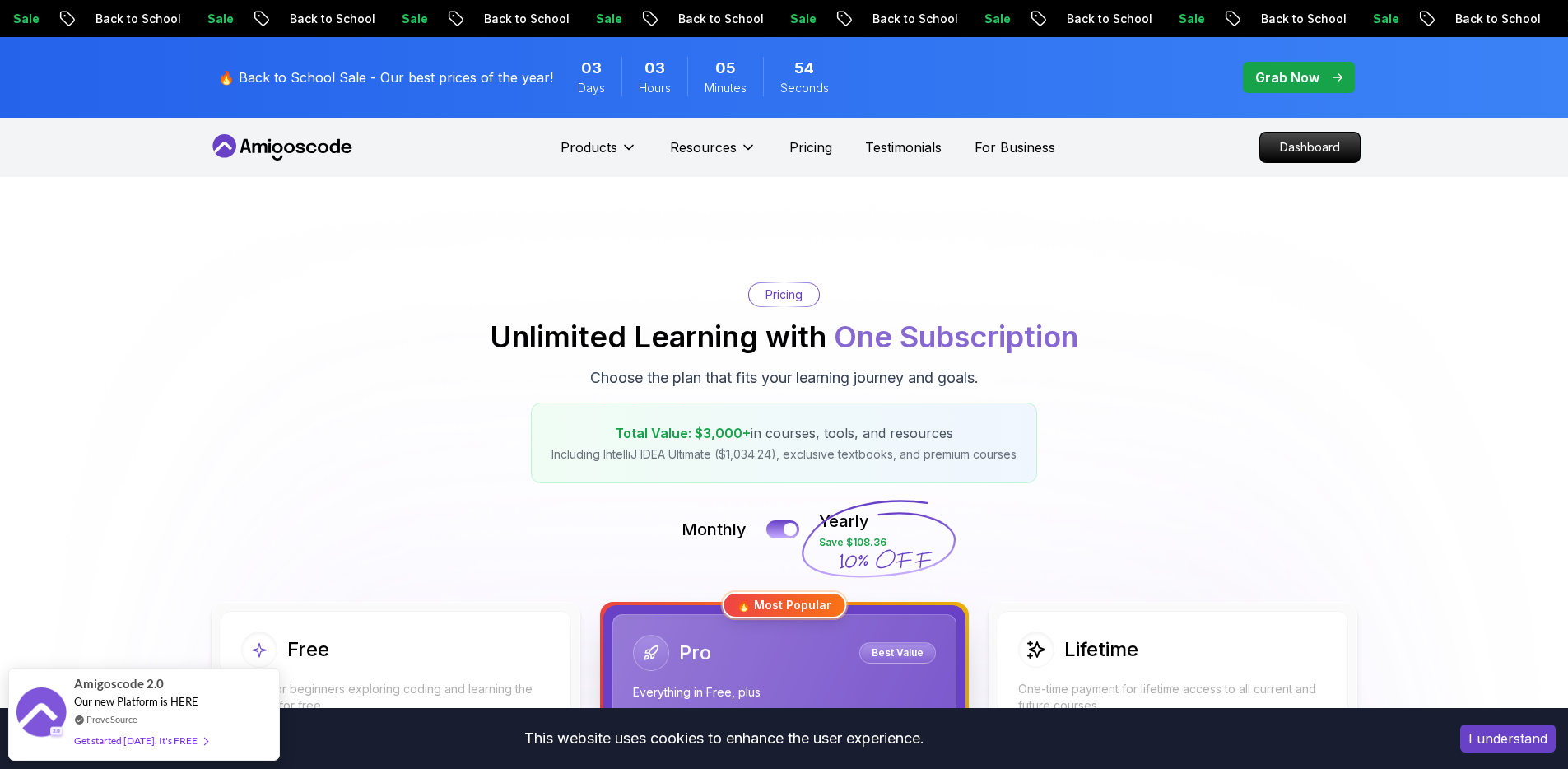
click at [1324, 87] on div "Grab Now" at bounding box center [1299, 78] width 88 height 20
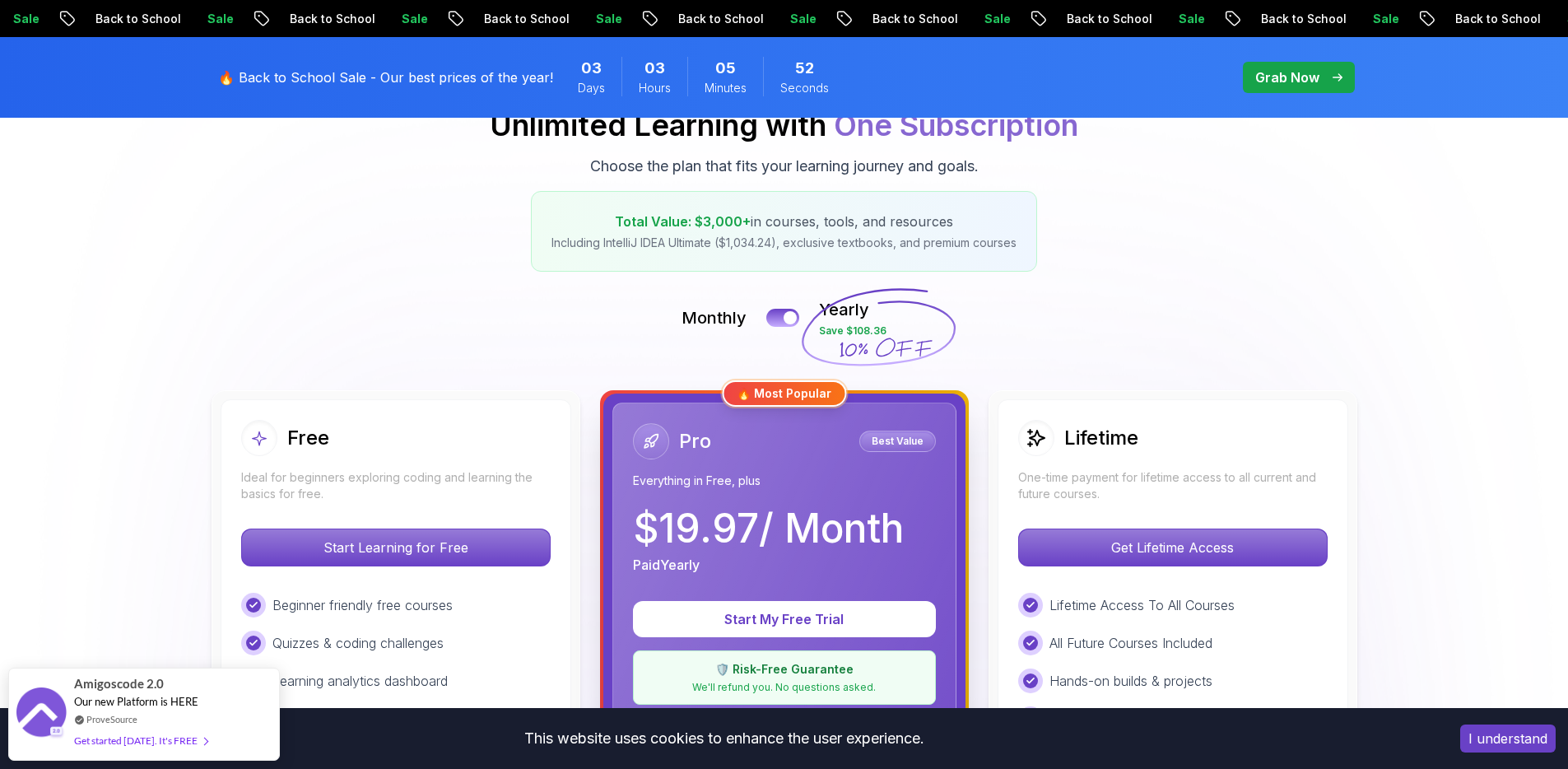
scroll to position [213, 0]
click at [782, 309] on button at bounding box center [783, 316] width 35 height 19
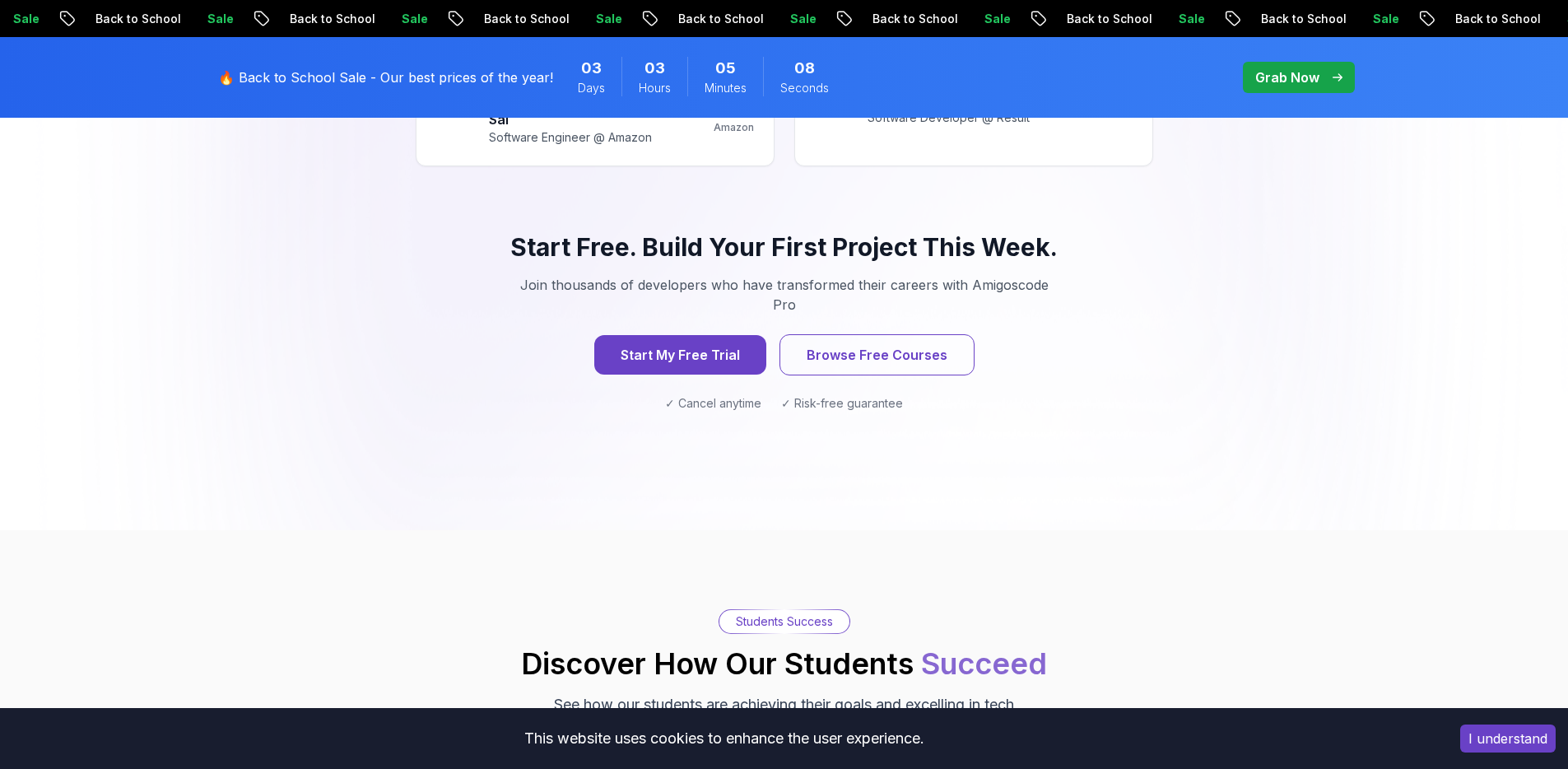
scroll to position [0, 0]
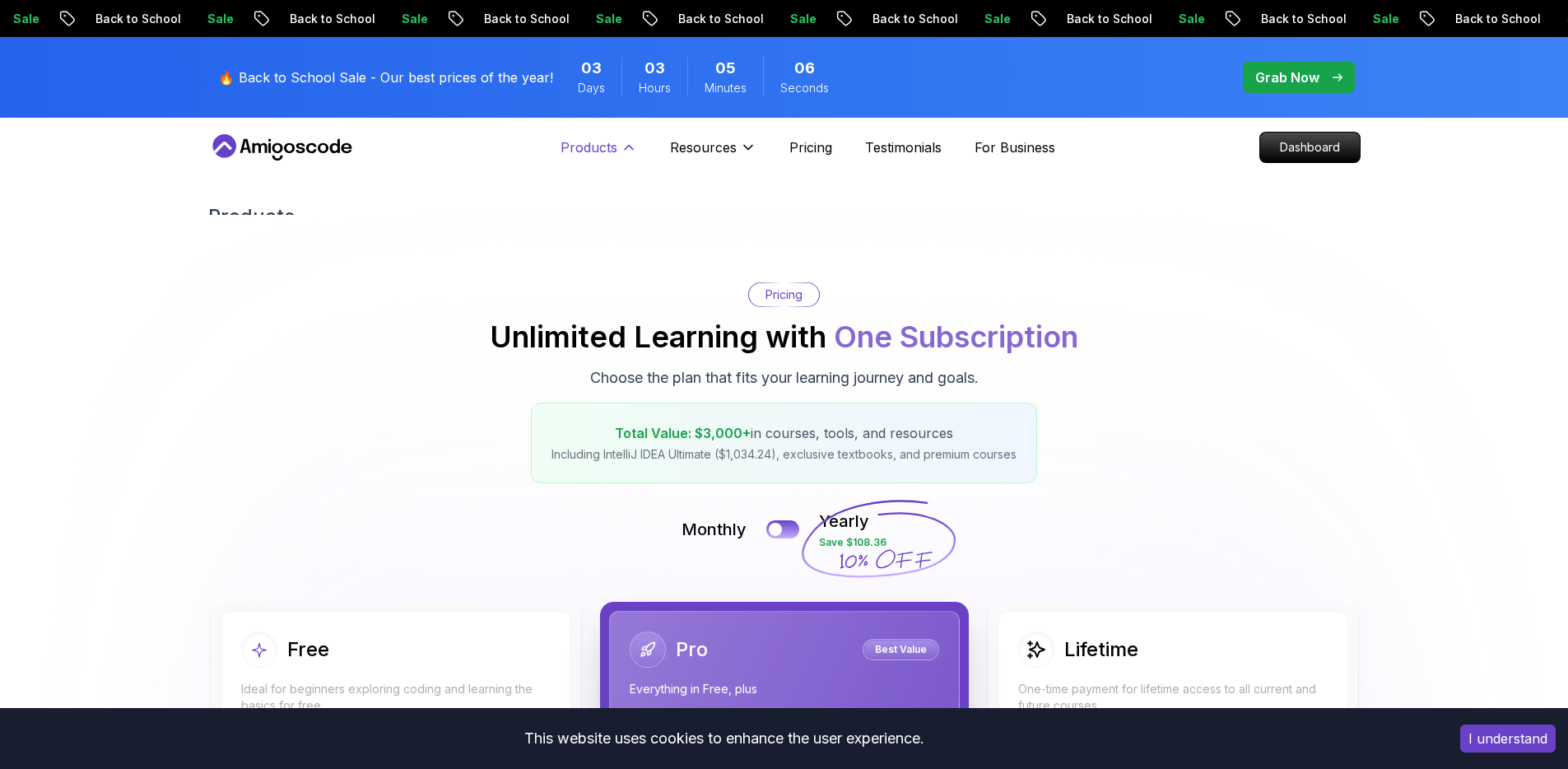
click at [629, 150] on icon at bounding box center [629, 147] width 17 height 17
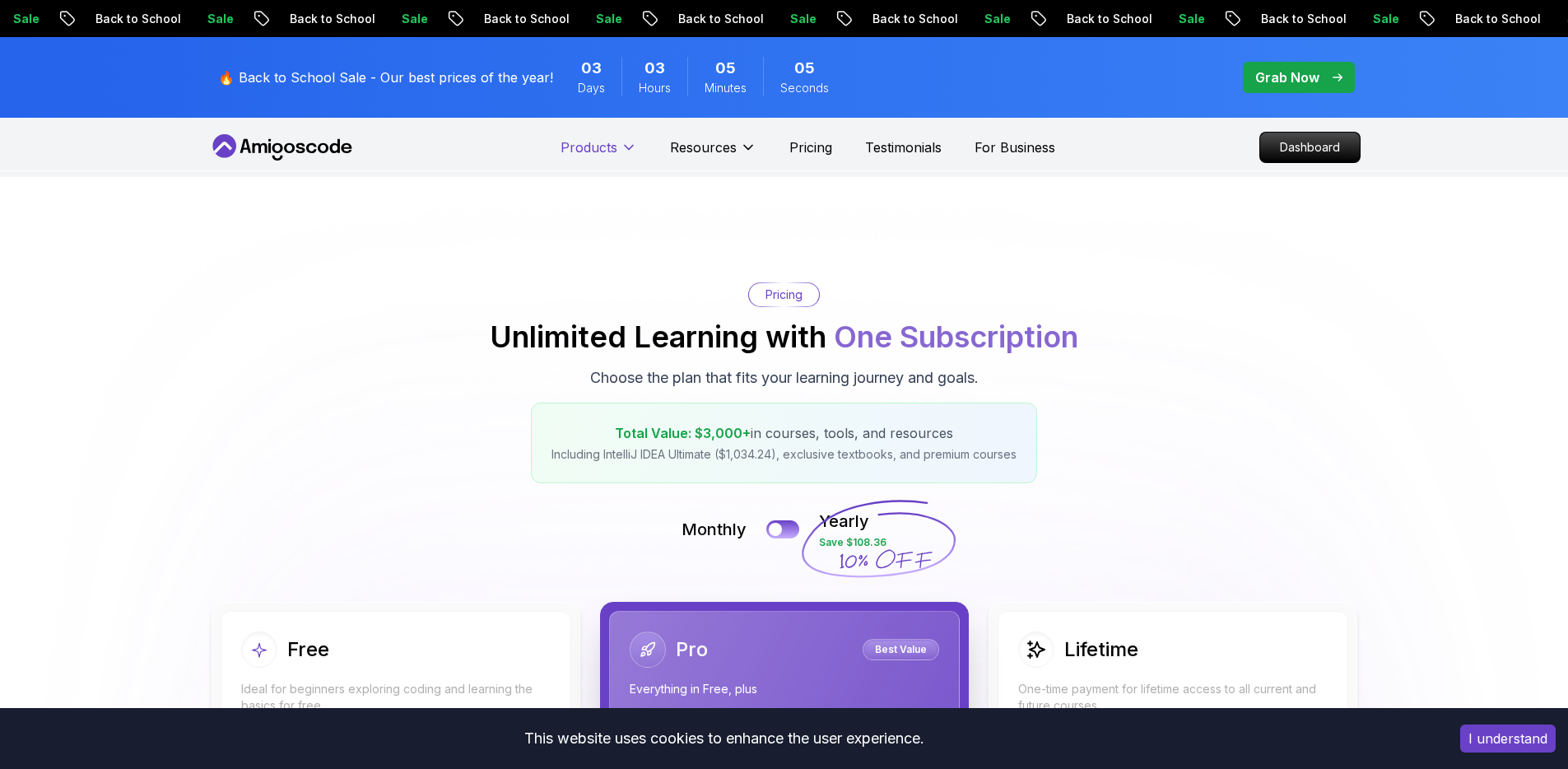
click at [629, 150] on icon at bounding box center [629, 147] width 17 height 17
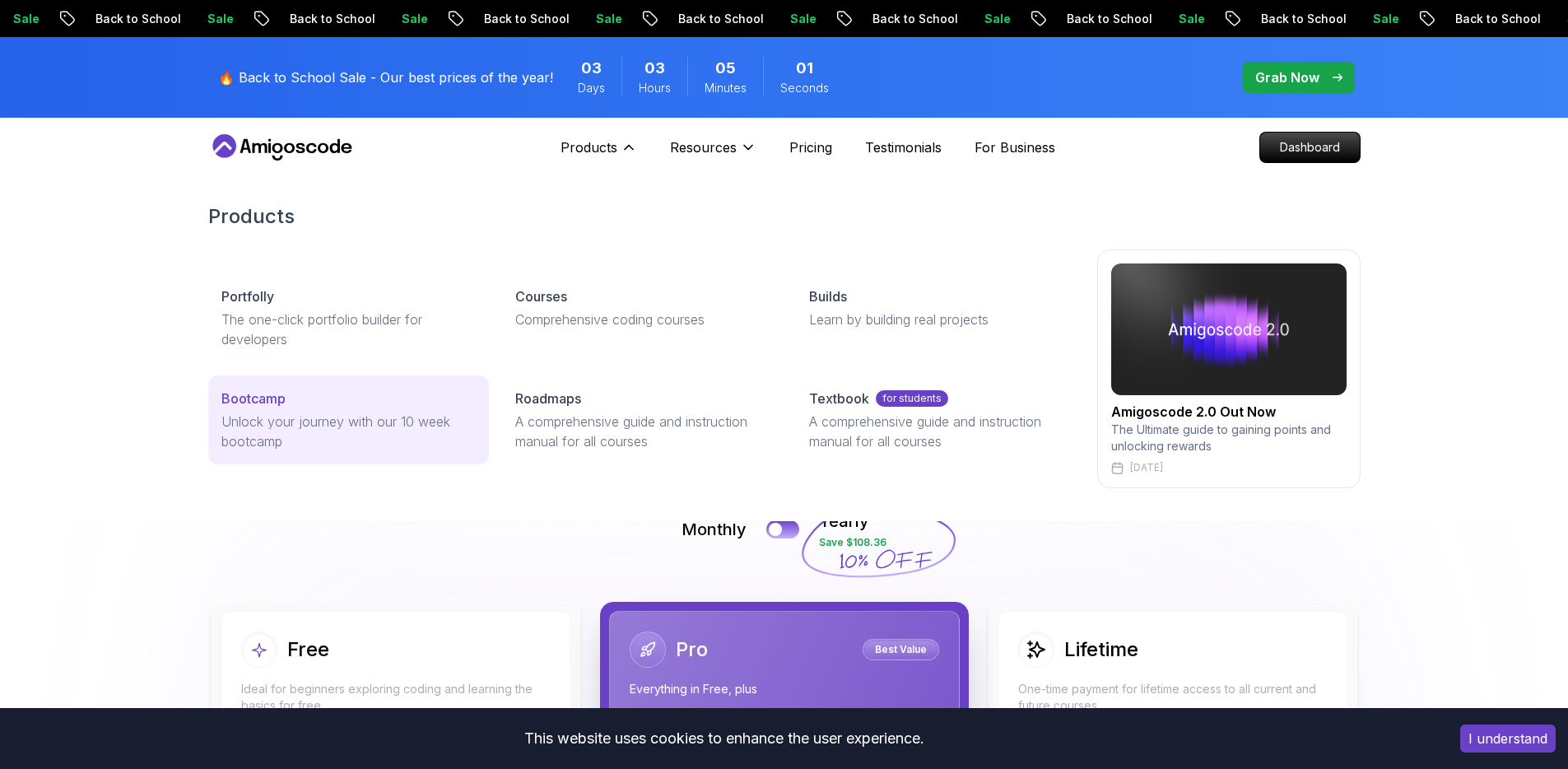
click at [368, 398] on div "Bootcamp" at bounding box center [349, 399] width 255 height 20
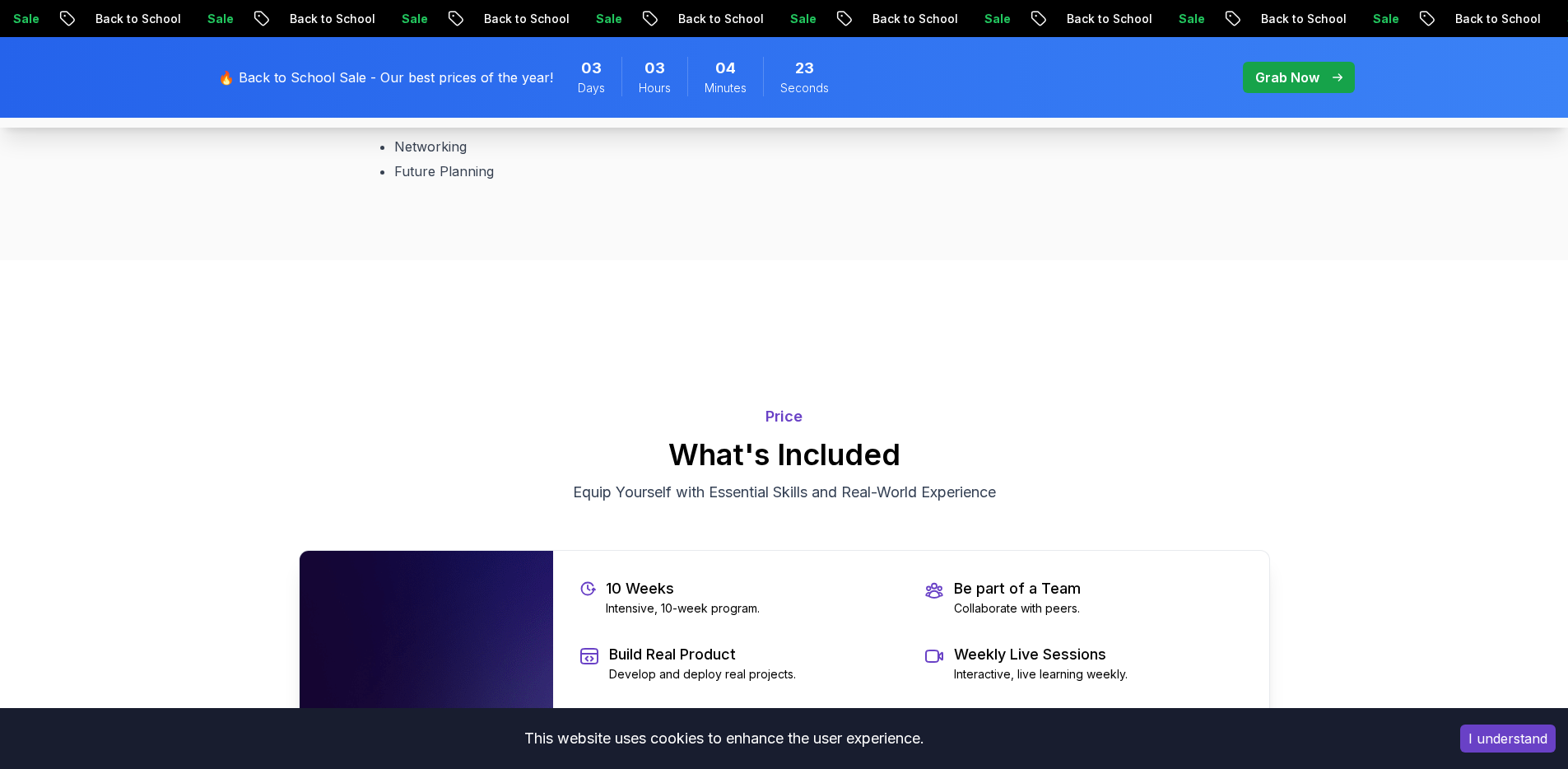
scroll to position [3044, 0]
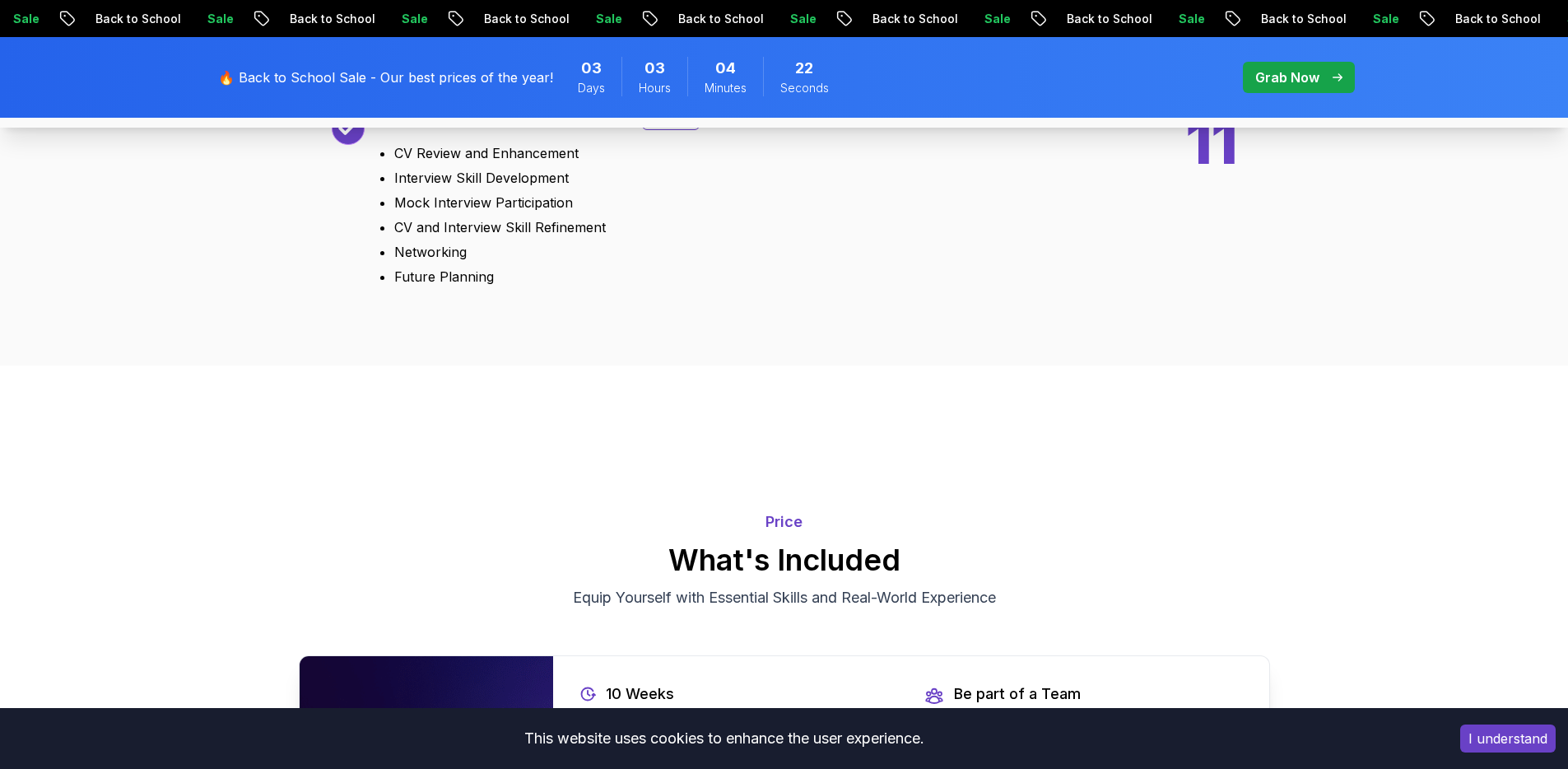
click at [645, 130] on div "Bonus" at bounding box center [671, 117] width 58 height 25
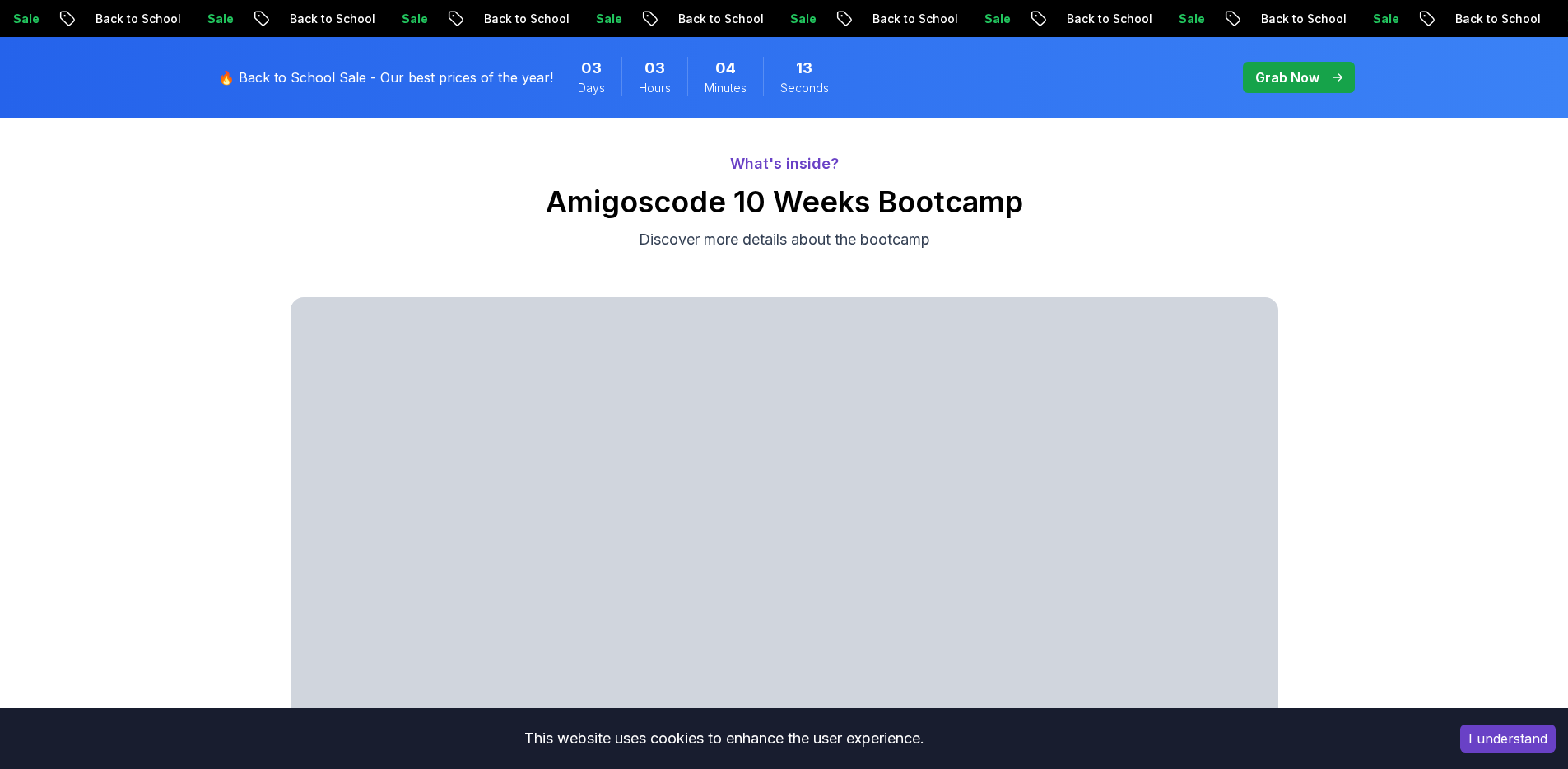
scroll to position [0, 0]
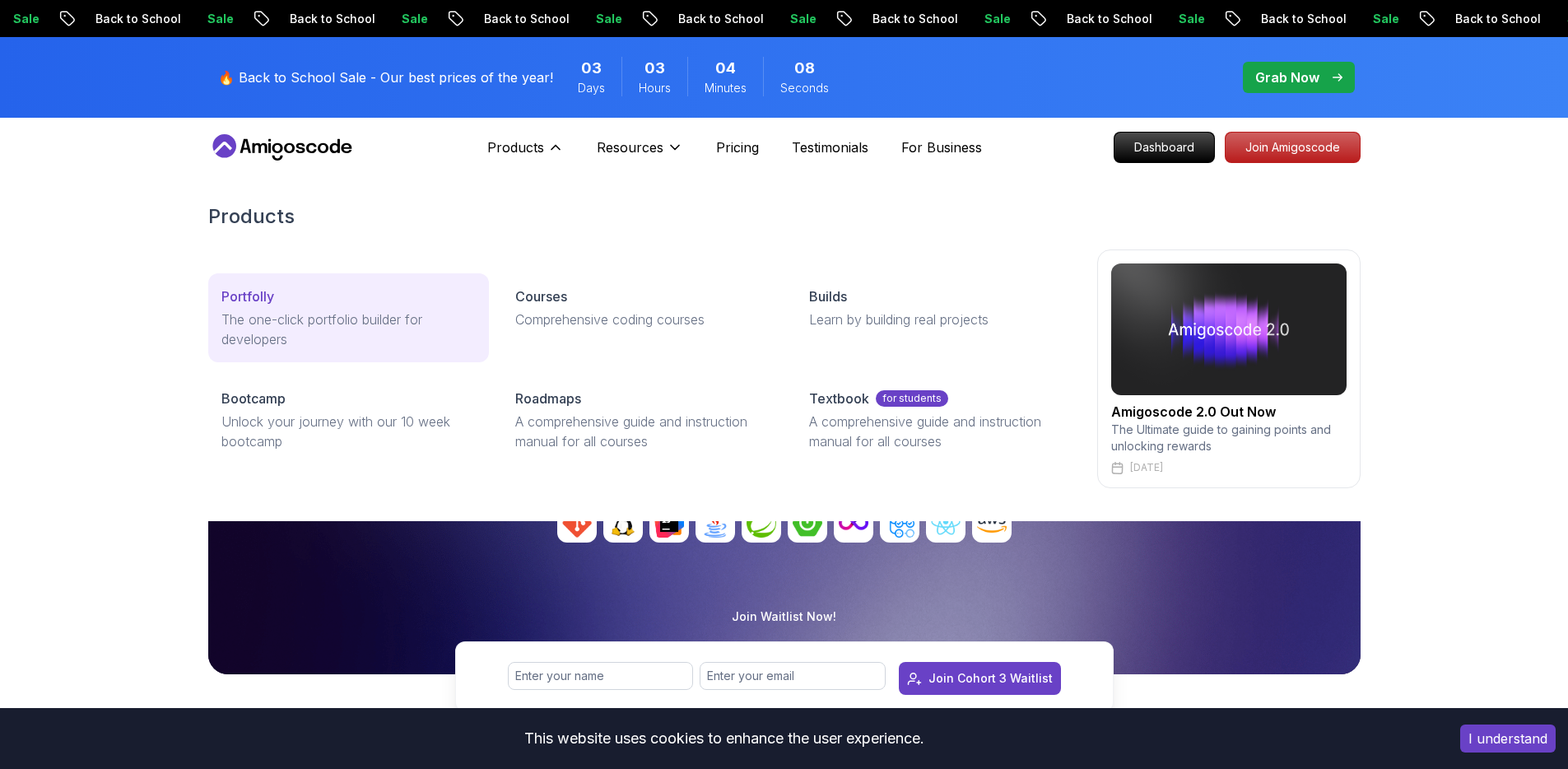
click at [348, 299] on div "Portfolly" at bounding box center [349, 296] width 255 height 20
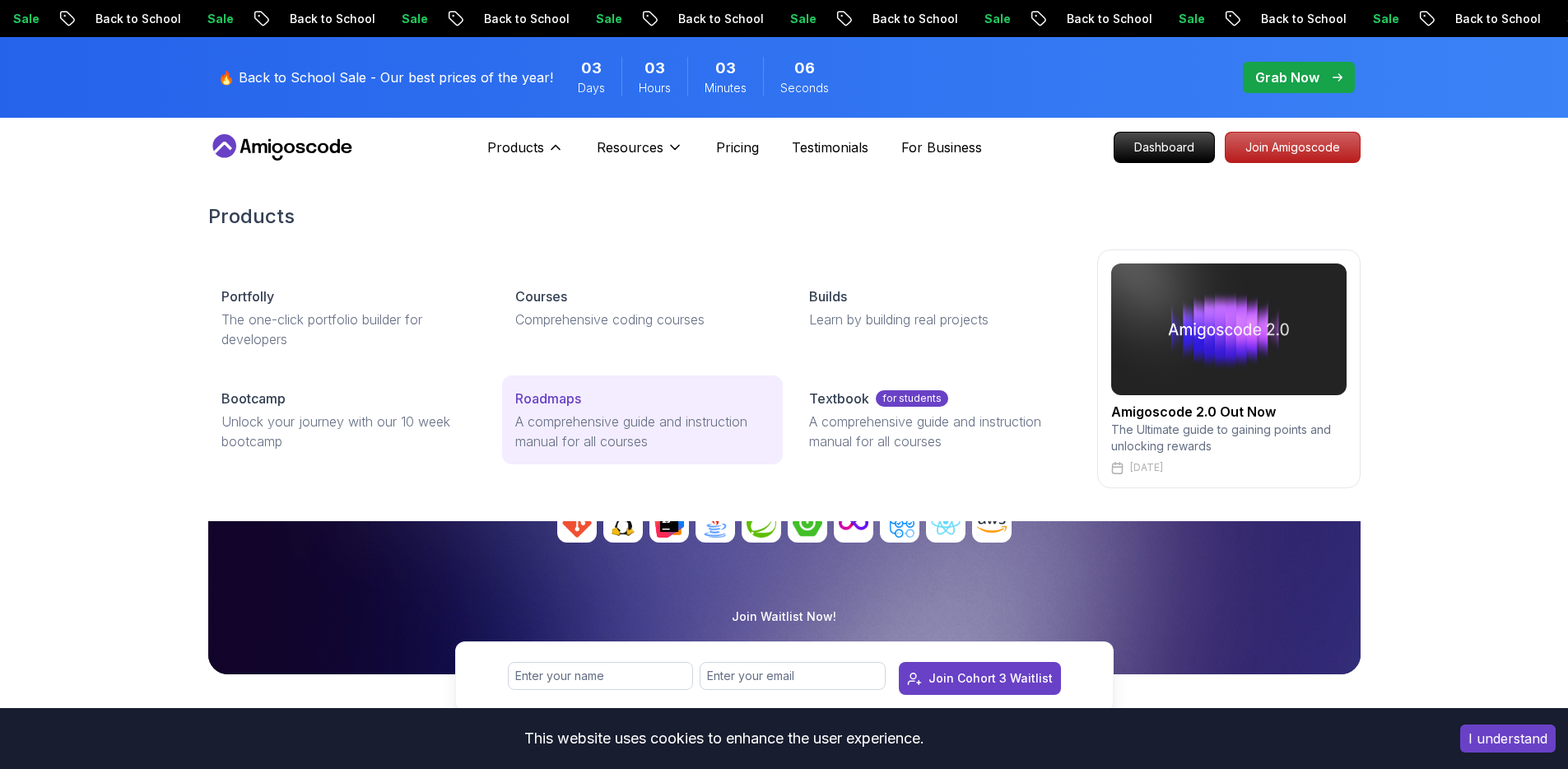
click at [593, 409] on link "Roadmaps A comprehensive guide and instruction manual for all courses" at bounding box center [642, 420] width 280 height 89
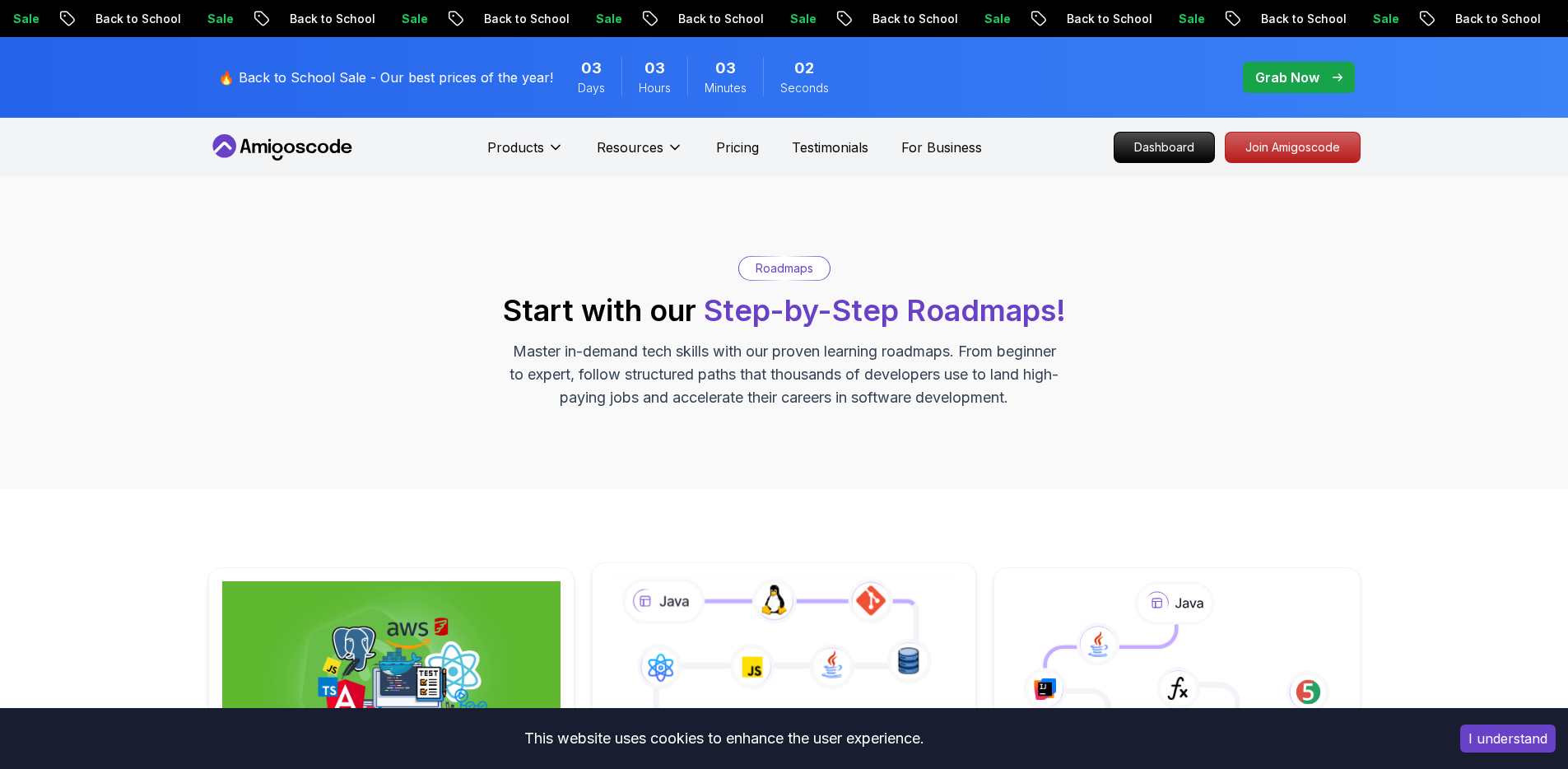
scroll to position [422, 0]
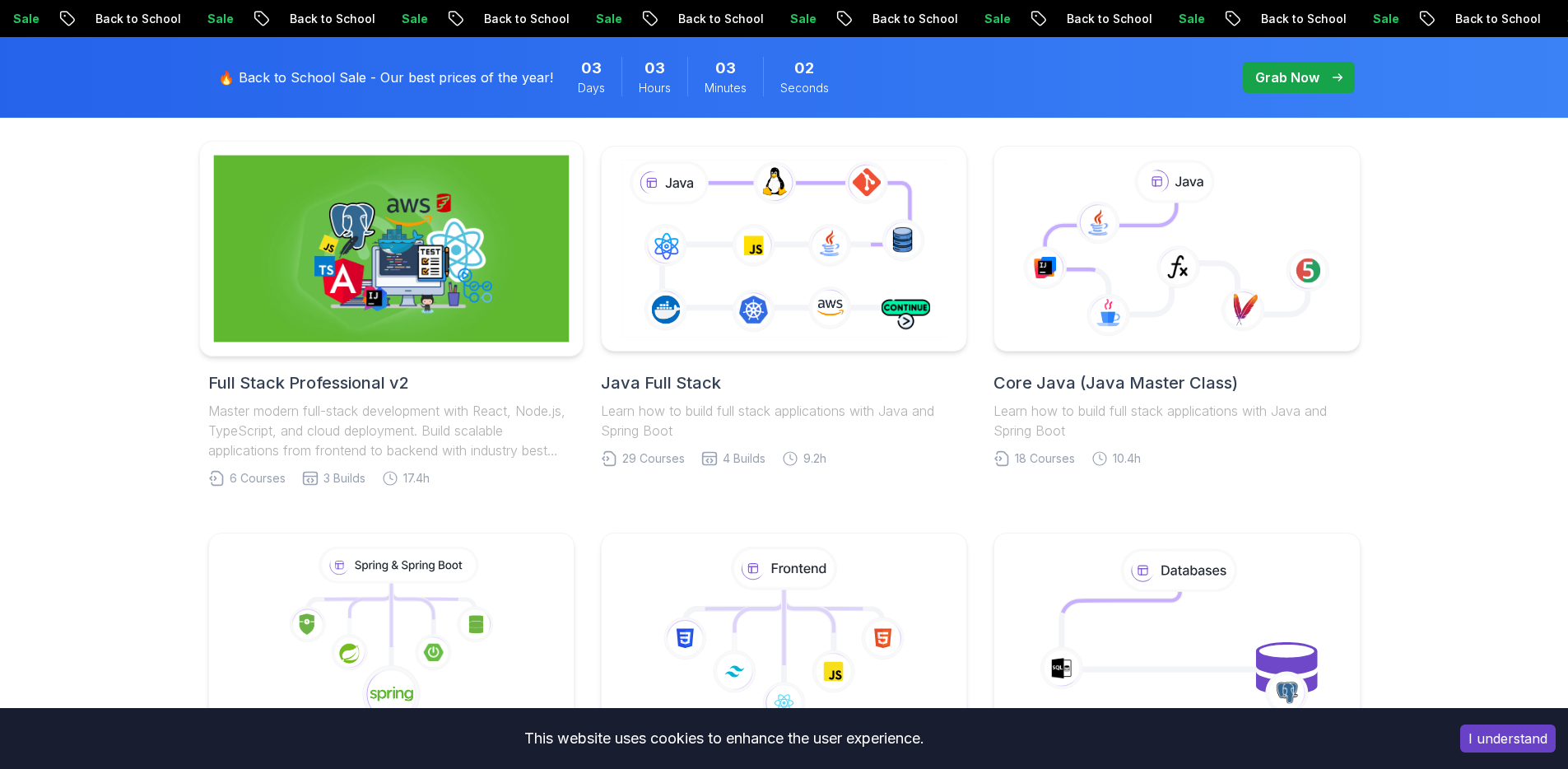
click at [500, 265] on img at bounding box center [391, 249] width 356 height 187
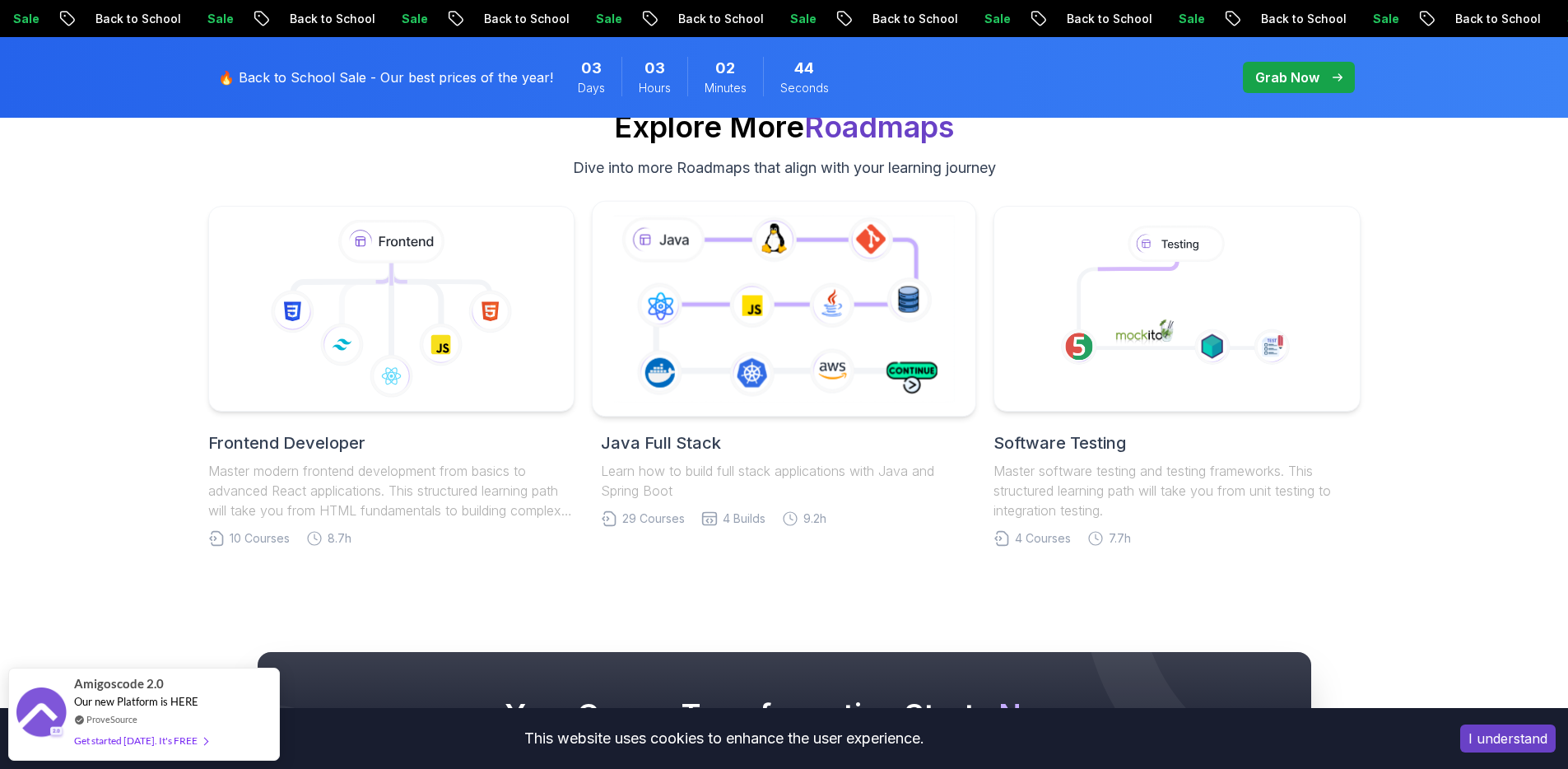
scroll to position [3463, 0]
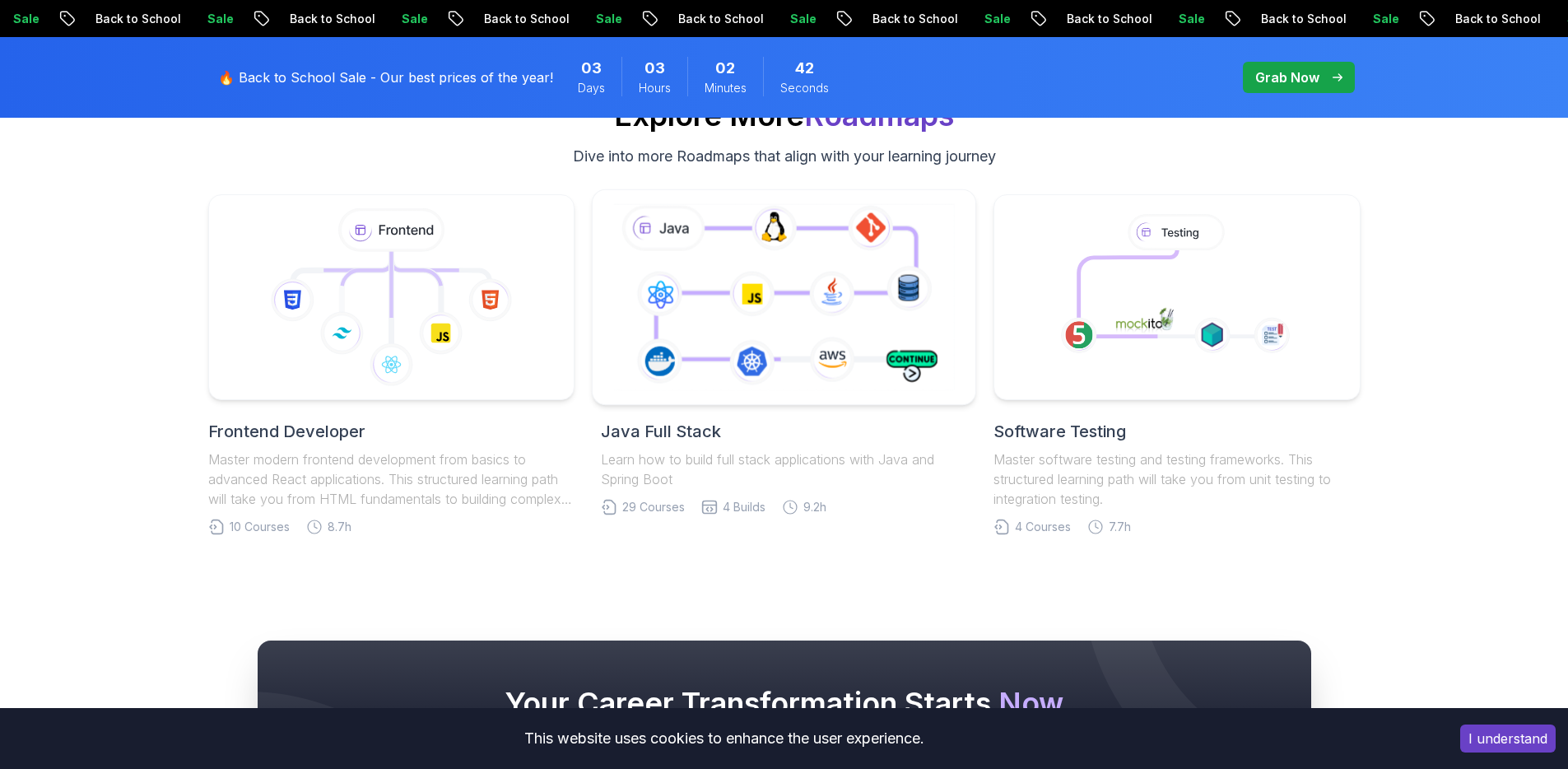
click at [721, 332] on icon at bounding box center [784, 297] width 348 height 193
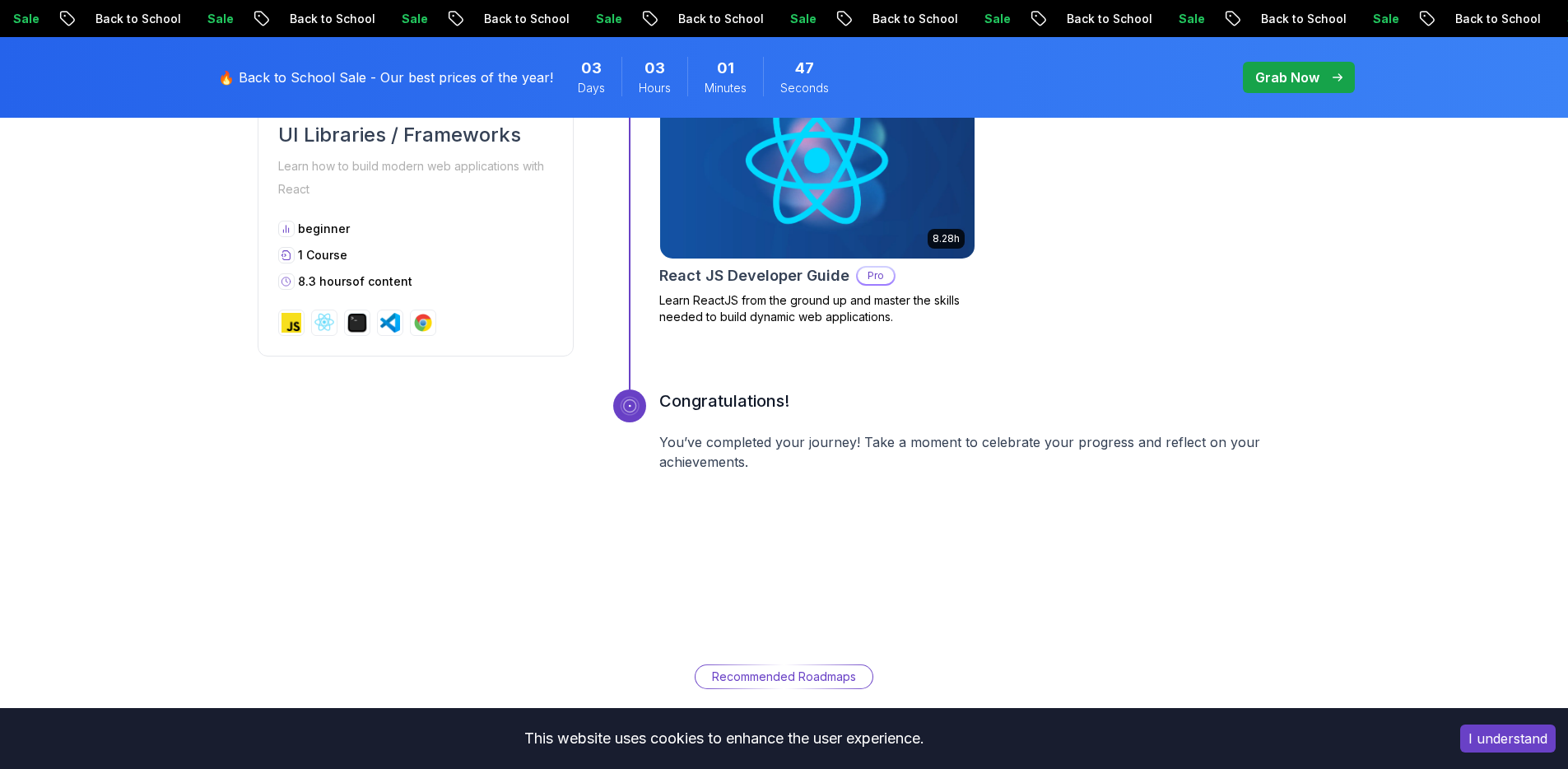
scroll to position [7134, 0]
